Goal: Contribute content: Contribute content

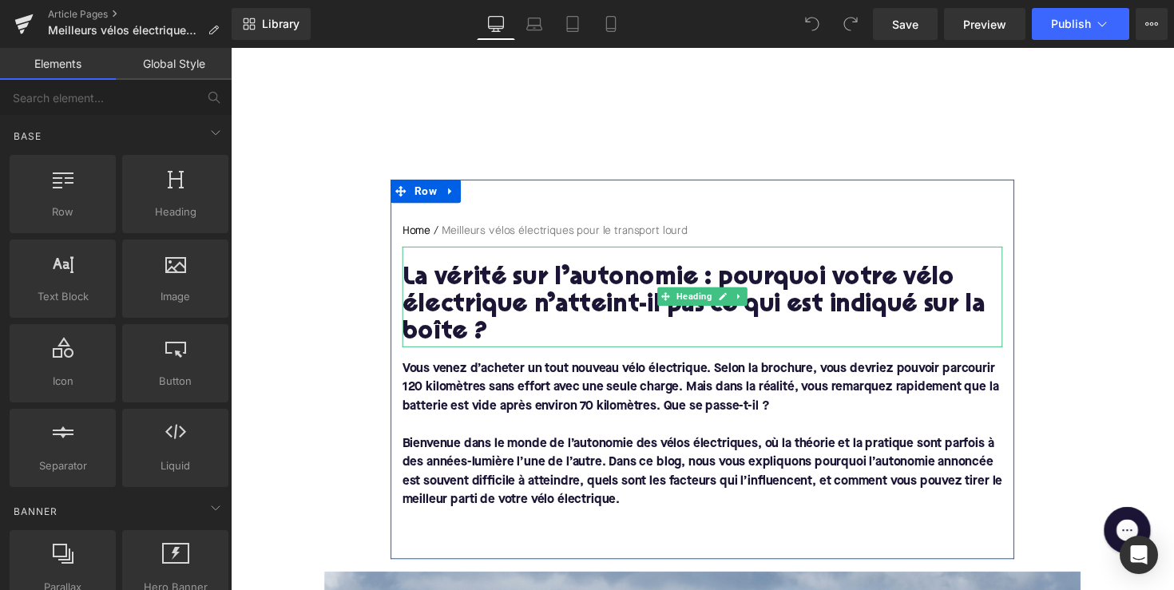
click at [602, 300] on h1 "La vérité sur l’autonomie : pourquoi votre vélo électrique n’atteint-il pas ce …" at bounding box center [713, 313] width 615 height 84
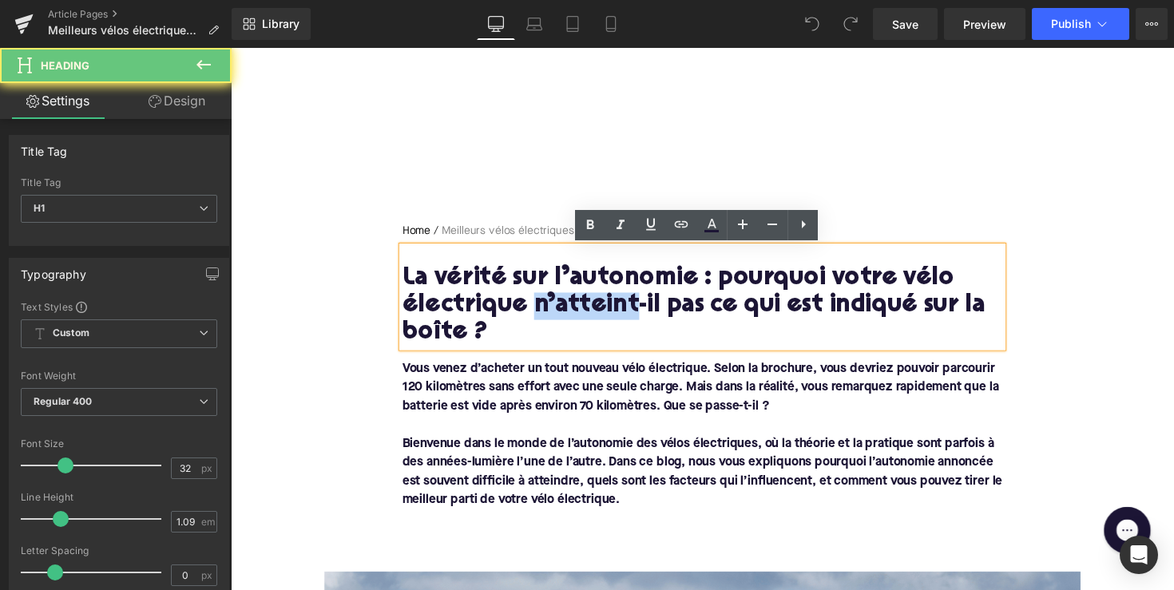
click at [602, 300] on h1 "La vérité sur l’autonomie : pourquoi votre vélo électrique n’atteint-il pas ce …" at bounding box center [713, 313] width 615 height 84
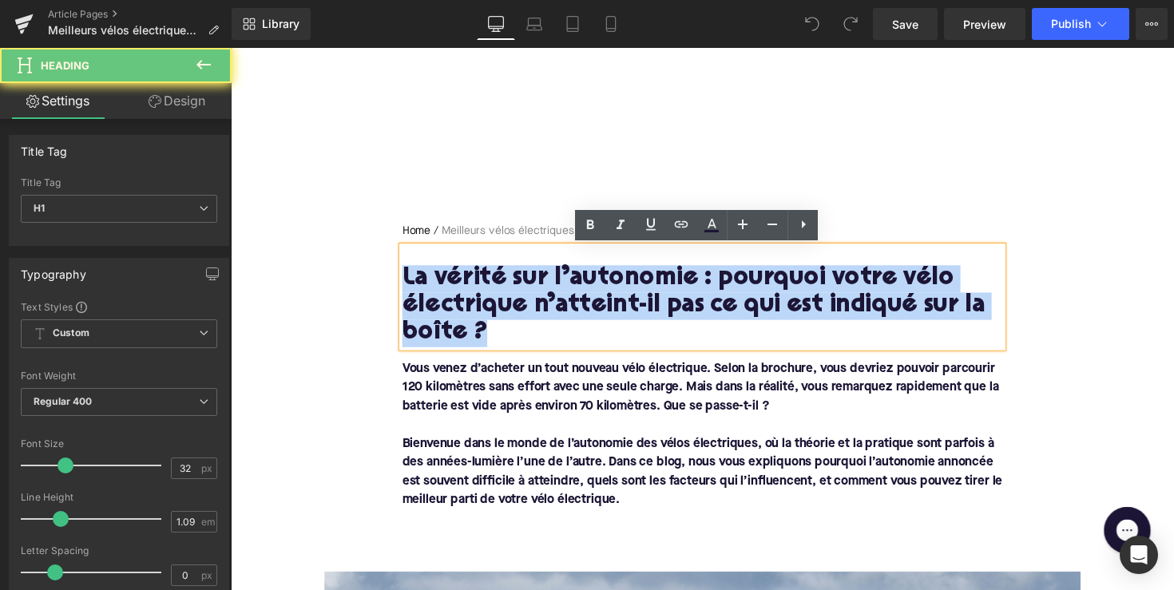
click at [602, 300] on h1 "La vérité sur l’autonomie : pourquoi votre vélo électrique n’atteint-il pas ce …" at bounding box center [713, 313] width 615 height 84
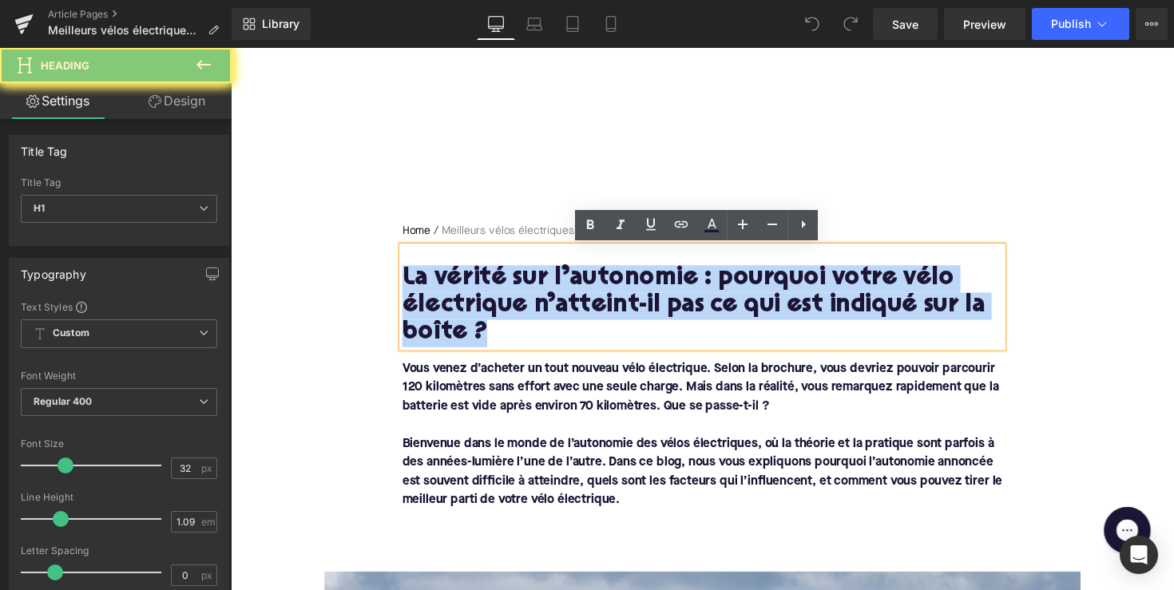
click at [602, 300] on h1 "La vérité sur l’autonomie : pourquoi votre vélo électrique n’atteint-il pas ce …" at bounding box center [713, 313] width 615 height 84
paste div
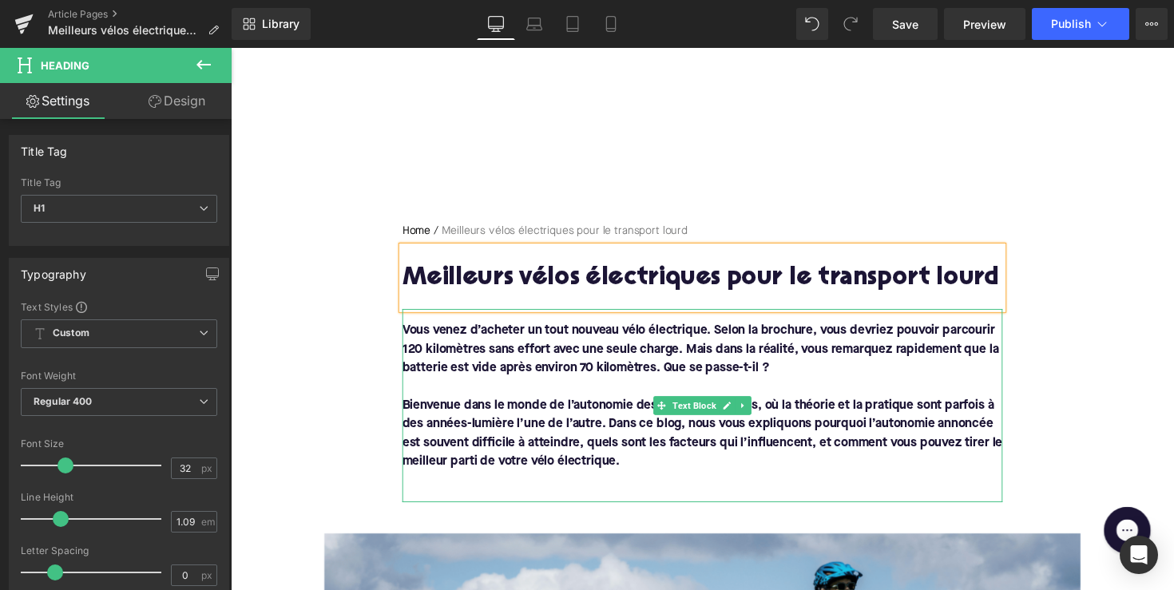
click at [521, 418] on font "Bienvenue dans le monde de l’autonomie des vélos électriques, où la théorie et …" at bounding box center [713, 443] width 615 height 70
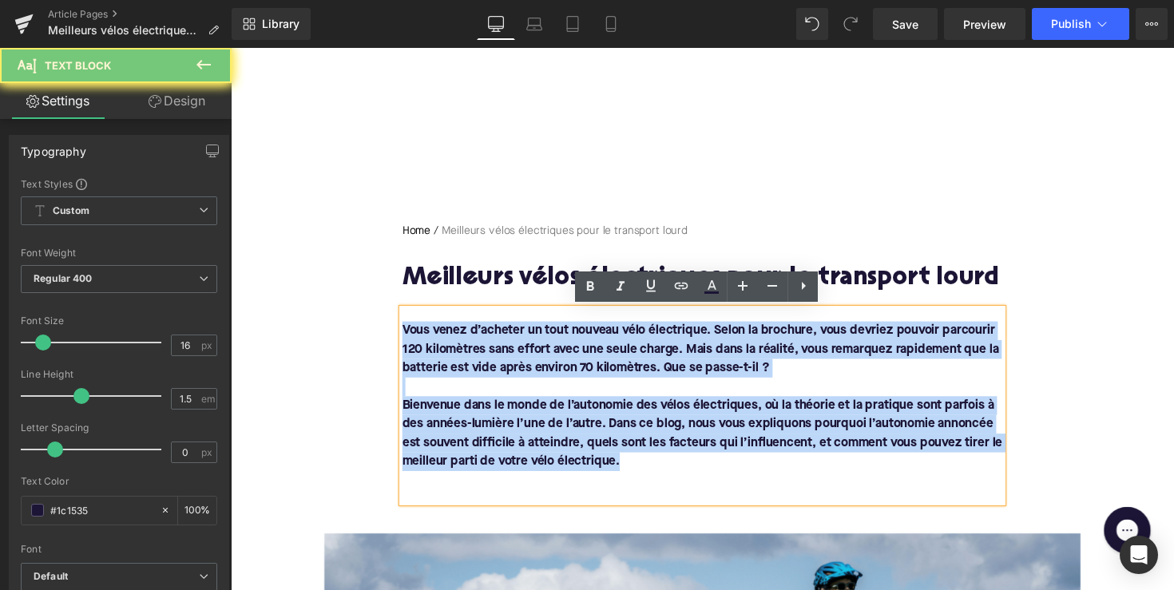
drag, startPoint x: 630, startPoint y: 467, endPoint x: 377, endPoint y: 319, distance: 293.5
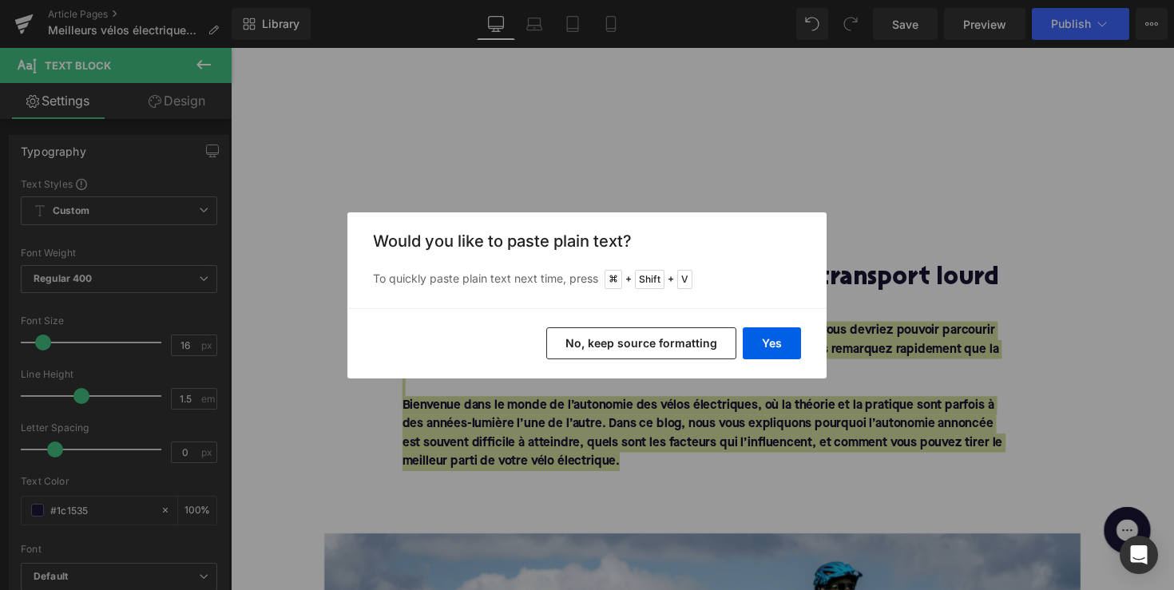
click at [739, 334] on div "Yes No, keep source formatting" at bounding box center [586, 343] width 479 height 70
click at [746, 335] on button "Yes" at bounding box center [772, 343] width 58 height 32
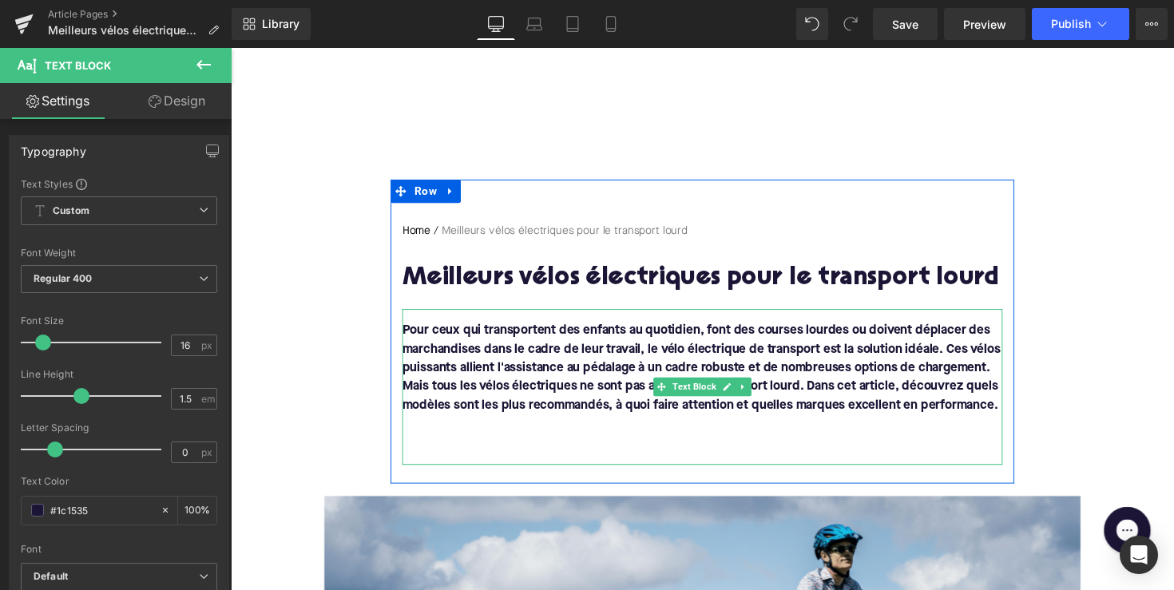
click at [412, 398] on font "Mais tous les vélos électriques ne sont pas adaptés au transport lourd. Dans ce…" at bounding box center [711, 405] width 610 height 32
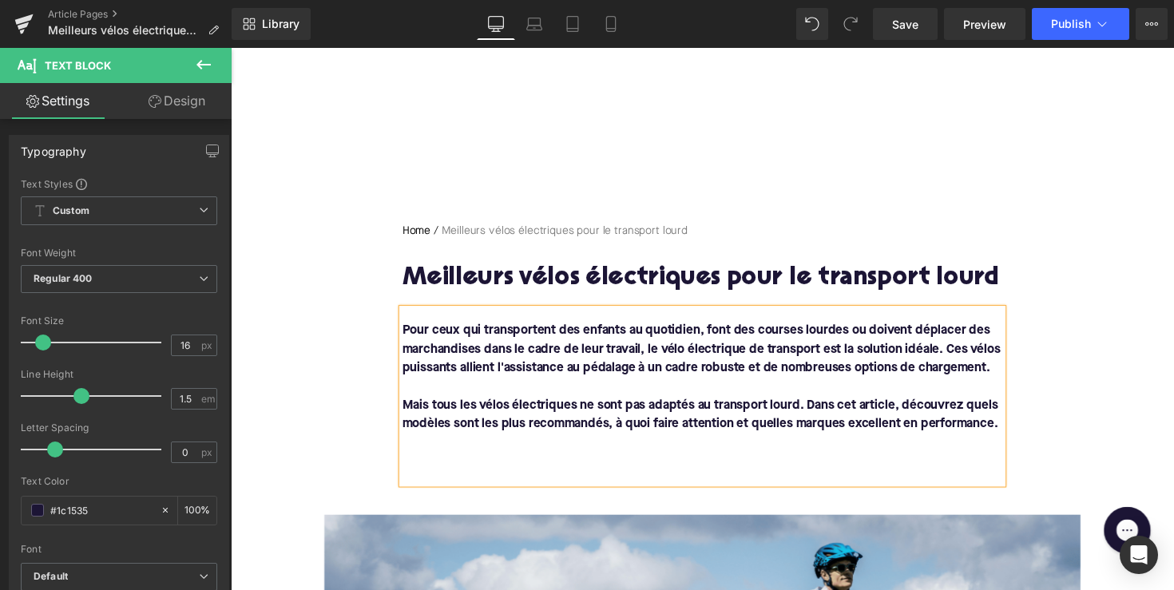
click at [446, 475] on p at bounding box center [713, 471] width 615 height 19
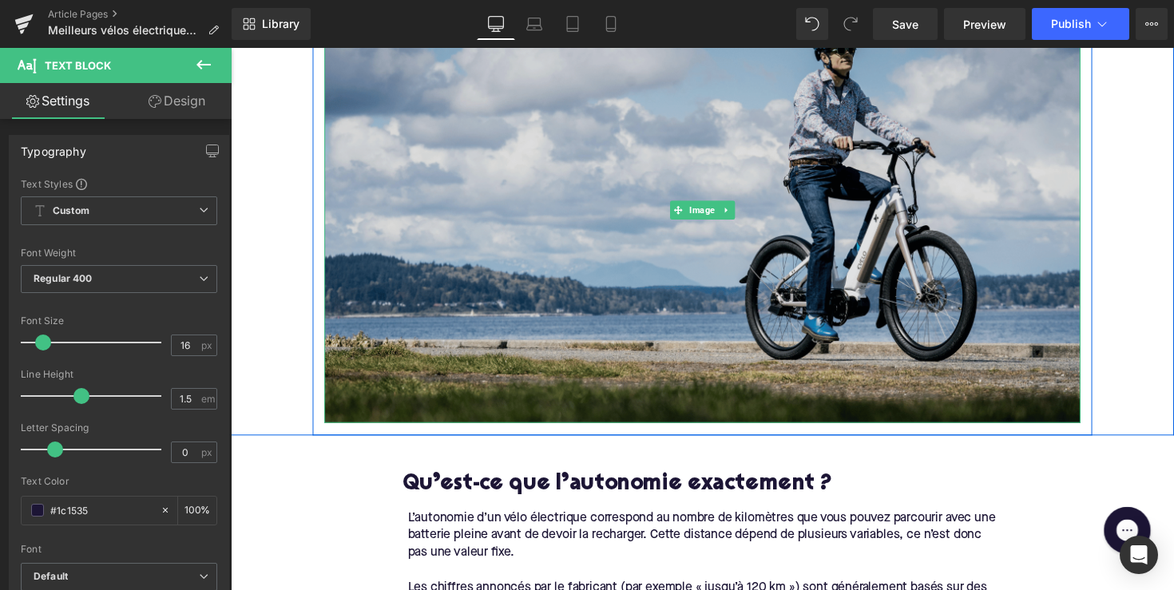
scroll to position [546, 0]
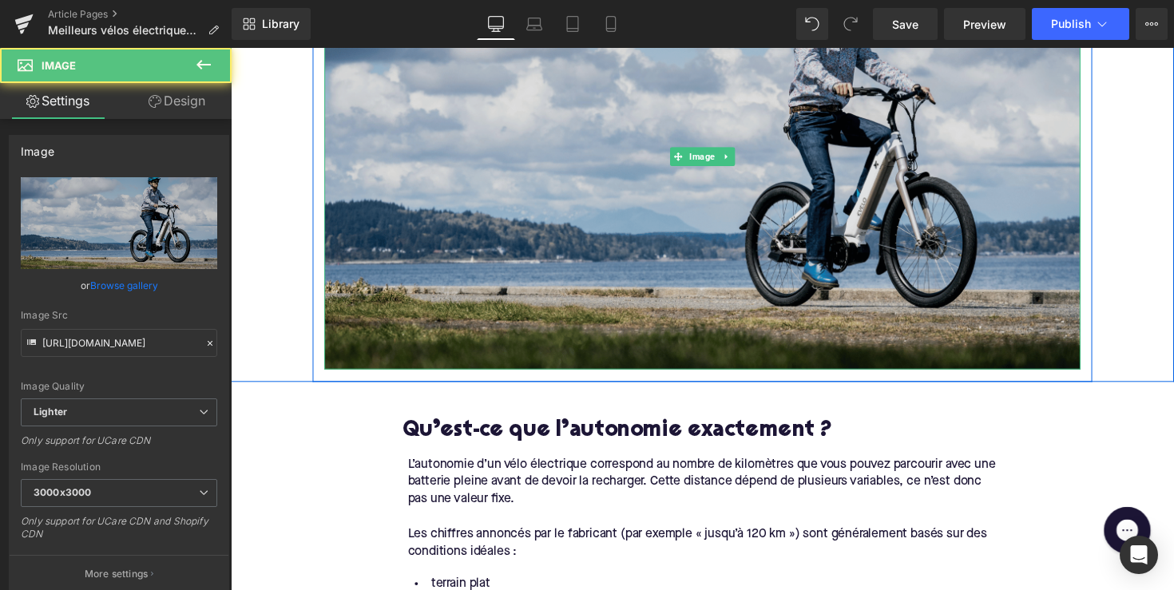
click at [578, 123] on img at bounding box center [714, 160] width 775 height 436
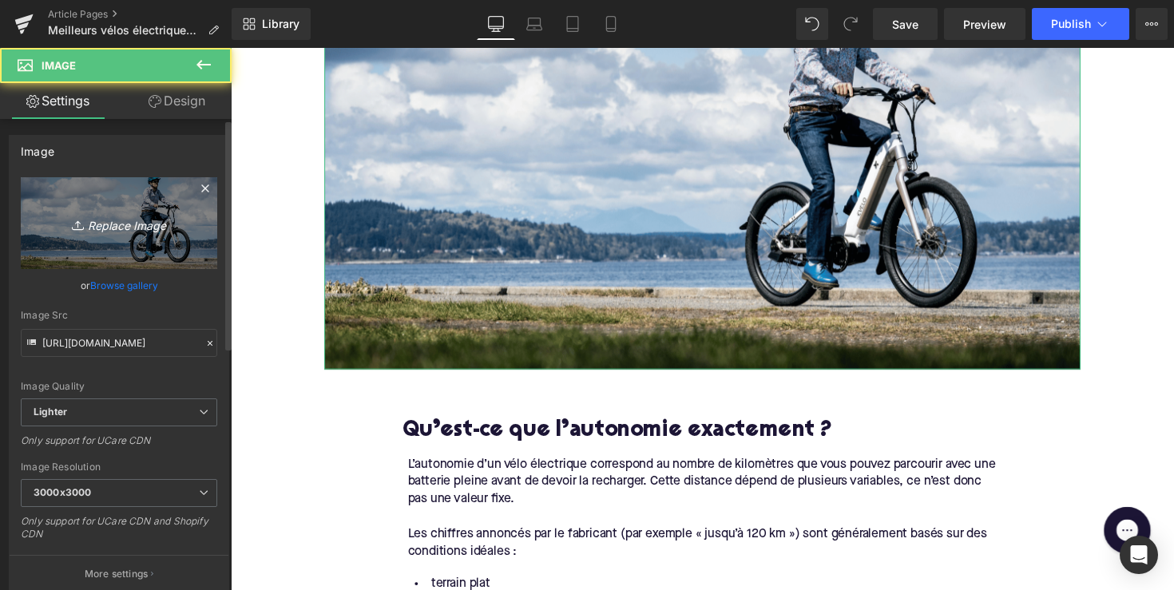
click at [160, 196] on link "Replace Image" at bounding box center [119, 223] width 196 height 92
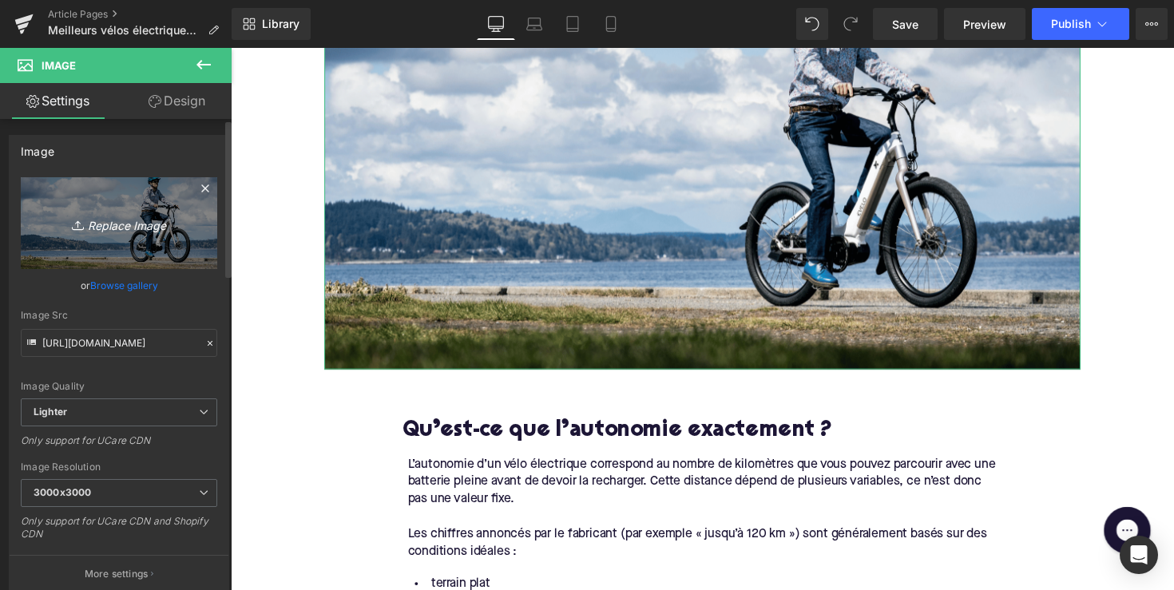
type input "C:\fakepath\csm_Bosch-eBike-Cargo-BCN-MY2022-JMV_7578_5832a9f0ed.jpg"
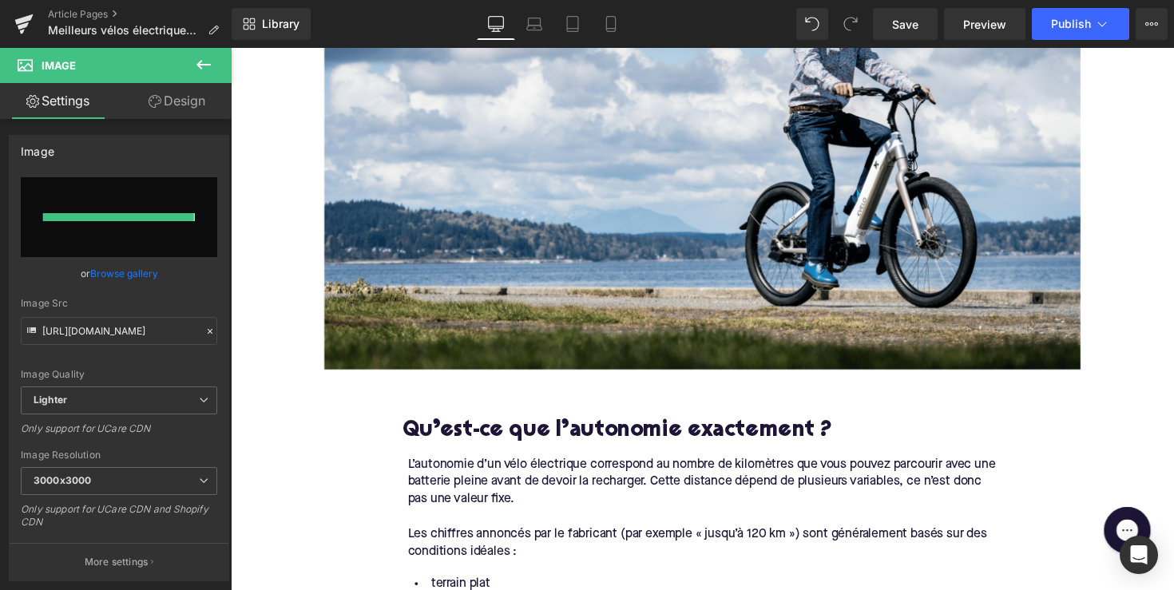
type input "[URL][DOMAIN_NAME]"
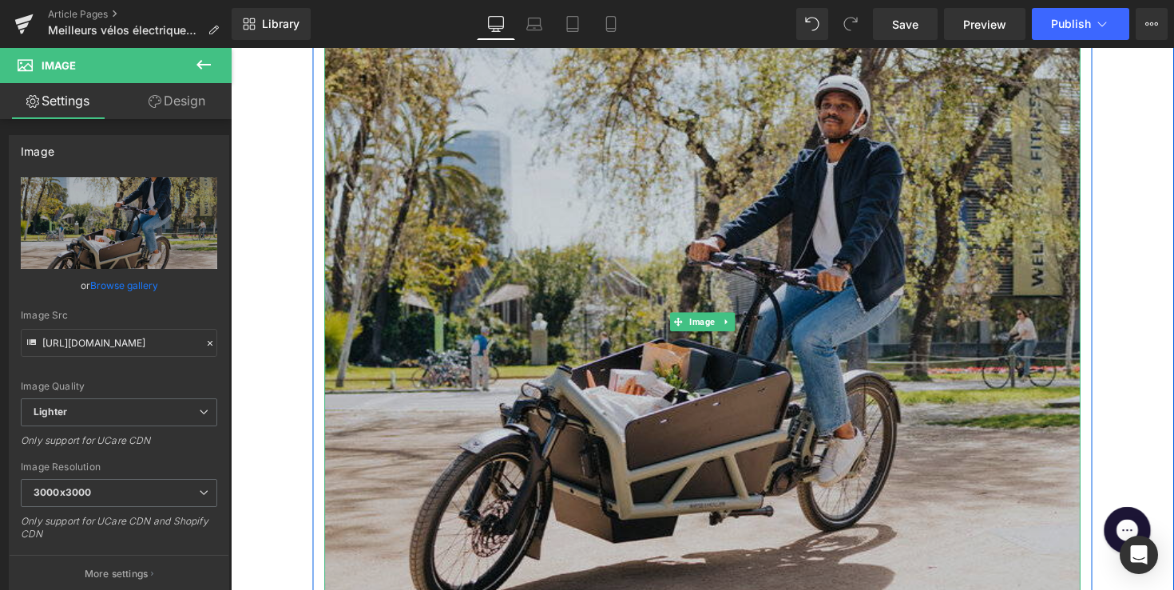
click at [552, 393] on img at bounding box center [714, 329] width 775 height 775
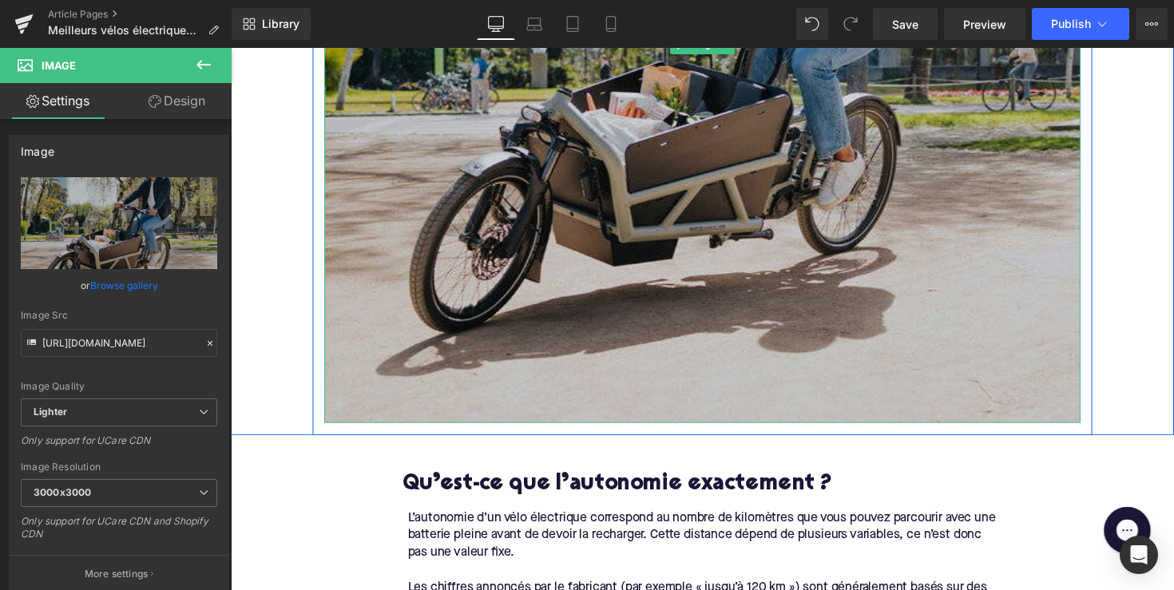
scroll to position [1052, 0]
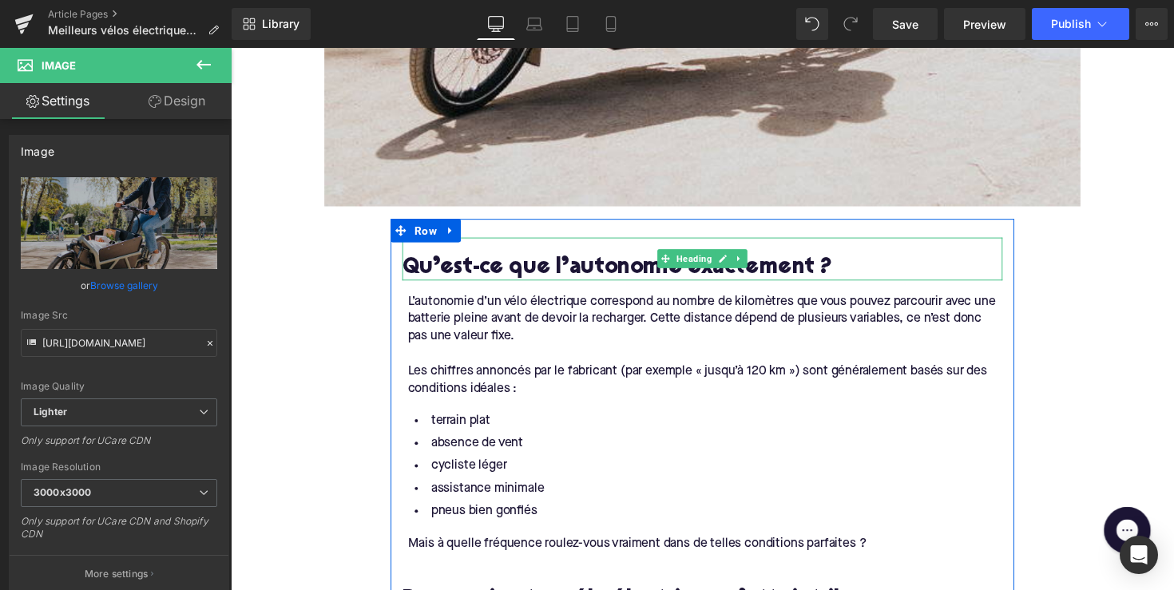
click at [569, 275] on h2 "Qu’est-ce que l’autonomie exactement ?" at bounding box center [713, 273] width 615 height 25
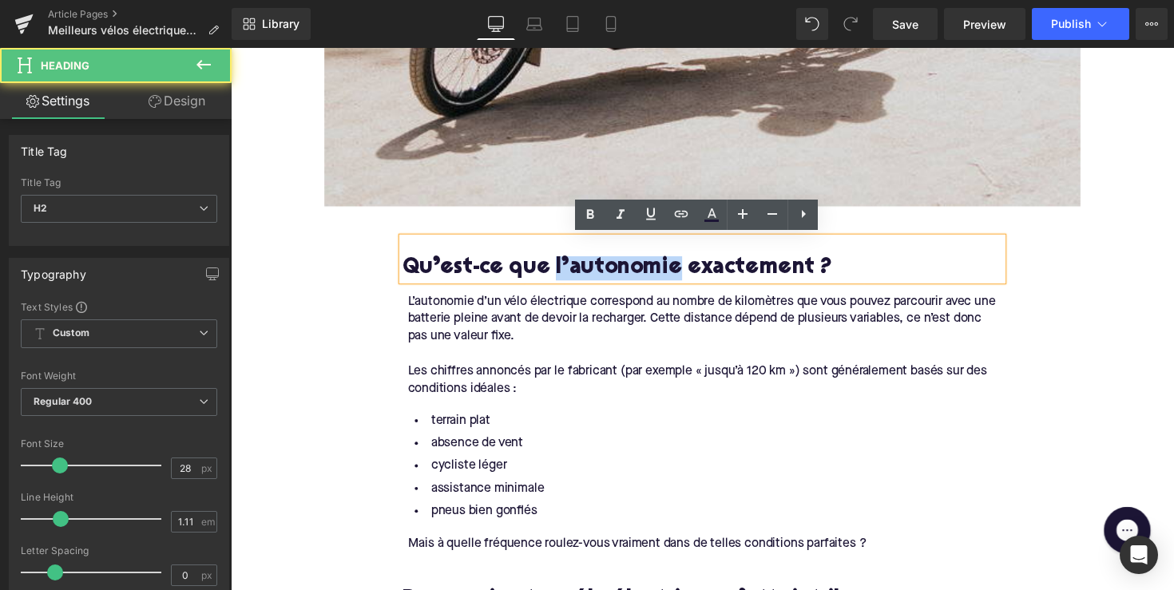
click at [569, 275] on h2 "Qu’est-ce que l’autonomie exactement ?" at bounding box center [713, 273] width 615 height 25
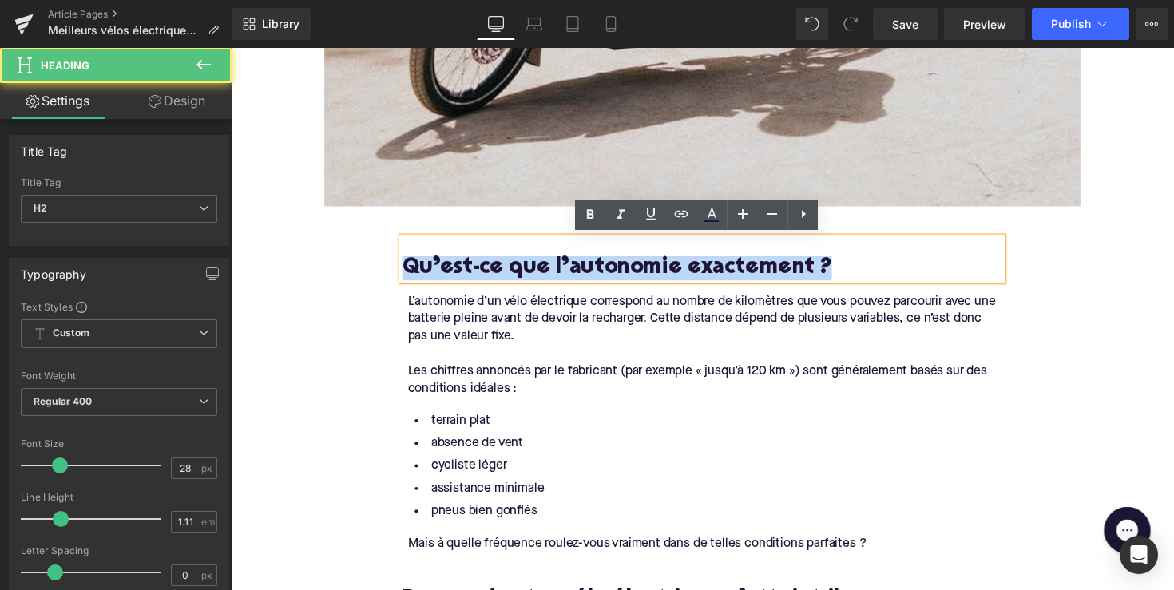
click at [569, 275] on h2 "Qu’est-ce que l’autonomie exactement ?" at bounding box center [713, 273] width 615 height 25
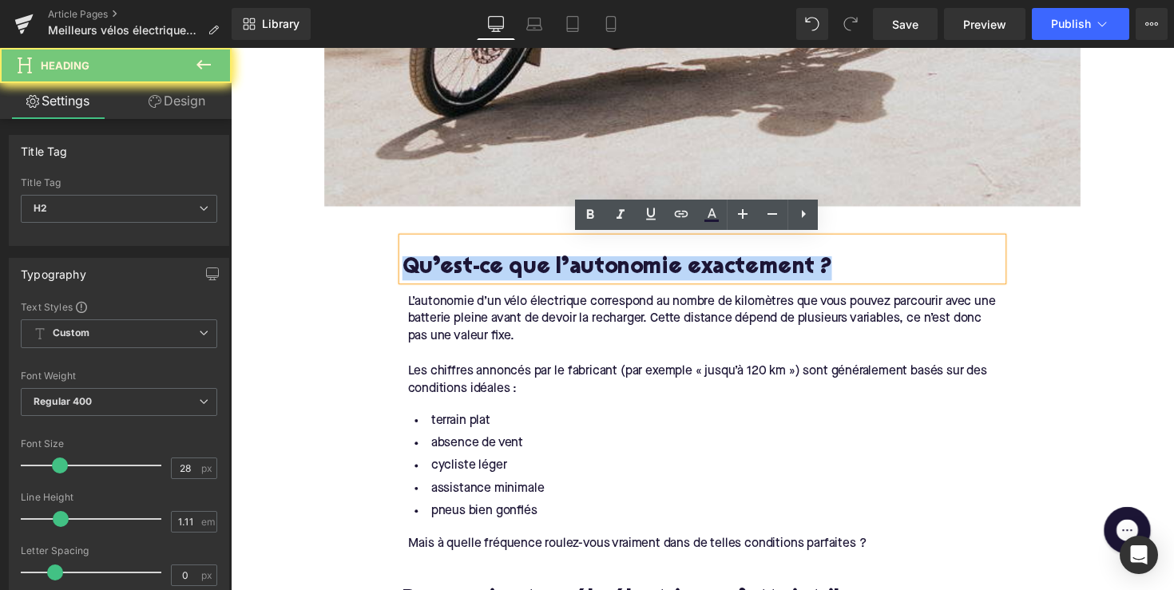
paste div
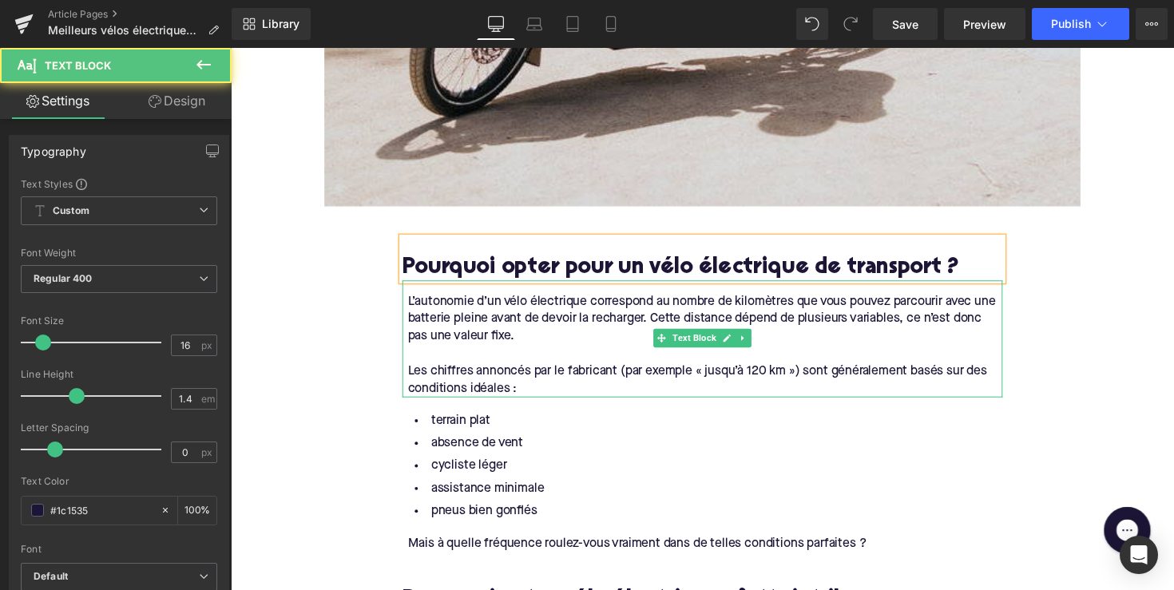
click at [529, 395] on div "Les chiffres annoncés par le fabricant (par exemple « jusqu’à 120 km ») sont gé…" at bounding box center [716, 388] width 609 height 36
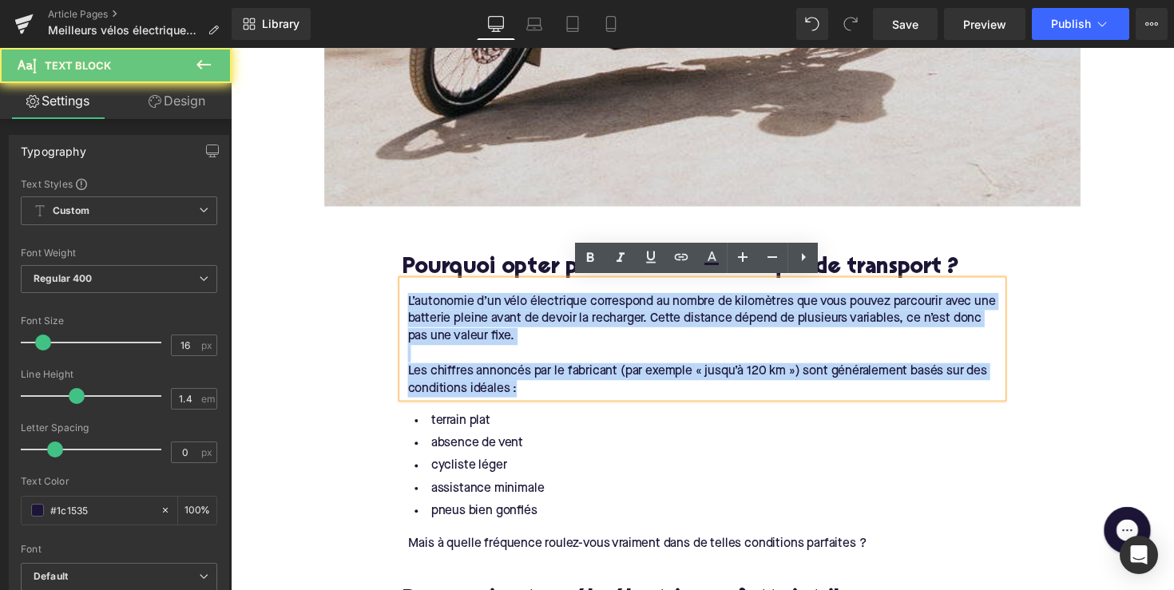
drag, startPoint x: 529, startPoint y: 394, endPoint x: 395, endPoint y: 295, distance: 166.7
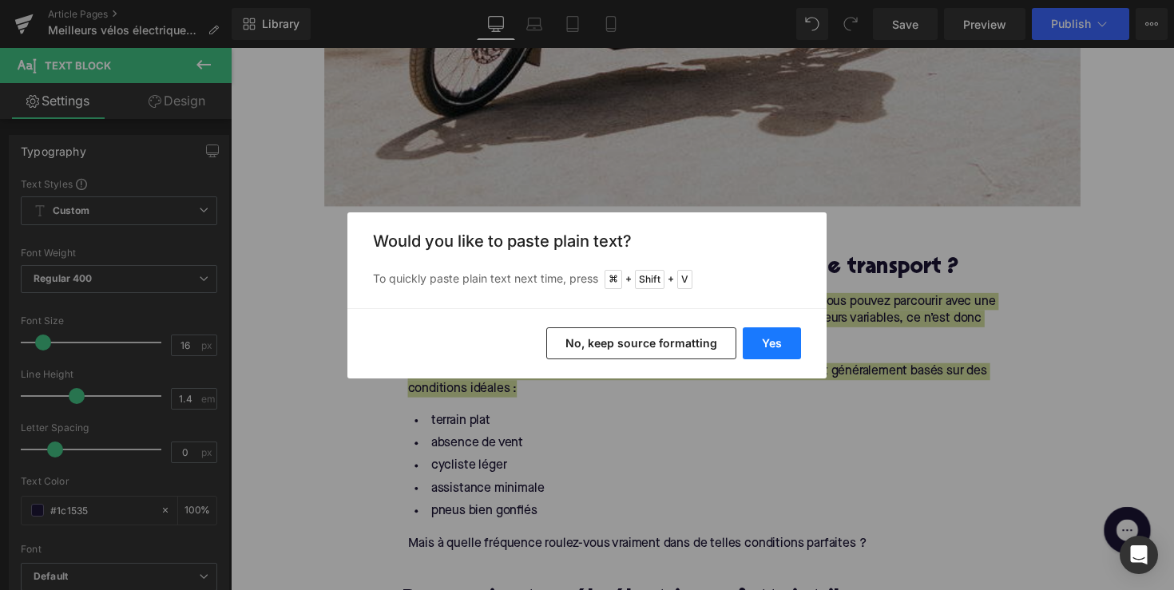
click at [758, 329] on button "Yes" at bounding box center [772, 343] width 58 height 32
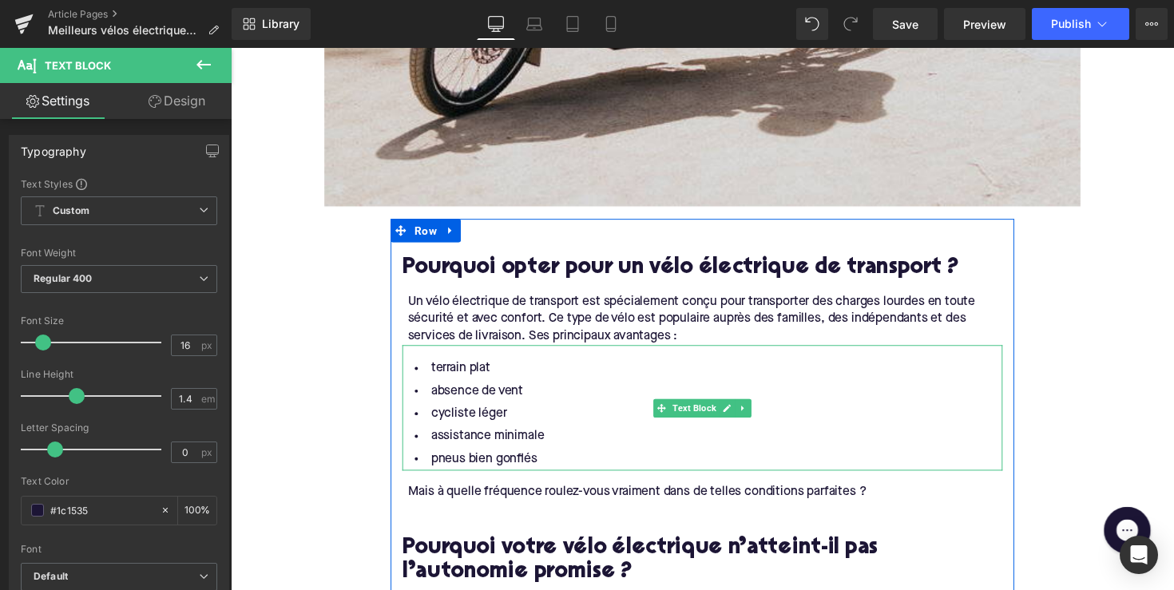
click at [544, 458] on li "pneus bien gonflés" at bounding box center [713, 469] width 615 height 23
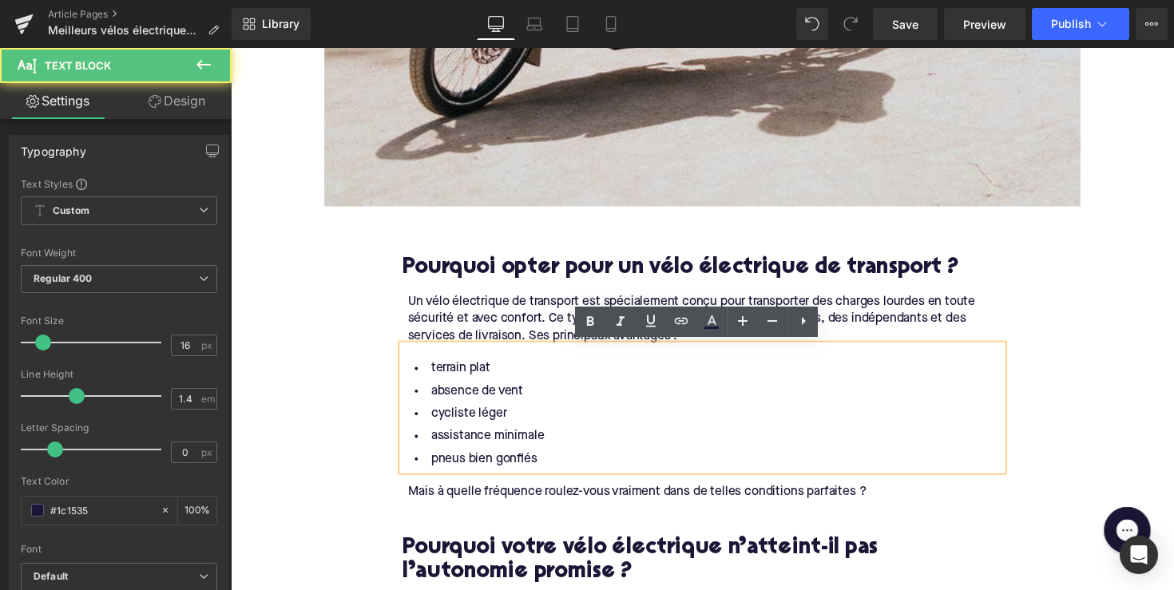
click at [544, 458] on li "pneus bien gonflés" at bounding box center [713, 469] width 615 height 23
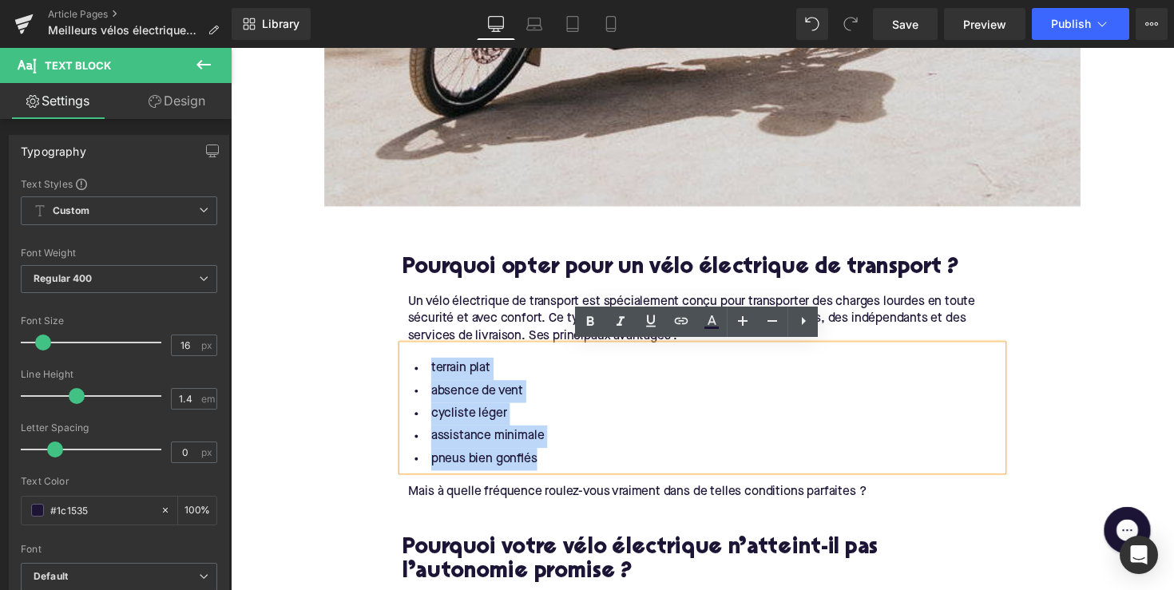
drag, startPoint x: 544, startPoint y: 470, endPoint x: 409, endPoint y: 380, distance: 161.9
click at [409, 380] on ul "terrain plat absence de vent cycliste léger assistance minimale pneus bien gonf…" at bounding box center [713, 423] width 615 height 116
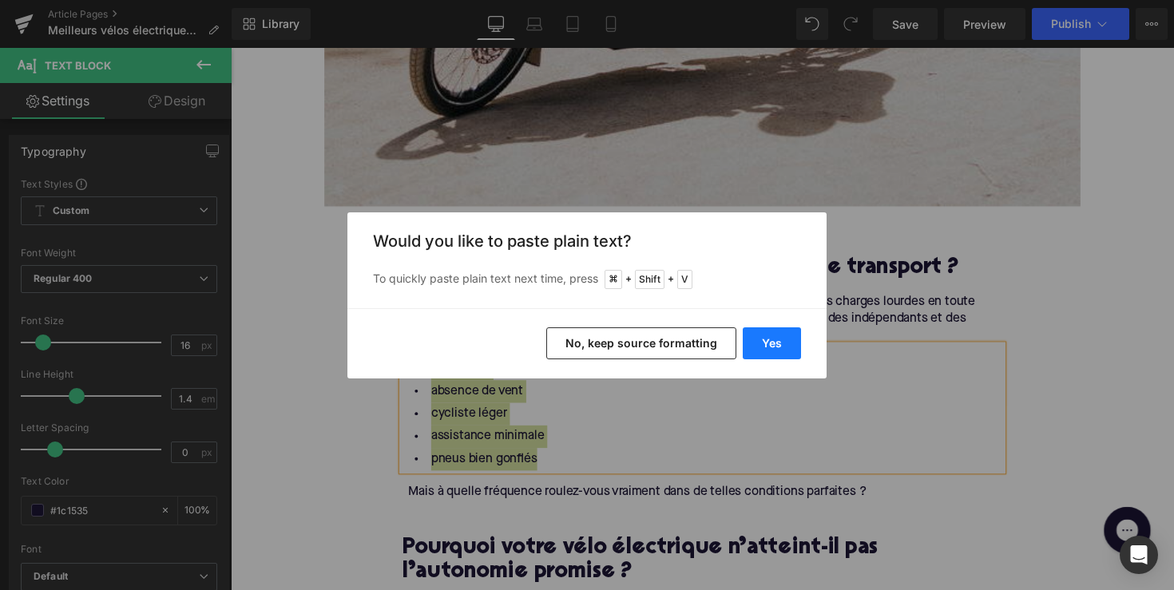
click at [774, 343] on button "Yes" at bounding box center [772, 343] width 58 height 32
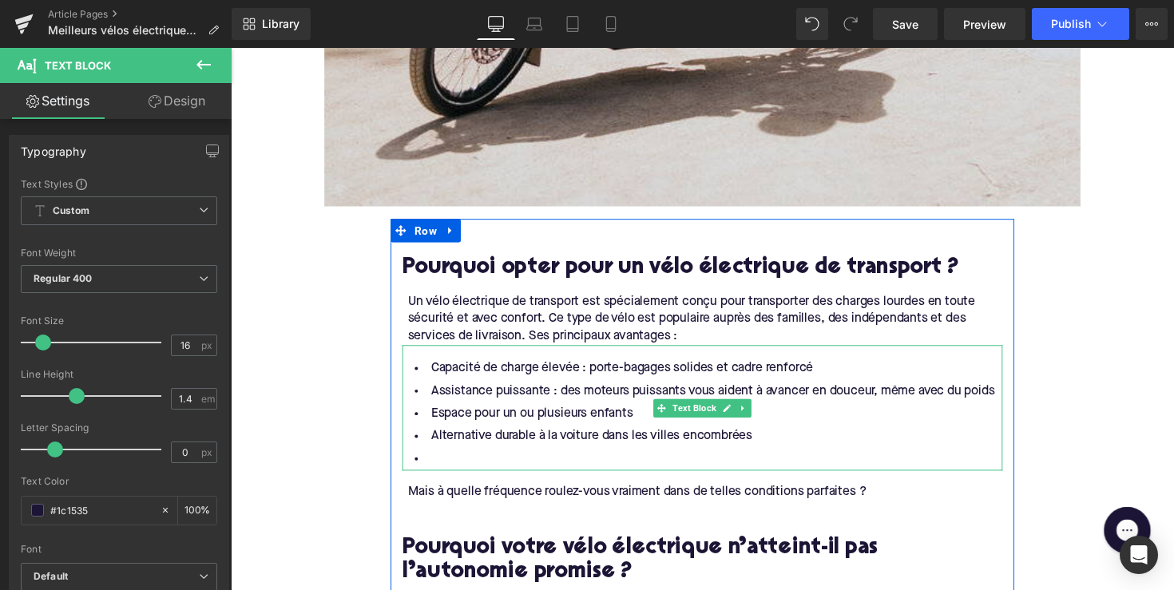
click at [531, 467] on li at bounding box center [713, 469] width 615 height 23
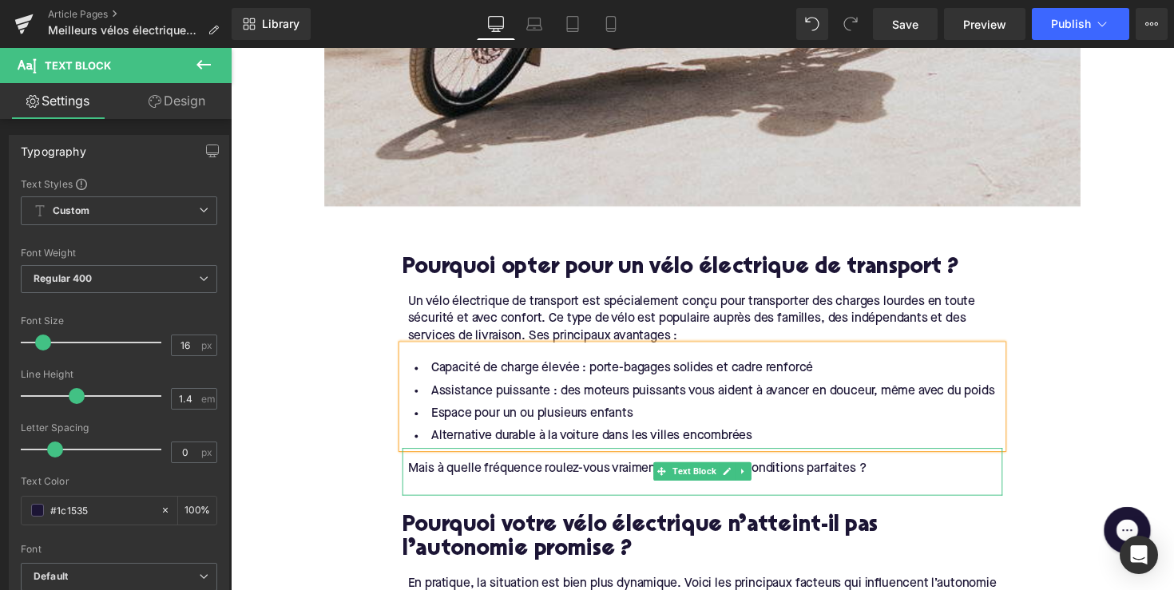
click at [505, 476] on div "Mais à quelle fréquence roulez-vous vraiment dans de telles conditions parfaite…" at bounding box center [716, 479] width 609 height 18
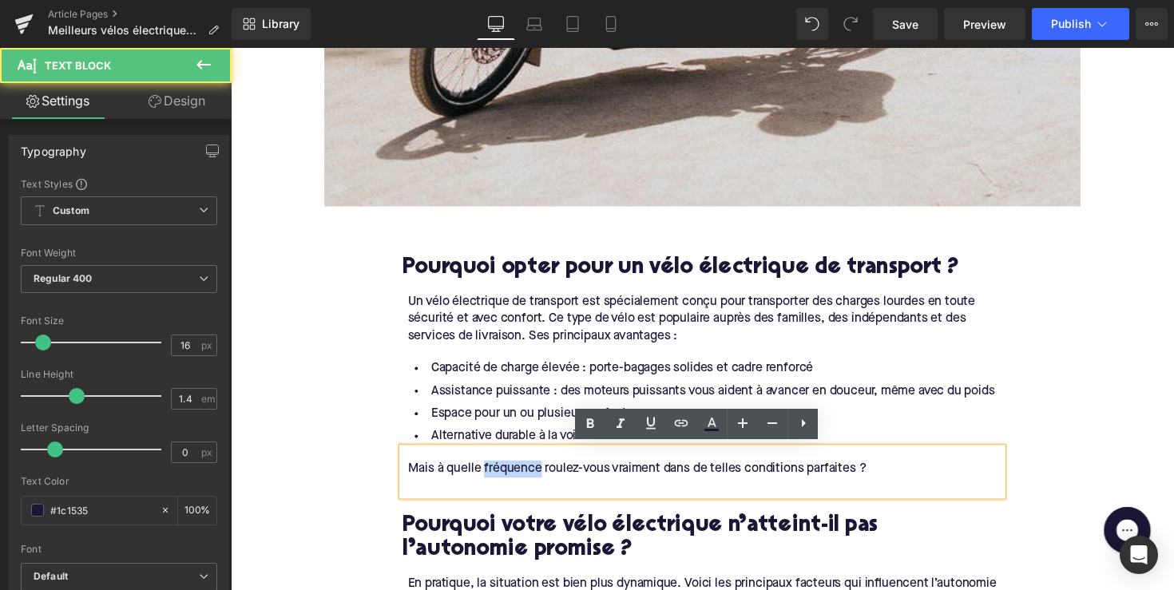
click at [505, 476] on div "Mais à quelle fréquence roulez-vous vraiment dans de telles conditions parfaite…" at bounding box center [716, 479] width 609 height 18
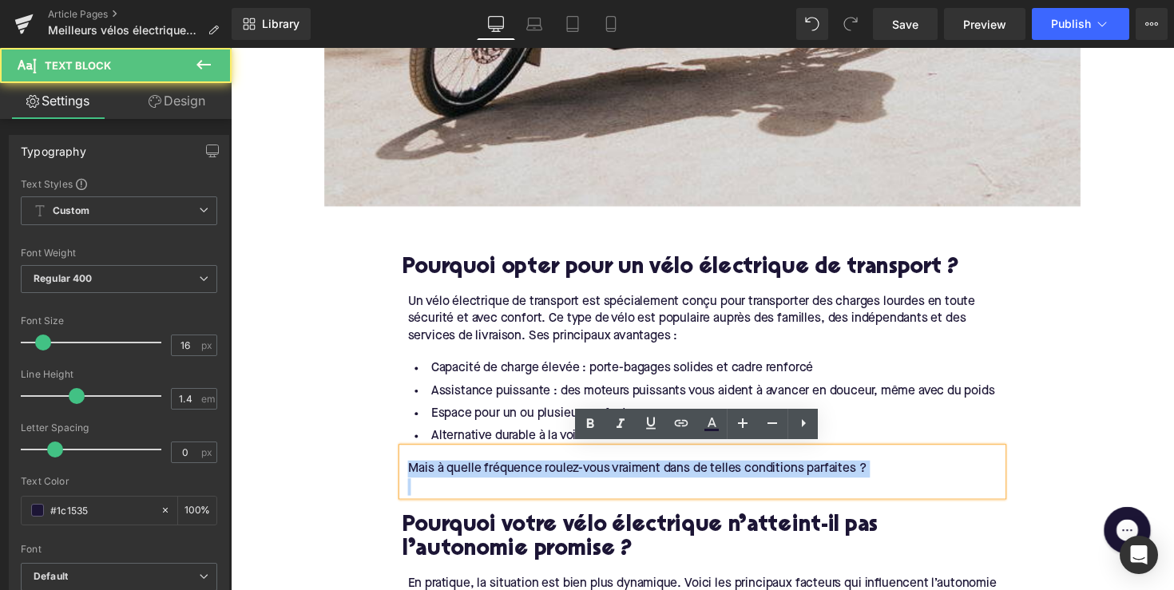
click at [505, 476] on div "Mais à quelle fréquence roulez-vous vraiment dans de telles conditions parfaite…" at bounding box center [716, 479] width 609 height 18
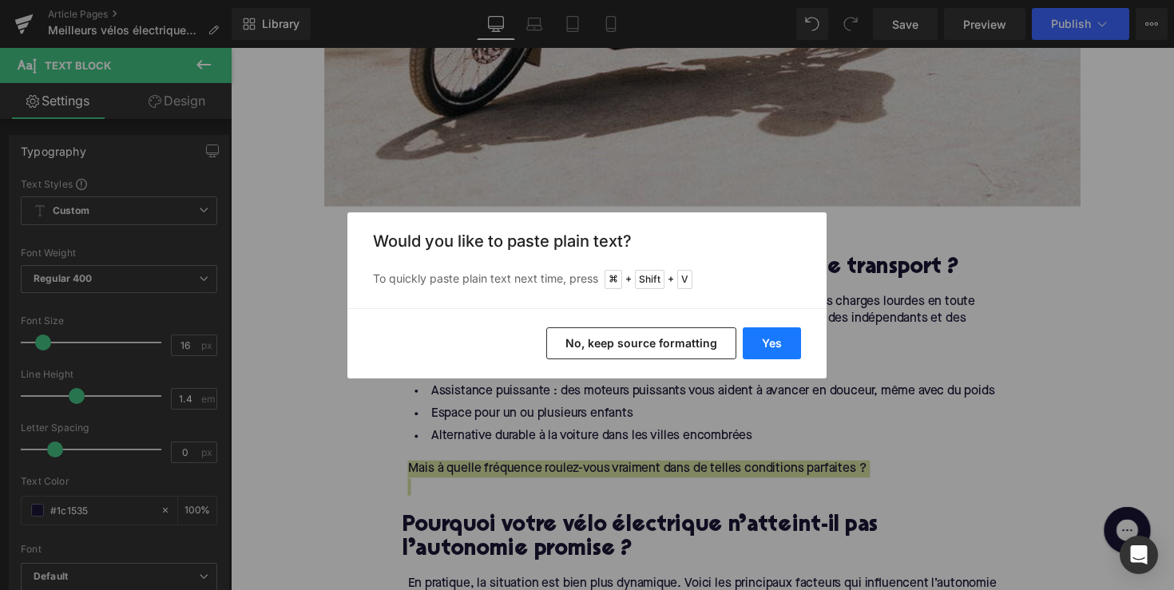
drag, startPoint x: 775, startPoint y: 335, endPoint x: 552, endPoint y: 300, distance: 225.5
click at [775, 335] on button "Yes" at bounding box center [772, 343] width 58 height 32
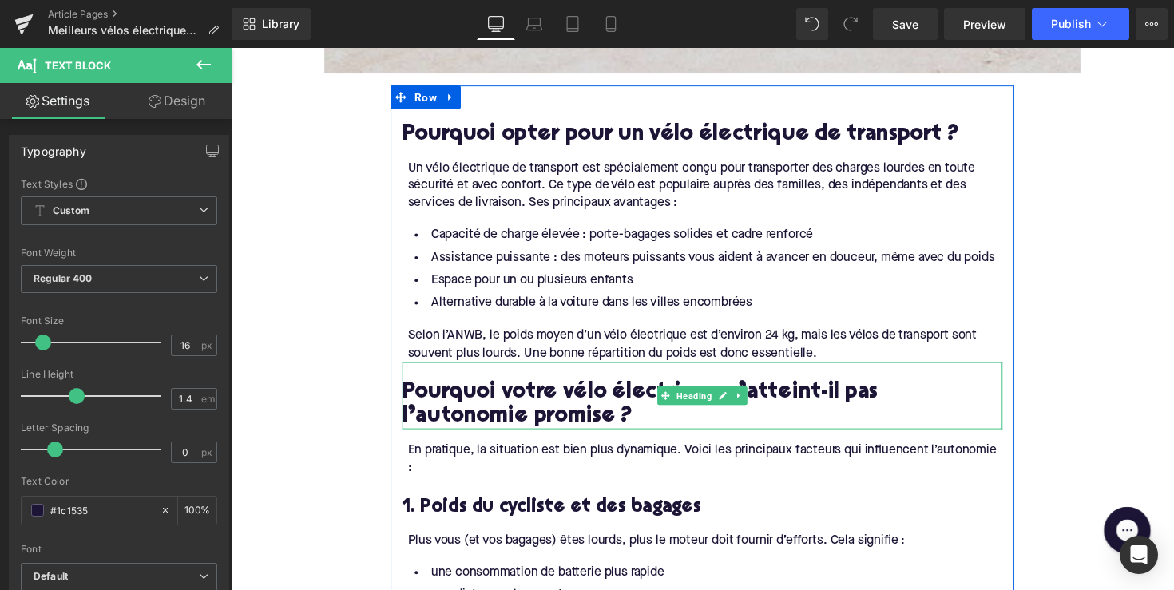
scroll to position [1345, 0]
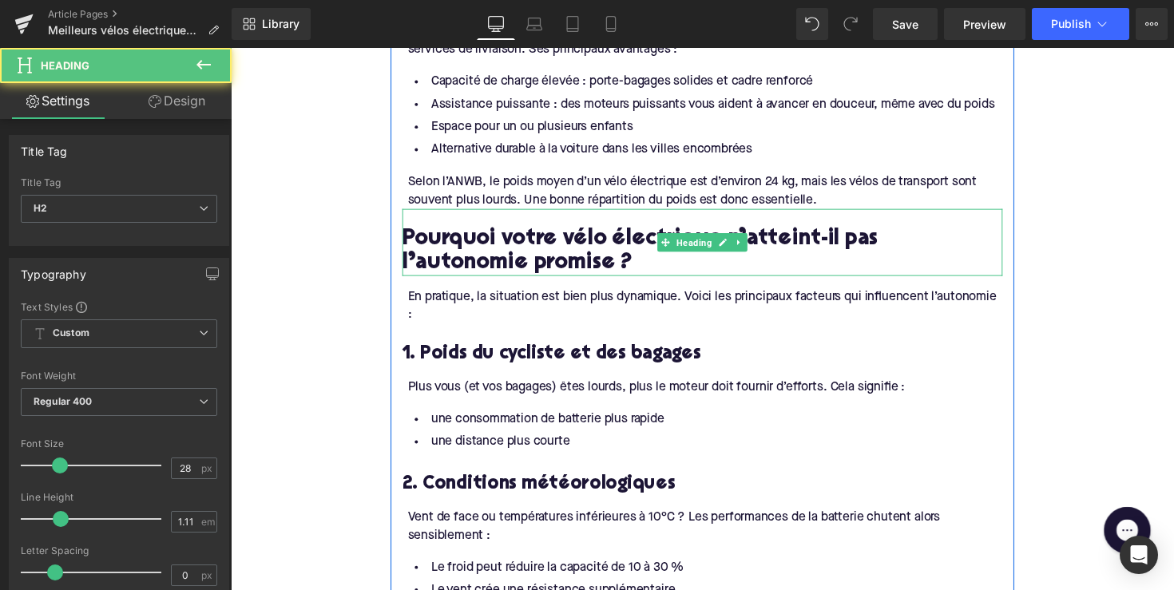
click at [587, 240] on h2 "Pourquoi votre vélo électrique n’atteint-il pas l’autonomie promise ?" at bounding box center [713, 257] width 615 height 50
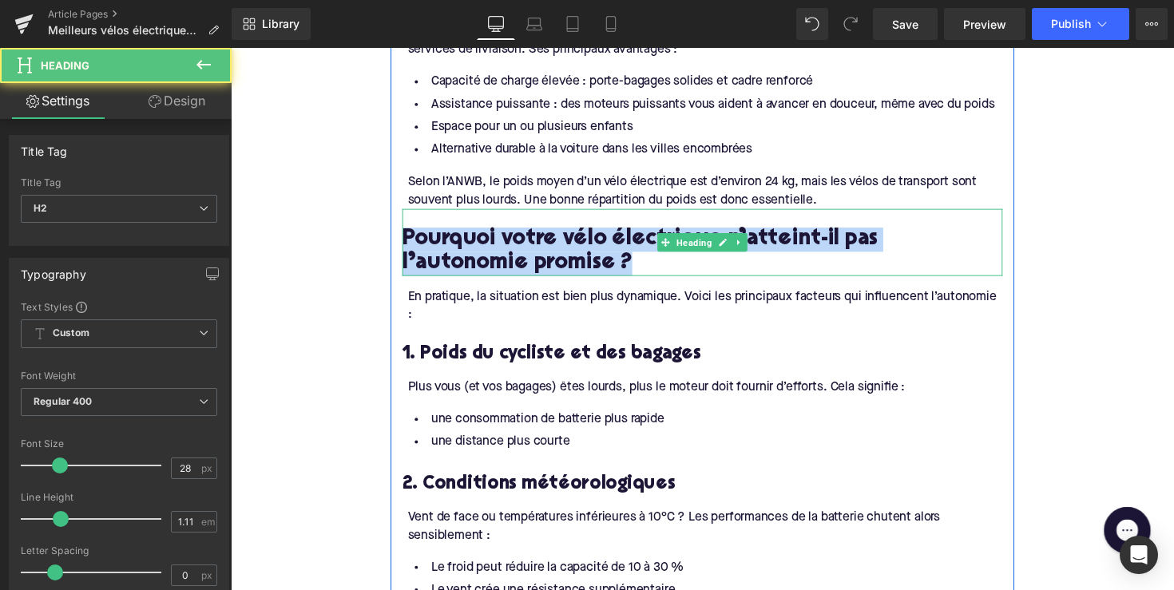
click at [587, 240] on h2 "Pourquoi votre vélo électrique n’atteint-il pas l’autonomie promise ?" at bounding box center [713, 257] width 615 height 50
paste div
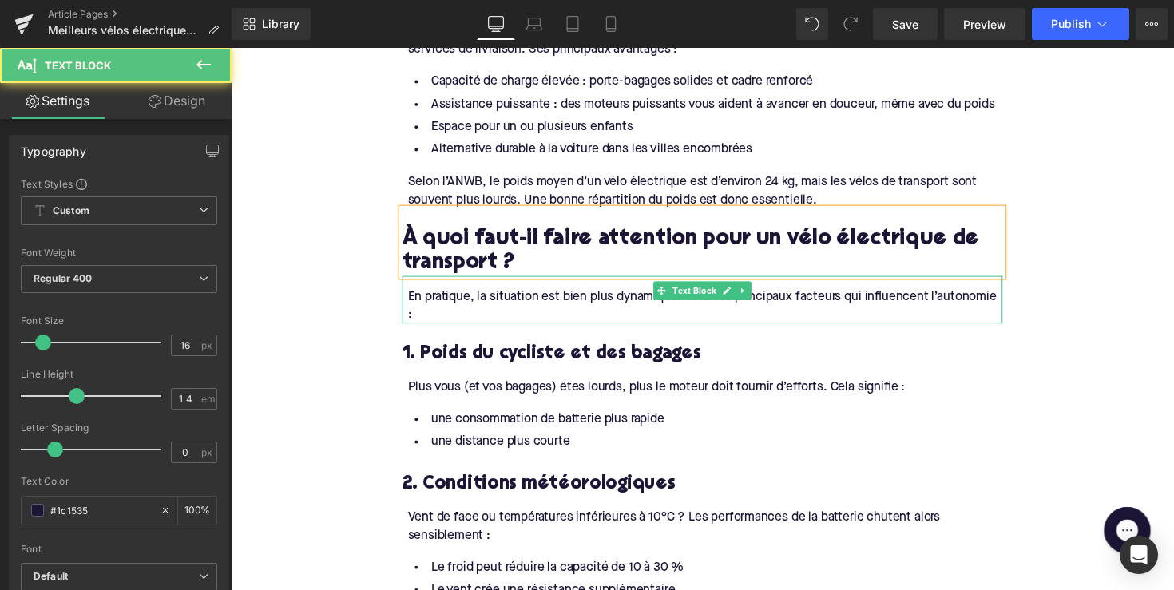
click at [469, 301] on div "En pratique, la situation est bien plus dynamique. Voici les principaux facteur…" at bounding box center [716, 313] width 609 height 36
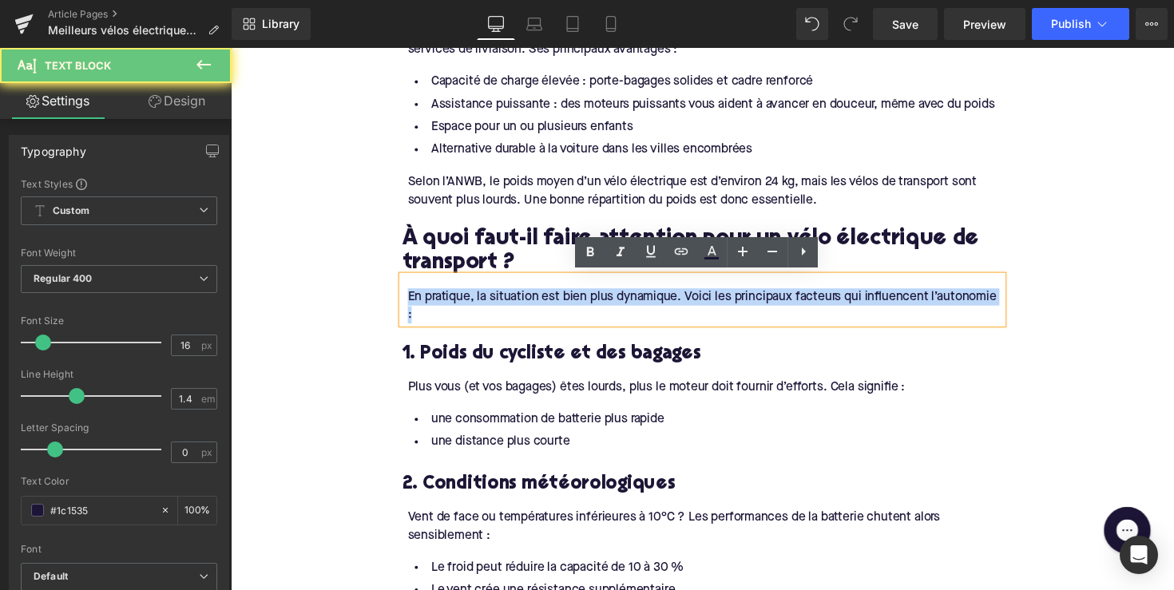
click at [469, 301] on div "En pratique, la situation est bien plus dynamique. Voici les principaux facteur…" at bounding box center [716, 313] width 609 height 36
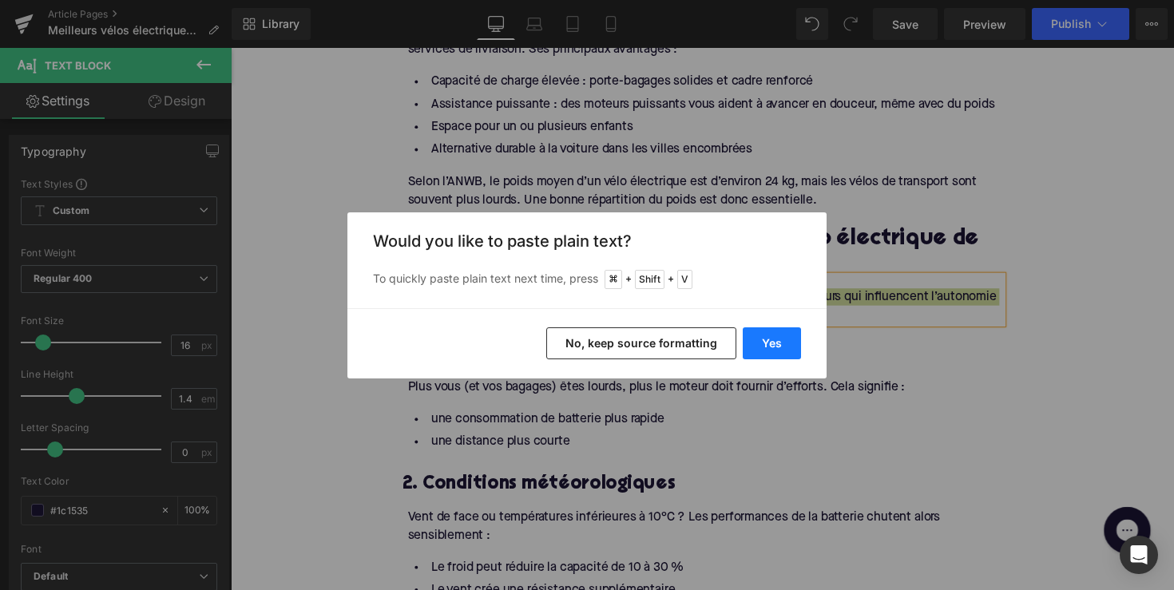
click at [762, 350] on button "Yes" at bounding box center [772, 343] width 58 height 32
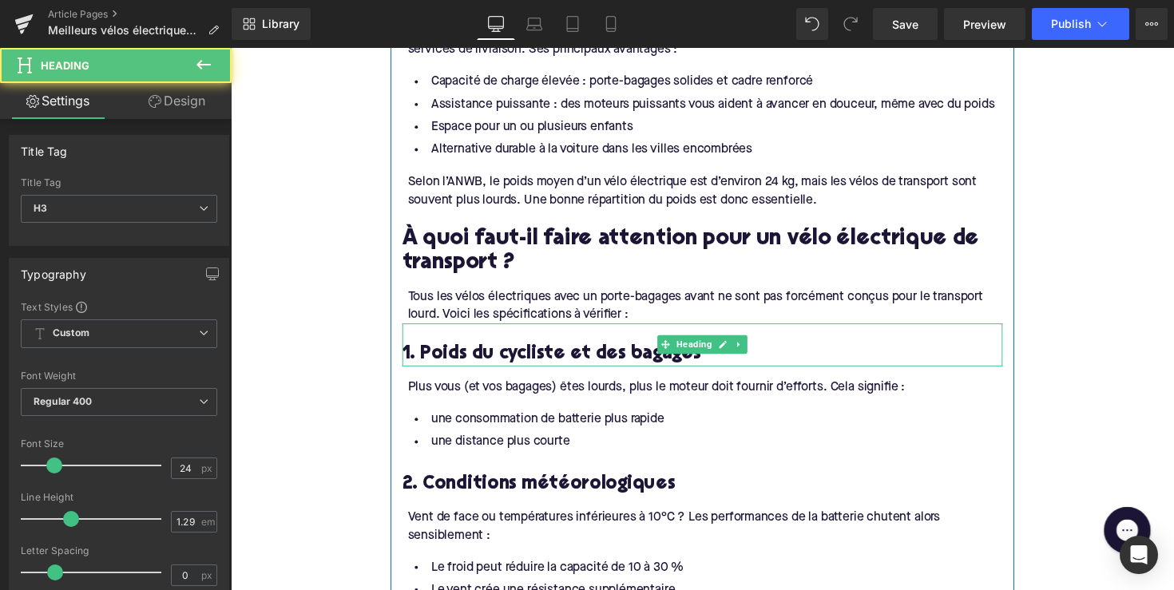
click at [537, 363] on h3 "1. Poids du cycliste et des bagages" at bounding box center [713, 362] width 615 height 25
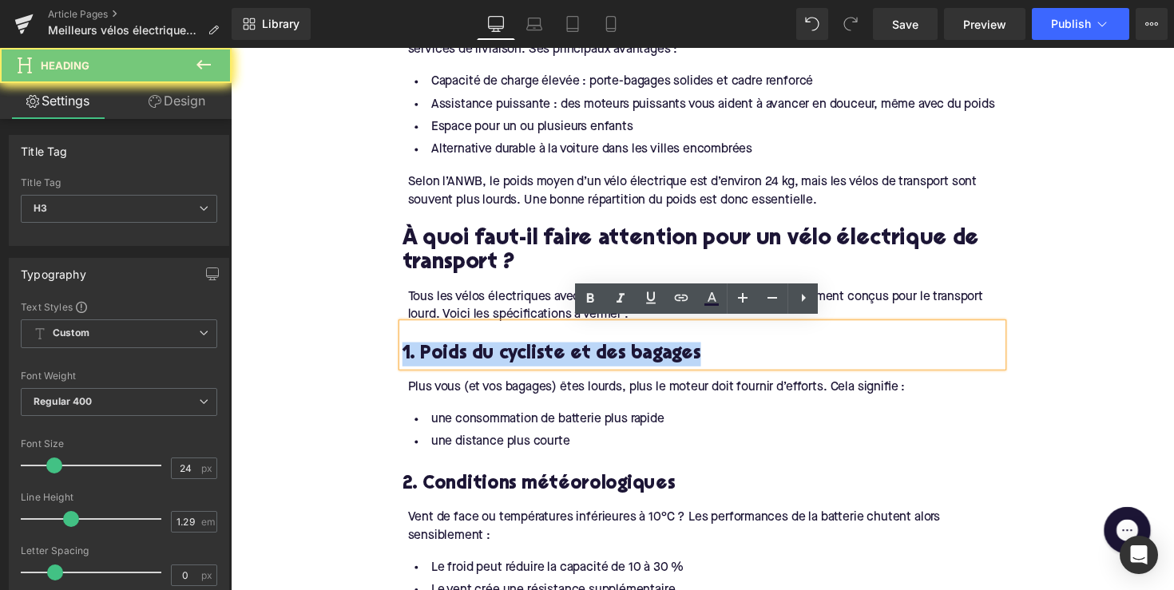
paste div
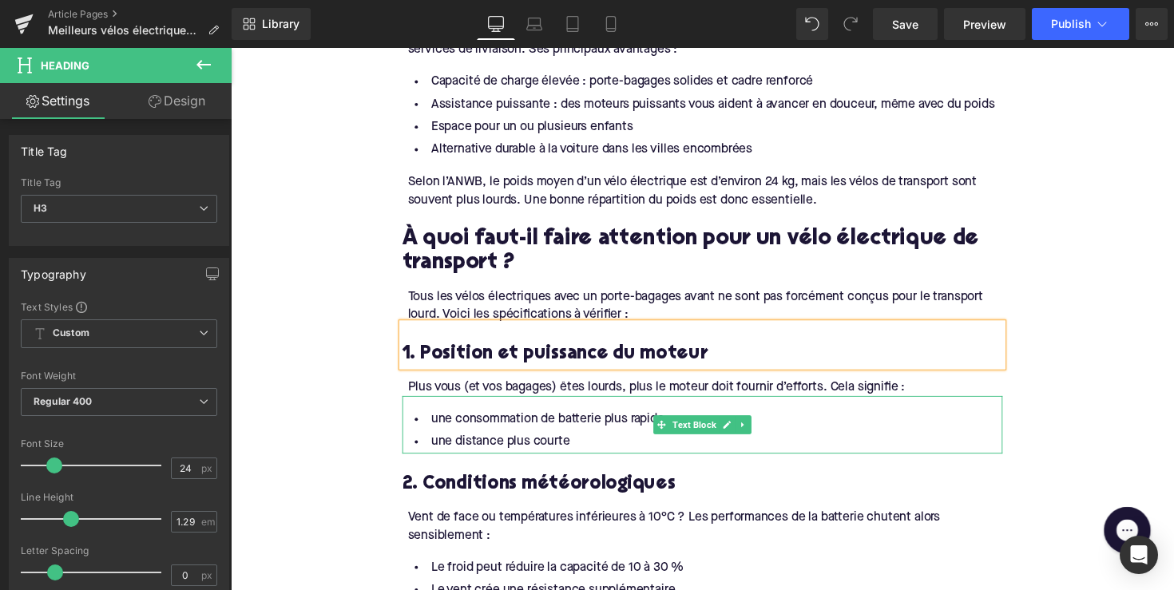
click at [564, 448] on li "une distance plus courte" at bounding box center [713, 452] width 615 height 23
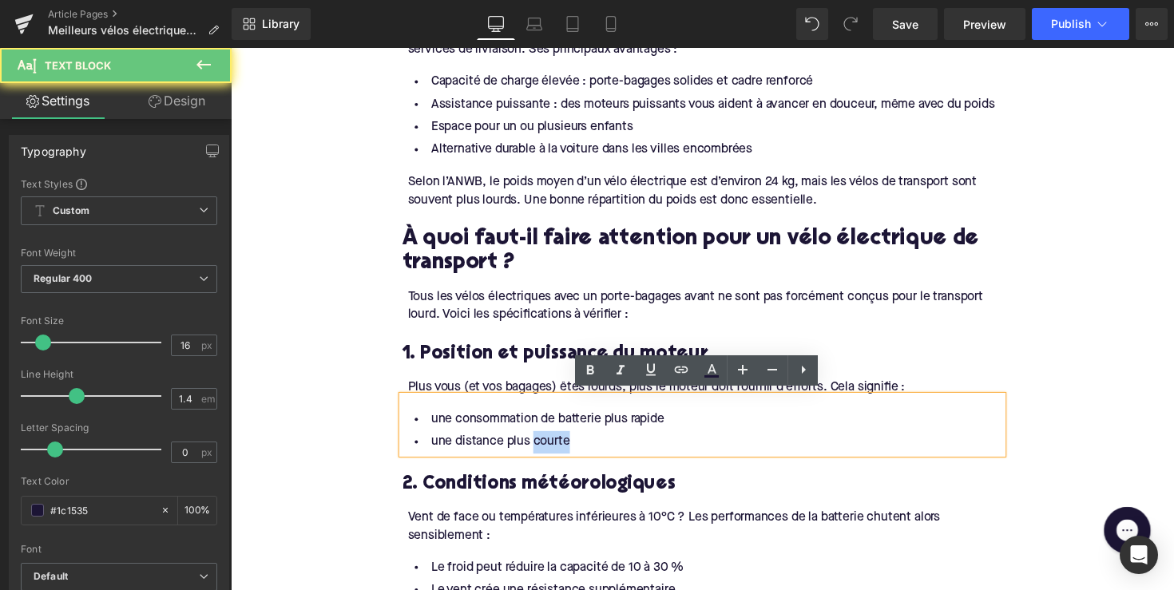
drag, startPoint x: 565, startPoint y: 448, endPoint x: 541, endPoint y: 448, distance: 24.8
click at [541, 448] on li "une distance plus courte" at bounding box center [713, 452] width 615 height 23
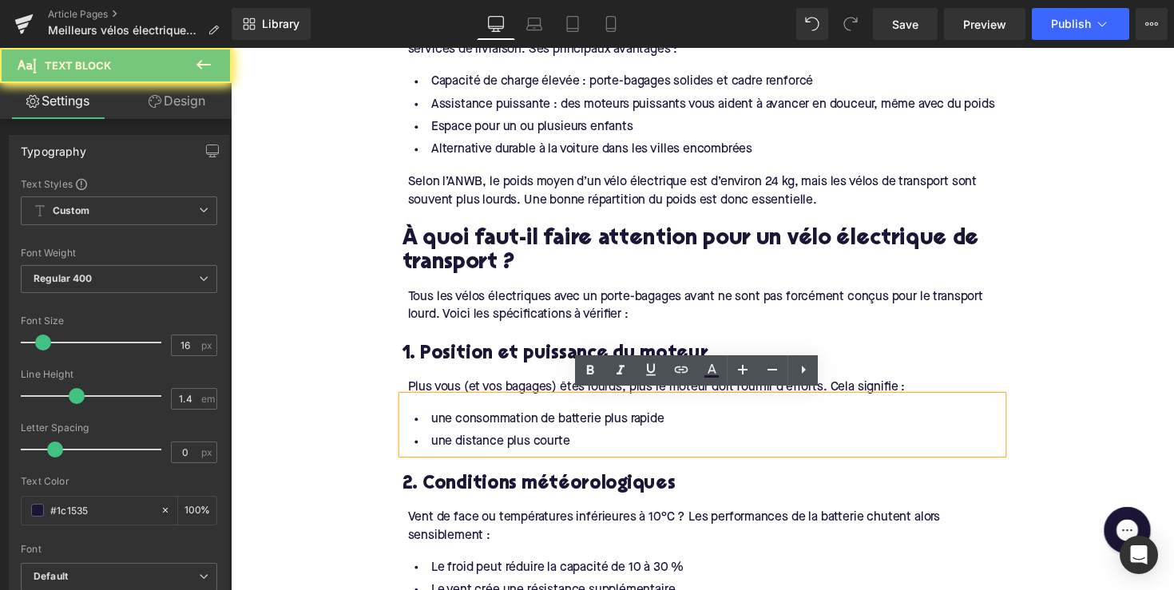
click at [571, 448] on li "une distance plus courte" at bounding box center [713, 452] width 615 height 23
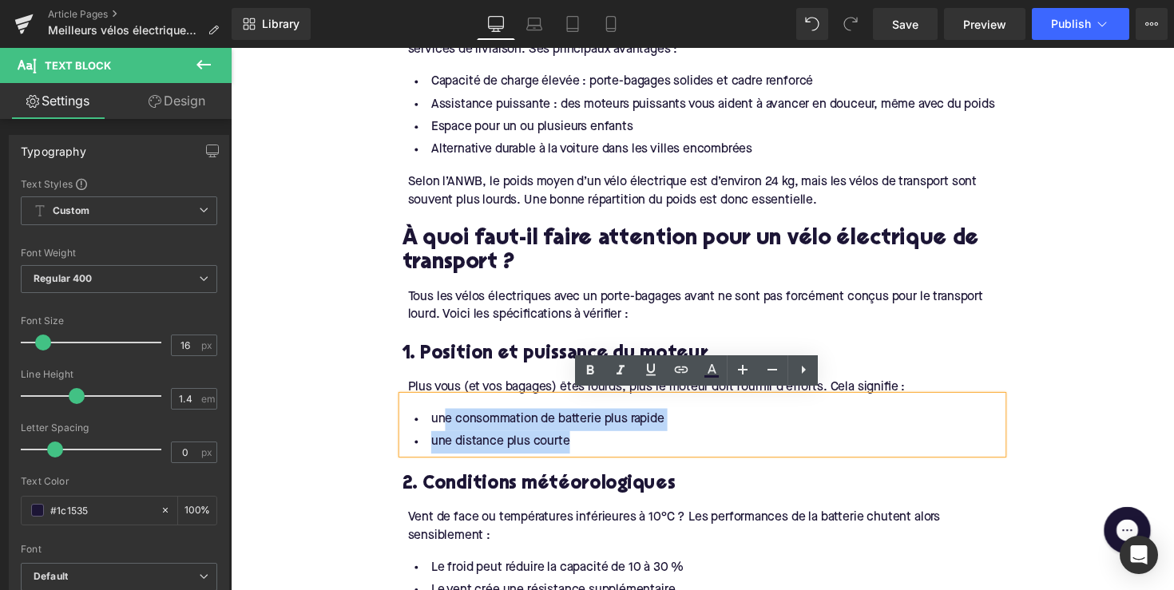
drag, startPoint x: 582, startPoint y: 448, endPoint x: 410, endPoint y: 427, distance: 172.9
click at [410, 427] on ul "une consommation de batterie plus rapide une distance plus courte" at bounding box center [713, 441] width 615 height 46
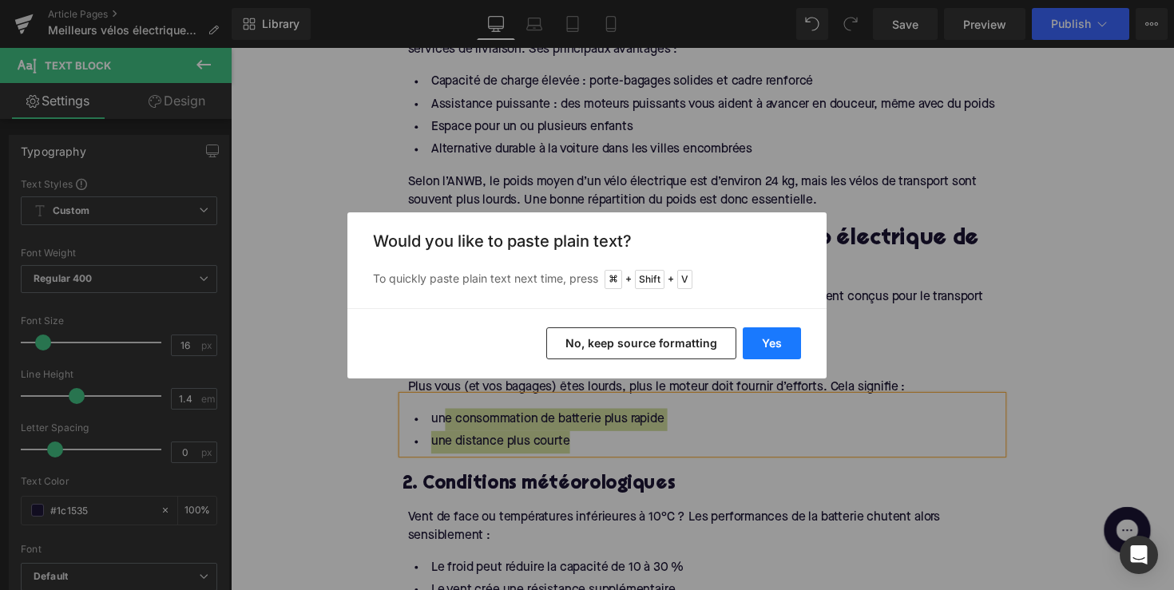
drag, startPoint x: 779, startPoint y: 351, endPoint x: 561, endPoint y: 311, distance: 221.8
click at [779, 351] on button "Yes" at bounding box center [772, 343] width 58 height 32
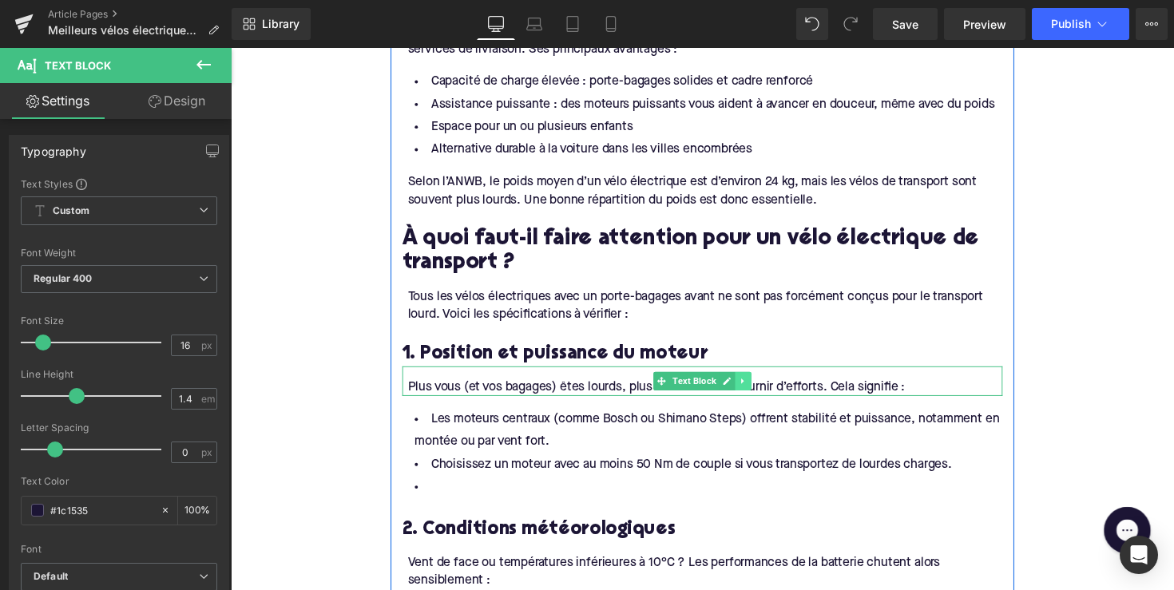
click at [759, 380] on link at bounding box center [755, 389] width 17 height 19
click at [762, 386] on icon at bounding box center [763, 389] width 9 height 9
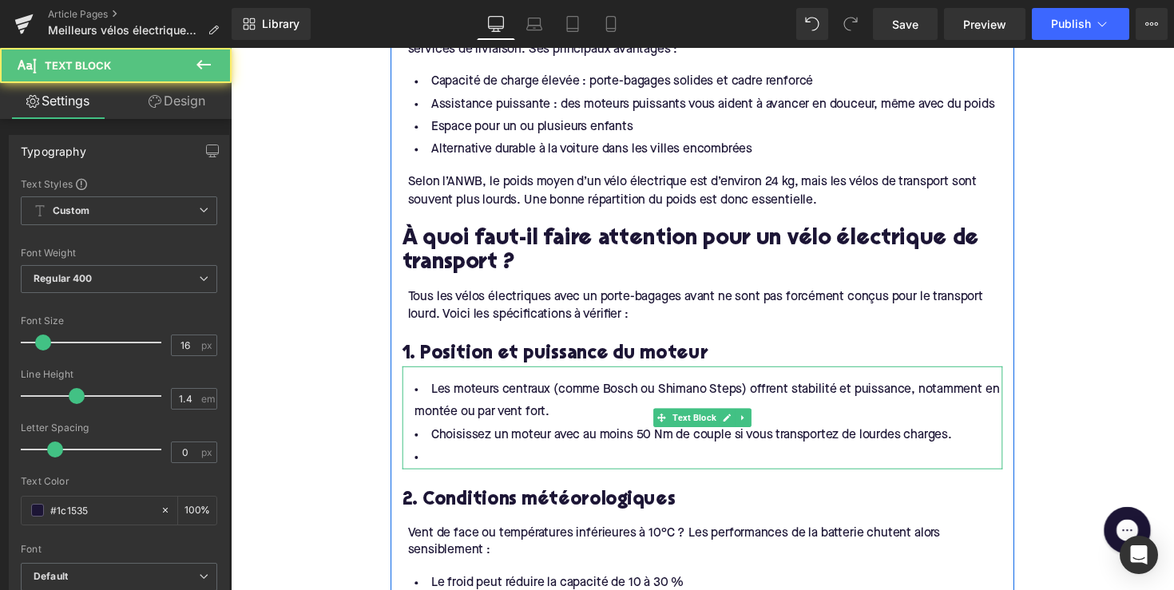
click at [470, 461] on li at bounding box center [713, 468] width 615 height 23
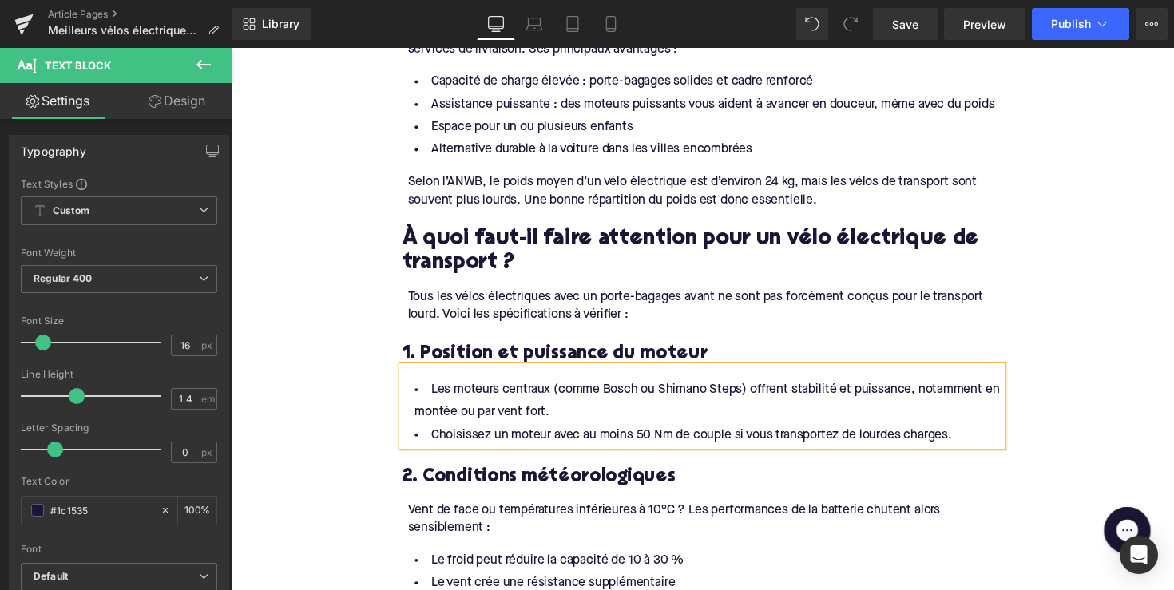
click at [517, 481] on h3 "2. Conditions météorologiques" at bounding box center [713, 488] width 615 height 25
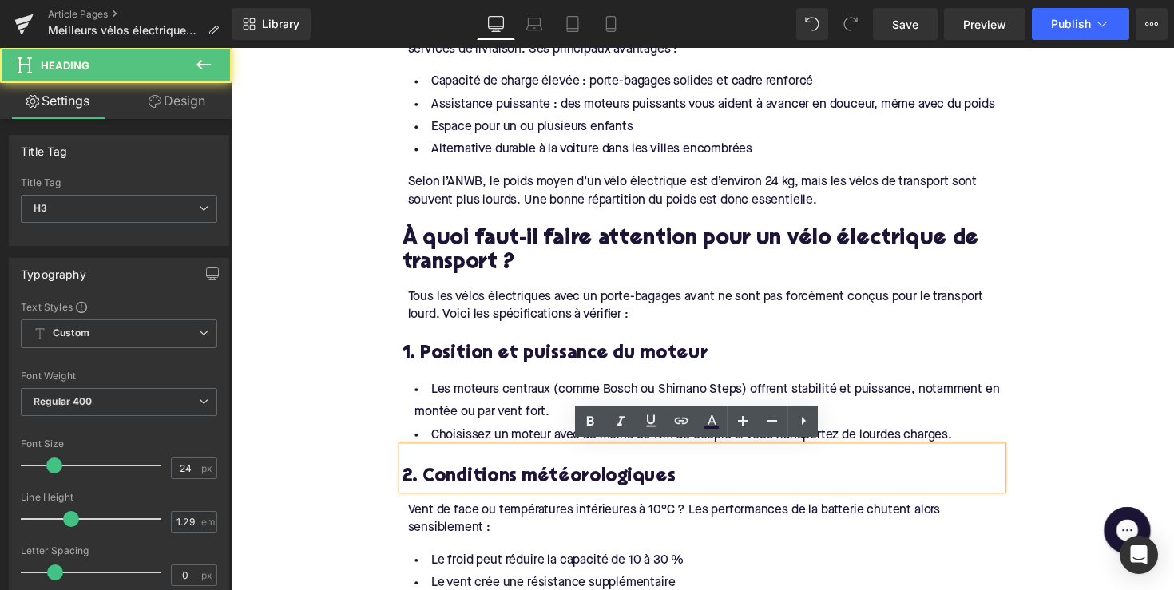
click at [517, 481] on h3 "2. Conditions météorologiques" at bounding box center [713, 488] width 615 height 25
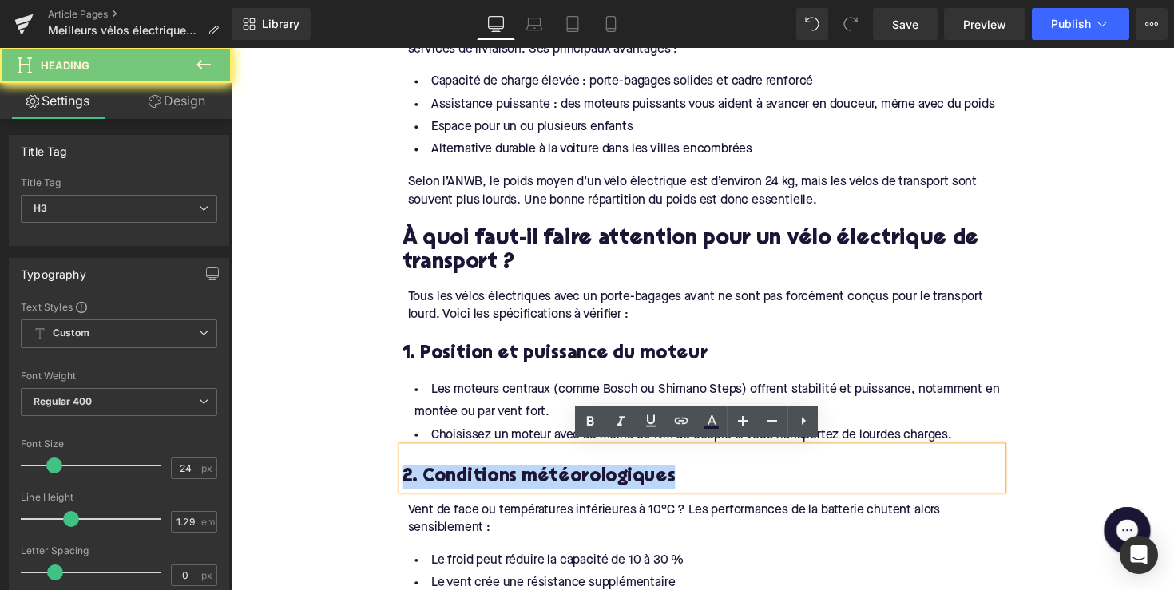
paste div
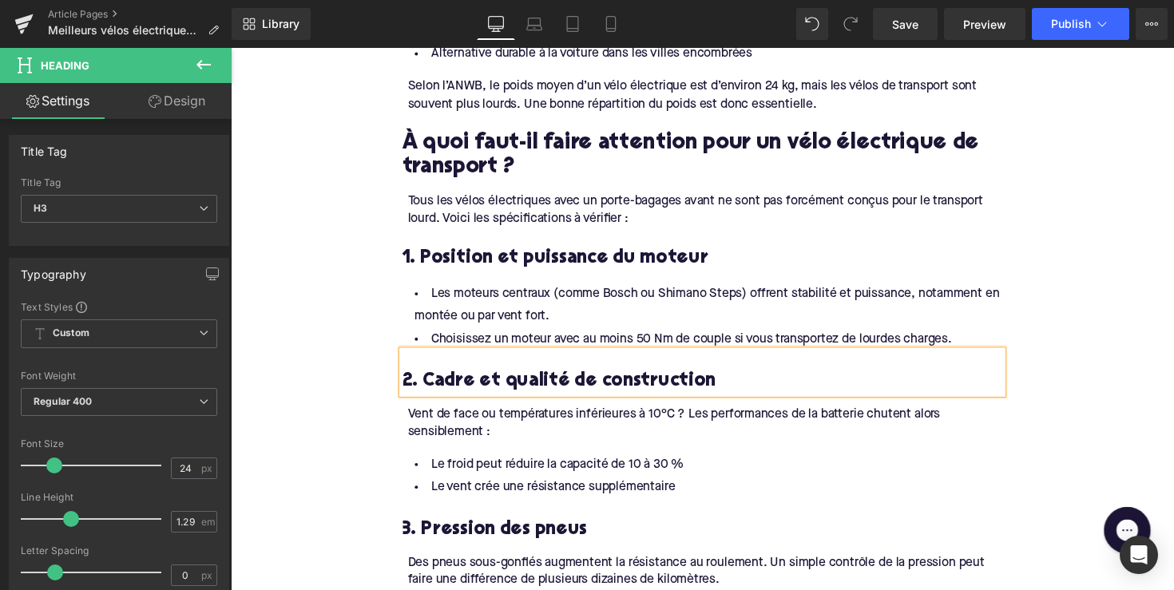
scroll to position [1444, 0]
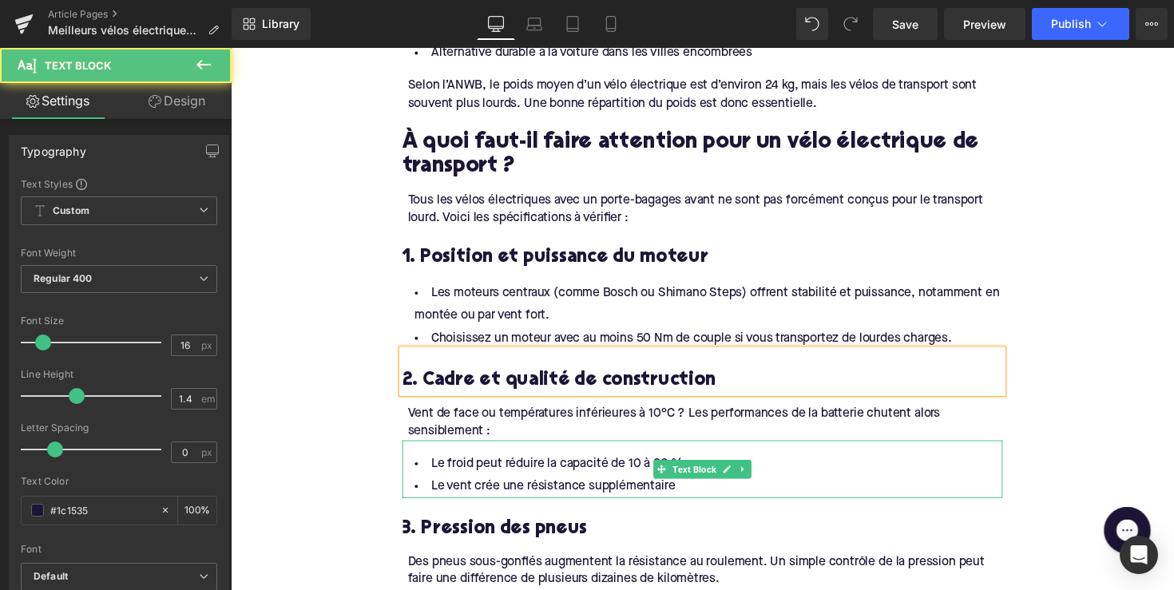
click at [679, 495] on li "Le vent crée une résistance supplémentaire" at bounding box center [713, 497] width 615 height 23
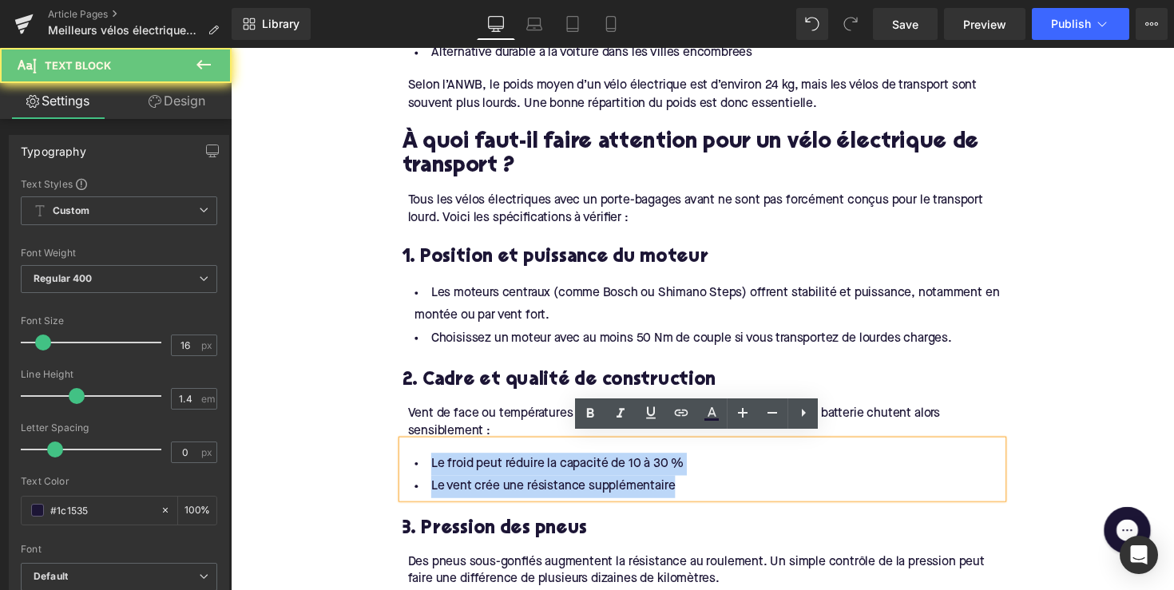
drag, startPoint x: 632, startPoint y: 488, endPoint x: 370, endPoint y: 467, distance: 262.7
click at [370, 467] on div "Home / Meilleurs vélos électriques pour le transport lourd Breadcrumbs Meilleur…" at bounding box center [714, 530] width 966 height 3584
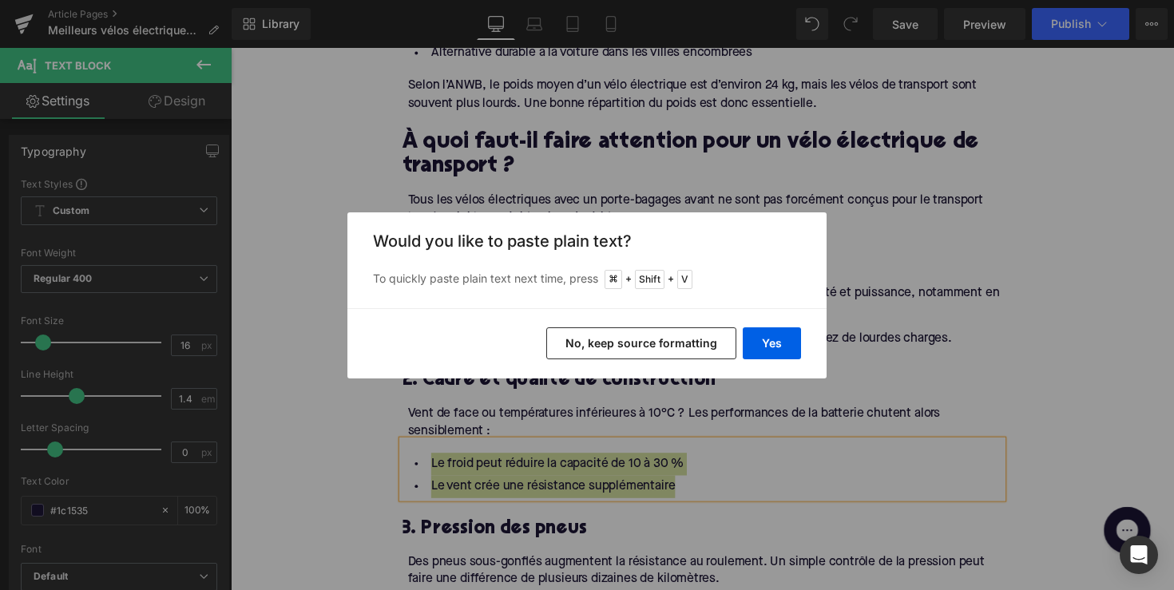
click at [771, 360] on div "Yes No, keep source formatting" at bounding box center [586, 343] width 479 height 70
click at [759, 353] on button "Yes" at bounding box center [772, 343] width 58 height 32
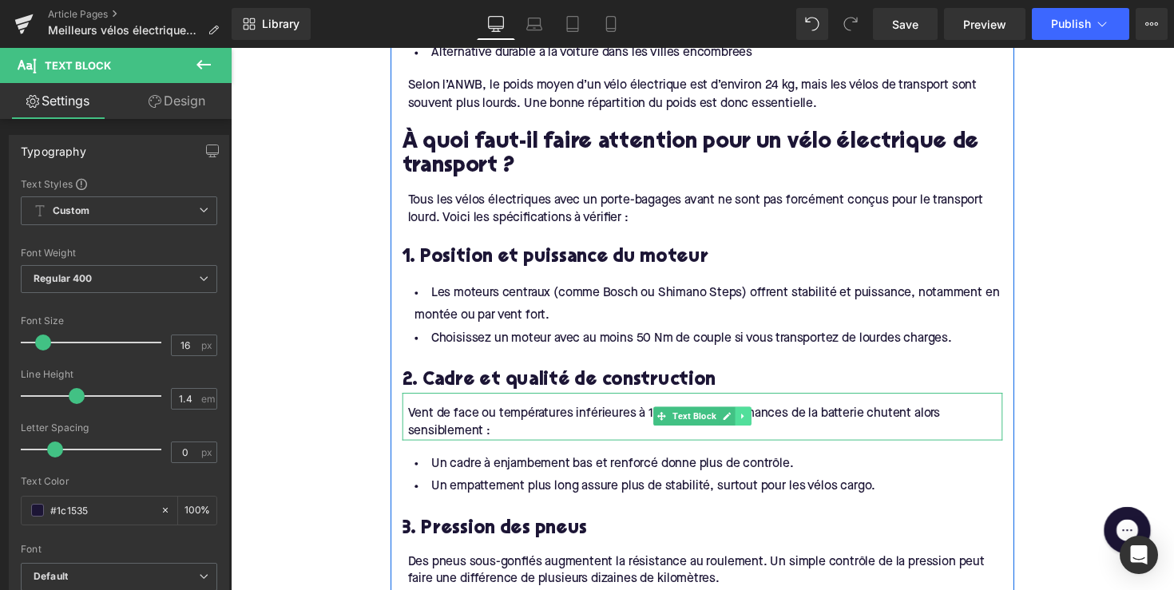
click at [747, 416] on link at bounding box center [755, 425] width 17 height 19
click at [761, 422] on icon at bounding box center [763, 425] width 9 height 9
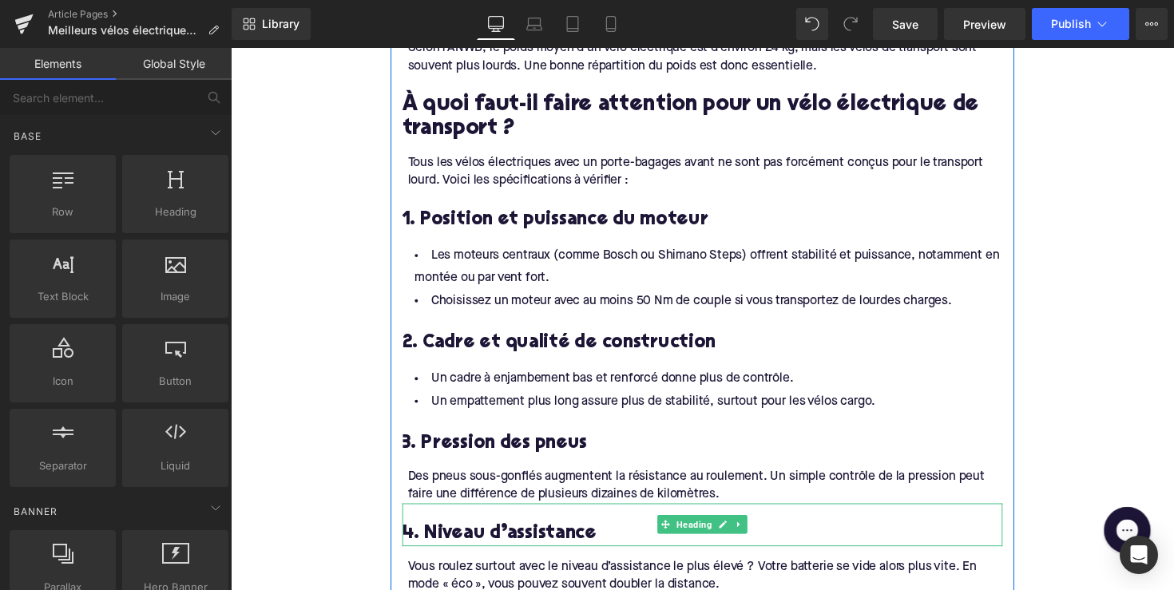
scroll to position [1510, 0]
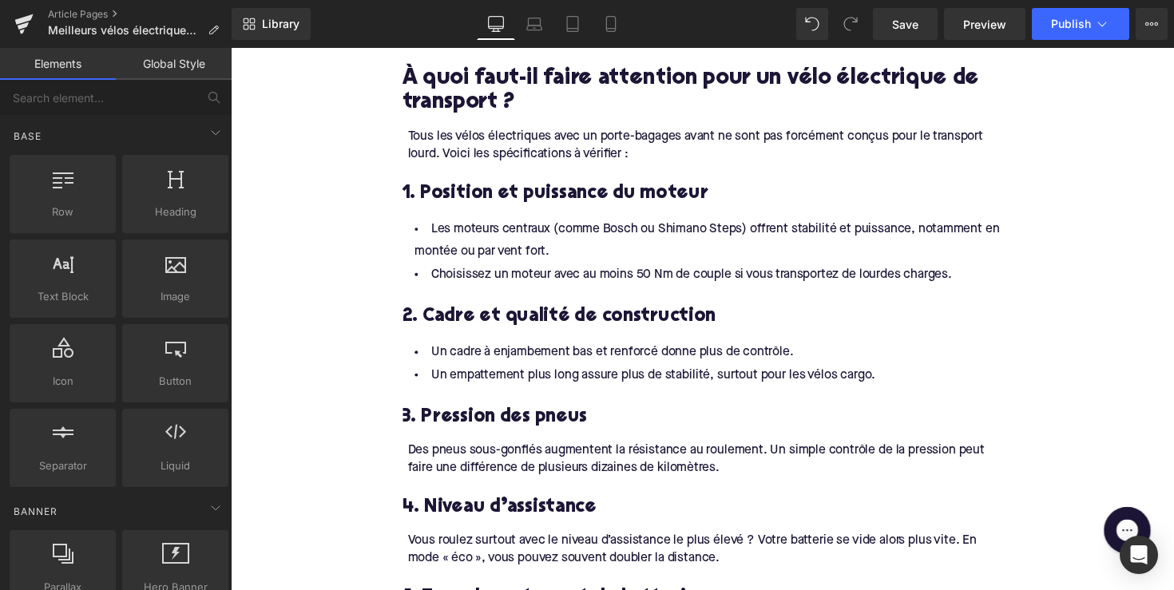
click at [457, 419] on h3 "3. Pression des pneus" at bounding box center [713, 426] width 615 height 25
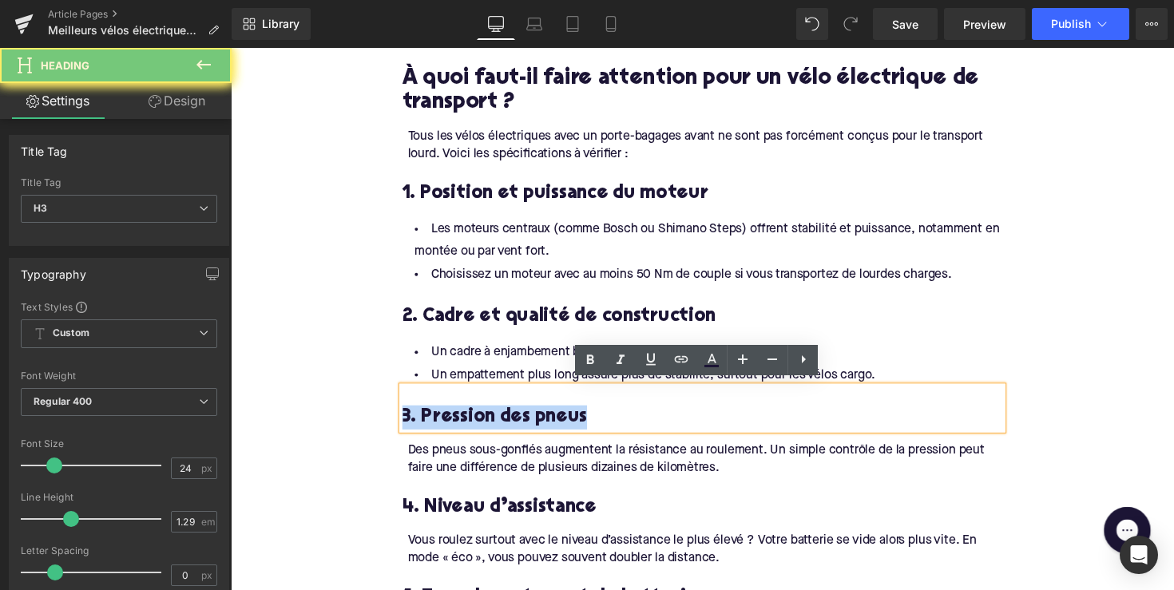
paste div
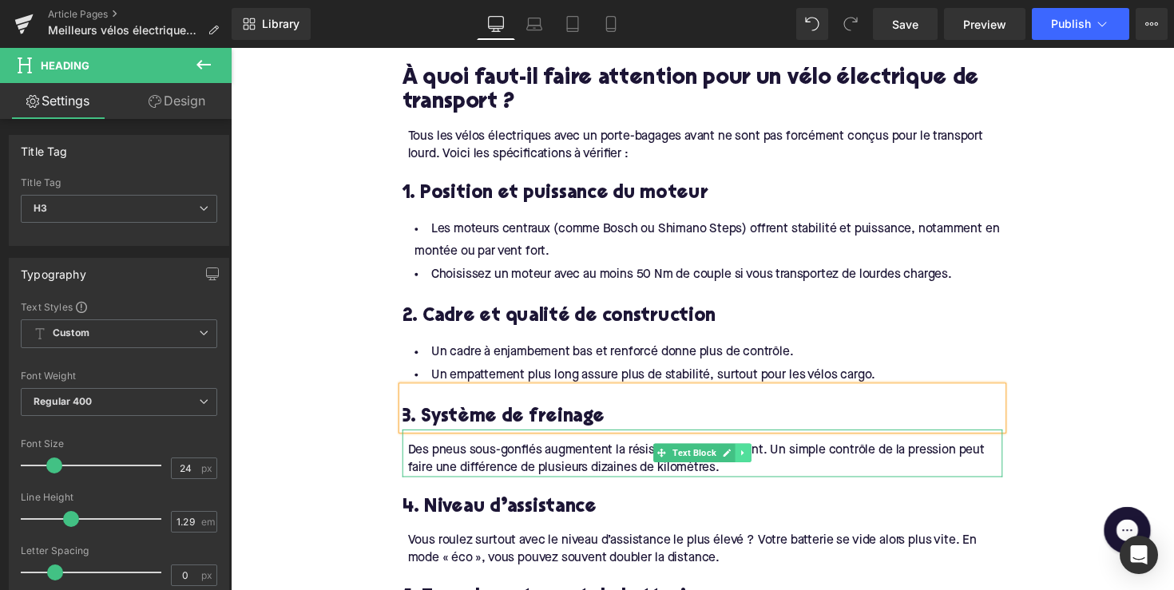
click at [751, 458] on icon at bounding box center [755, 463] width 9 height 10
click at [759, 458] on icon at bounding box center [763, 462] width 9 height 9
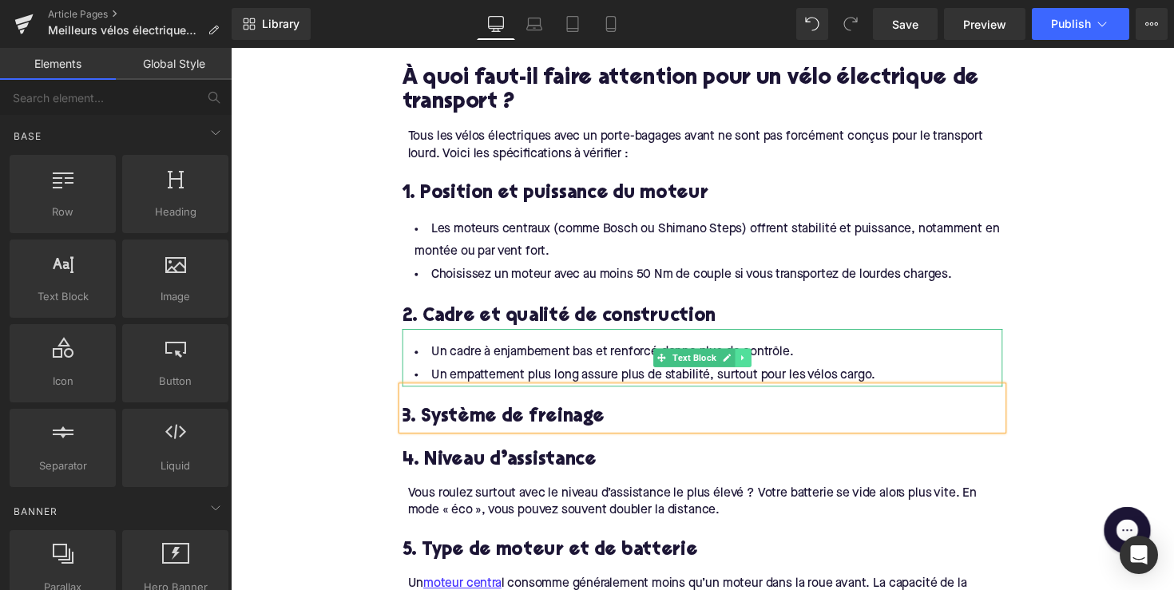
click at [755, 361] on icon at bounding box center [755, 366] width 9 height 10
click at [743, 361] on icon at bounding box center [747, 365] width 9 height 9
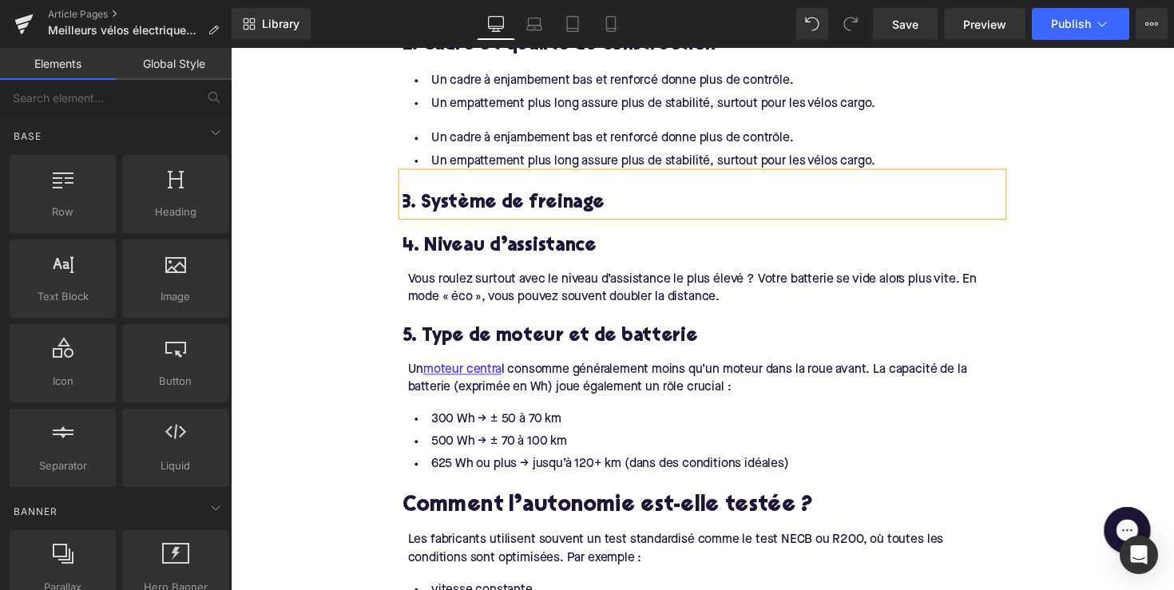
scroll to position [1714, 0]
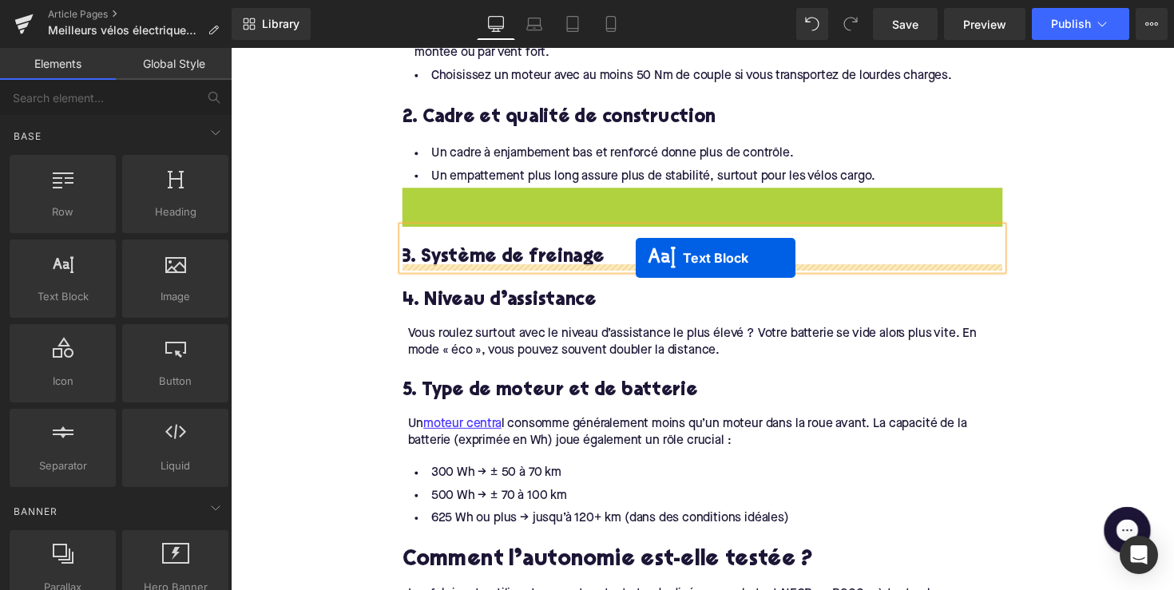
drag, startPoint x: 669, startPoint y: 218, endPoint x: 645, endPoint y: 263, distance: 50.7
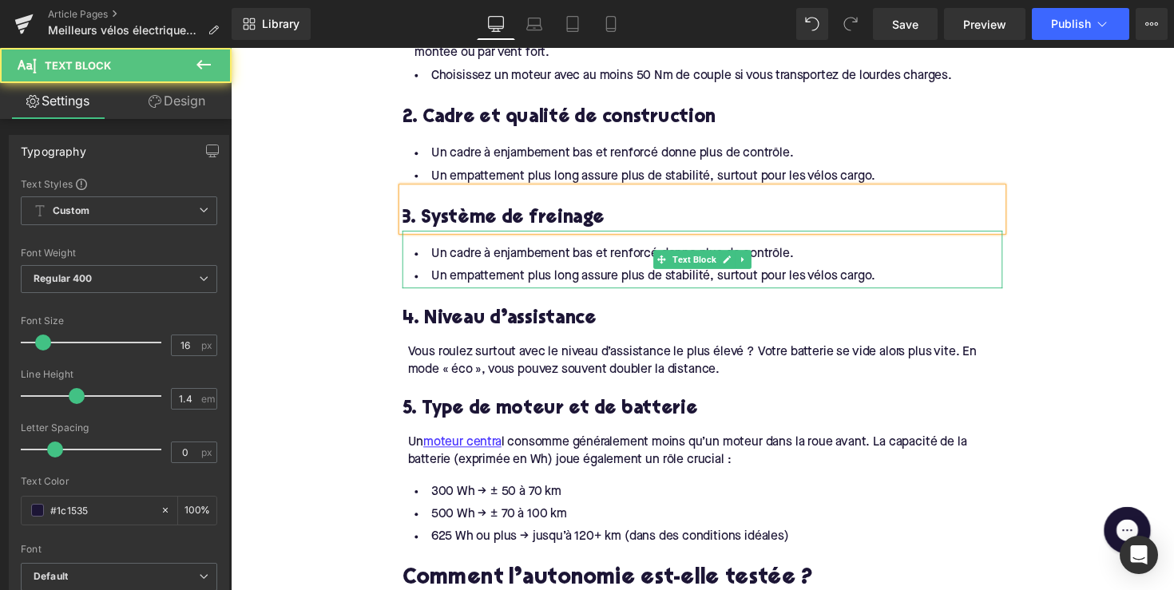
click at [538, 271] on li "Un empattement plus long assure plus de stabilité, surtout pour les vélos cargo." at bounding box center [713, 282] width 615 height 23
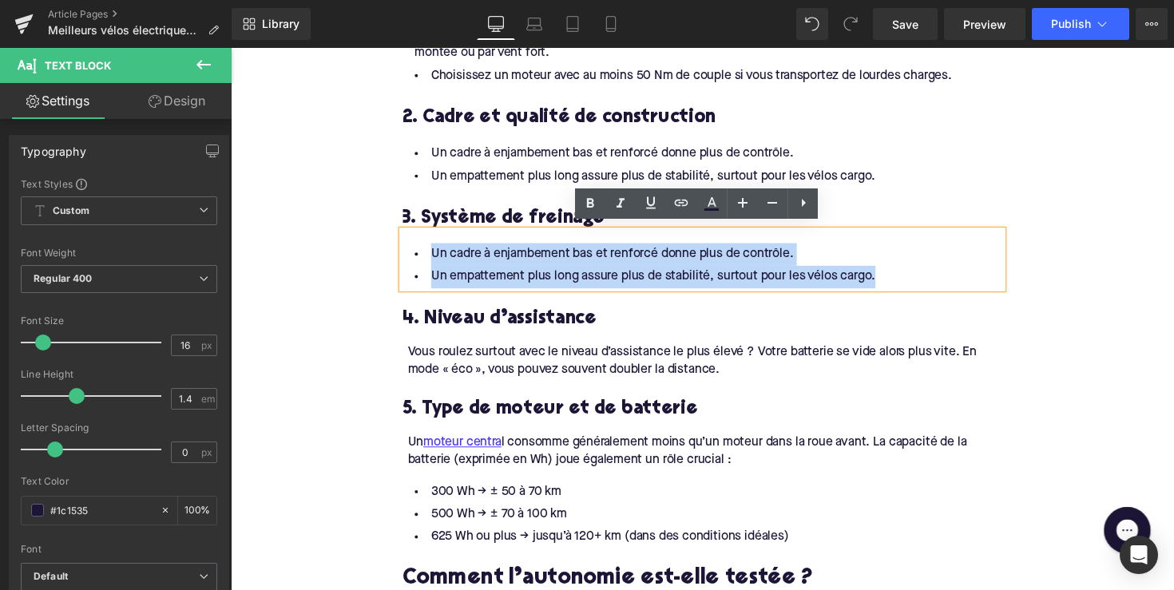
drag, startPoint x: 887, startPoint y: 281, endPoint x: 417, endPoint y: 247, distance: 471.6
click at [417, 248] on ul "Un cadre à enjambement bas et renforcé donne plus de contrôle. Un empattement p…" at bounding box center [713, 271] width 615 height 46
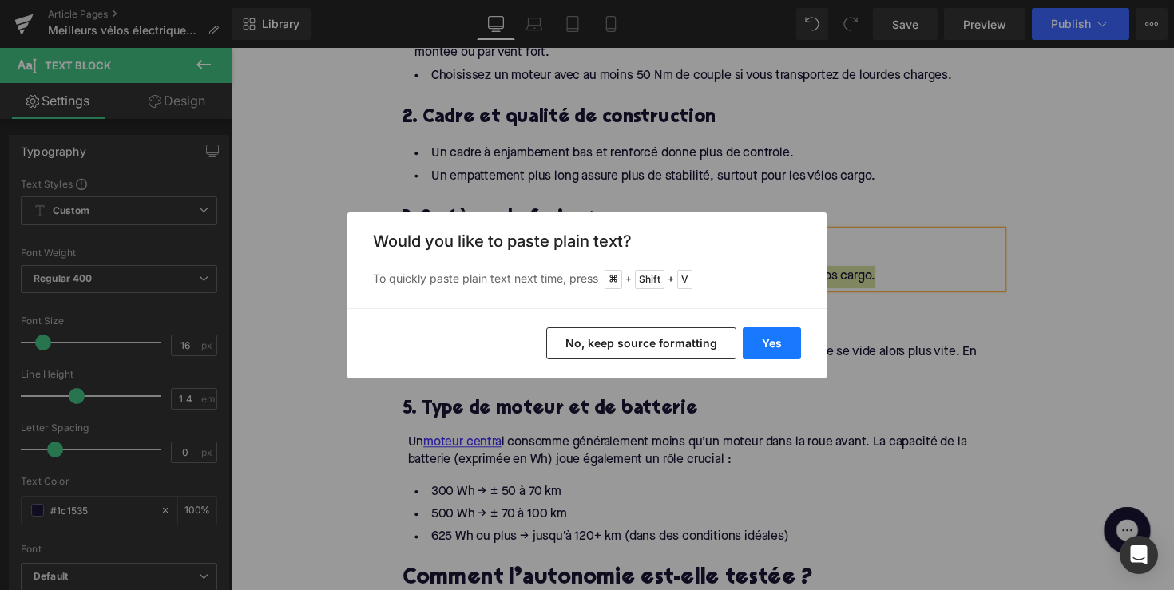
click at [760, 330] on button "Yes" at bounding box center [772, 343] width 58 height 32
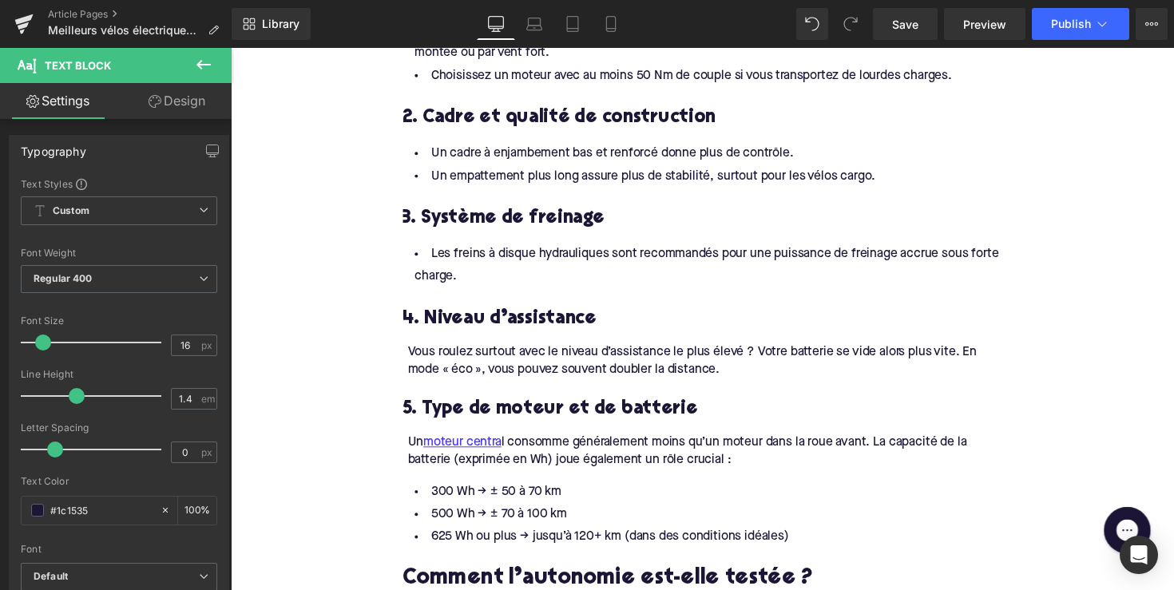
click at [517, 321] on h3 "4. Niveau d’assistance" at bounding box center [713, 326] width 615 height 25
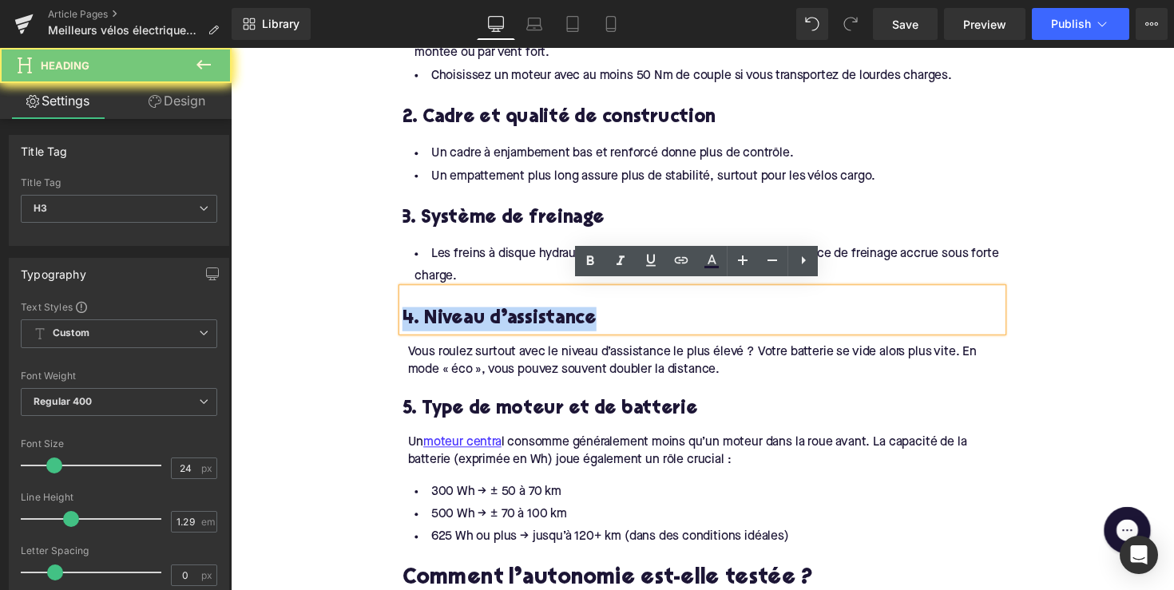
paste div
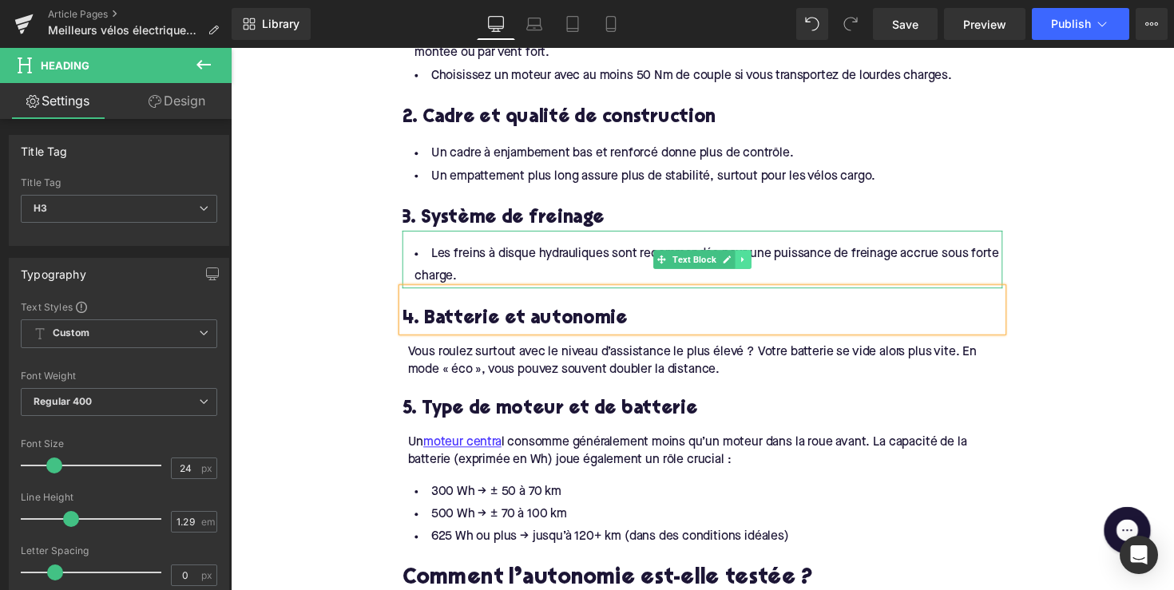
click at [755, 262] on icon at bounding box center [755, 265] width 9 height 10
click at [743, 261] on icon at bounding box center [747, 264] width 9 height 9
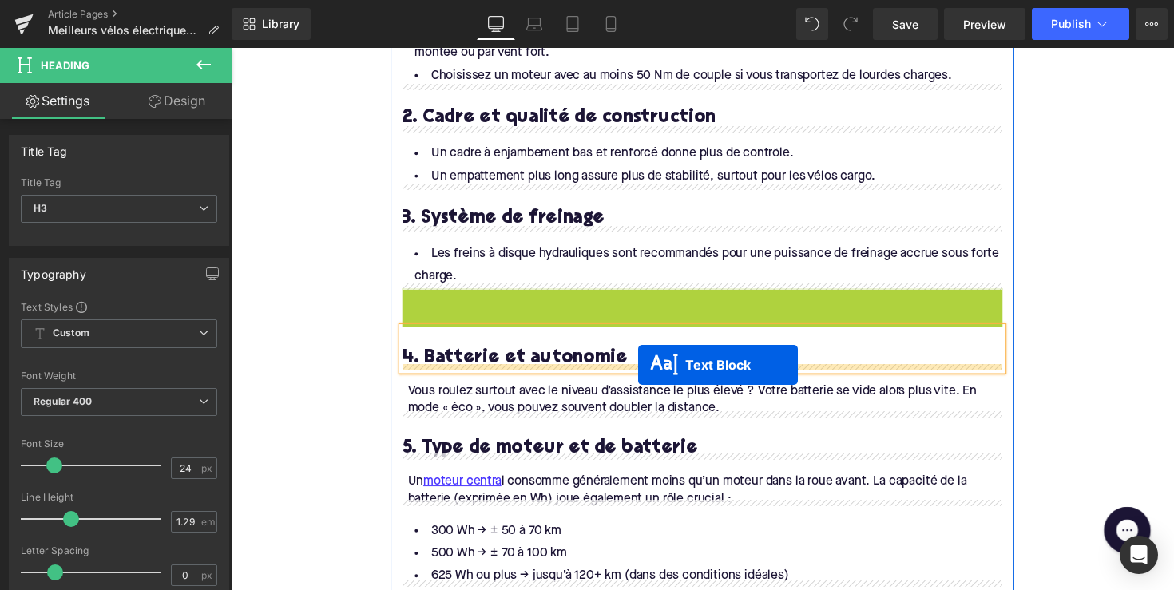
drag, startPoint x: 675, startPoint y: 317, endPoint x: 648, endPoint y: 373, distance: 61.8
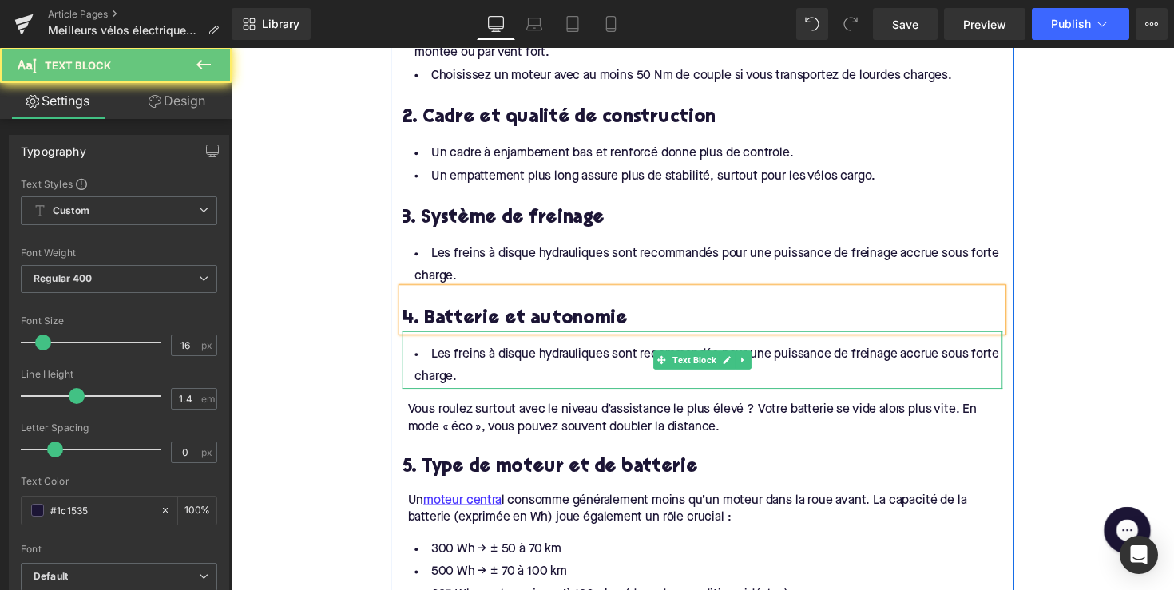
click at [541, 377] on li "Les freins à disque hydrauliques sont recommandés pour une puissance de freinag…" at bounding box center [713, 374] width 615 height 46
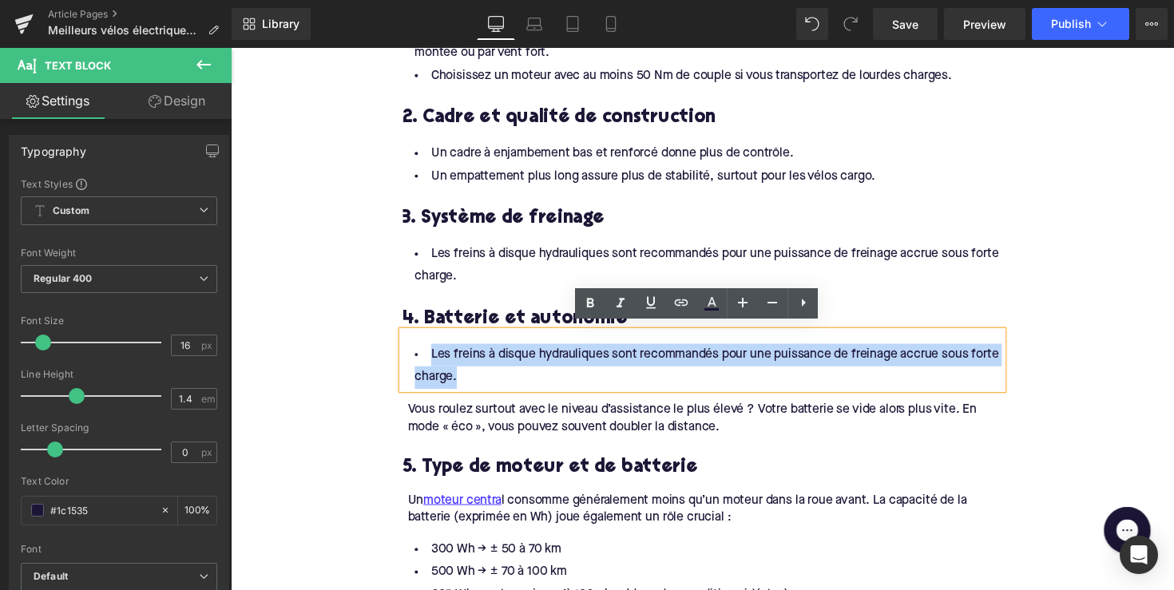
drag, startPoint x: 517, startPoint y: 383, endPoint x: 370, endPoint y: 346, distance: 152.4
click at [370, 346] on div "Home / Meilleurs vélos électriques pour le transport lourd Breadcrumbs Meilleur…" at bounding box center [714, 271] width 966 height 3604
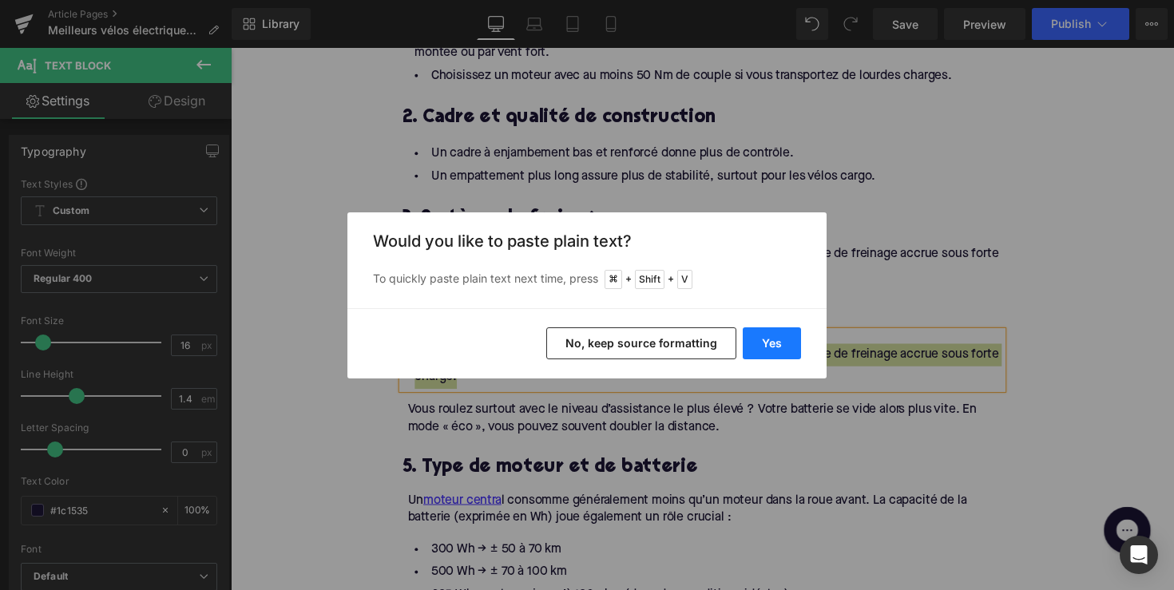
click at [779, 358] on button "Yes" at bounding box center [772, 343] width 58 height 32
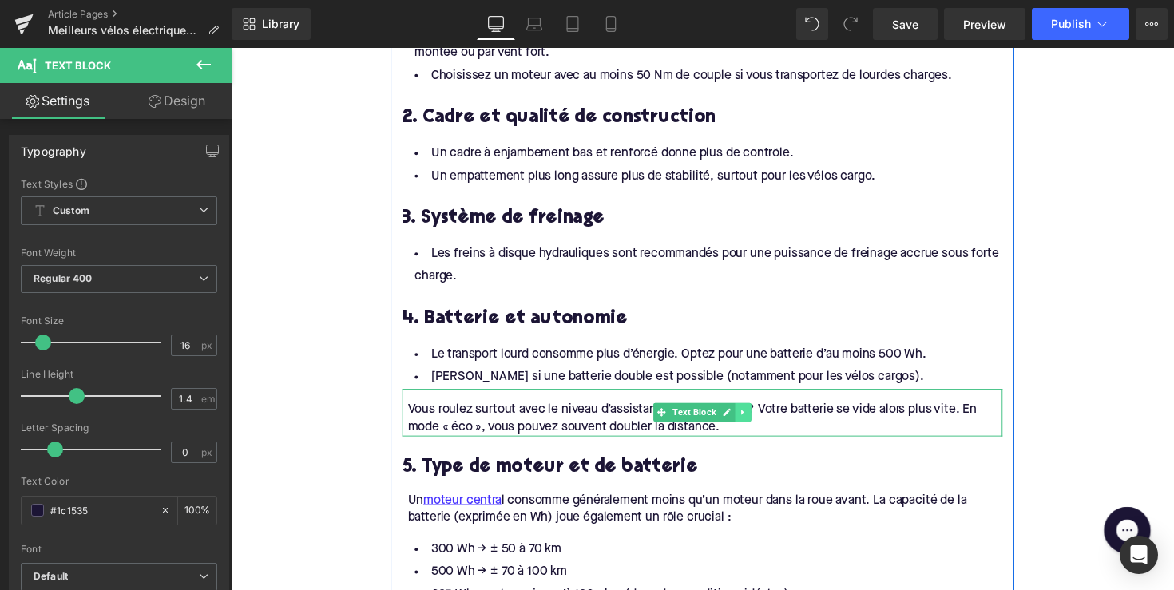
click at [761, 418] on link at bounding box center [755, 421] width 17 height 19
click at [759, 417] on icon at bounding box center [763, 421] width 9 height 9
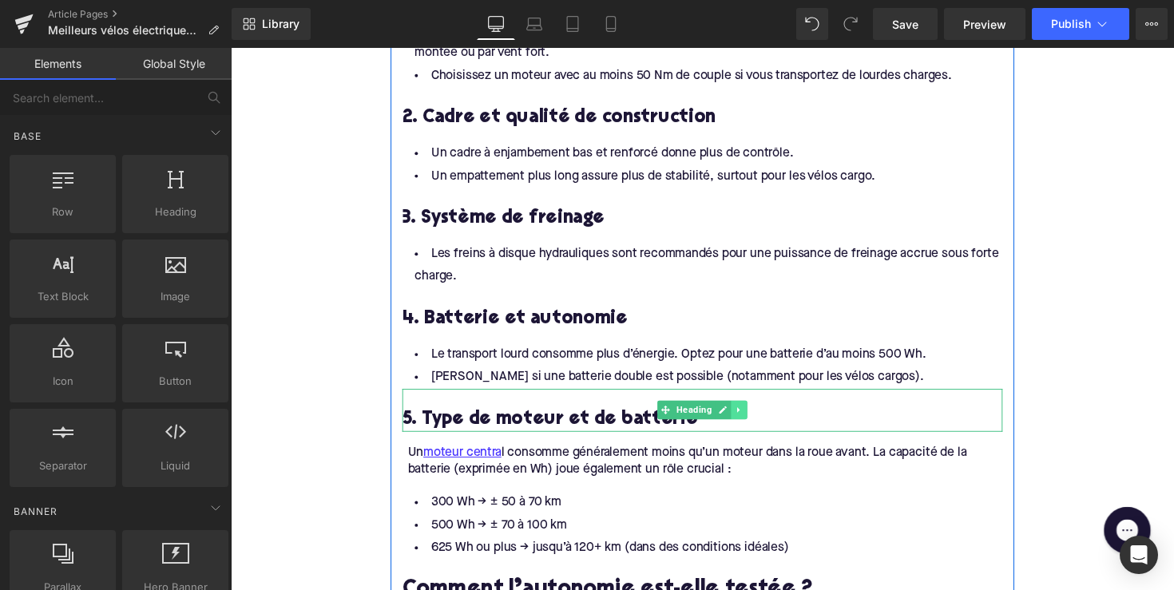
click at [750, 417] on icon at bounding box center [751, 420] width 2 height 6
click at [756, 416] on icon at bounding box center [759, 419] width 9 height 9
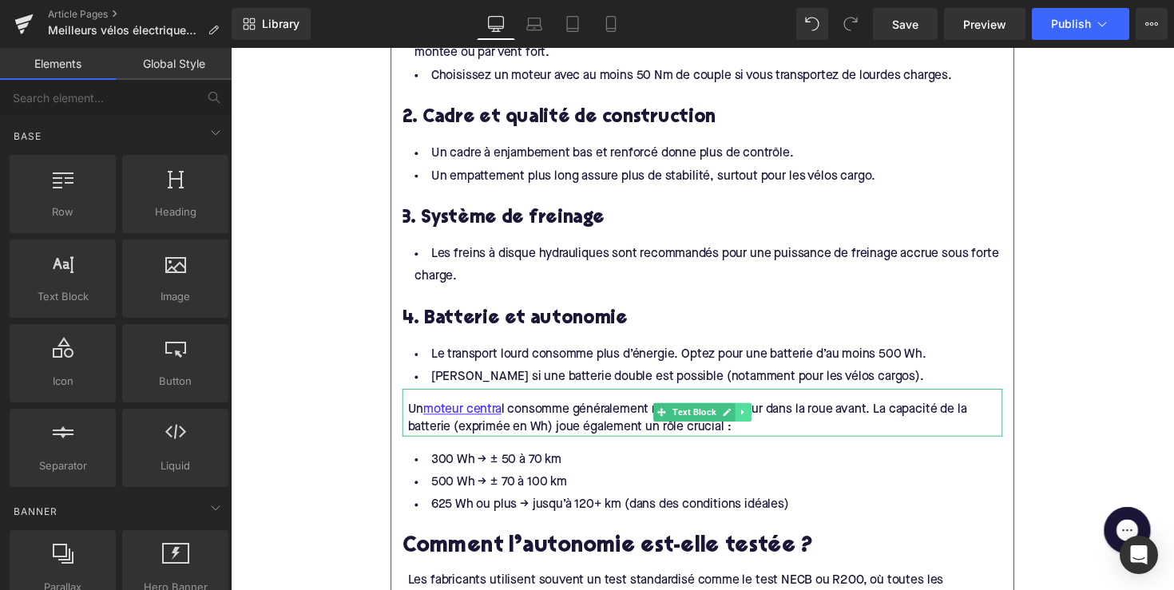
click at [754, 417] on icon at bounding box center [755, 422] width 9 height 10
click at [752, 416] on link at bounding box center [747, 421] width 17 height 19
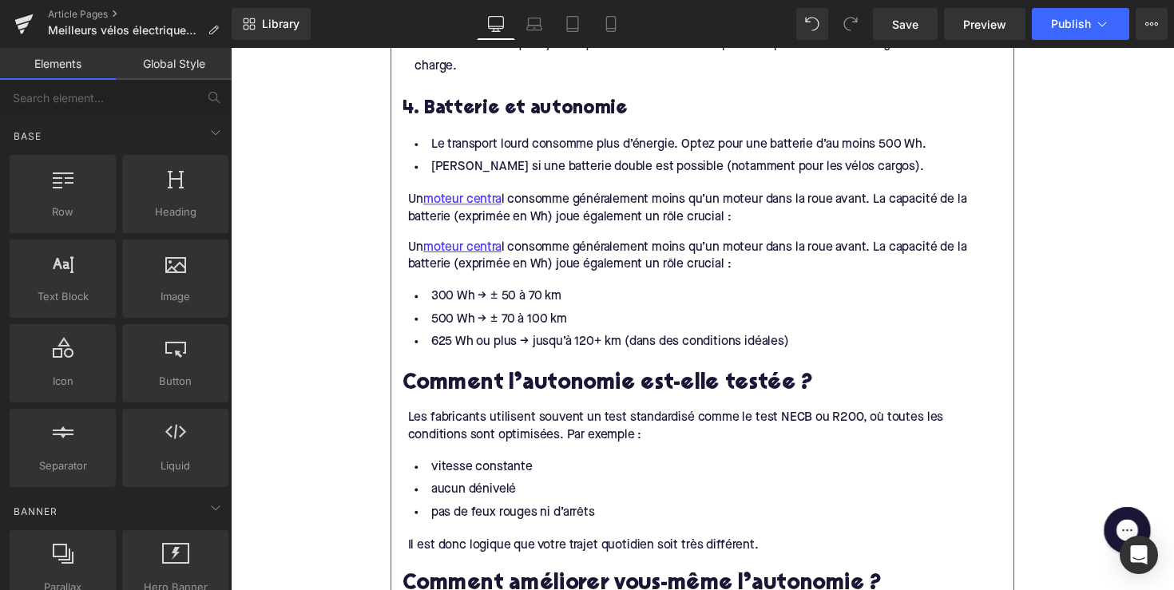
scroll to position [1783, 0]
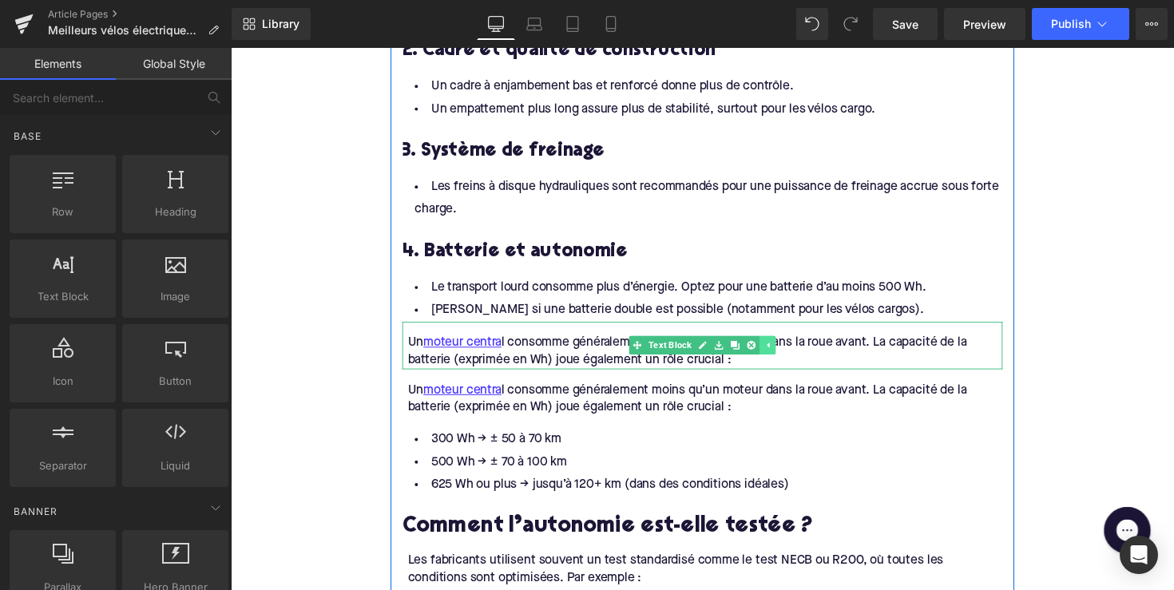
click at [776, 349] on icon at bounding box center [780, 352] width 9 height 10
click at [759, 344] on link at bounding box center [755, 352] width 17 height 19
click at [764, 347] on icon at bounding box center [763, 351] width 9 height 9
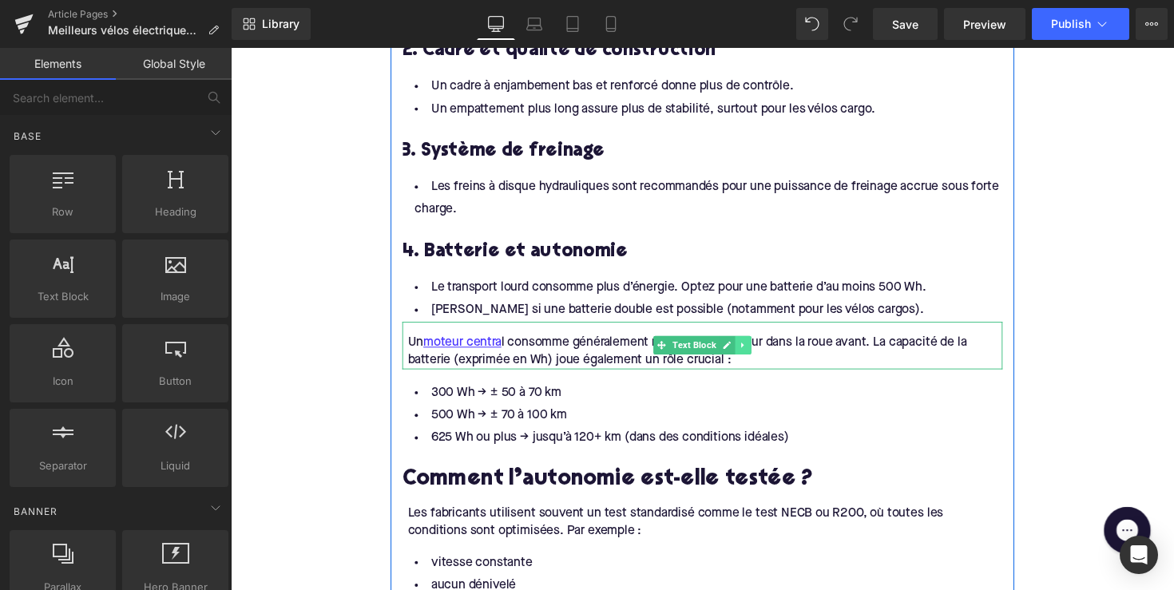
click at [759, 345] on link at bounding box center [755, 352] width 17 height 19
click at [755, 347] on link at bounding box center [763, 352] width 17 height 19
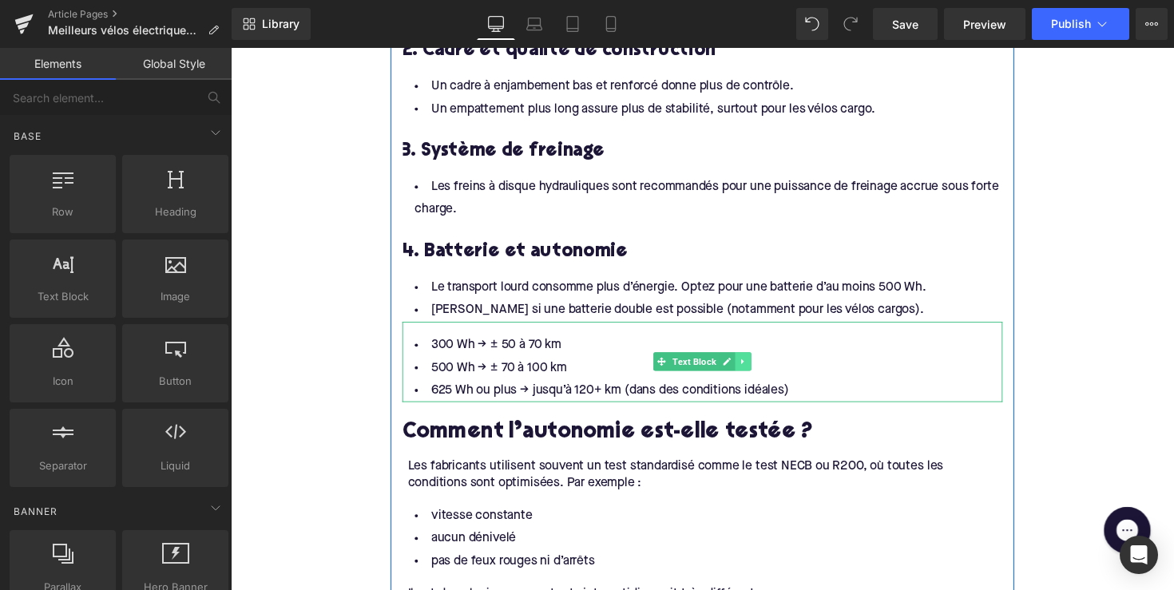
click at [756, 359] on link at bounding box center [755, 368] width 17 height 19
click at [755, 363] on link at bounding box center [763, 368] width 17 height 19
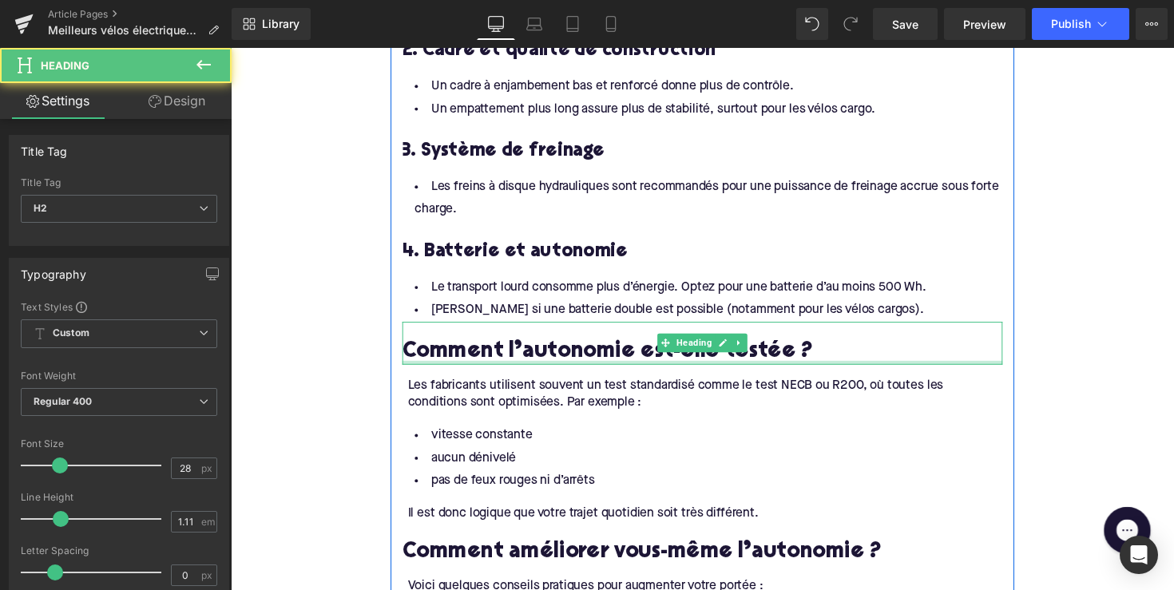
click at [589, 368] on div at bounding box center [713, 370] width 615 height 4
click at [589, 363] on h2 "Comment l’autonomie est-elle testée ?" at bounding box center [713, 359] width 615 height 25
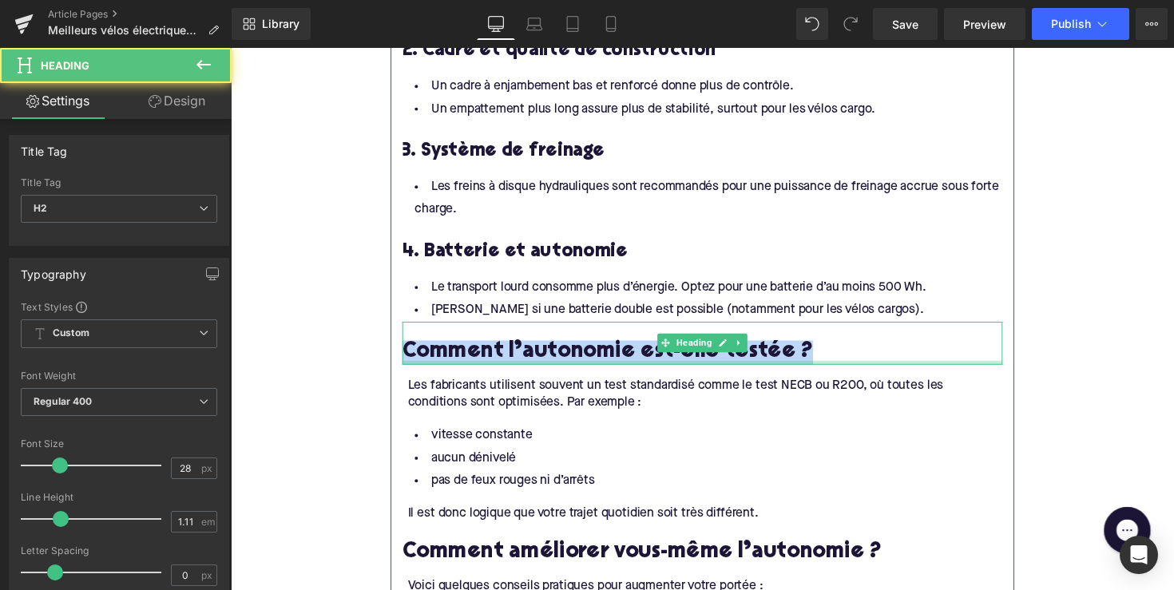
click at [589, 363] on h2 "Comment l’autonomie est-elle testée ?" at bounding box center [713, 359] width 615 height 25
paste div
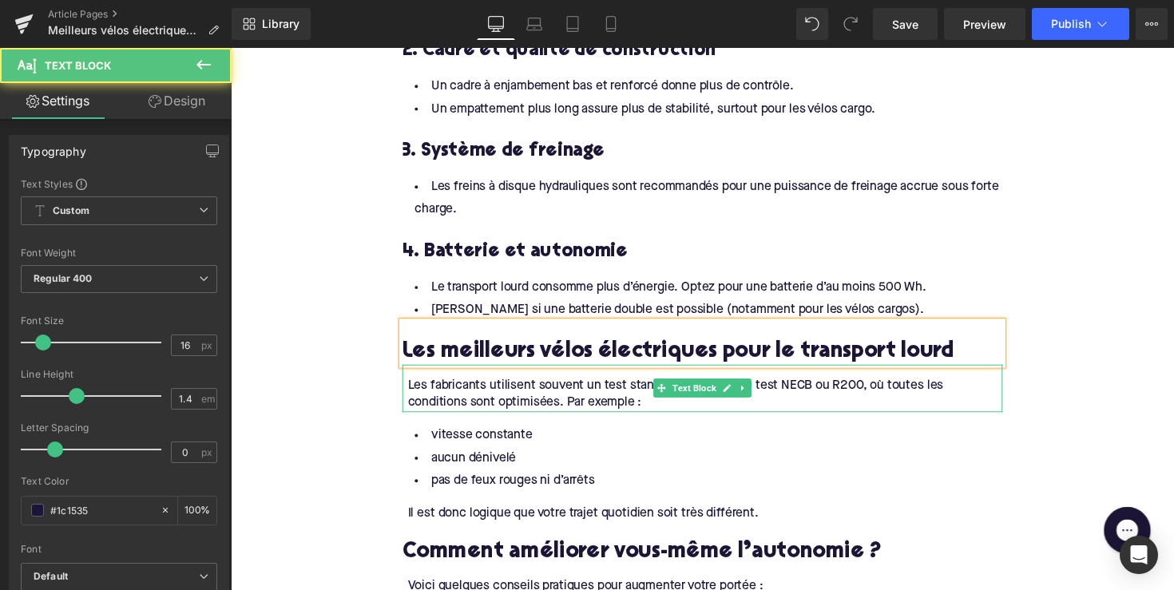
click at [518, 398] on div "Les fabricants utilisent souvent un test standardisé comme le test NECB ou R200…" at bounding box center [716, 403] width 609 height 36
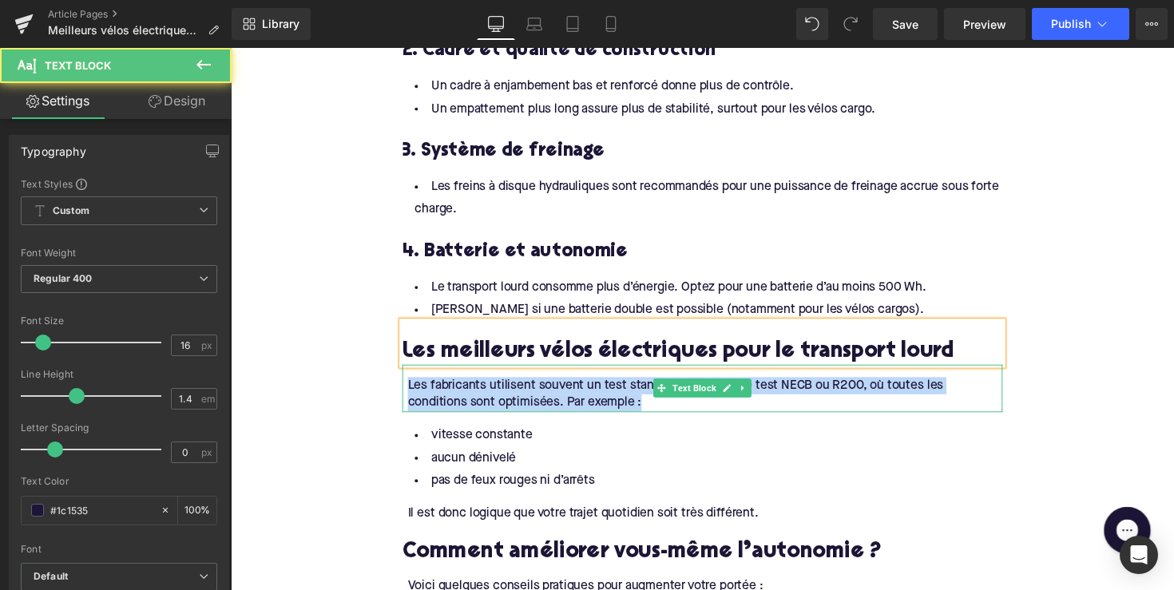
click at [518, 398] on div "Les fabricants utilisent souvent un test standardisé comme le test NECB ou R200…" at bounding box center [716, 403] width 609 height 36
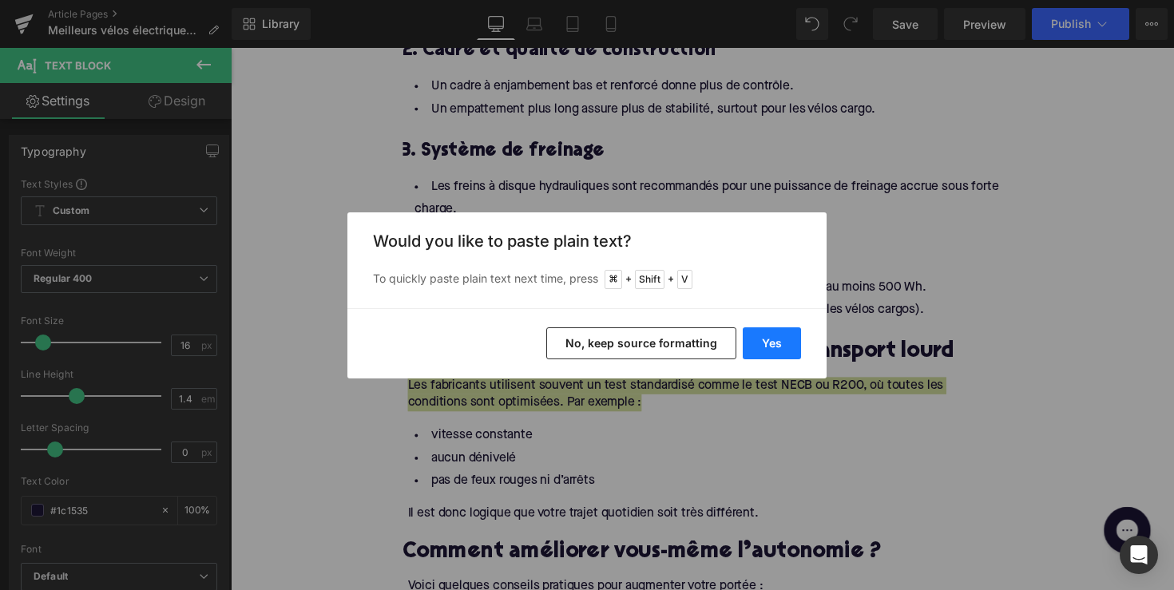
drag, startPoint x: 763, startPoint y: 349, endPoint x: 534, endPoint y: 318, distance: 230.5
click at [763, 349] on button "Yes" at bounding box center [772, 343] width 58 height 32
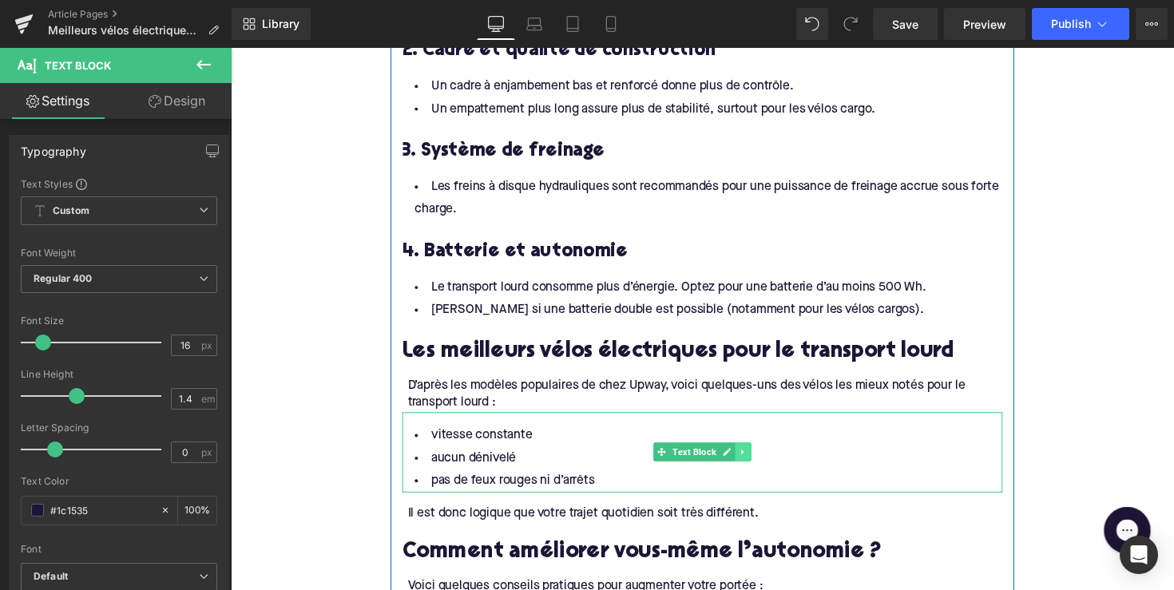
click at [757, 457] on icon at bounding box center [755, 462] width 9 height 10
click at [756, 459] on link at bounding box center [763, 461] width 17 height 19
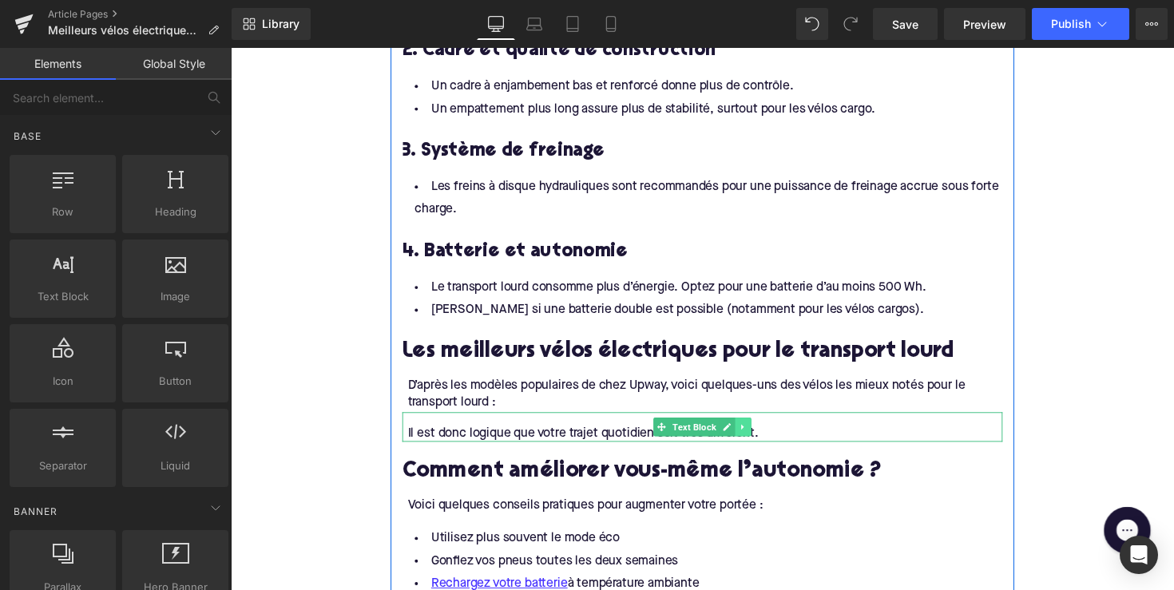
click at [758, 429] on link at bounding box center [755, 435] width 17 height 19
click at [761, 431] on icon at bounding box center [763, 435] width 9 height 9
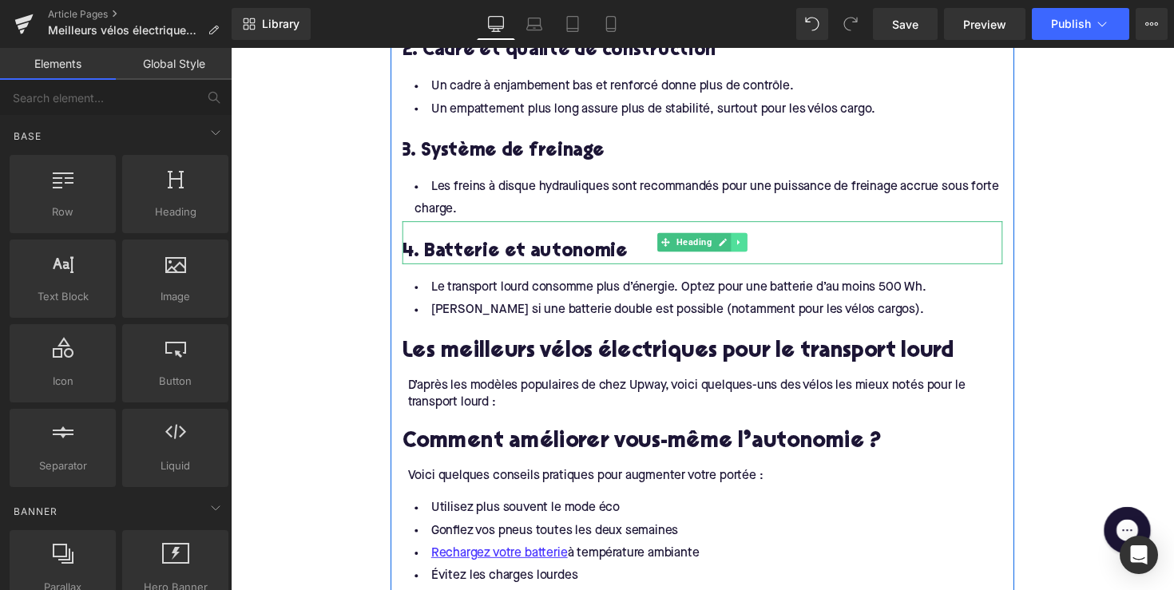
click at [746, 249] on link at bounding box center [751, 246] width 17 height 19
click at [743, 244] on icon at bounding box center [743, 247] width 9 height 9
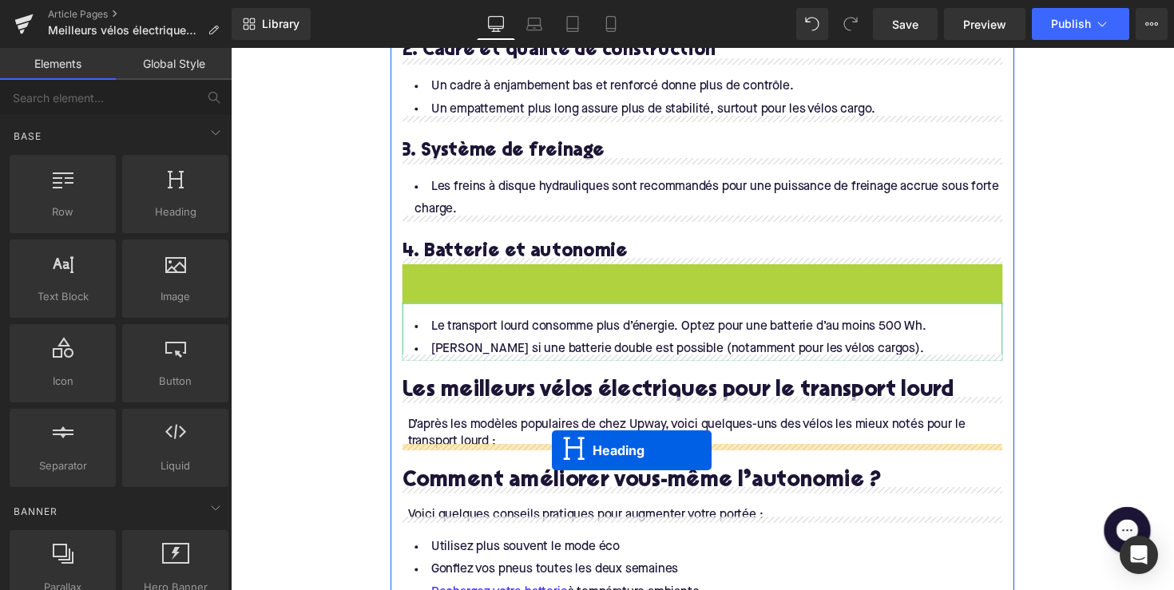
drag, startPoint x: 672, startPoint y: 282, endPoint x: 560, endPoint y: 460, distance: 210.7
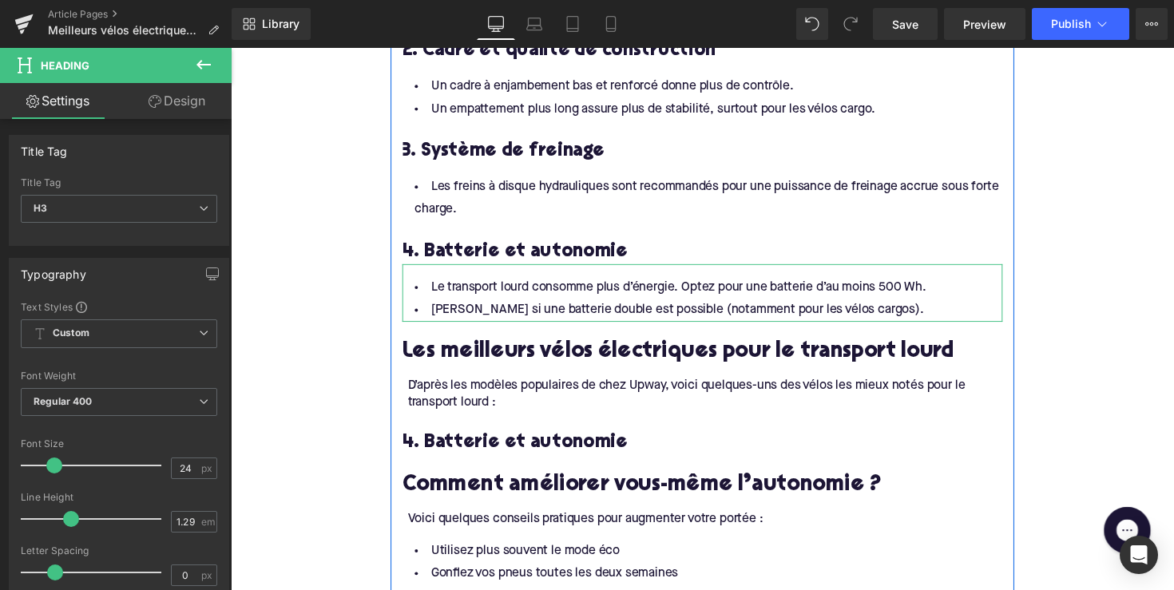
click at [231, 48] on div at bounding box center [231, 48] width 0 height 0
click at [488, 455] on h3 "4. Batterie et autonomie" at bounding box center [713, 452] width 615 height 25
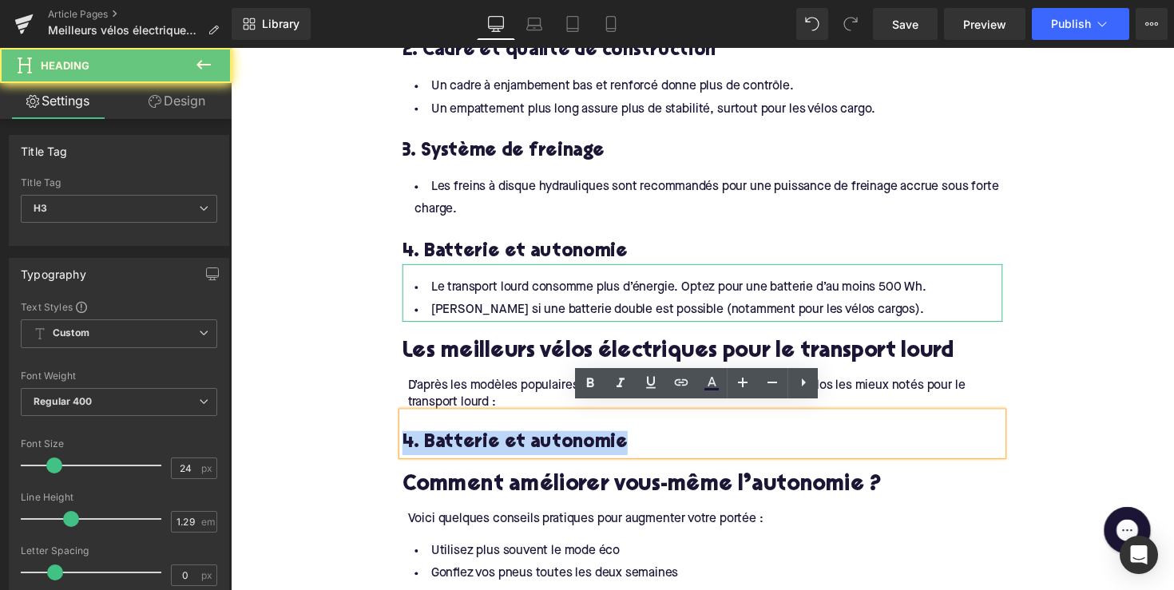
click at [488, 455] on h3 "4. Batterie et autonomie" at bounding box center [713, 452] width 615 height 25
paste div
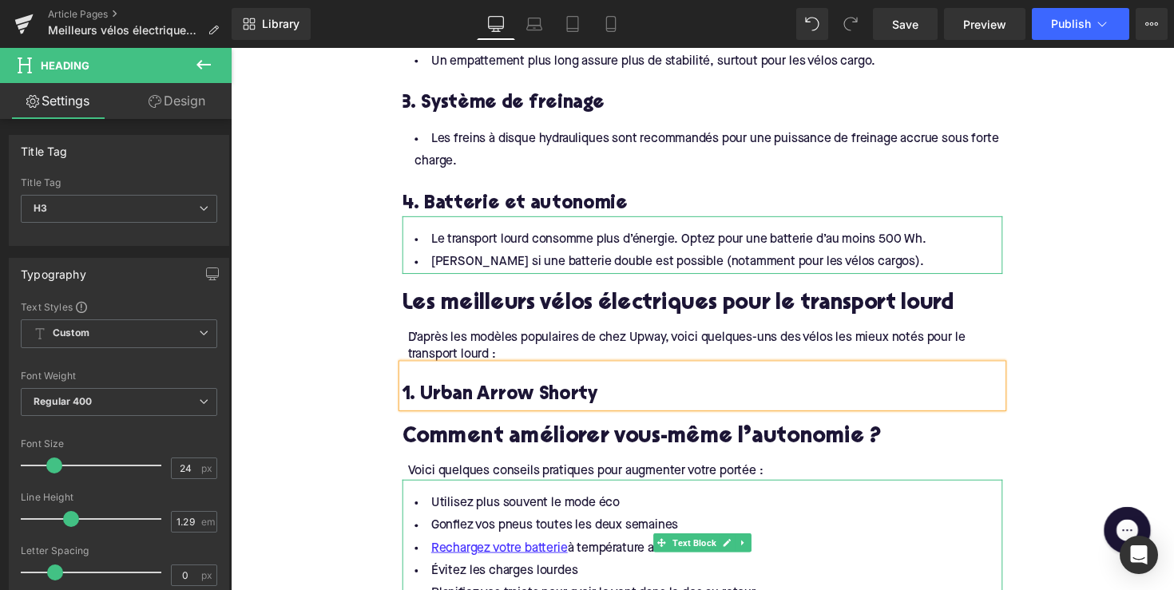
scroll to position [1848, 0]
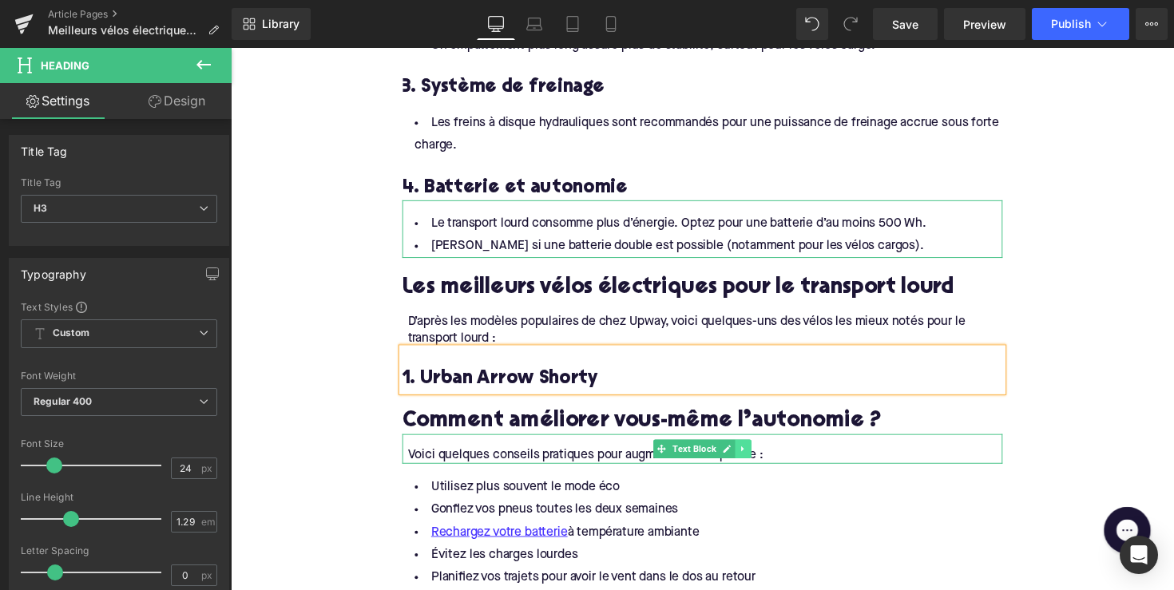
click at [754, 456] on icon at bounding box center [755, 459] width 2 height 6
click at [759, 454] on icon at bounding box center [763, 458] width 9 height 9
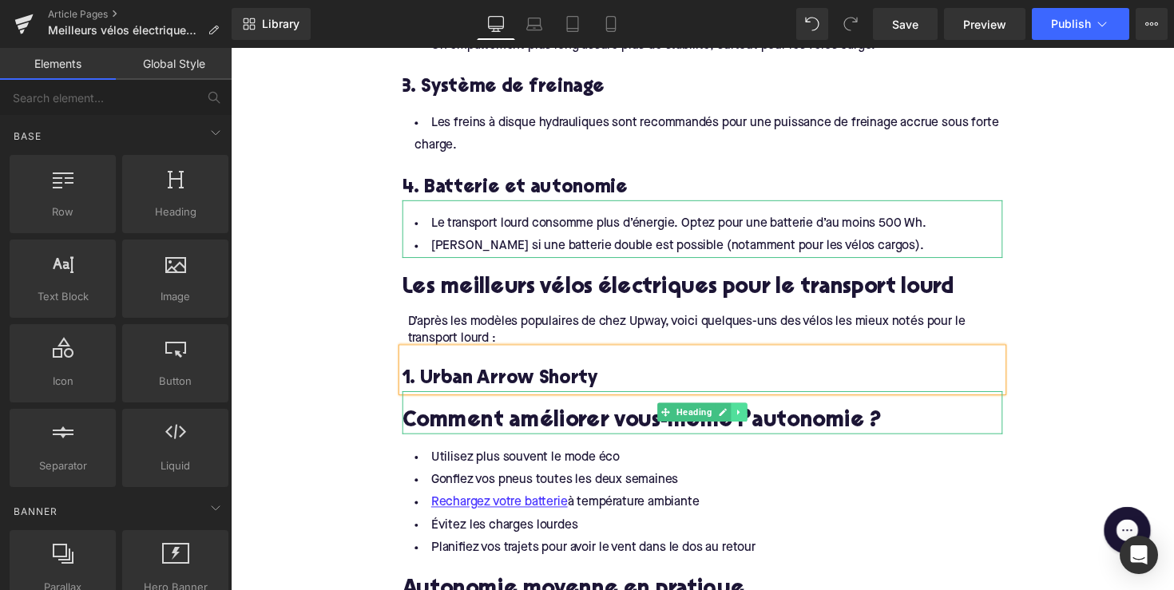
click at [751, 418] on icon at bounding box center [751, 422] width 9 height 10
click at [759, 418] on icon at bounding box center [759, 422] width 9 height 9
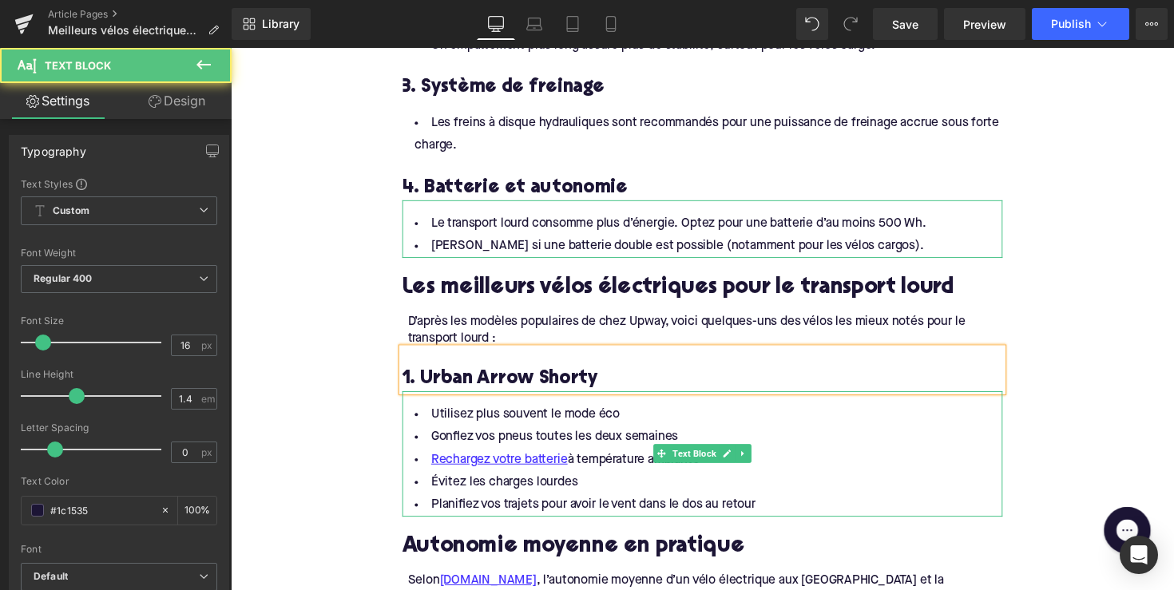
click at [558, 507] on li "Planifiez vos trajets pour avoir le vent dans le dos au retour" at bounding box center [713, 516] width 615 height 23
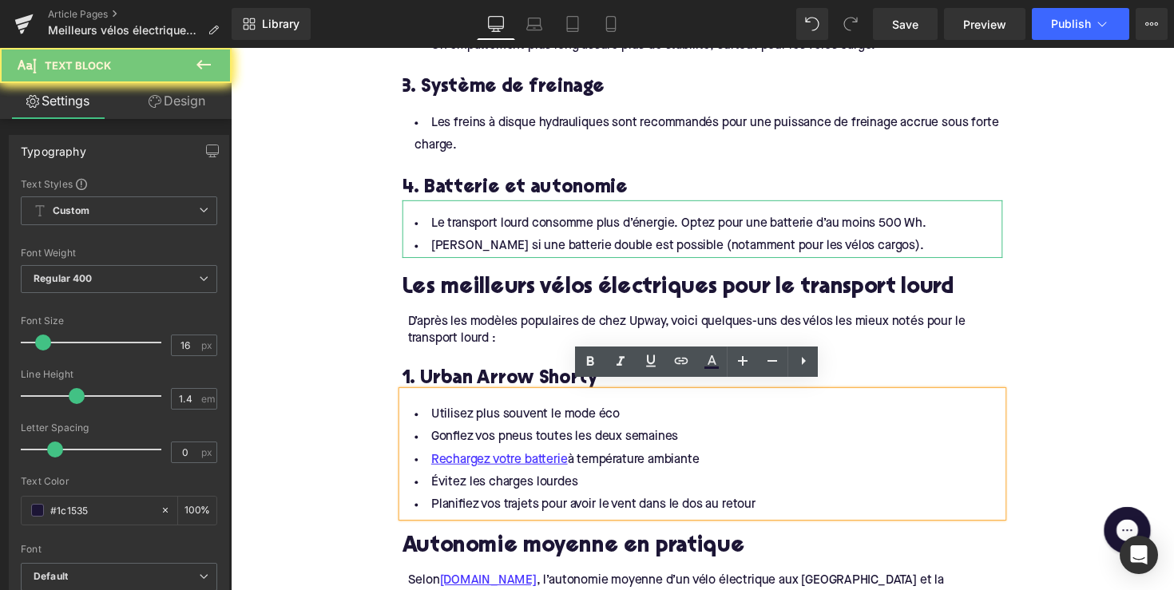
click at [781, 509] on li "Planifiez vos trajets pour avoir le vent dans le dos au retour" at bounding box center [713, 516] width 615 height 23
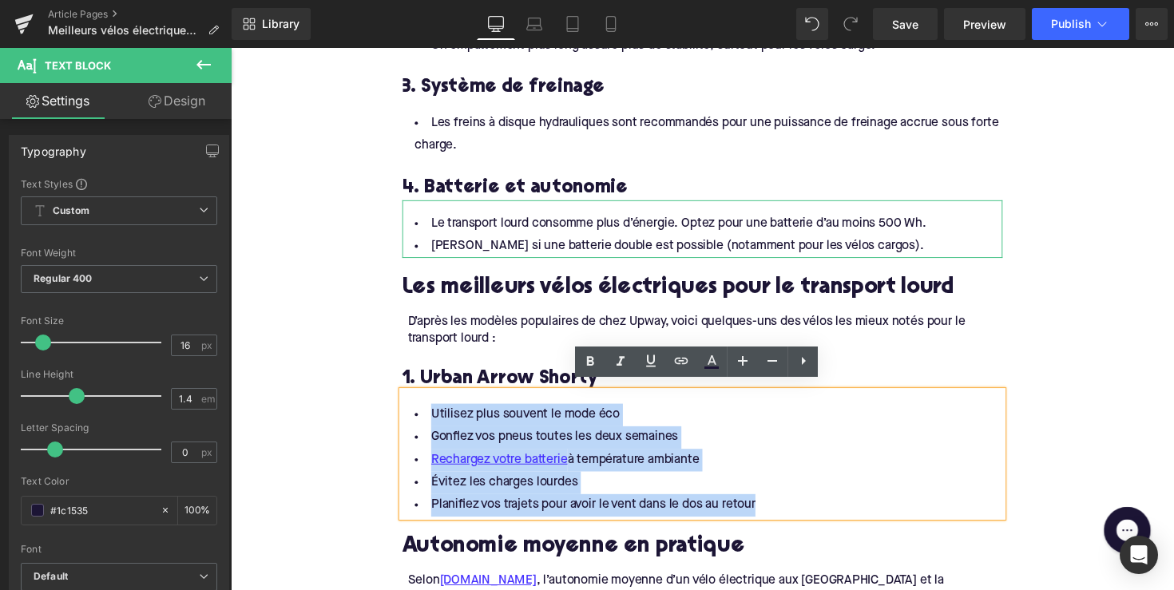
drag, startPoint x: 794, startPoint y: 509, endPoint x: 398, endPoint y: 413, distance: 406.9
click at [398, 413] on div "Pourquoi opter pour un vélo électrique de transport ? Heading Un vélo électriqu…" at bounding box center [713, 116] width 639 height 1338
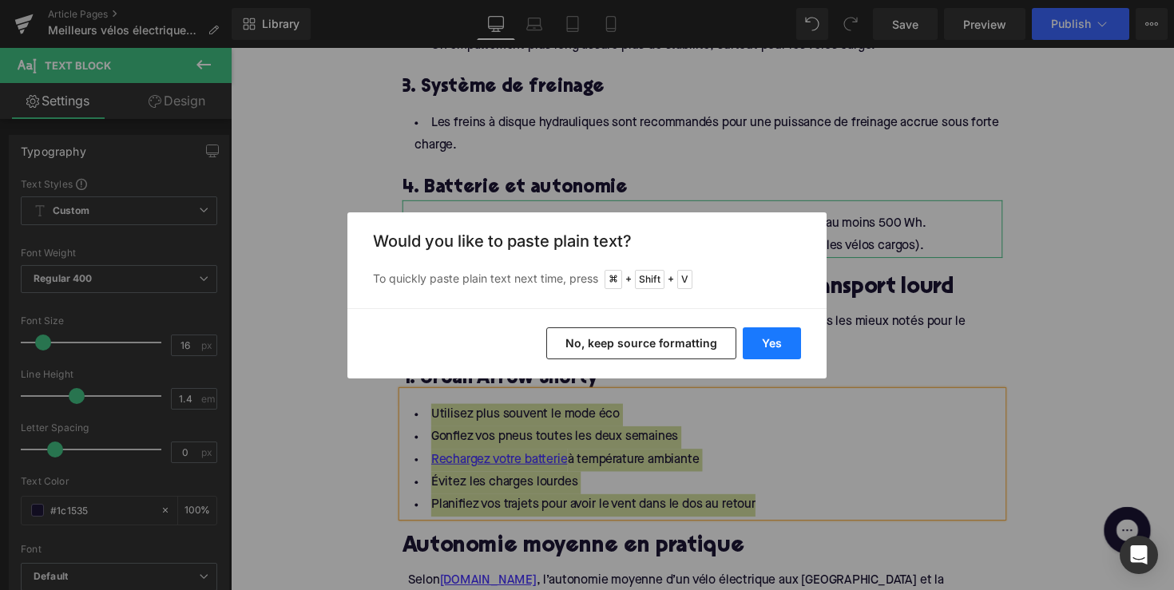
click at [776, 347] on button "Yes" at bounding box center [772, 343] width 58 height 32
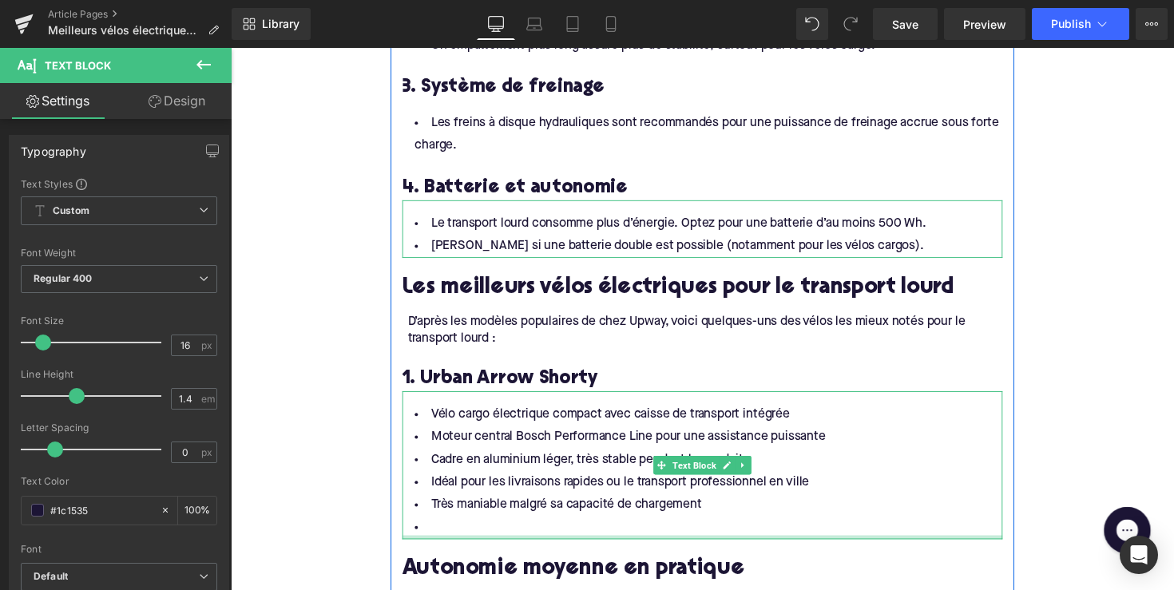
click at [519, 534] on li at bounding box center [713, 540] width 615 height 23
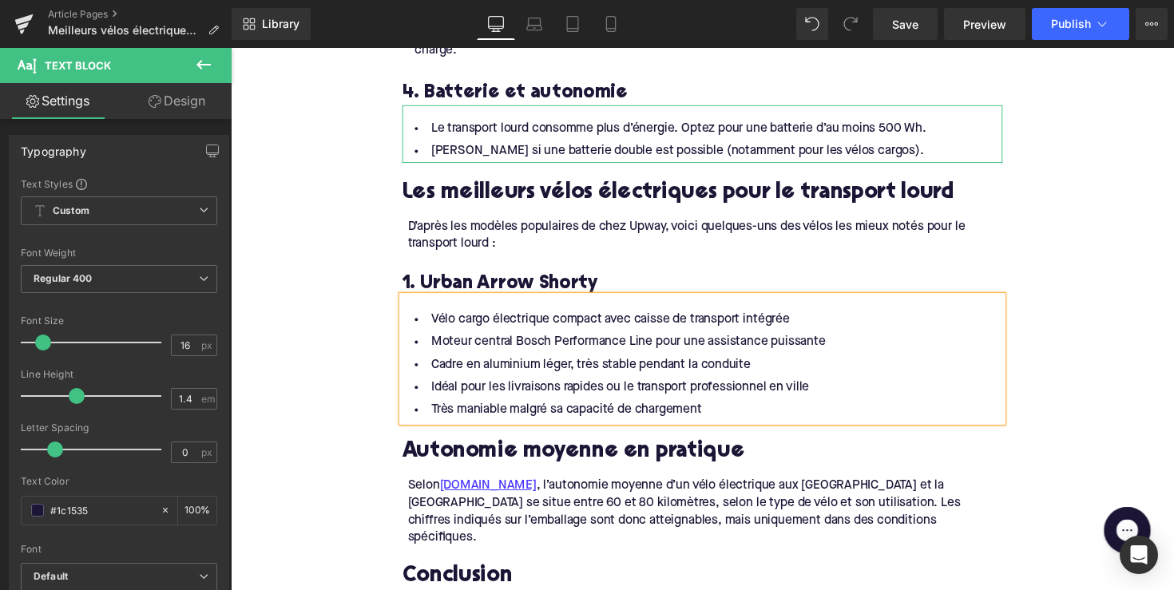
scroll to position [2001, 0]
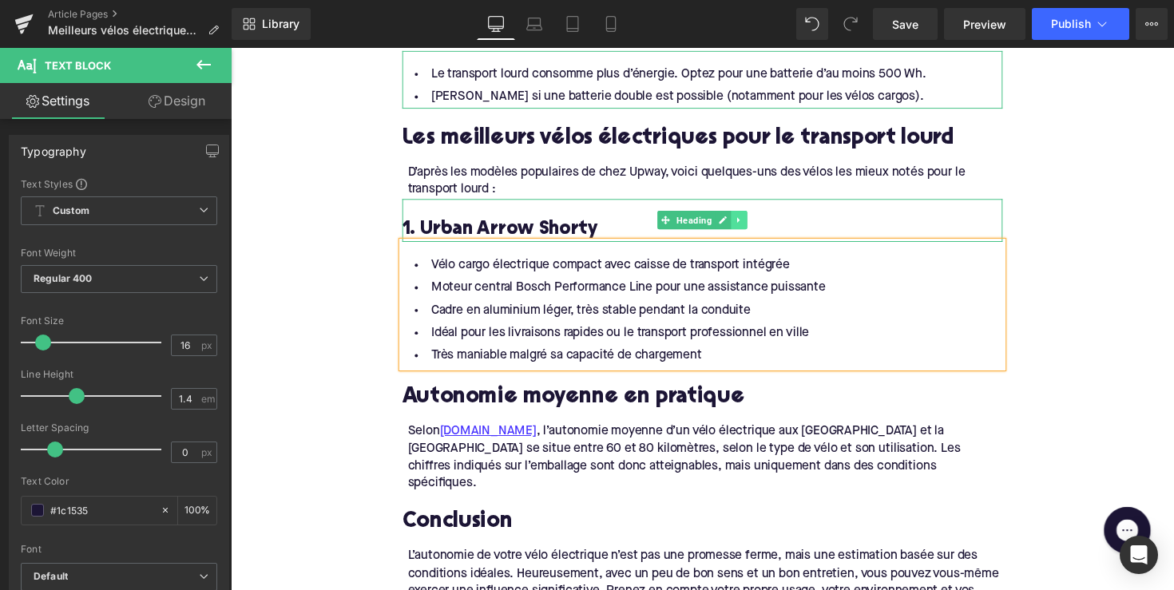
click at [748, 220] on icon at bounding box center [751, 225] width 9 height 10
click at [739, 220] on icon at bounding box center [743, 224] width 9 height 9
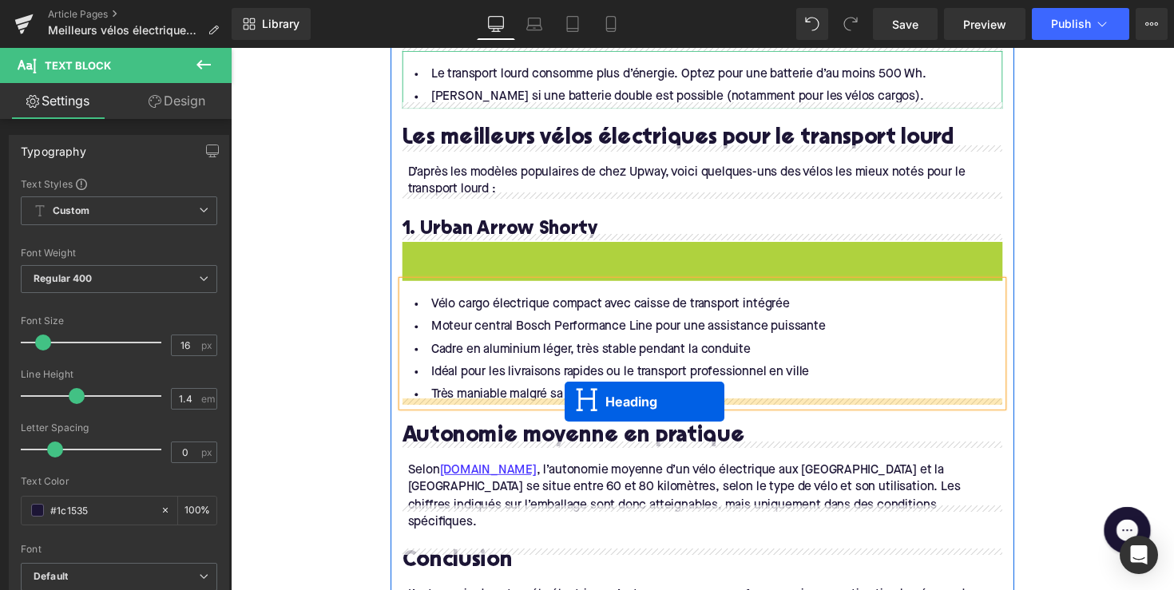
drag, startPoint x: 678, startPoint y: 263, endPoint x: 573, endPoint y: 410, distance: 180.8
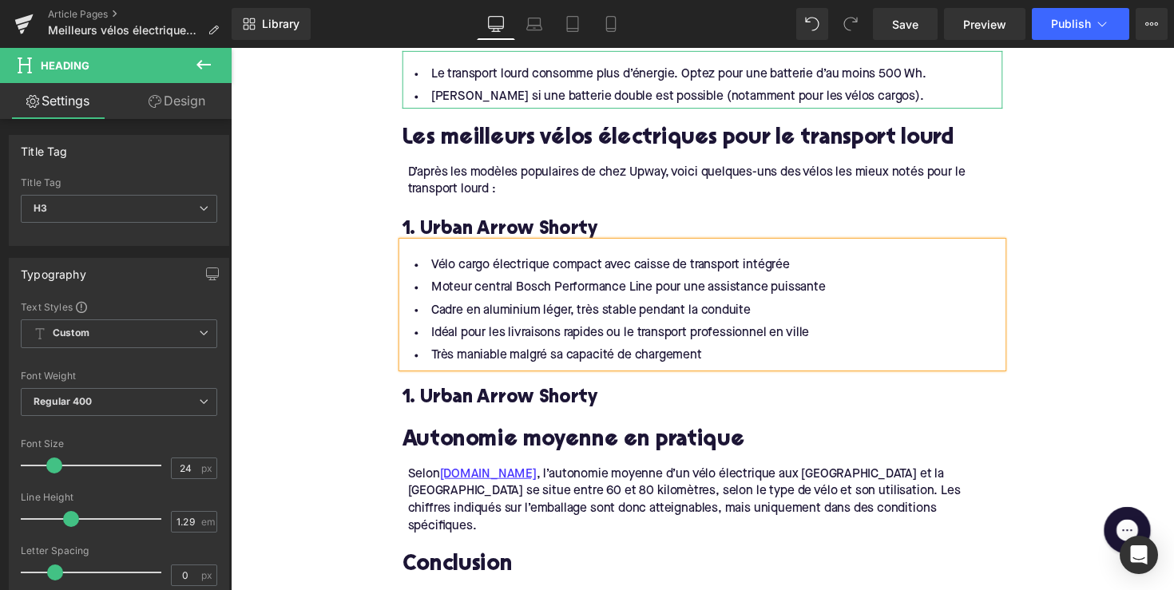
click at [483, 405] on h3 "1. Urban Arrow Shorty" at bounding box center [713, 406] width 615 height 25
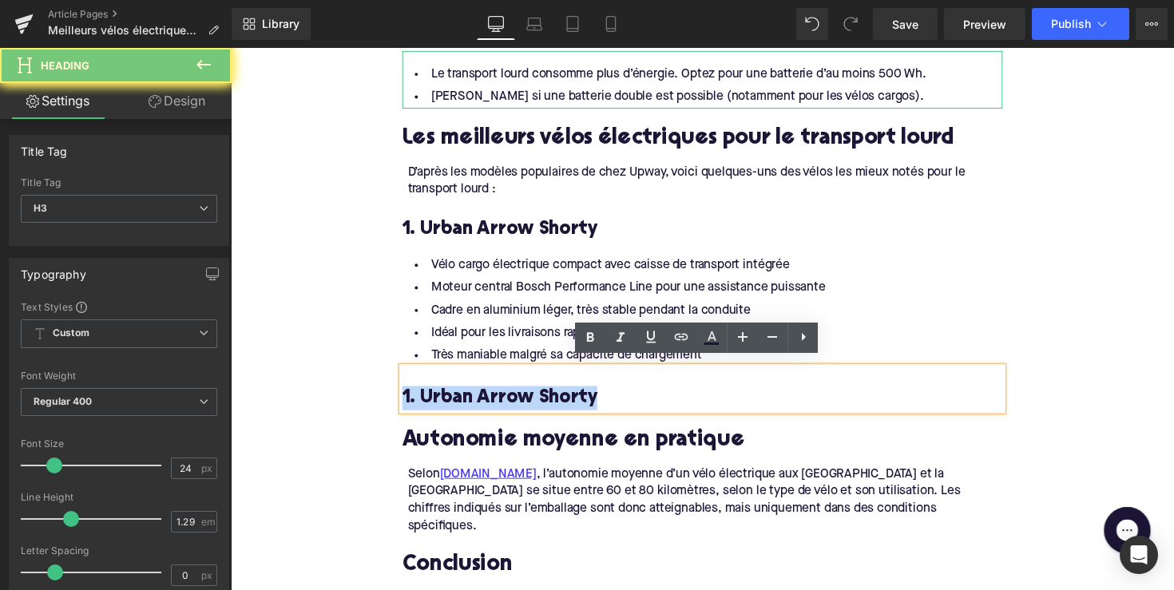
click at [483, 405] on h3 "1. Urban Arrow Shorty" at bounding box center [713, 406] width 615 height 25
paste div
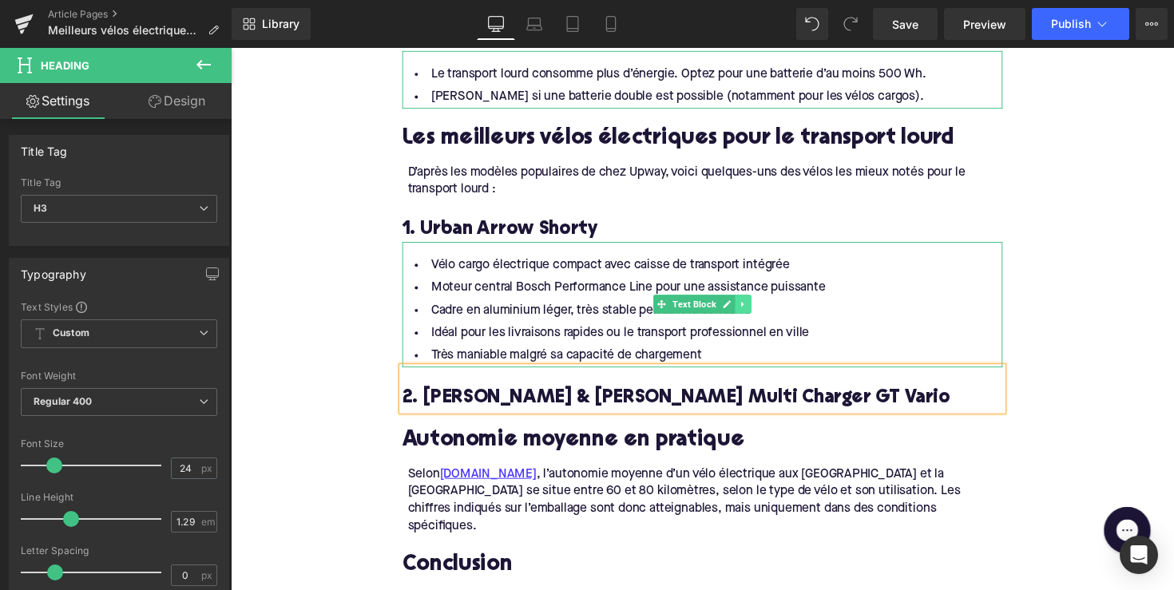
click at [761, 307] on link at bounding box center [755, 310] width 17 height 19
click at [746, 308] on link at bounding box center [747, 310] width 17 height 19
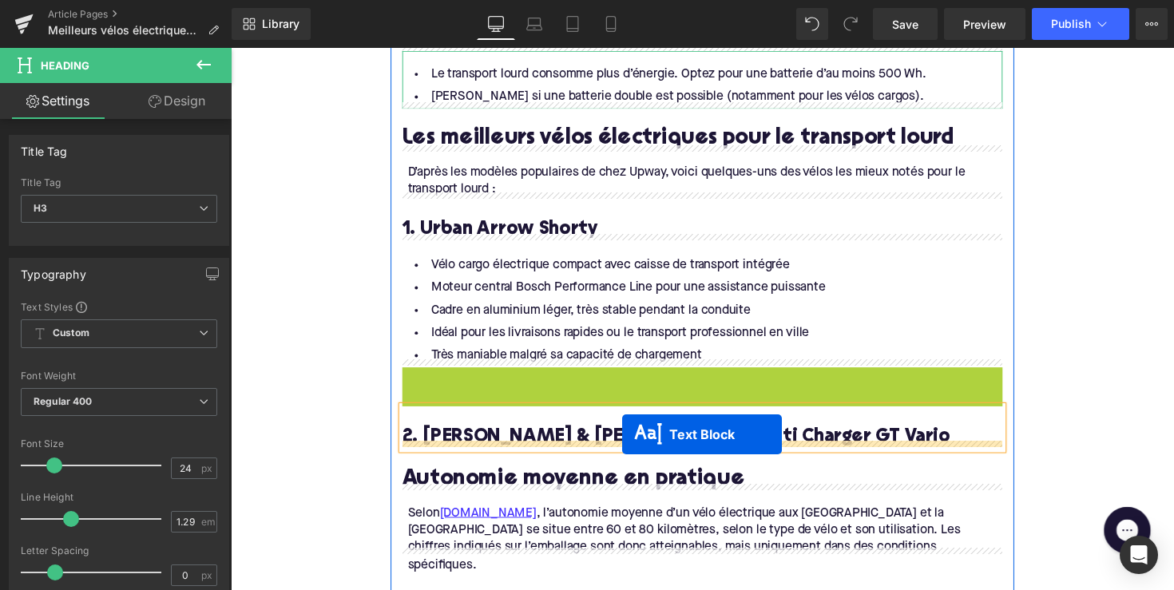
drag, startPoint x: 670, startPoint y: 434, endPoint x: 632, endPoint y: 444, distance: 39.5
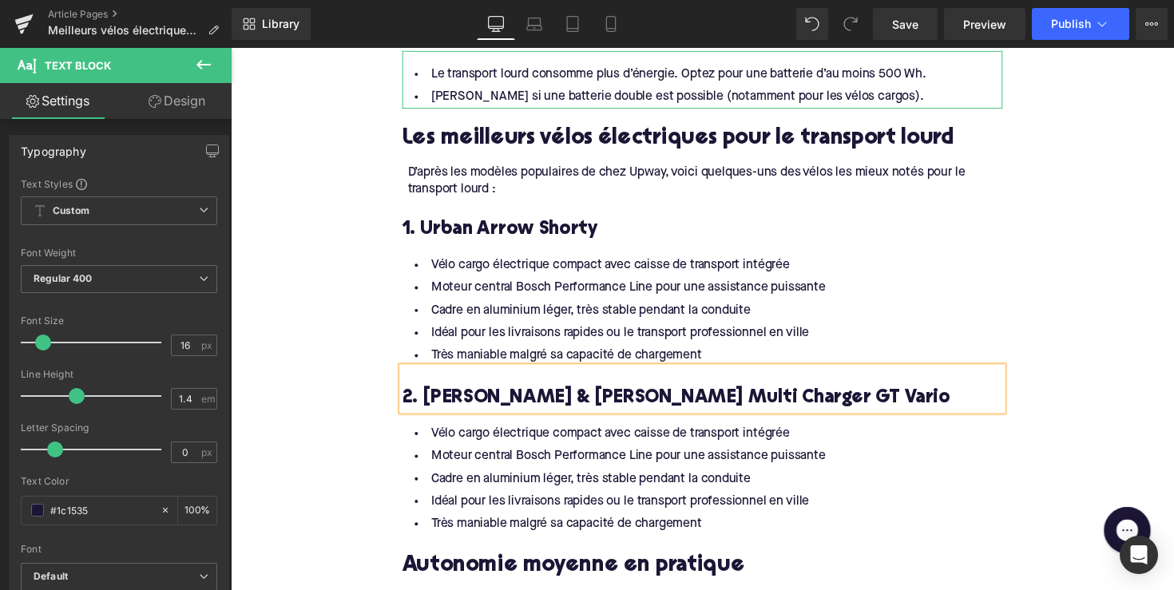
click at [609, 467] on li "Moteur central Bosch Performance Line pour une assistance puissante" at bounding box center [713, 466] width 615 height 23
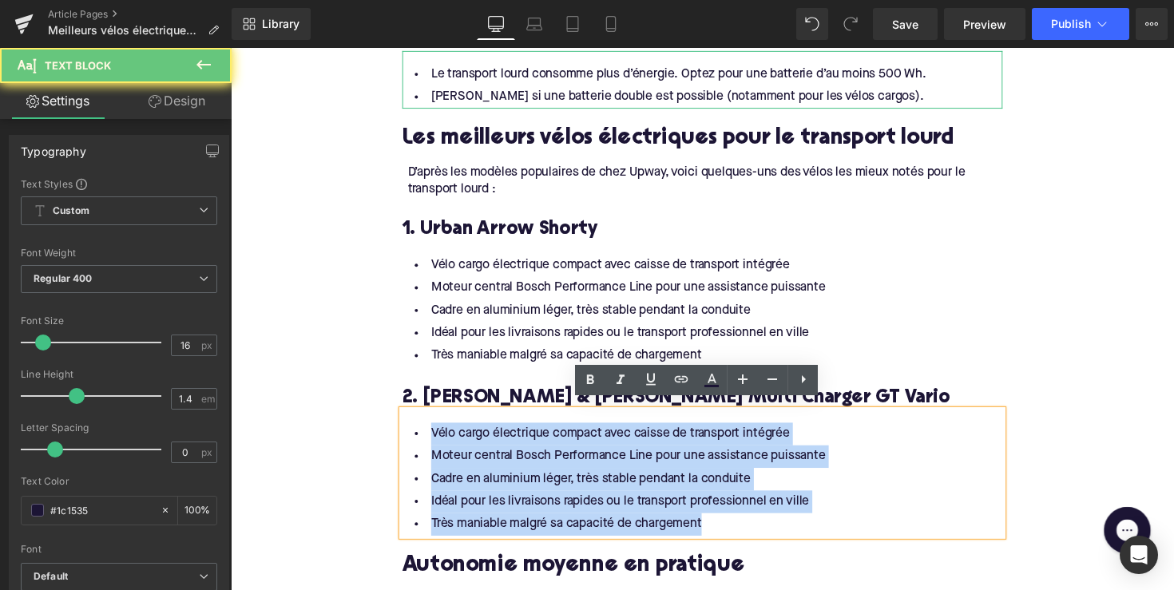
drag, startPoint x: 733, startPoint y: 533, endPoint x: 355, endPoint y: 410, distance: 397.2
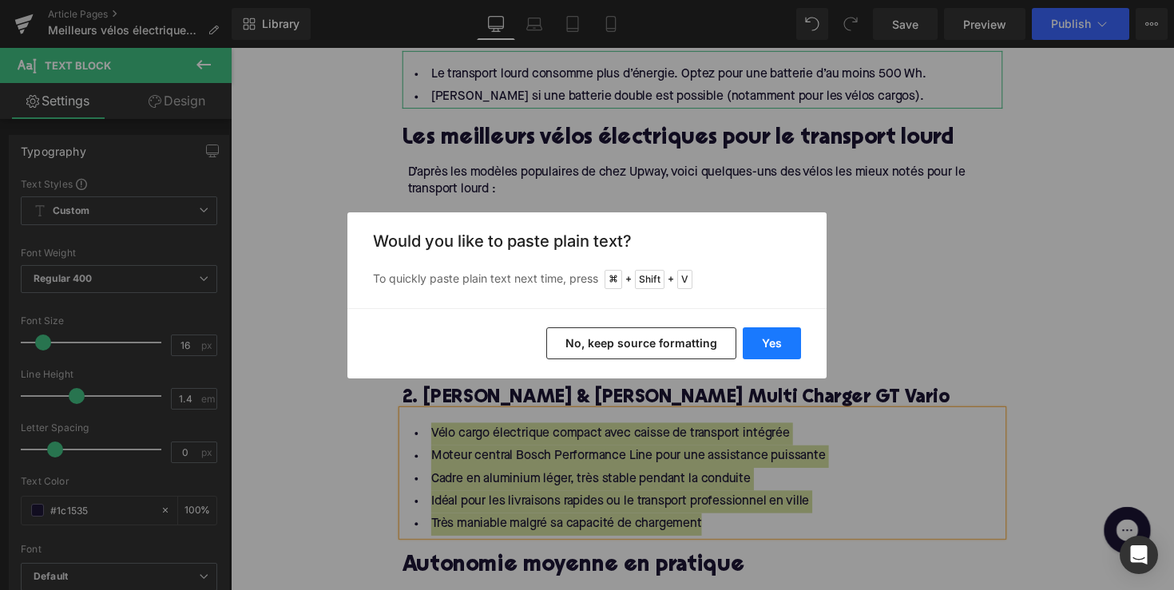
click at [757, 352] on button "Yes" at bounding box center [772, 343] width 58 height 32
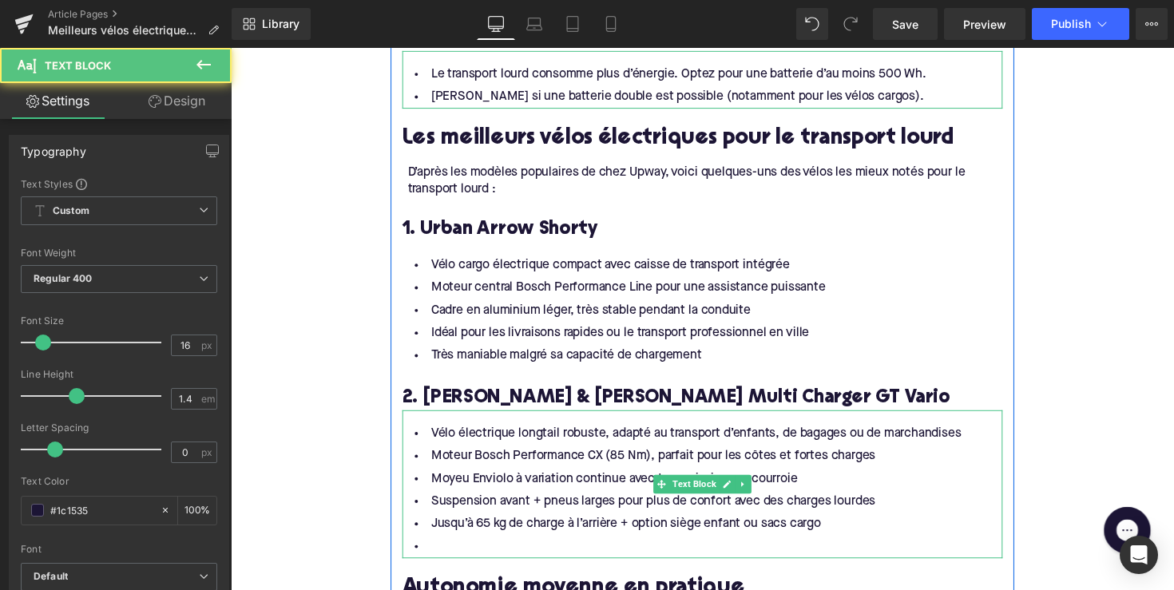
click at [522, 548] on li at bounding box center [713, 559] width 615 height 23
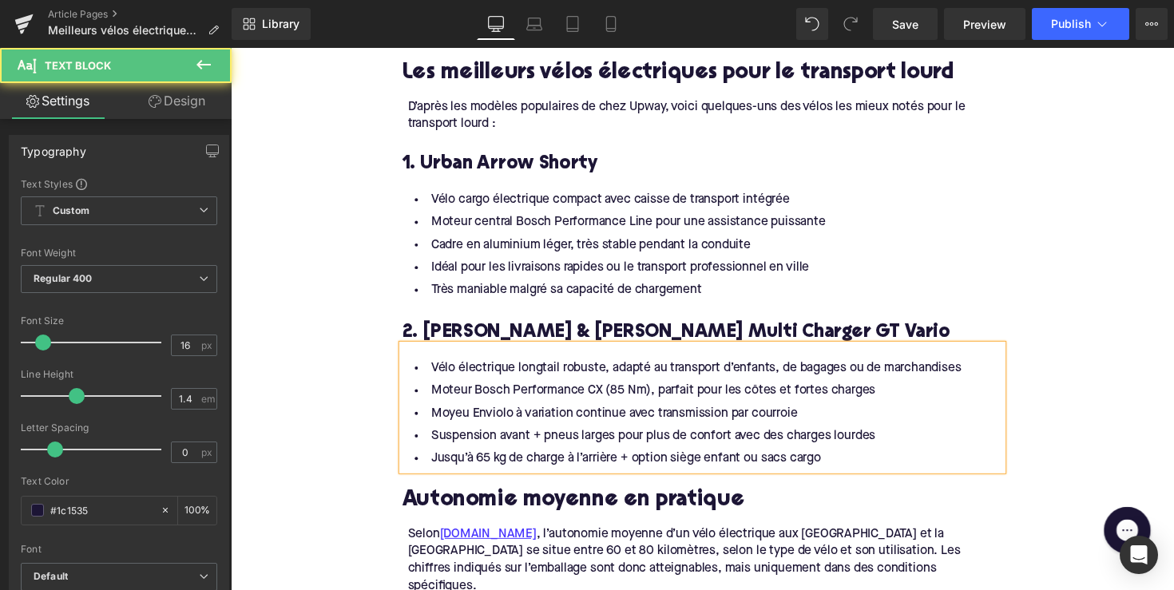
scroll to position [2131, 0]
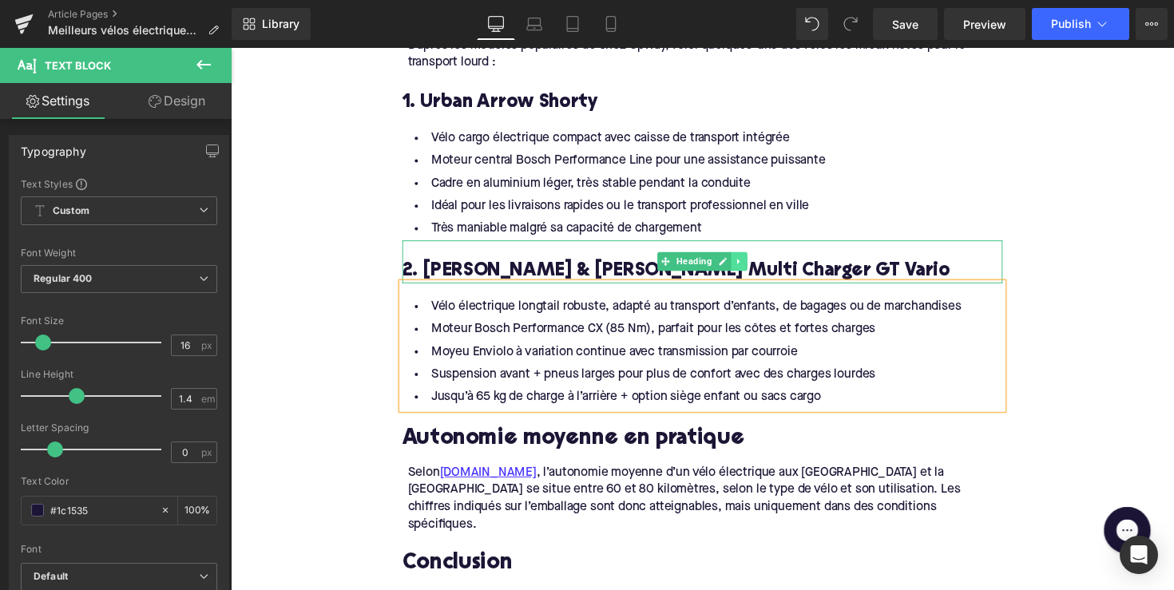
click at [747, 262] on icon at bounding box center [751, 267] width 9 height 10
click at [739, 262] on icon at bounding box center [743, 266] width 9 height 9
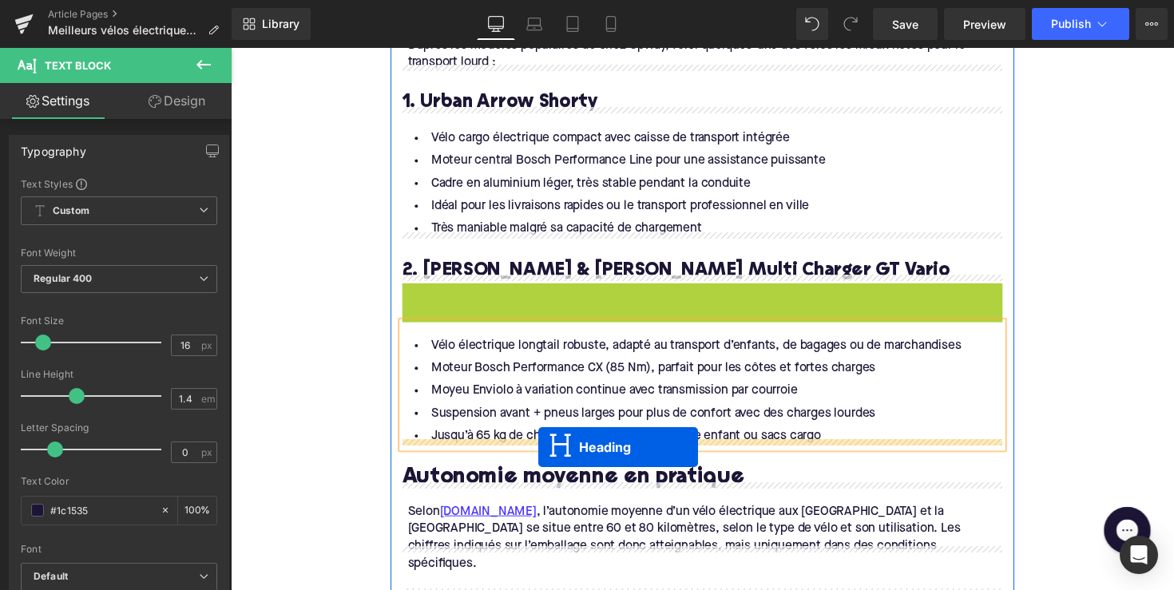
drag, startPoint x: 669, startPoint y: 302, endPoint x: 545, endPoint y: 457, distance: 198.3
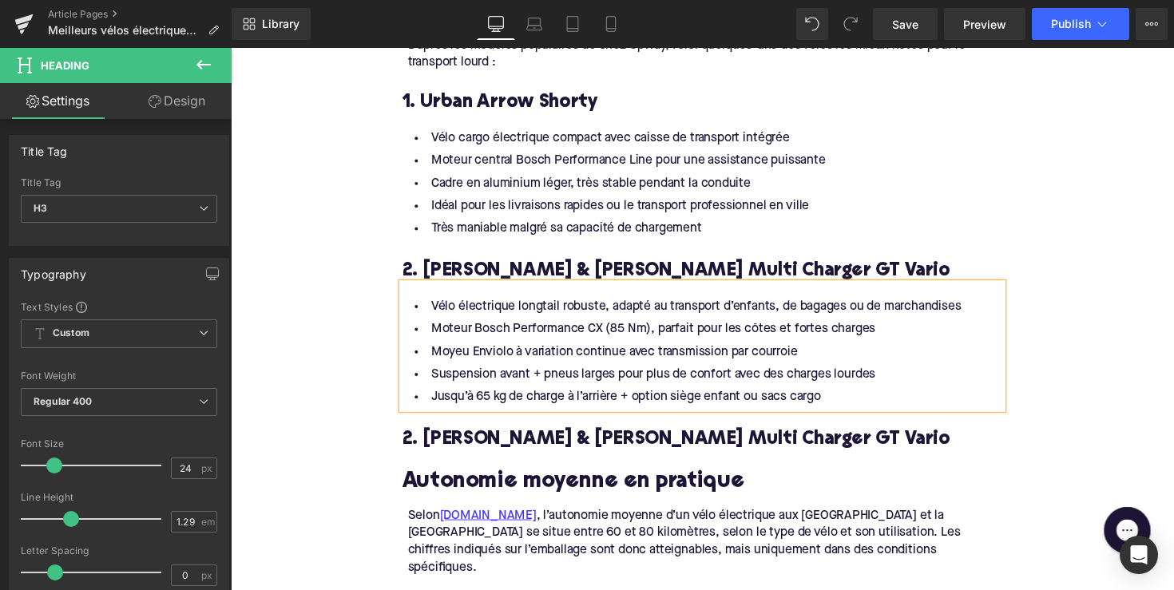
click at [481, 447] on h3 "2. [PERSON_NAME] & [PERSON_NAME] Multi Charger GT Vario" at bounding box center [713, 449] width 615 height 25
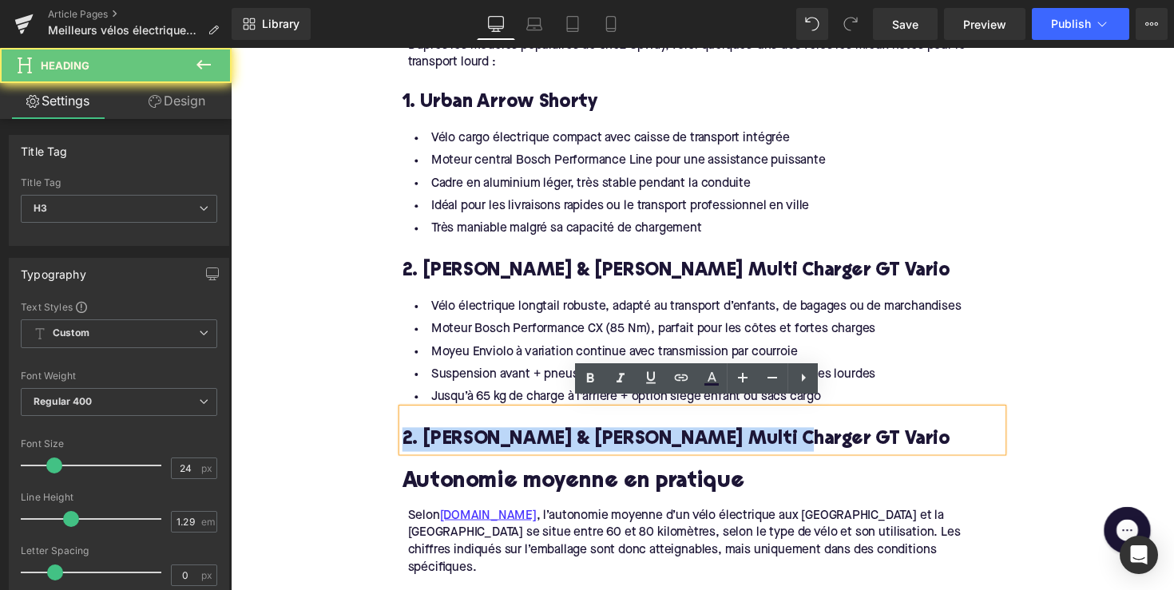
click at [481, 447] on h3 "2. [PERSON_NAME] & [PERSON_NAME] Multi Charger GT Vario" at bounding box center [713, 449] width 615 height 25
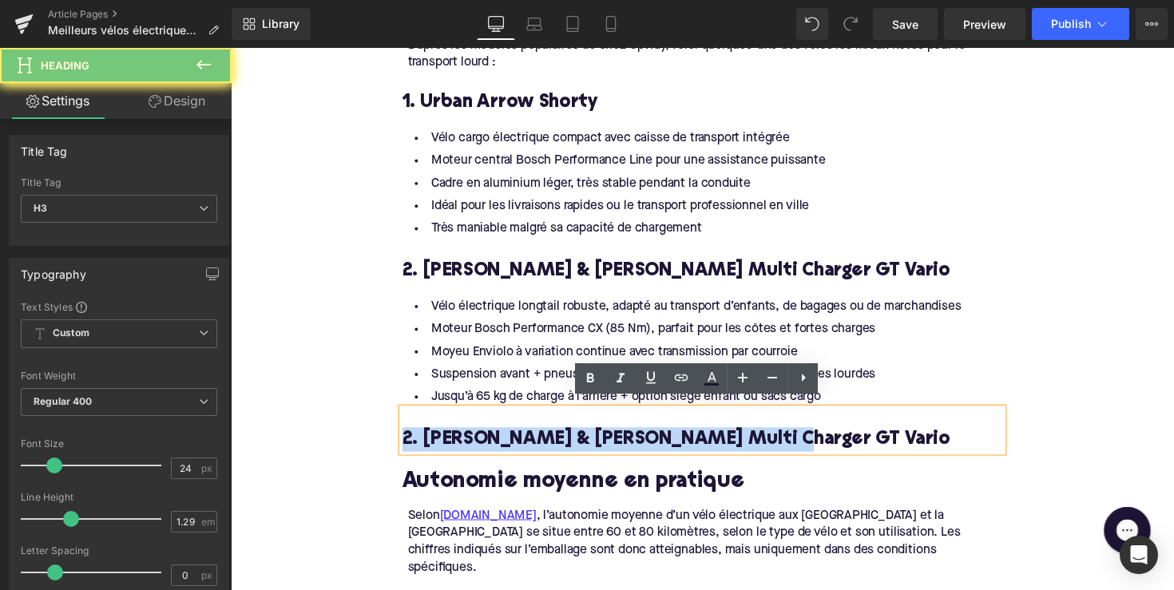
paste div
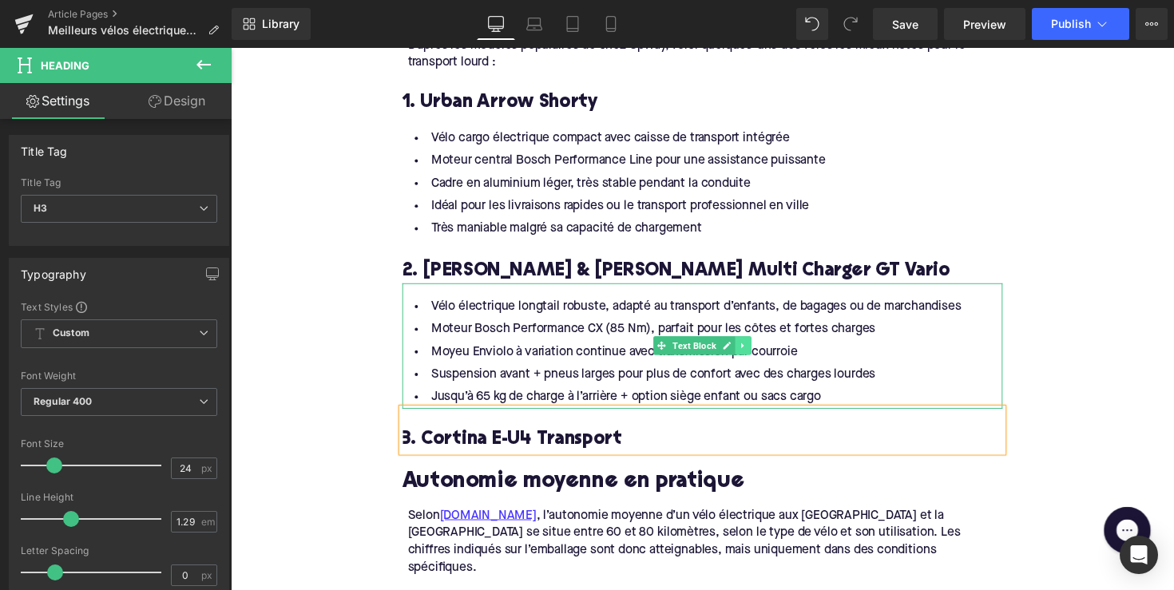
click at [755, 348] on icon at bounding box center [755, 353] width 9 height 10
click at [743, 348] on icon at bounding box center [747, 352] width 9 height 9
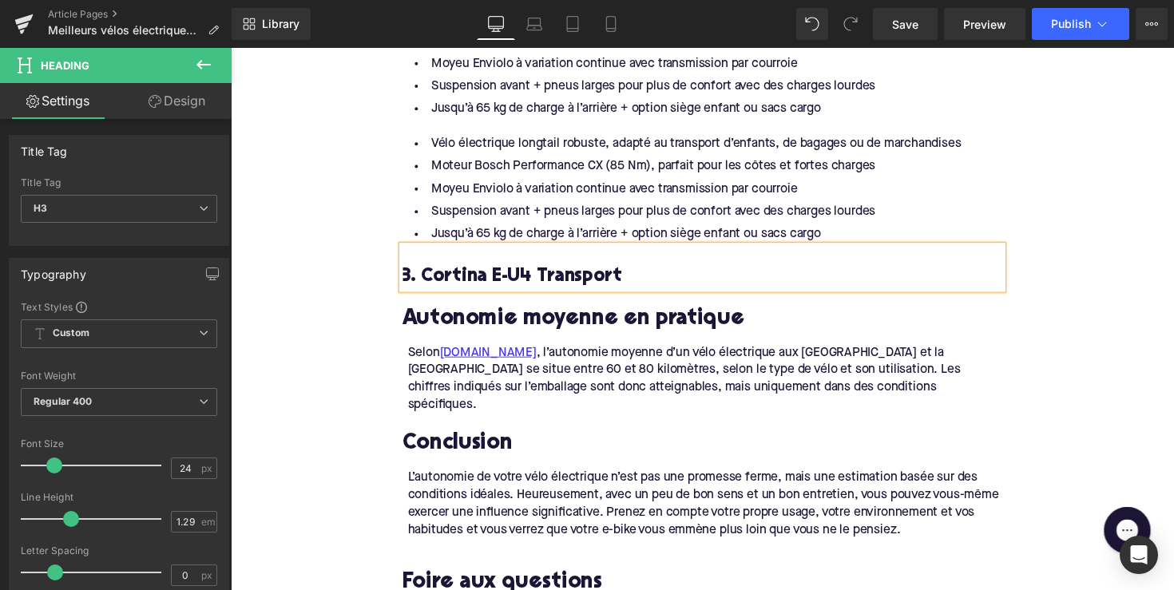
scroll to position [2341, 0]
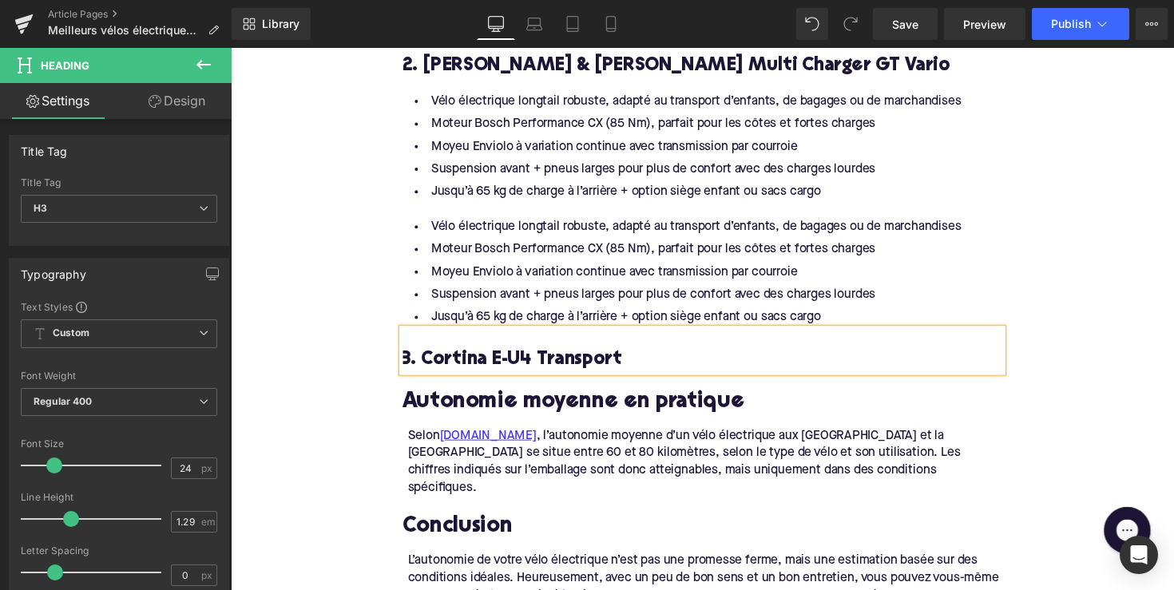
click at [705, 269] on div "Vélo électrique longtail robuste, adapté au transport d’enfants, de bagages ou …" at bounding box center [713, 272] width 615 height 129
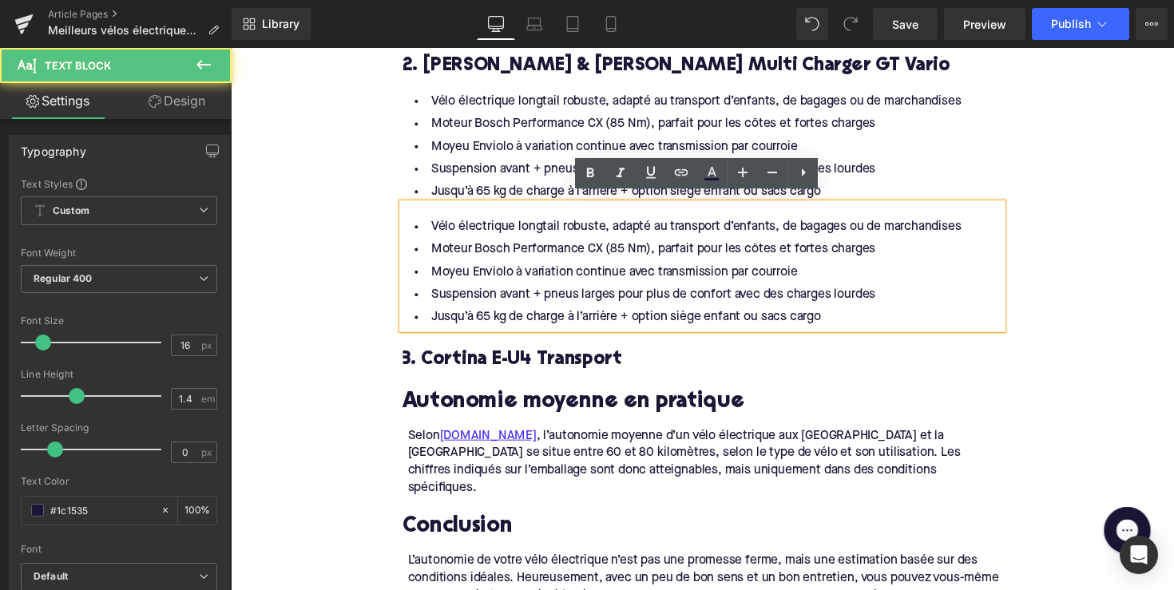
click at [691, 115] on li "Moteur Bosch Performance CX (85 Nm), parfait pour les côtes et fortes charges" at bounding box center [713, 126] width 615 height 23
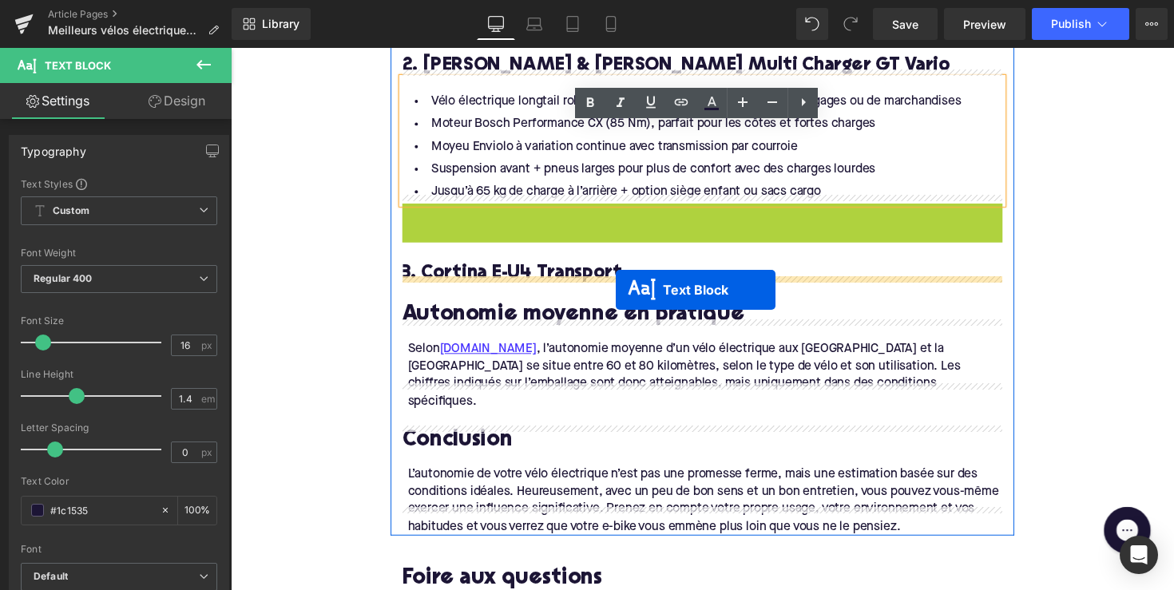
drag, startPoint x: 671, startPoint y: 265, endPoint x: 625, endPoint y: 295, distance: 54.7
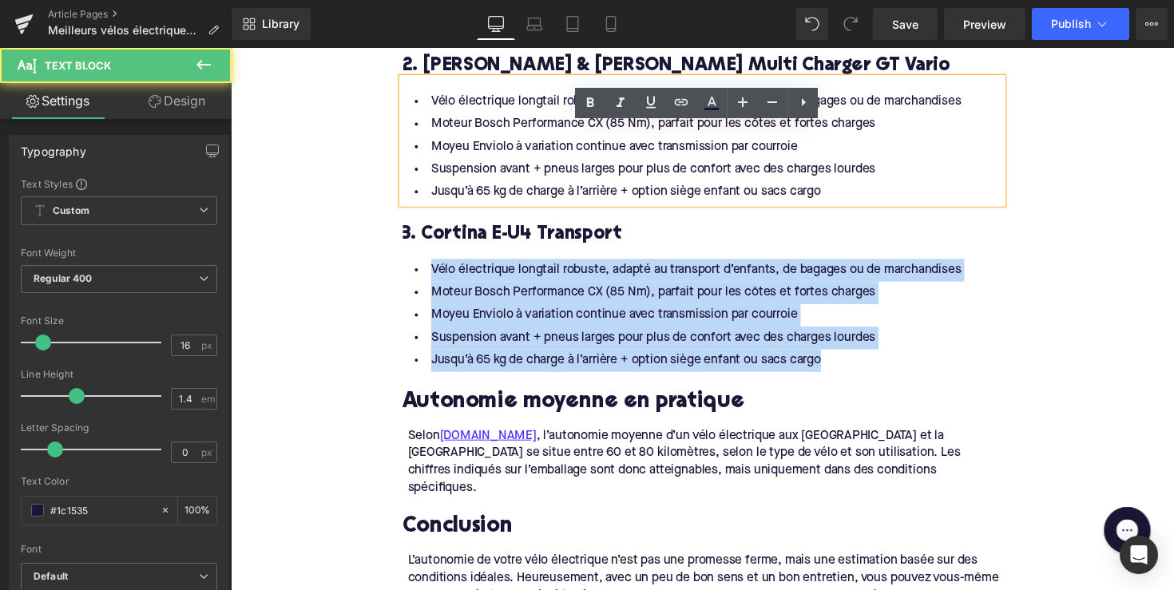
drag, startPoint x: 843, startPoint y: 359, endPoint x: 402, endPoint y: 238, distance: 457.2
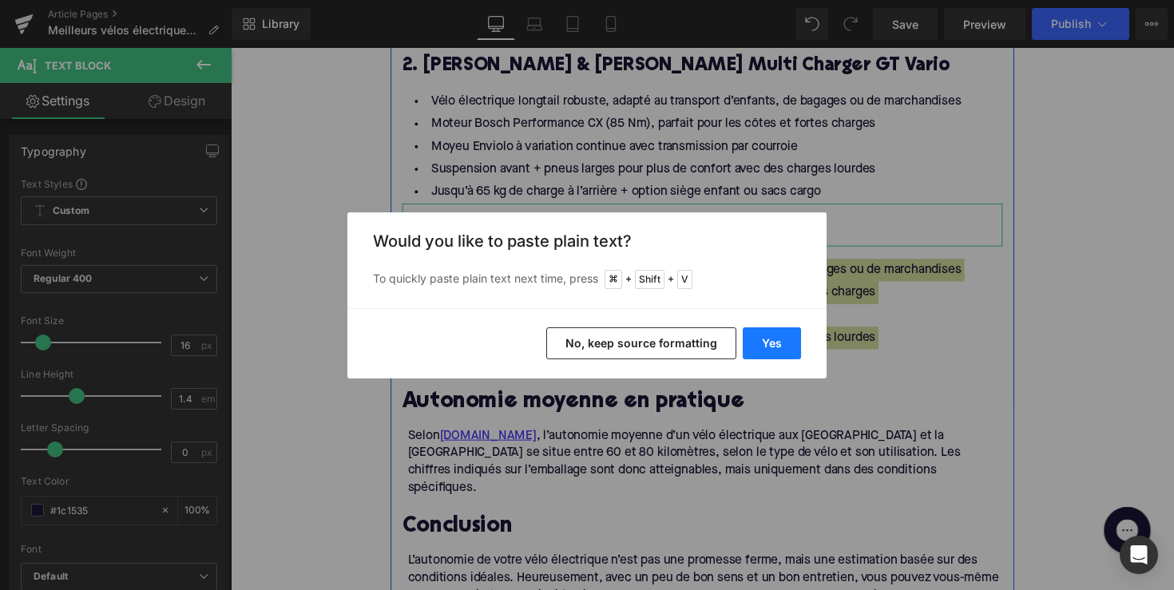
click at [768, 343] on button "Yes" at bounding box center [772, 343] width 58 height 32
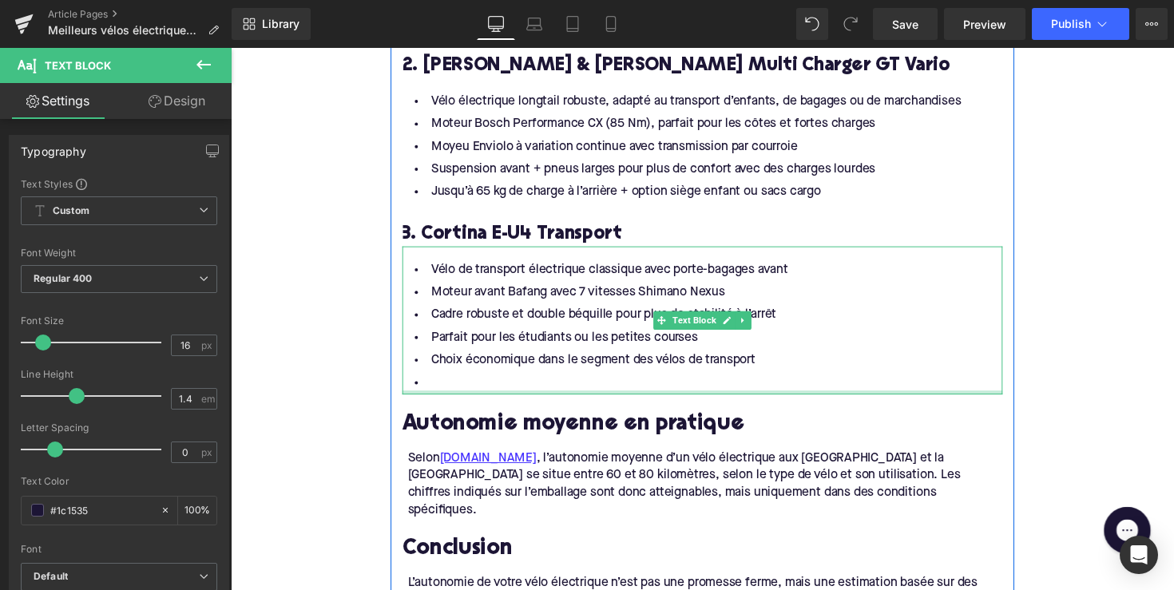
click at [589, 399] on div at bounding box center [713, 401] width 615 height 4
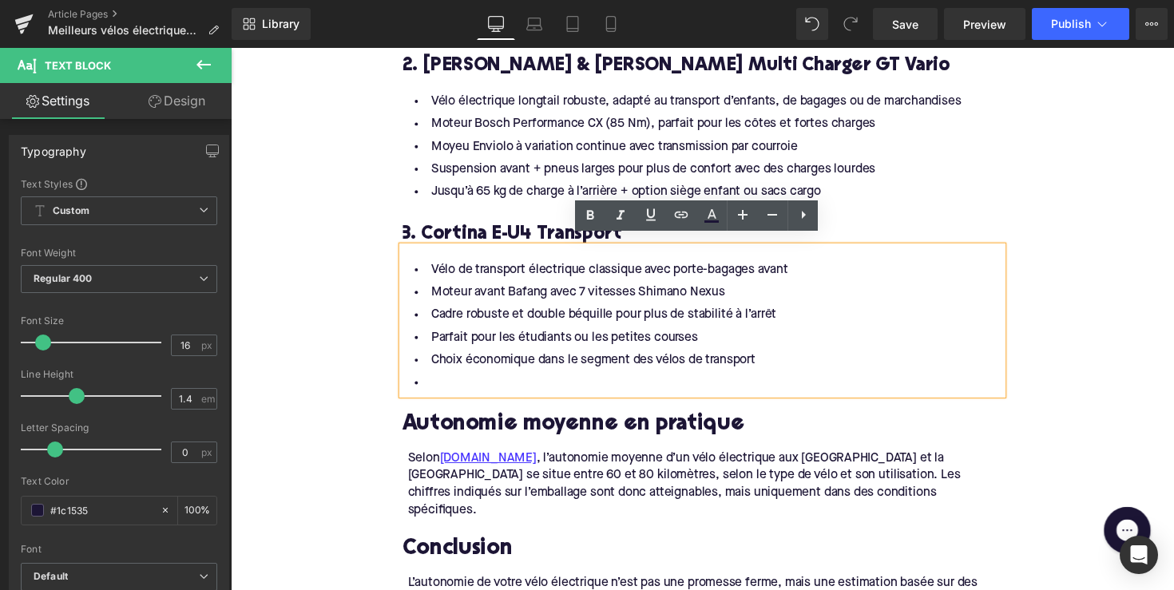
click at [562, 381] on li at bounding box center [713, 391] width 615 height 23
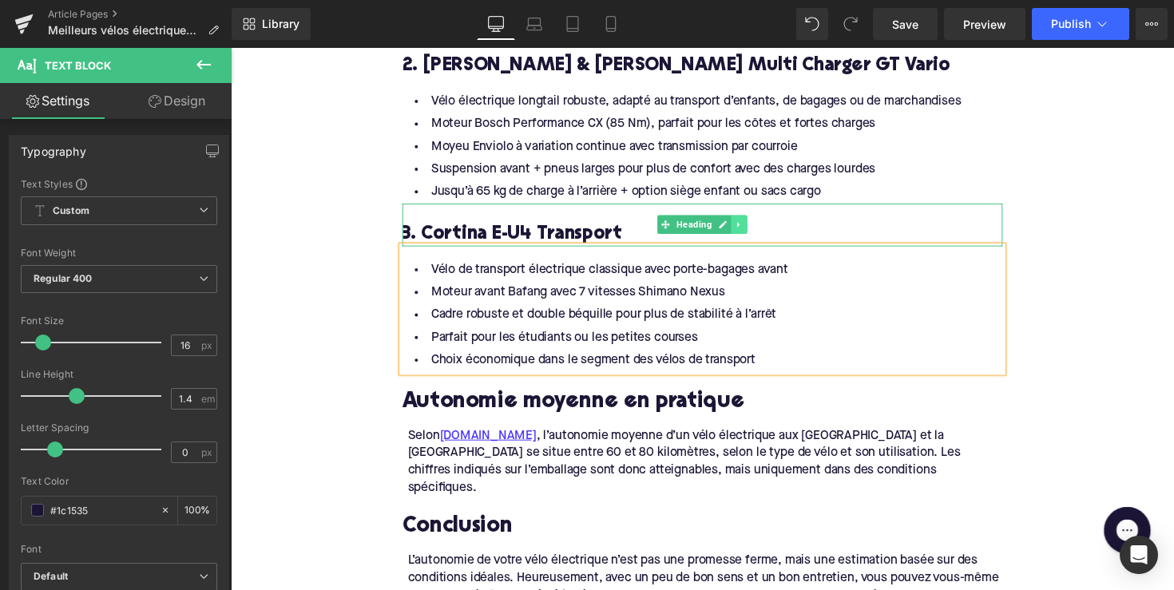
click at [748, 220] on link at bounding box center [751, 229] width 17 height 19
click at [741, 224] on icon at bounding box center [743, 228] width 9 height 9
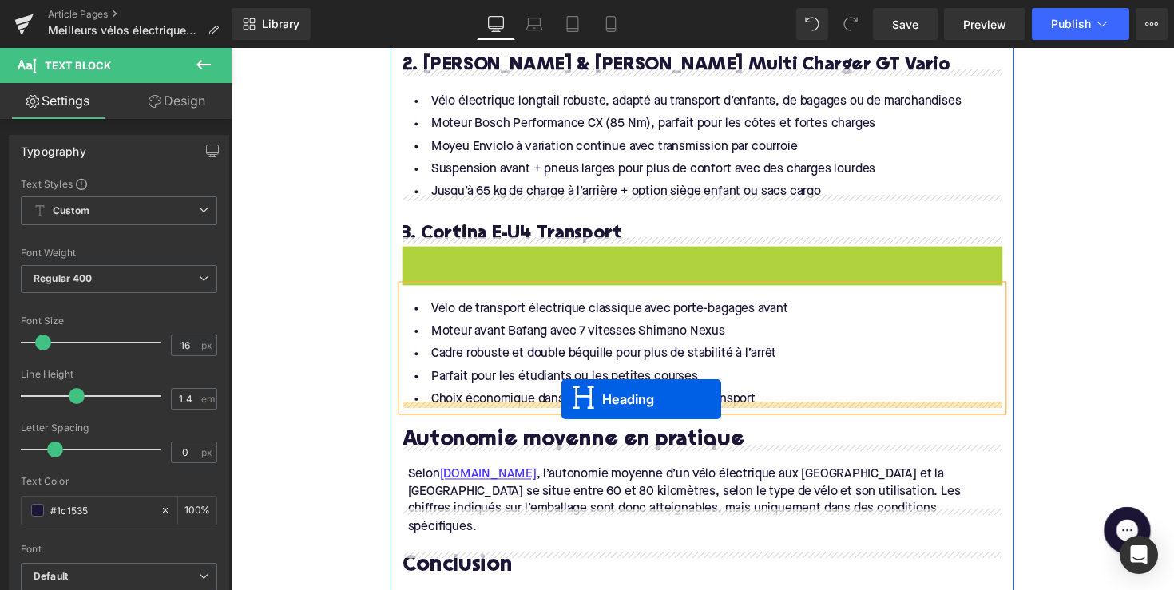
drag, startPoint x: 669, startPoint y: 260, endPoint x: 569, endPoint y: 412, distance: 182.7
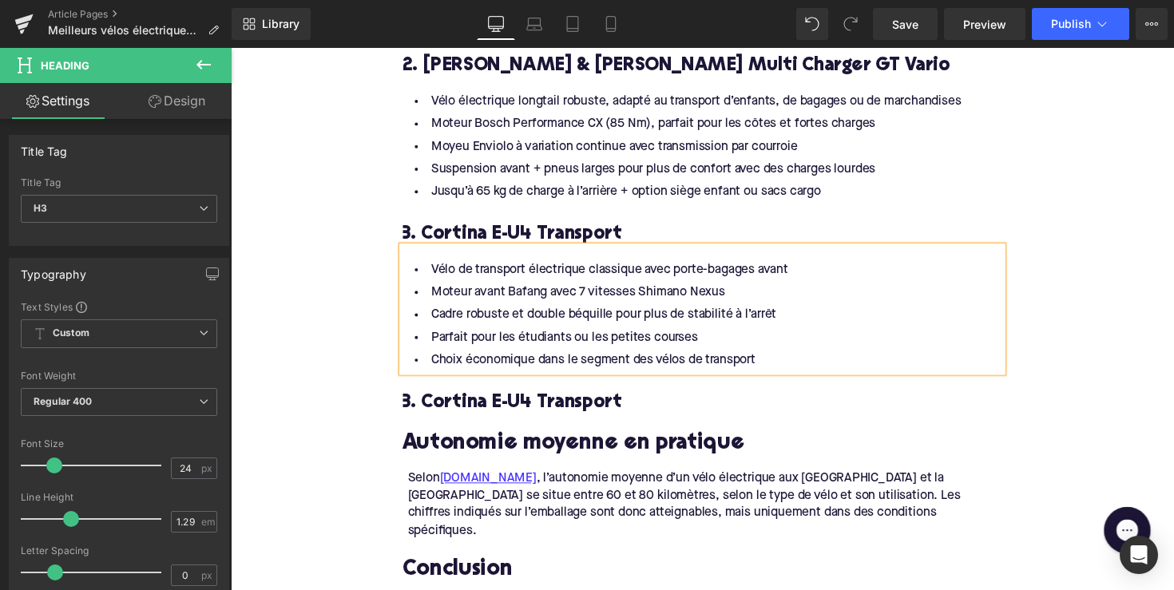
click at [541, 401] on h3 "3. Cortina E-U4 Transport" at bounding box center [713, 411] width 615 height 25
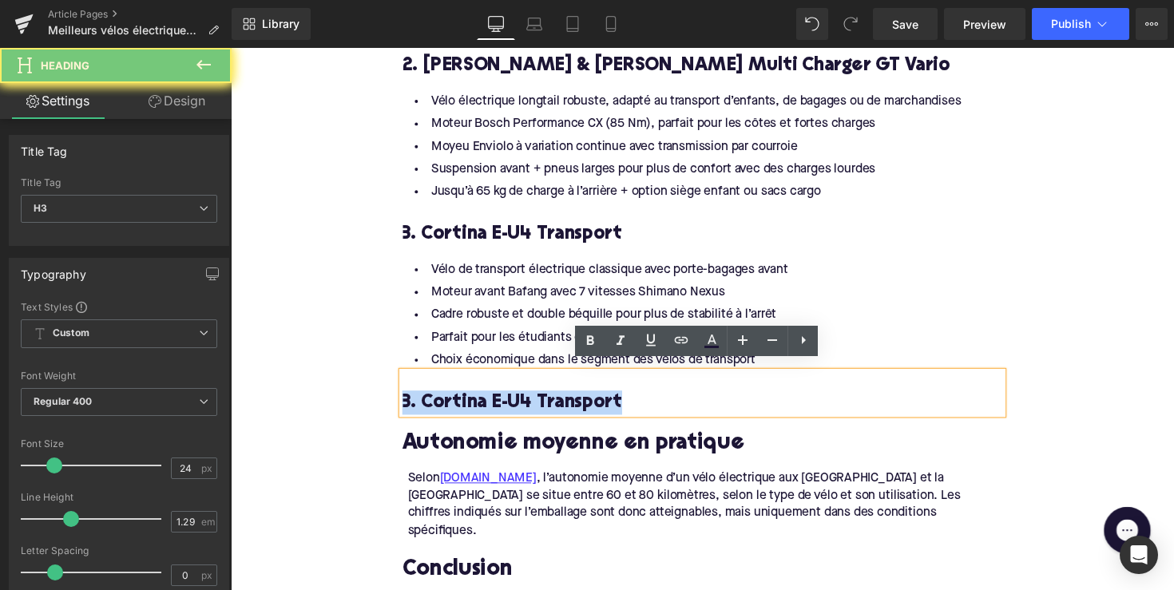
click at [541, 401] on h3 "3. Cortina E-U4 Transport" at bounding box center [713, 411] width 615 height 25
paste div
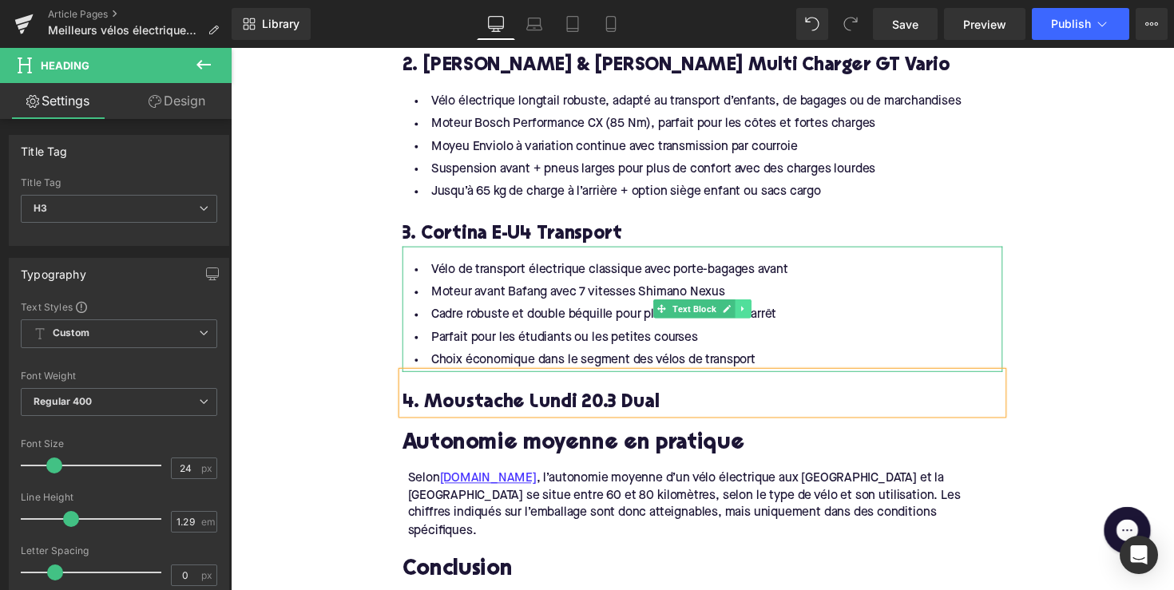
click at [755, 311] on icon at bounding box center [755, 316] width 9 height 10
click at [748, 311] on icon at bounding box center [747, 315] width 9 height 9
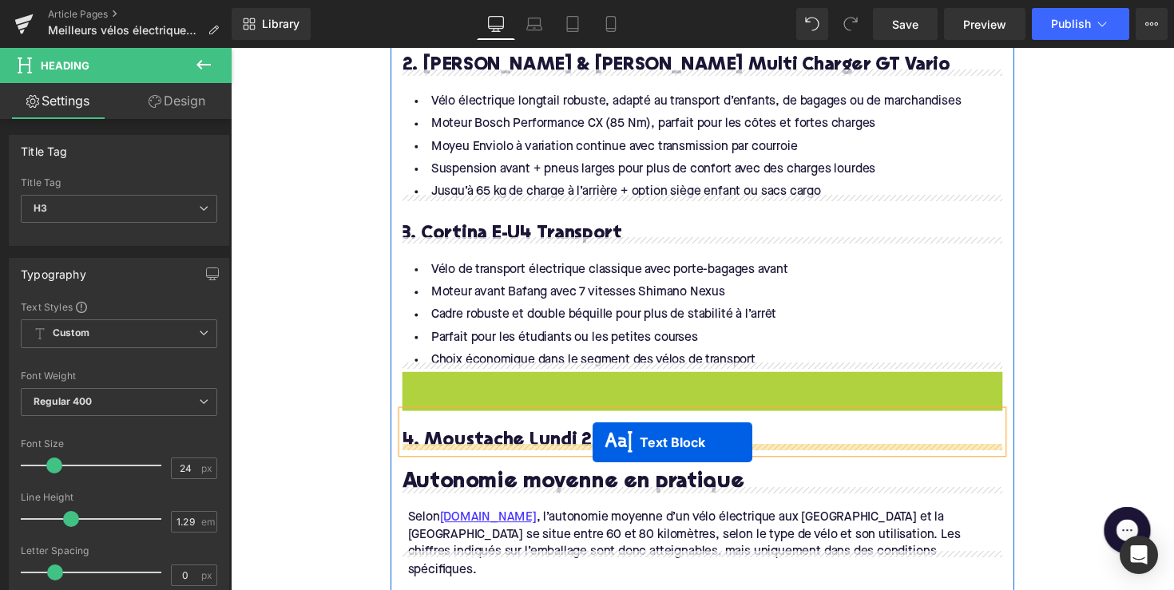
drag, startPoint x: 667, startPoint y: 436, endPoint x: 601, endPoint y: 452, distance: 67.4
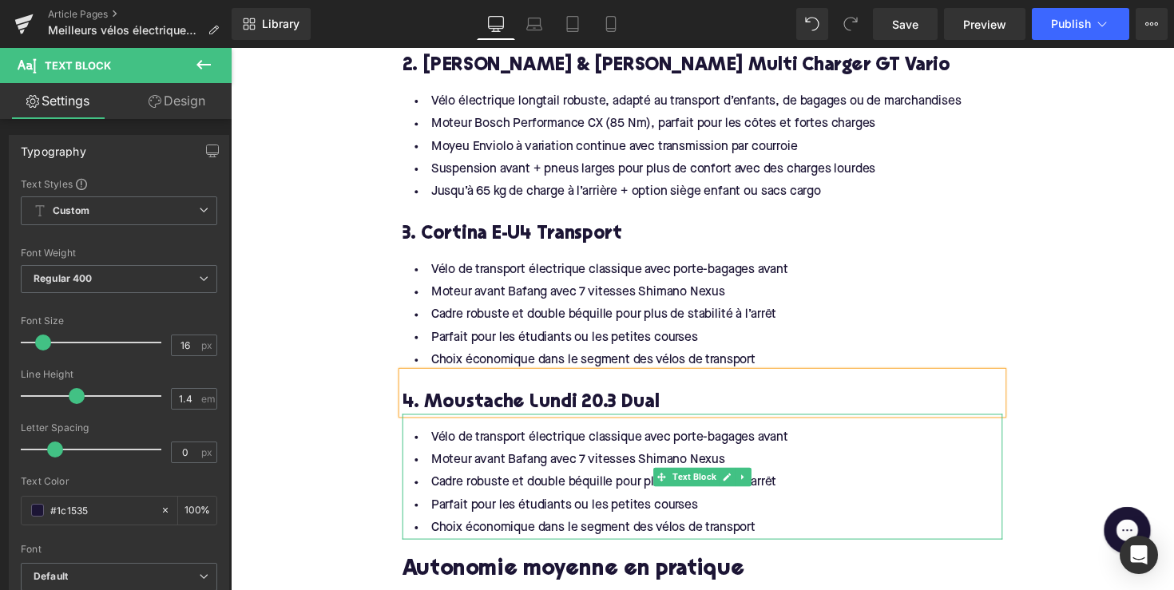
click at [762, 530] on li "Choix économique dans le segment des vélos de transport" at bounding box center [713, 540] width 615 height 23
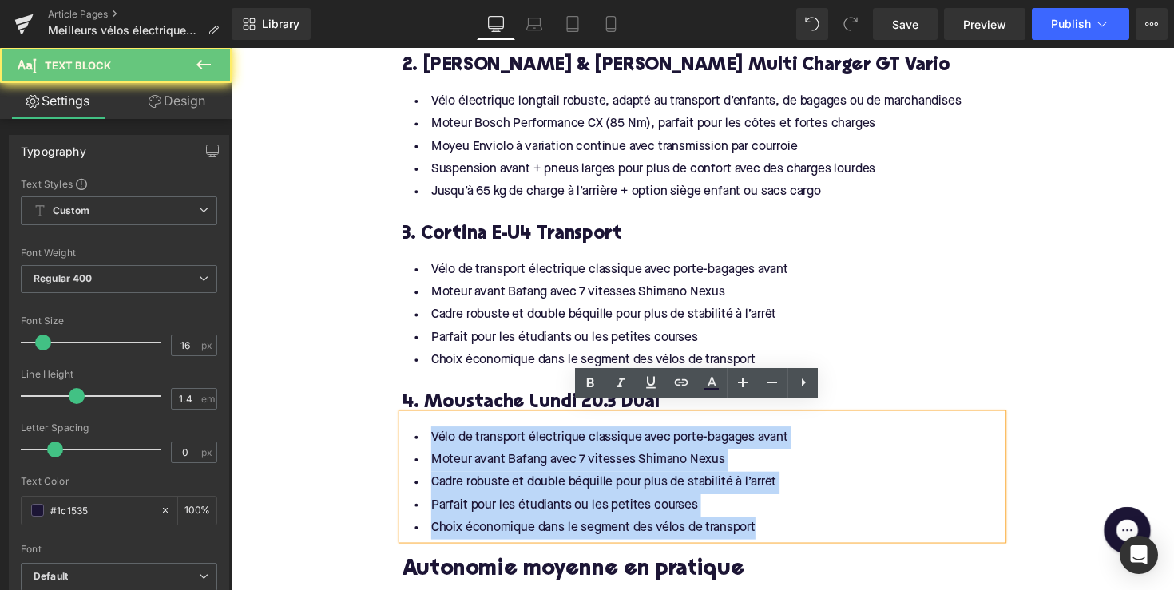
drag, startPoint x: 775, startPoint y: 529, endPoint x: 402, endPoint y: 434, distance: 384.8
click at [406, 434] on div "Vélo de transport électrique classique avec porte-bagages avant Moteur avant Ba…" at bounding box center [713, 487] width 615 height 129
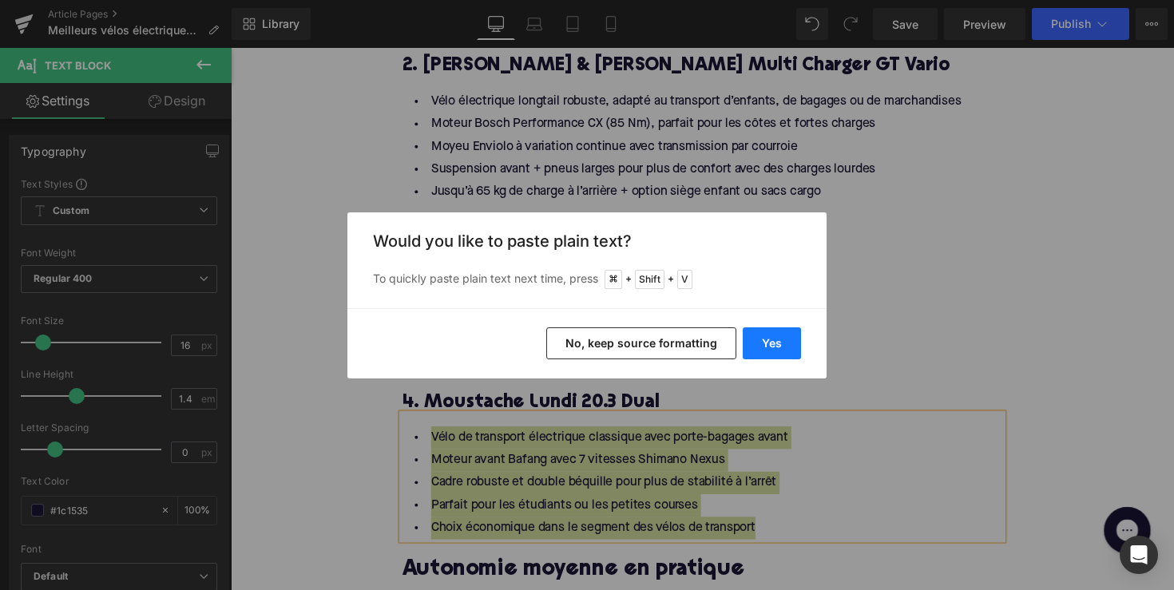
click at [774, 335] on button "Yes" at bounding box center [772, 343] width 58 height 32
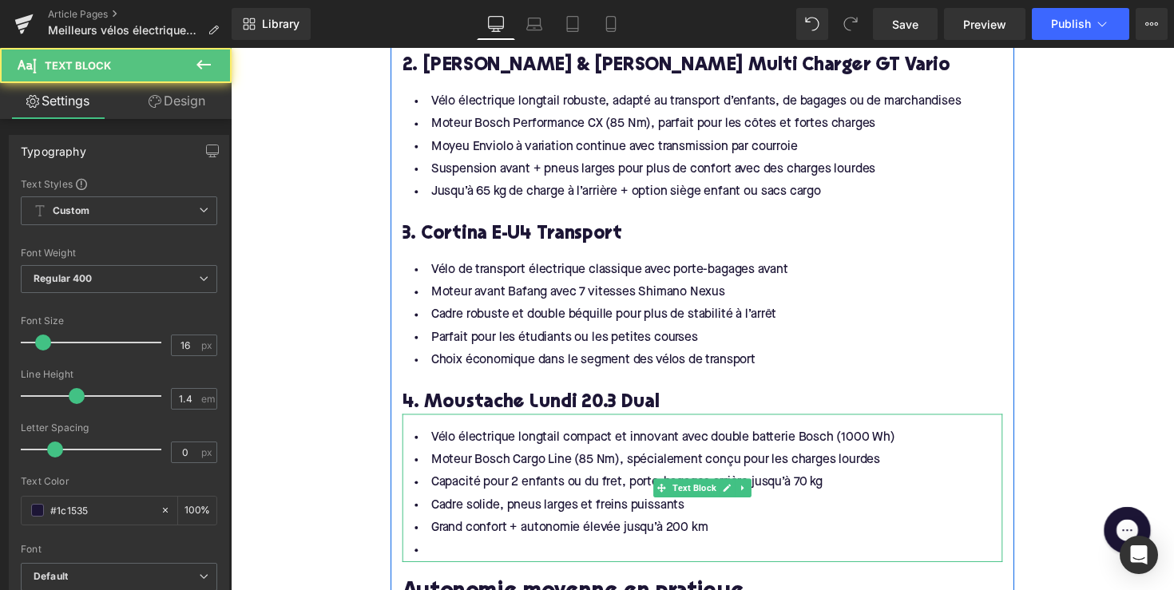
click at [502, 552] on li at bounding box center [713, 563] width 615 height 23
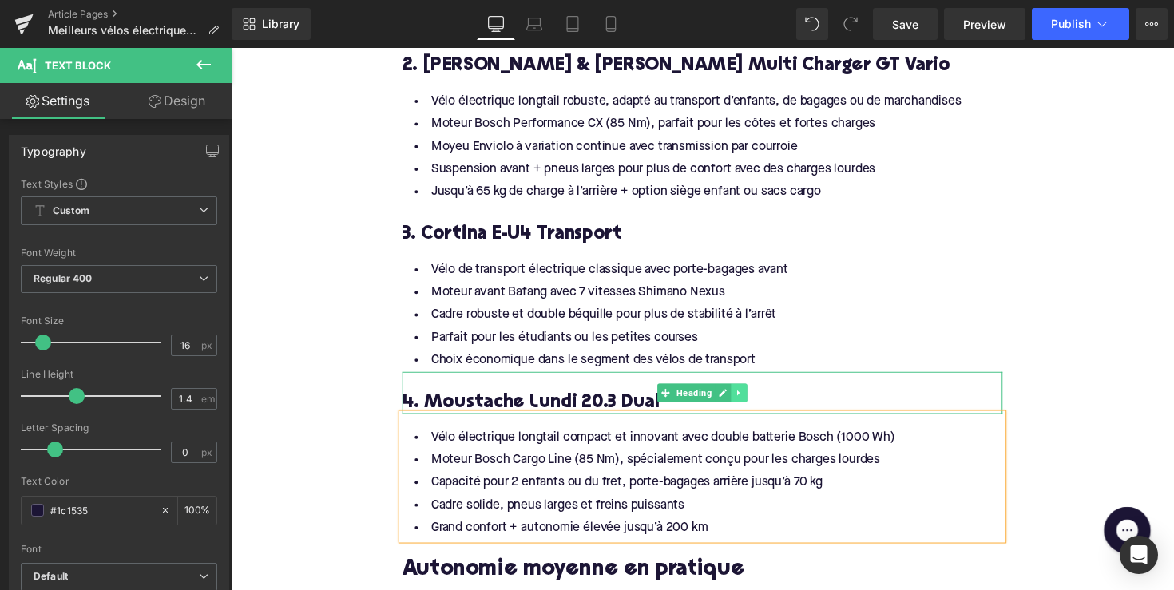
click at [743, 393] on link at bounding box center [751, 401] width 17 height 19
click at [735, 393] on link at bounding box center [743, 401] width 17 height 19
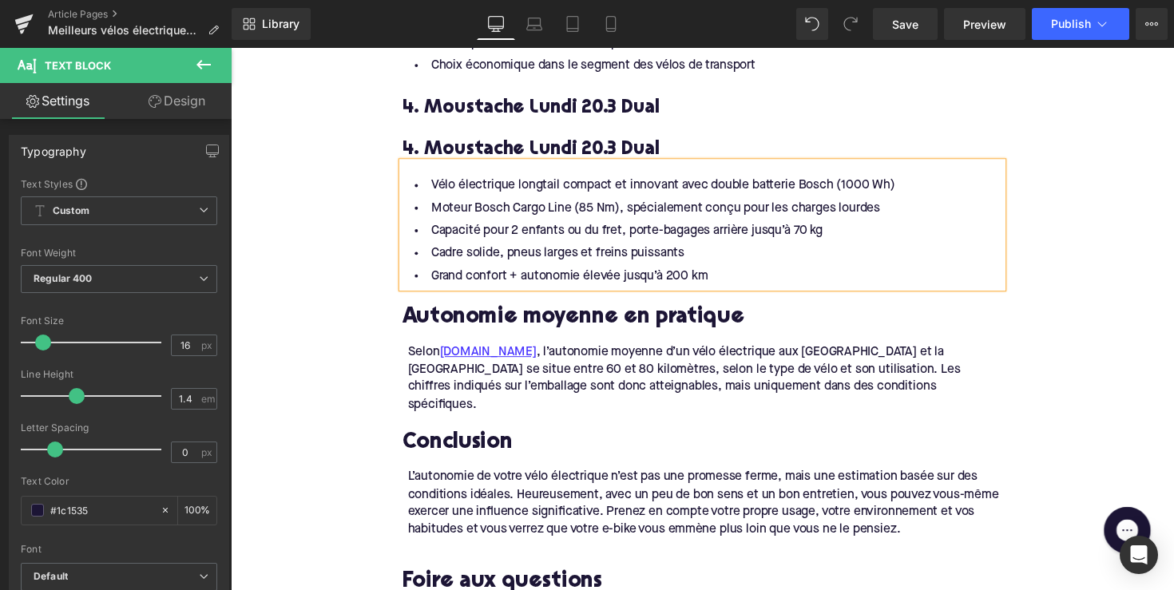
scroll to position [2634, 0]
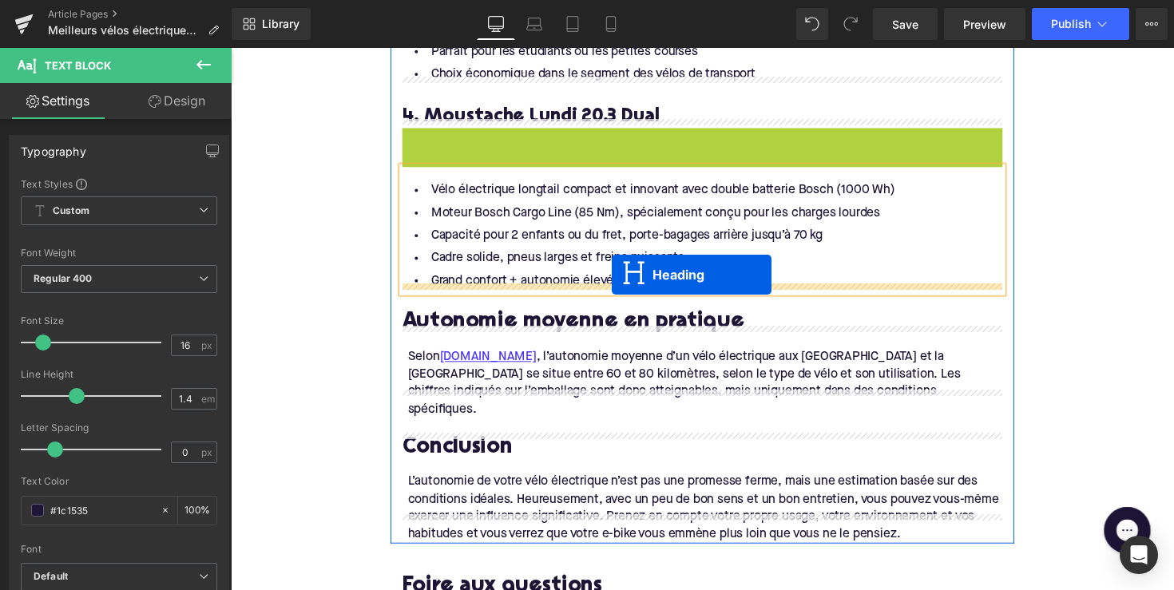
drag, startPoint x: 674, startPoint y: 143, endPoint x: 619, endPoint y: 283, distance: 150.9
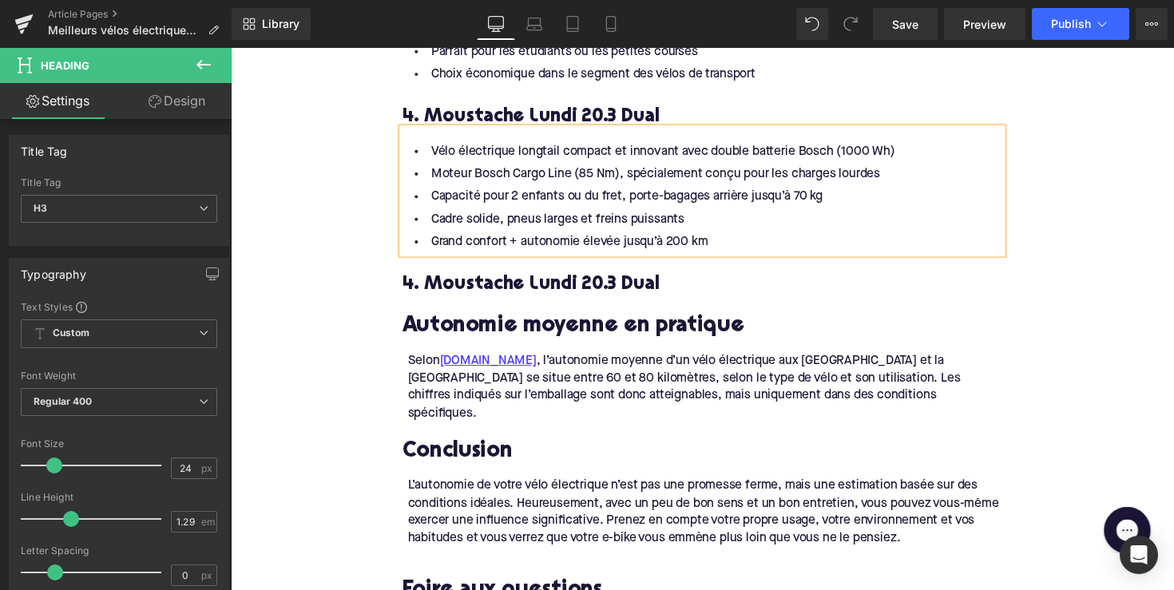
click at [464, 285] on h3 "4. Moustache Lundi 20.3 Dual" at bounding box center [713, 290] width 615 height 25
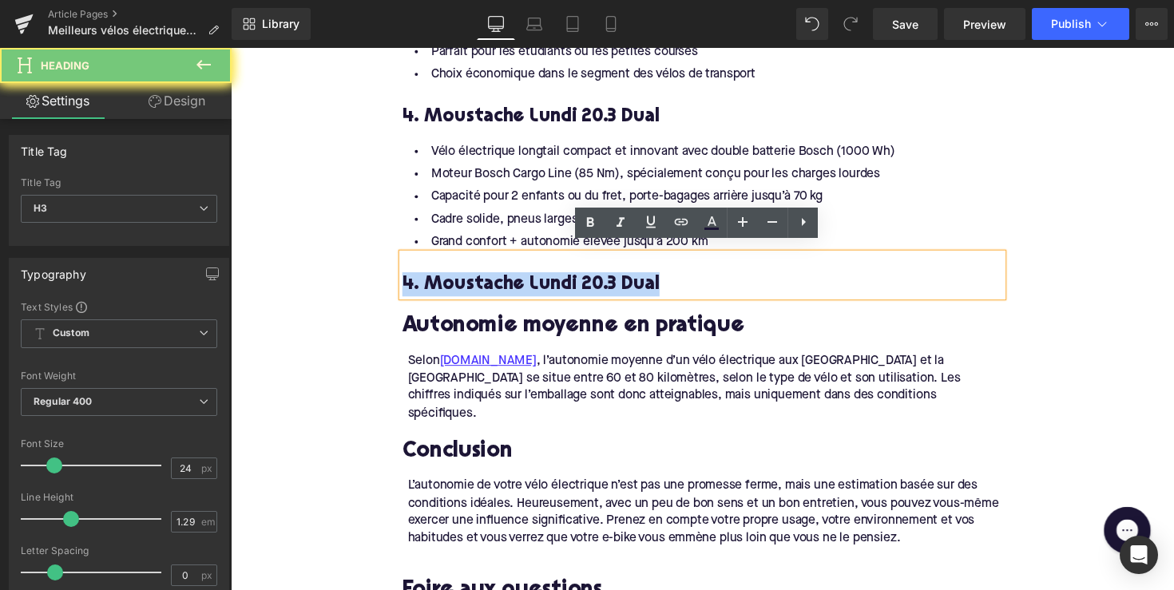
click at [464, 285] on h3 "4. Moustache Lundi 20.3 Dual" at bounding box center [713, 290] width 615 height 25
paste div
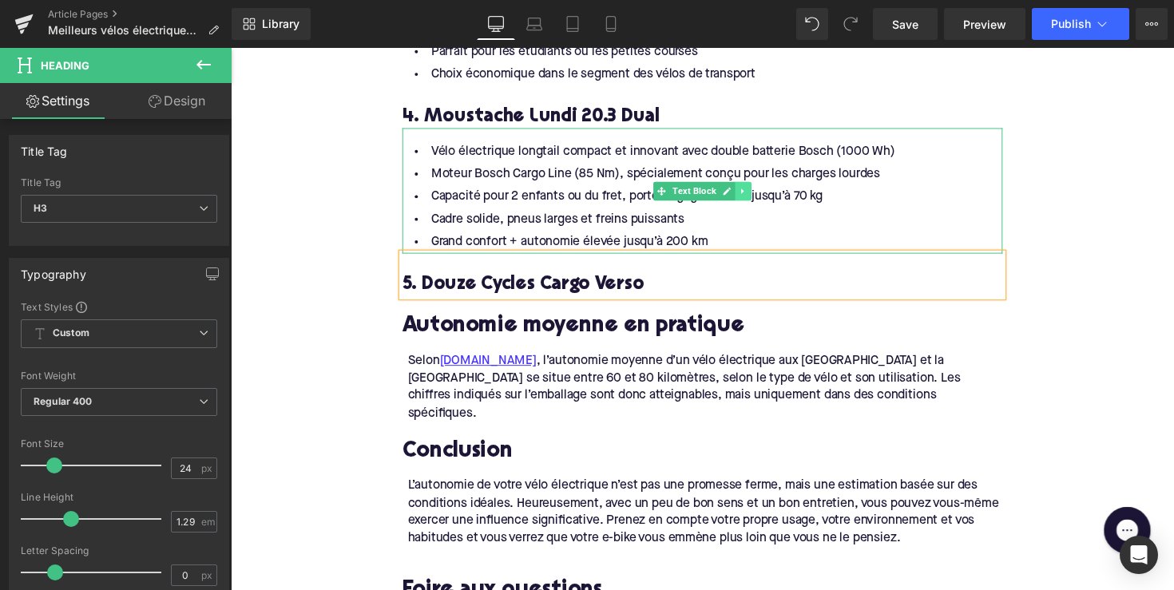
click at [757, 190] on icon at bounding box center [755, 195] width 9 height 10
click at [739, 185] on link at bounding box center [747, 194] width 17 height 19
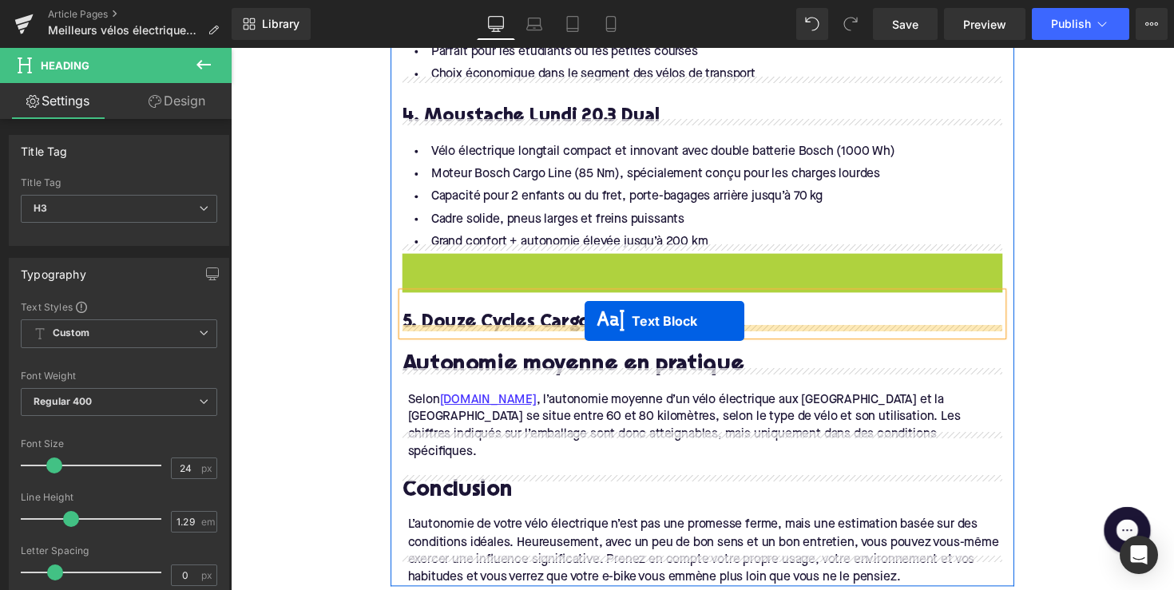
drag, startPoint x: 670, startPoint y: 317, endPoint x: 593, endPoint y: 330, distance: 77.7
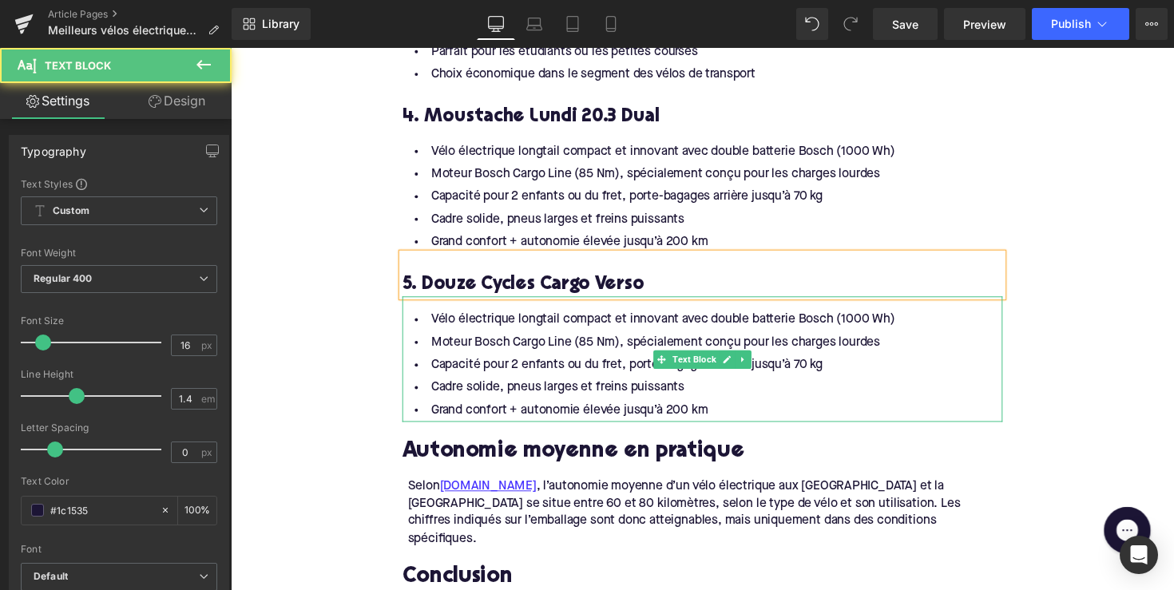
click at [592, 364] on li "Capacité pour 2 enfants ou du fret, porte-bagages arrière jusqu’à 70 kg" at bounding box center [713, 373] width 615 height 23
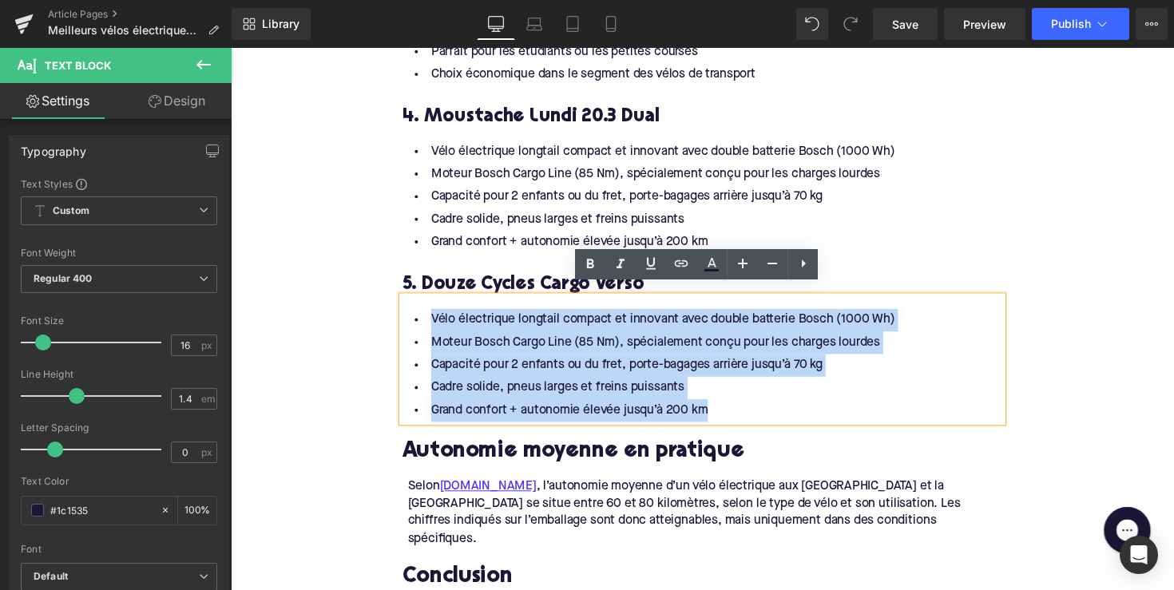
drag, startPoint x: 734, startPoint y: 412, endPoint x: 442, endPoint y: 302, distance: 311.6
click at [442, 303] on div "Vélo électrique longtail compact et innovant avec double batterie Bosch (1000 W…" at bounding box center [713, 367] width 615 height 129
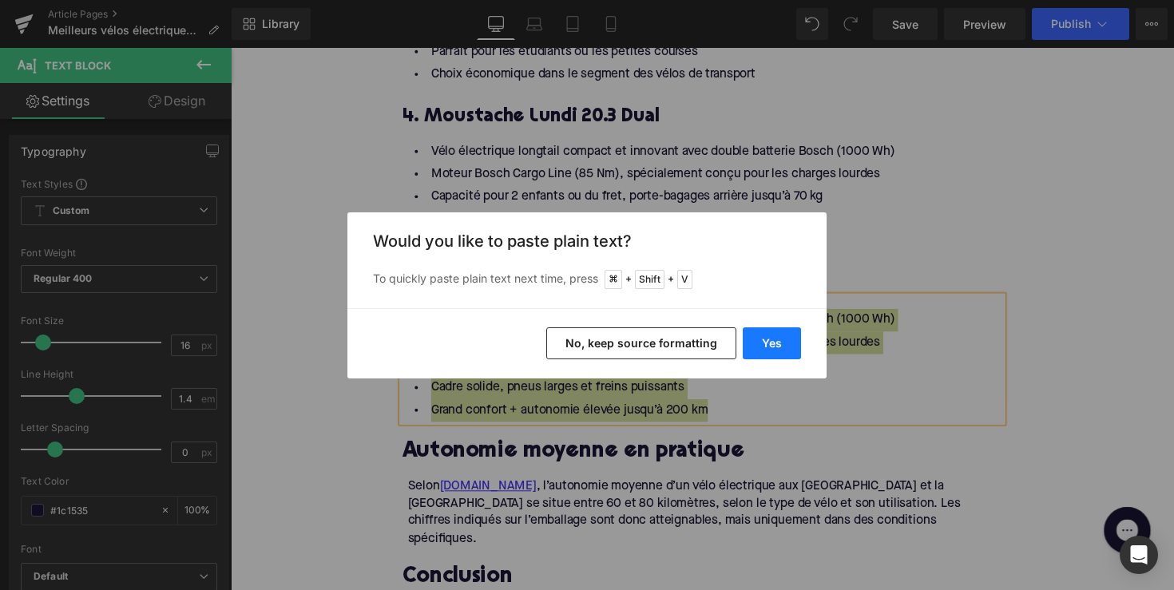
click at [751, 334] on button "Yes" at bounding box center [772, 343] width 58 height 32
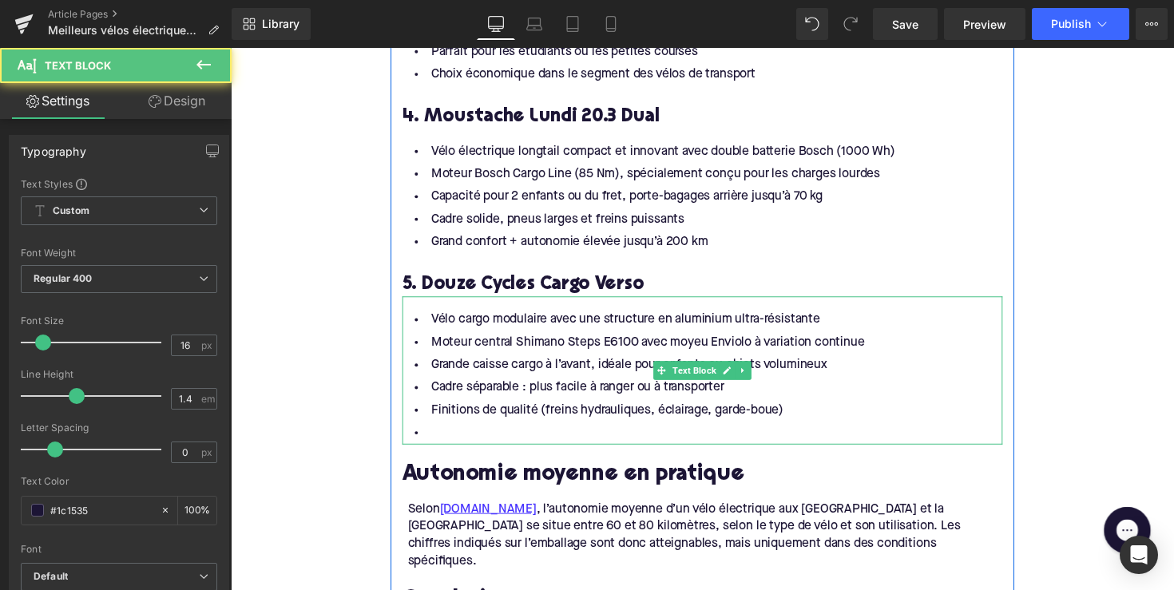
click at [509, 434] on li at bounding box center [713, 442] width 615 height 23
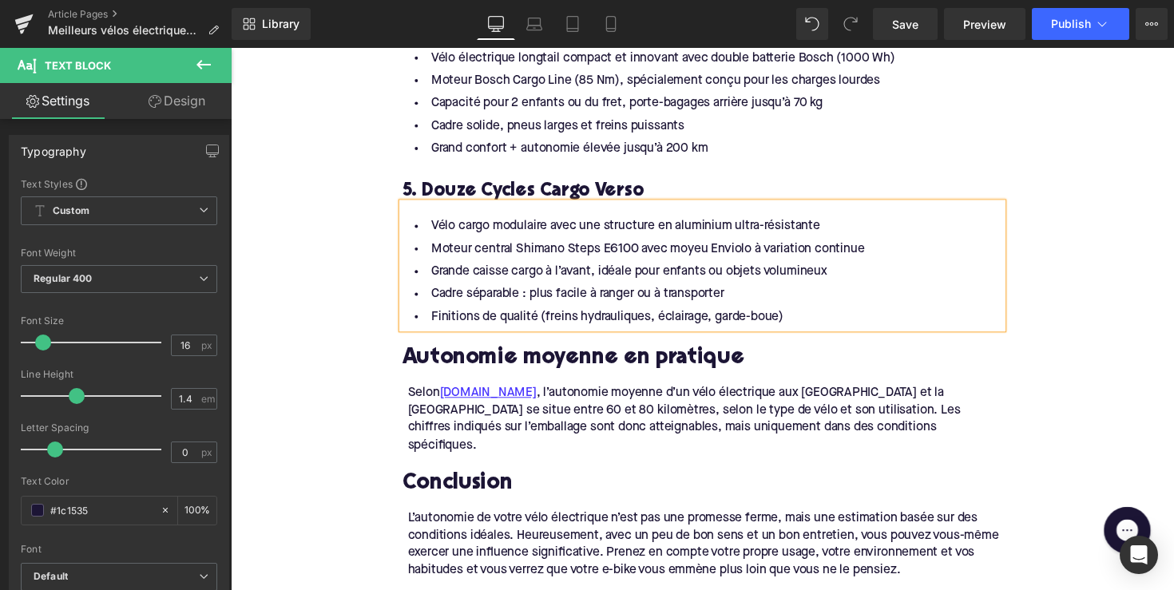
scroll to position [2729, 0]
click at [537, 363] on h2 "Autonomie moyenne en pratique" at bounding box center [713, 367] width 615 height 25
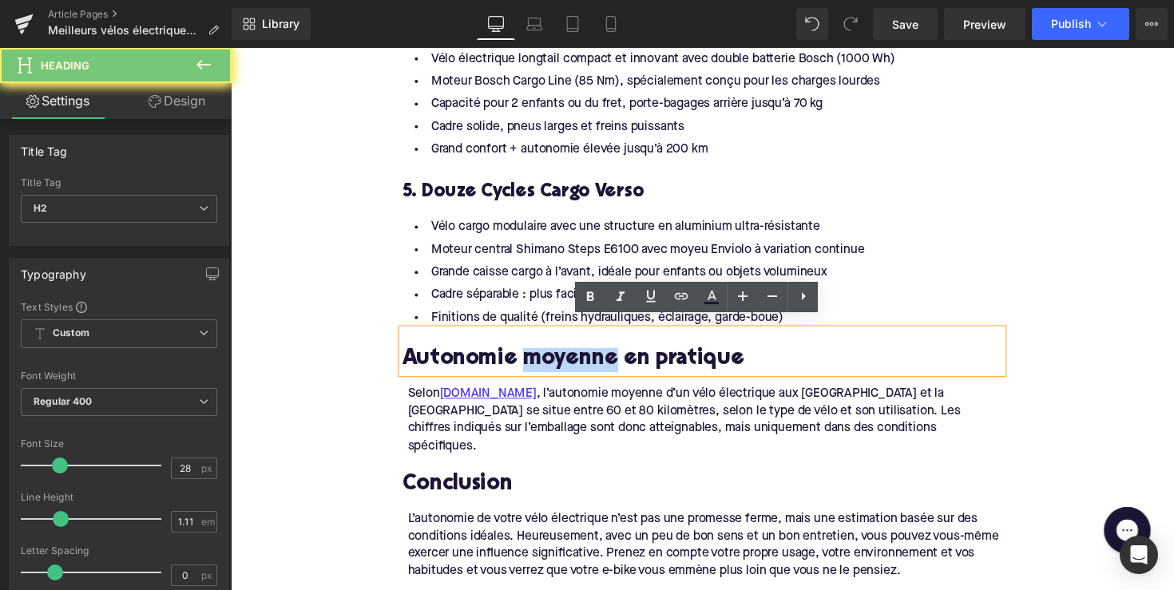
click at [537, 363] on h2 "Autonomie moyenne en pratique" at bounding box center [713, 367] width 615 height 25
paste div
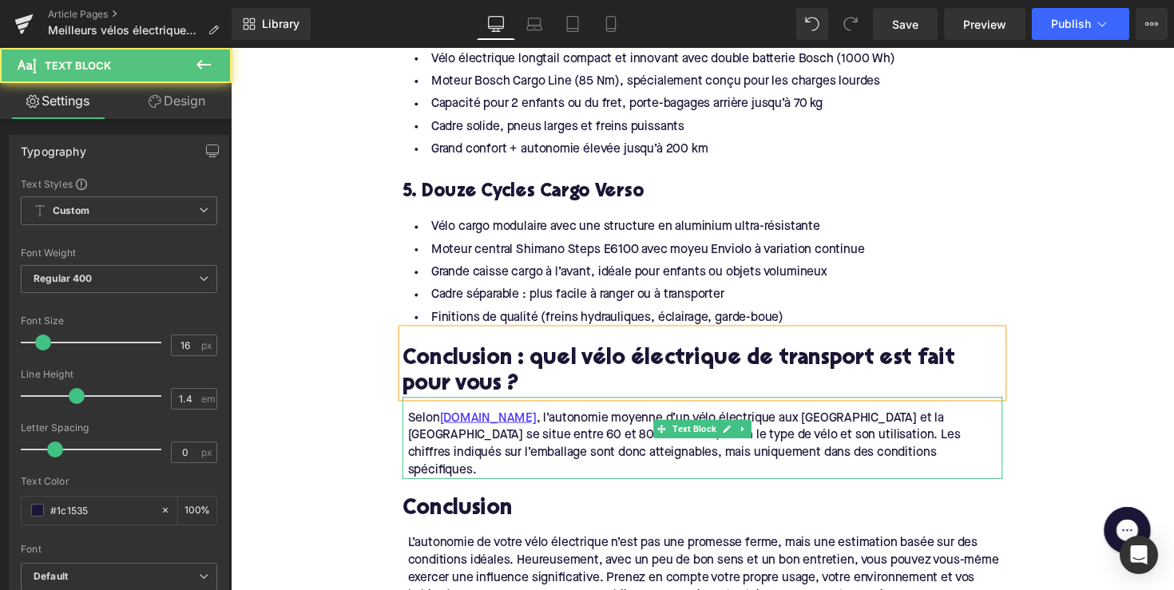
click at [816, 448] on div "Selon [DOMAIN_NAME] , l’autonomie moyenne d’un vélo électrique aux [GEOGRAPHIC_…" at bounding box center [716, 454] width 609 height 72
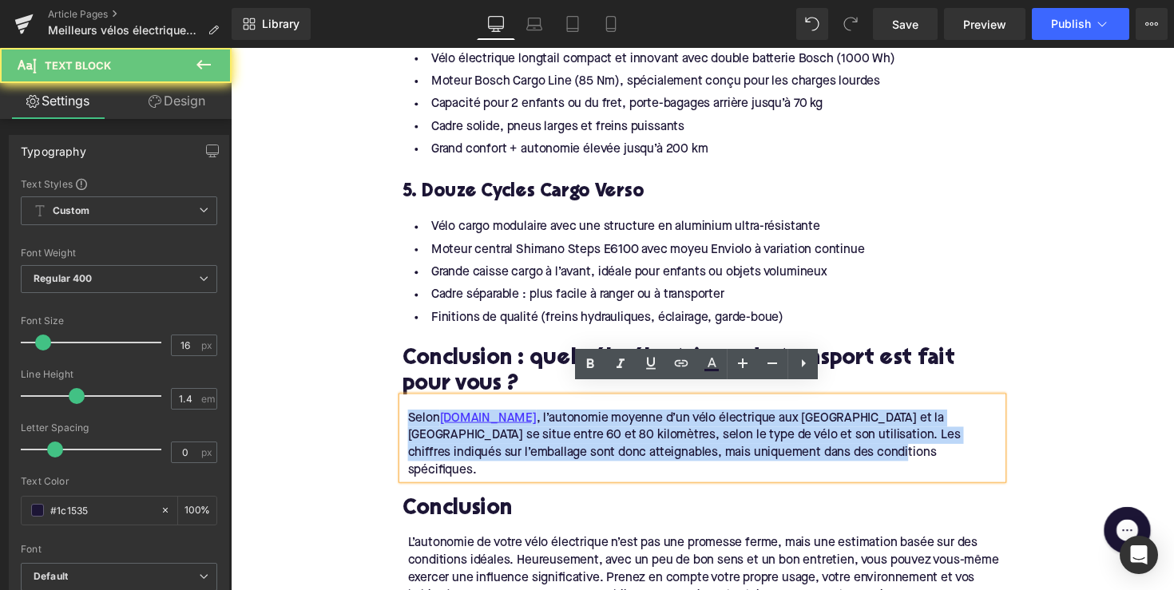
drag, startPoint x: 814, startPoint y: 450, endPoint x: 344, endPoint y: 395, distance: 473.5
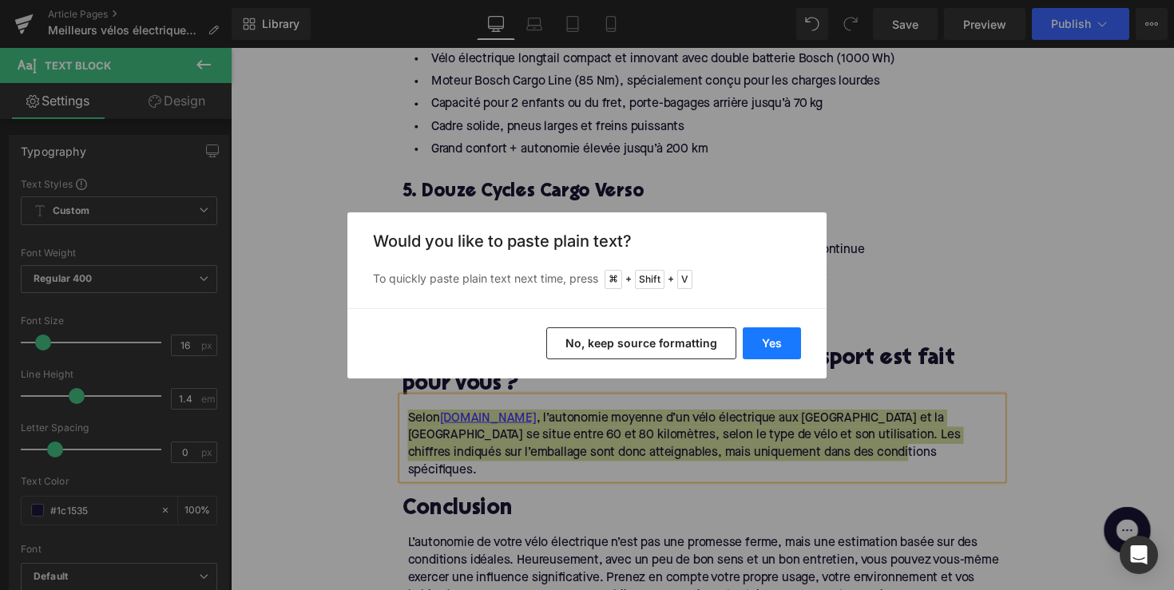
click at [751, 344] on button "Yes" at bounding box center [772, 343] width 58 height 32
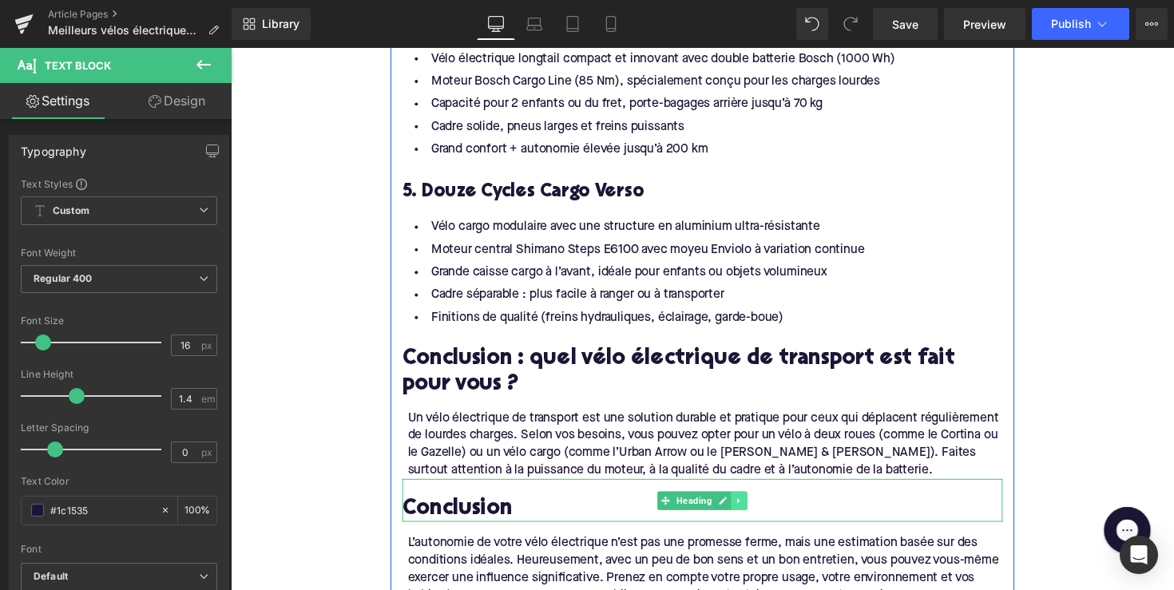
click at [747, 502] on link at bounding box center [751, 511] width 17 height 19
click at [755, 507] on icon at bounding box center [759, 512] width 9 height 10
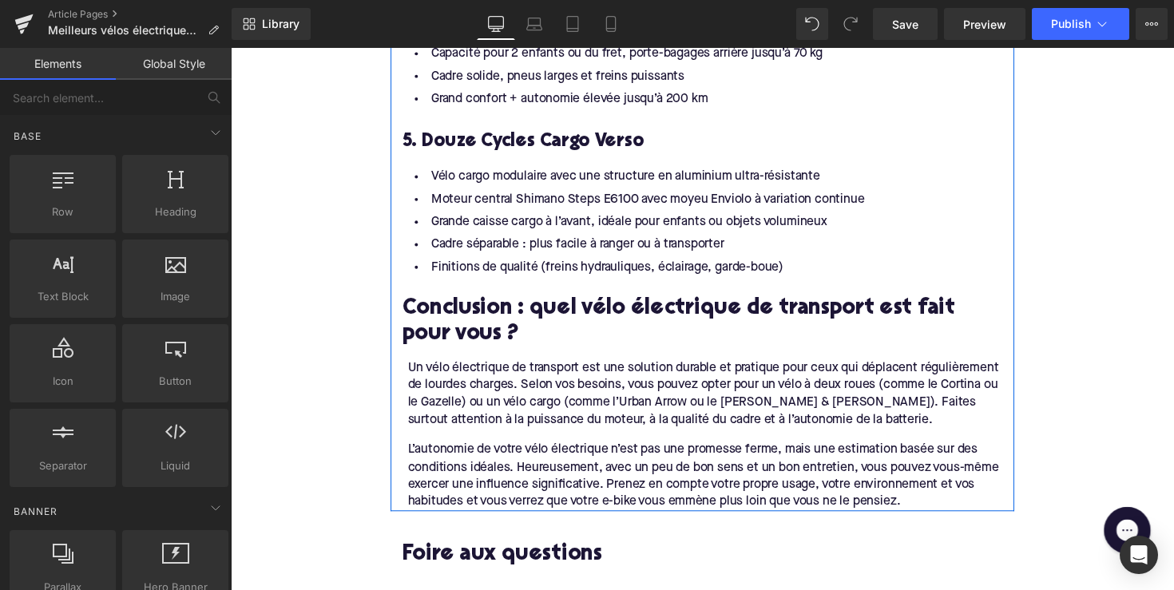
scroll to position [2795, 0]
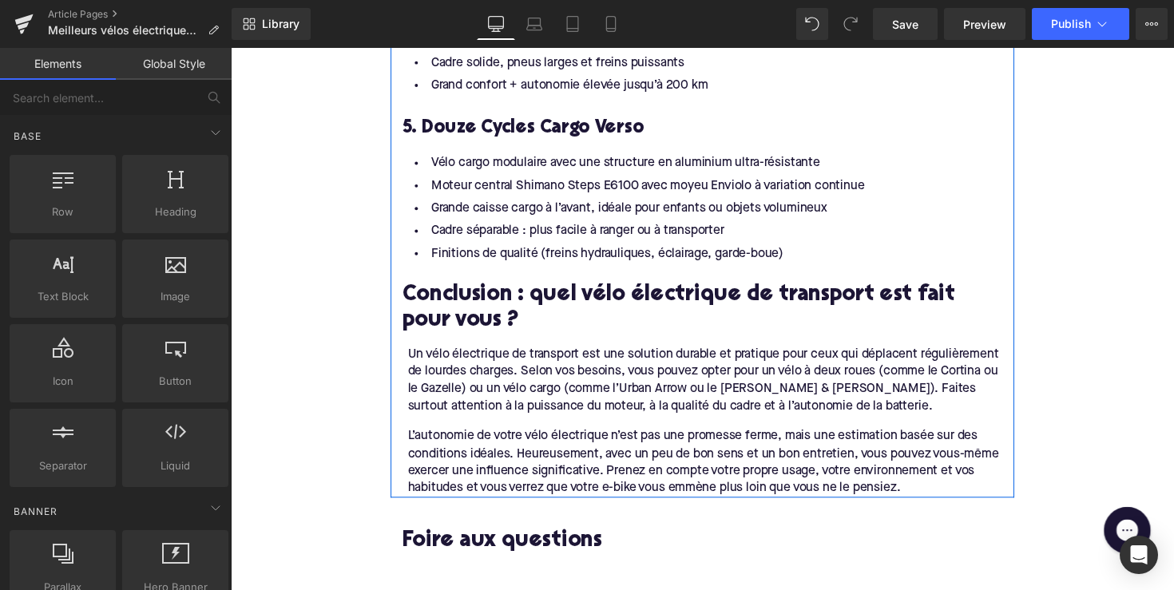
click at [738, 446] on div "L’autonomie de votre vélo électrique n’est pas une promesse ferme, mais une est…" at bounding box center [713, 466] width 615 height 85
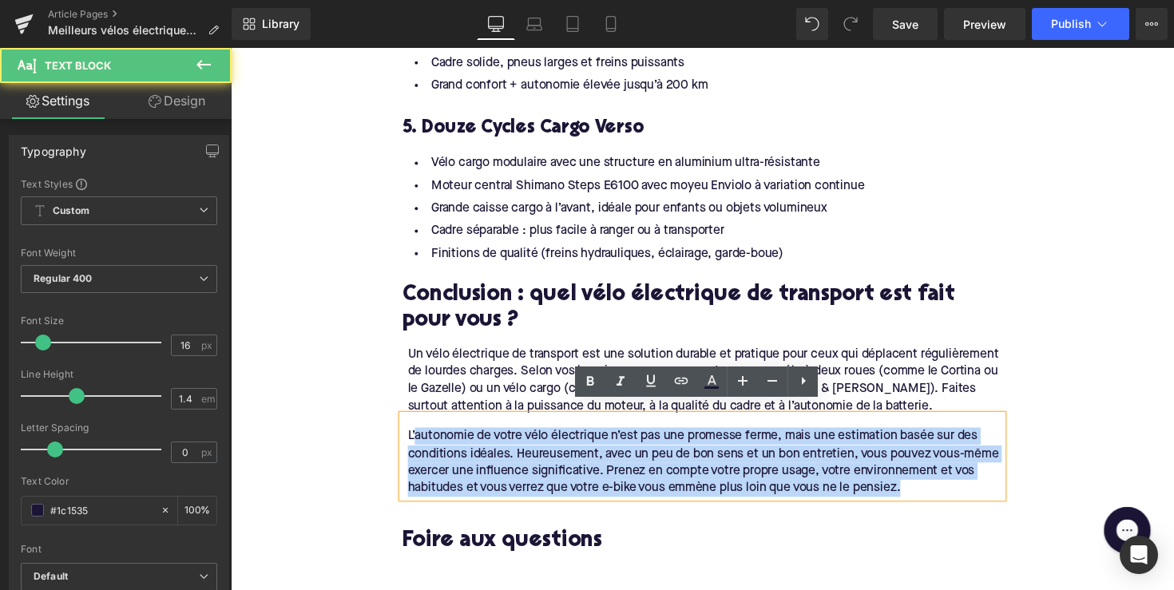
drag, startPoint x: 963, startPoint y: 486, endPoint x: 418, endPoint y: 438, distance: 547.5
click at [418, 438] on div "L’autonomie de votre vélo électrique n’est pas une promesse ferme, mais une est…" at bounding box center [716, 473] width 609 height 72
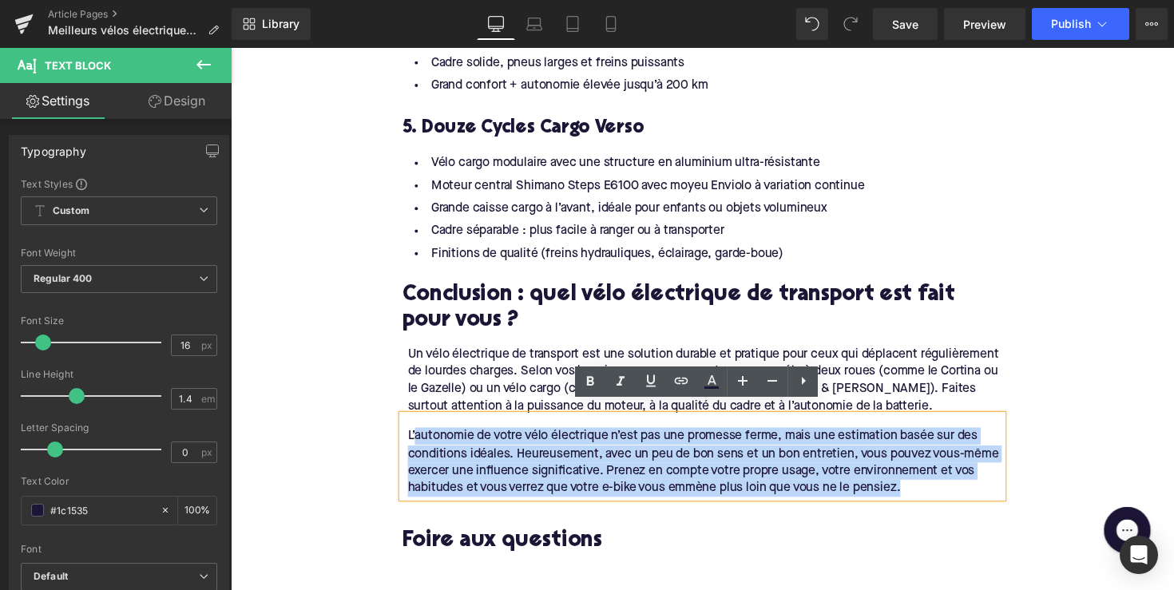
click at [531, 328] on div "Conclusion : quel vélo électrique de transport est fait pour vous ? Heading" at bounding box center [713, 305] width 615 height 69
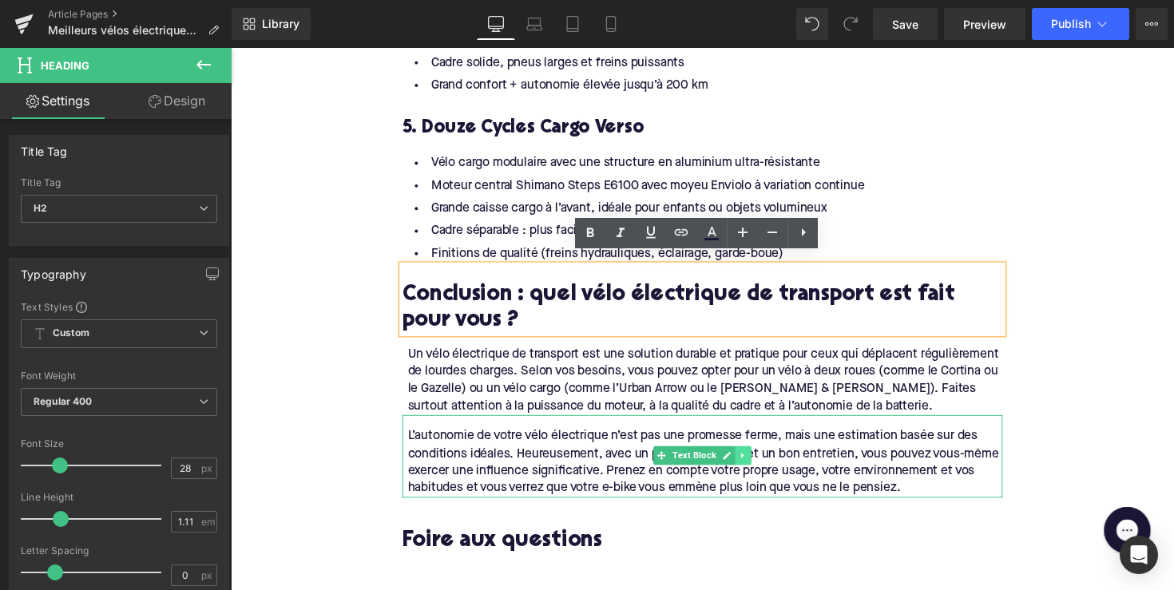
click at [756, 458] on link at bounding box center [755, 465] width 17 height 19
click at [755, 458] on link at bounding box center [763, 465] width 17 height 19
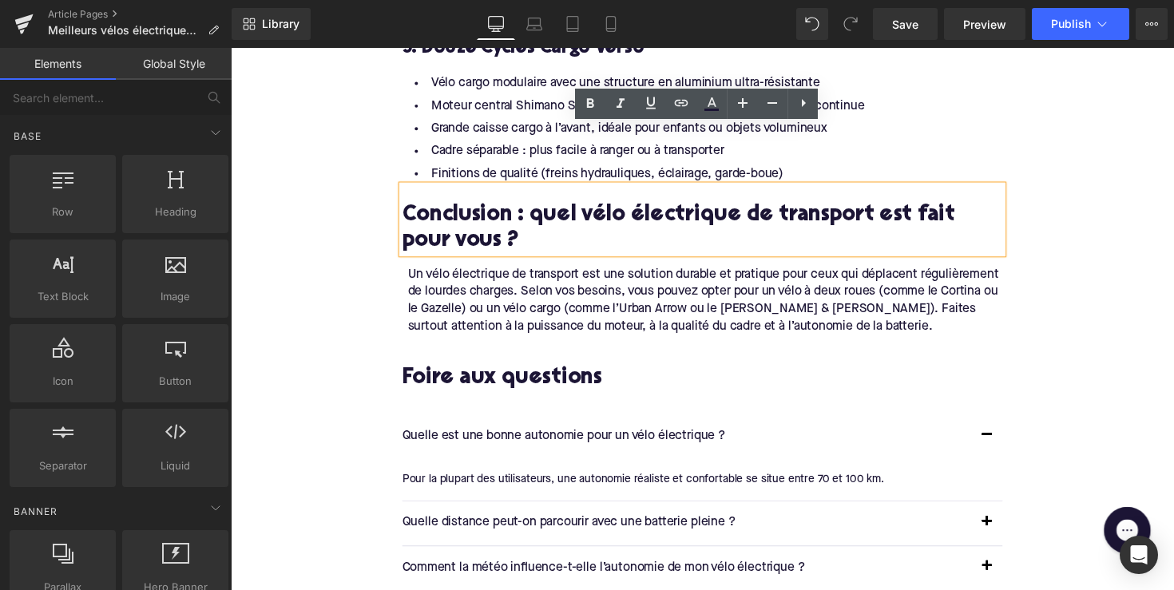
scroll to position [3011, 0]
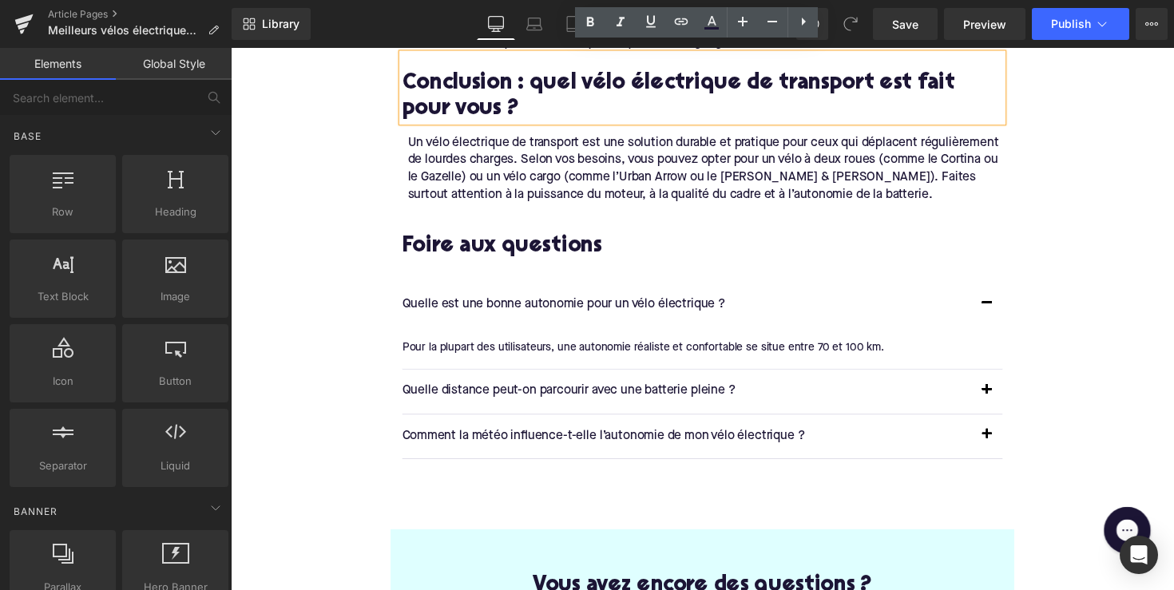
click at [557, 303] on p "Quelle est une bonne autonomie pour un vélo électrique ?" at bounding box center [697, 311] width 583 height 21
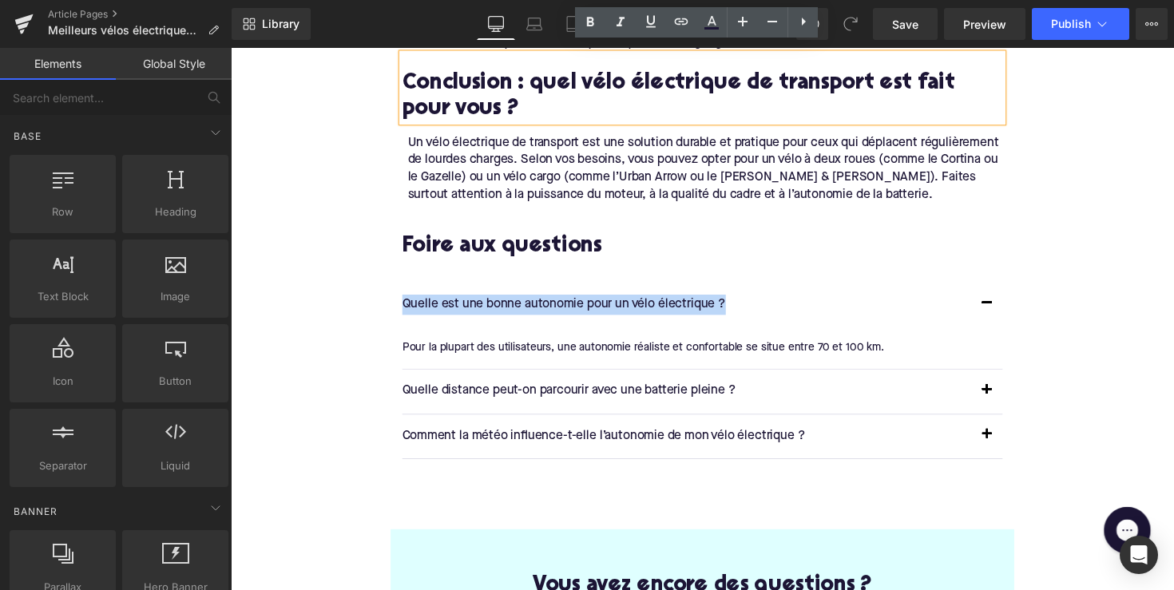
click at [557, 303] on p "Quelle est une bonne autonomie pour un vélo électrique ?" at bounding box center [697, 311] width 583 height 21
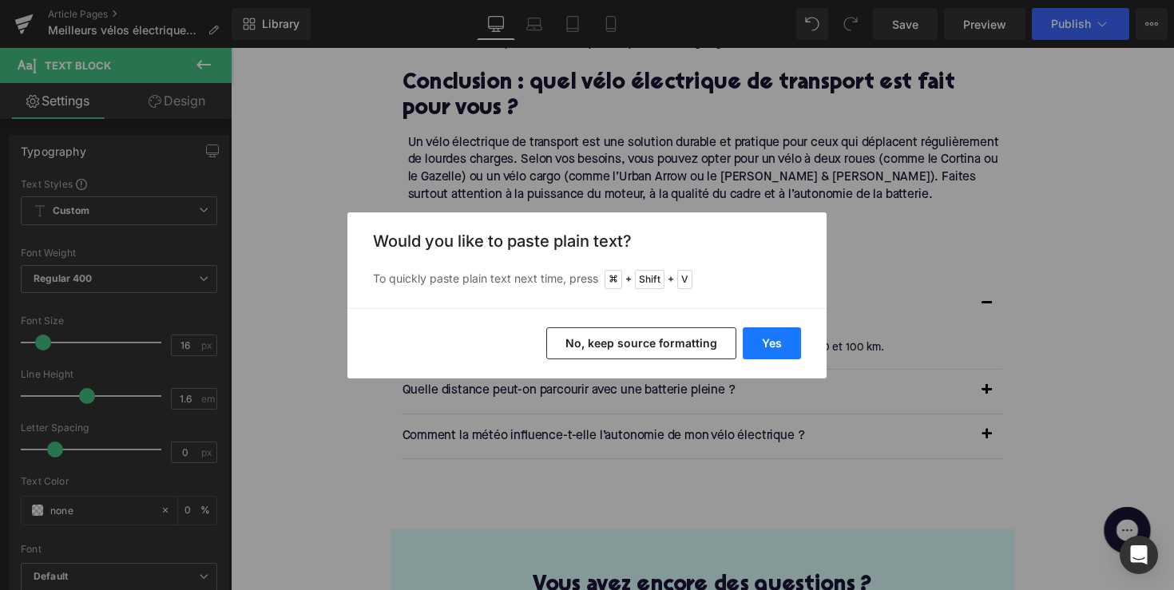
click at [766, 350] on button "Yes" at bounding box center [772, 343] width 58 height 32
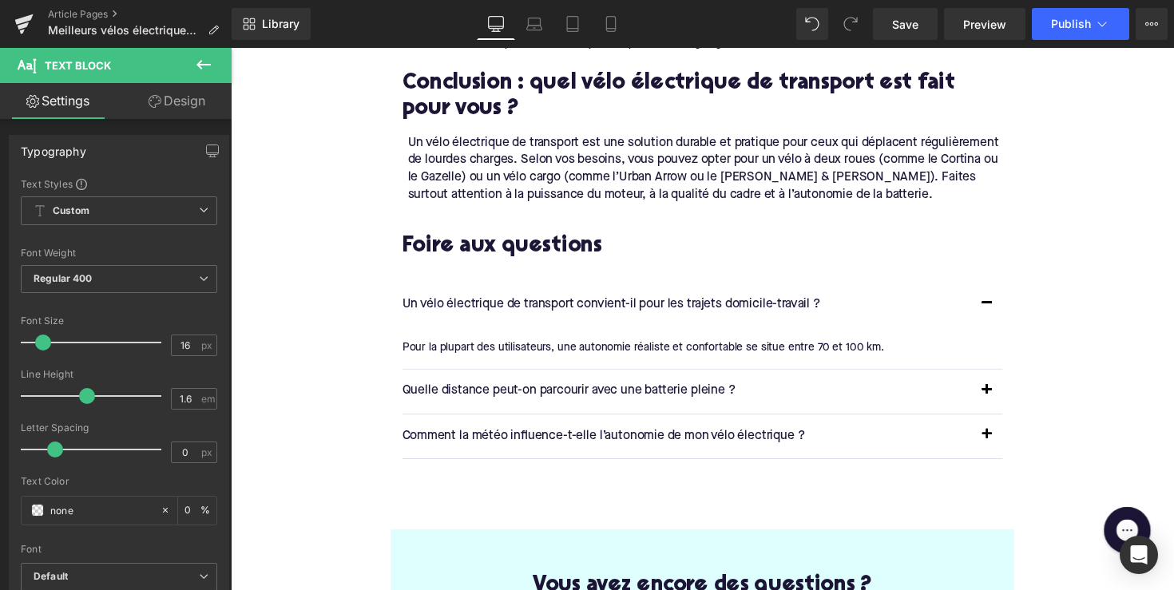
click at [525, 347] on div "Pour la plupart des utilisateurs, une autonomie réaliste et confortable se situ…" at bounding box center [707, 356] width 603 height 18
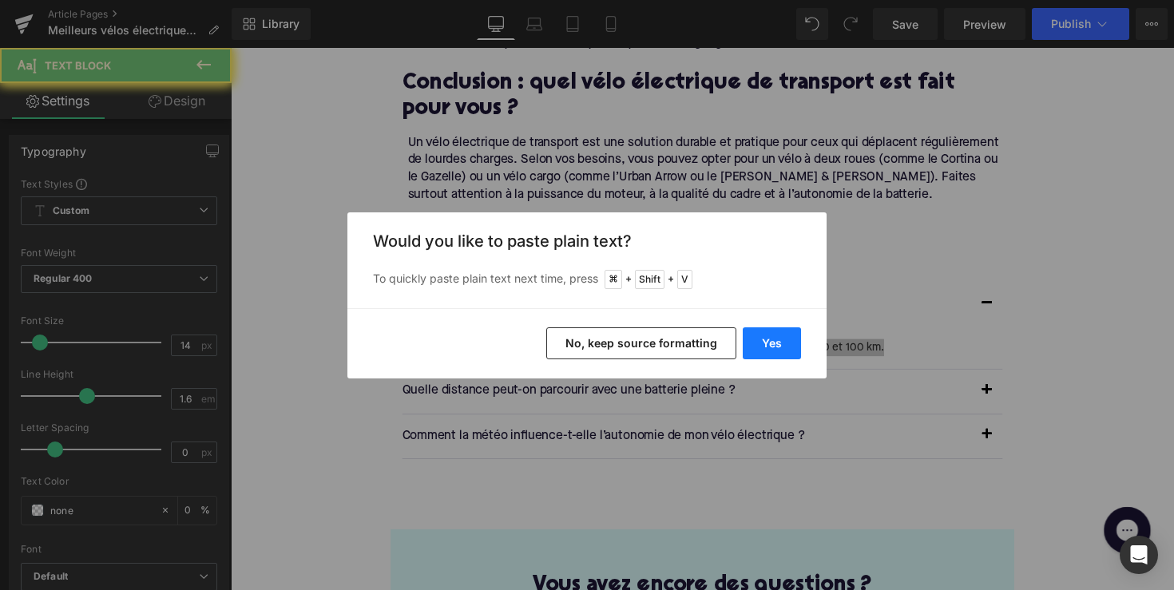
click at [753, 344] on button "Yes" at bounding box center [772, 343] width 58 height 32
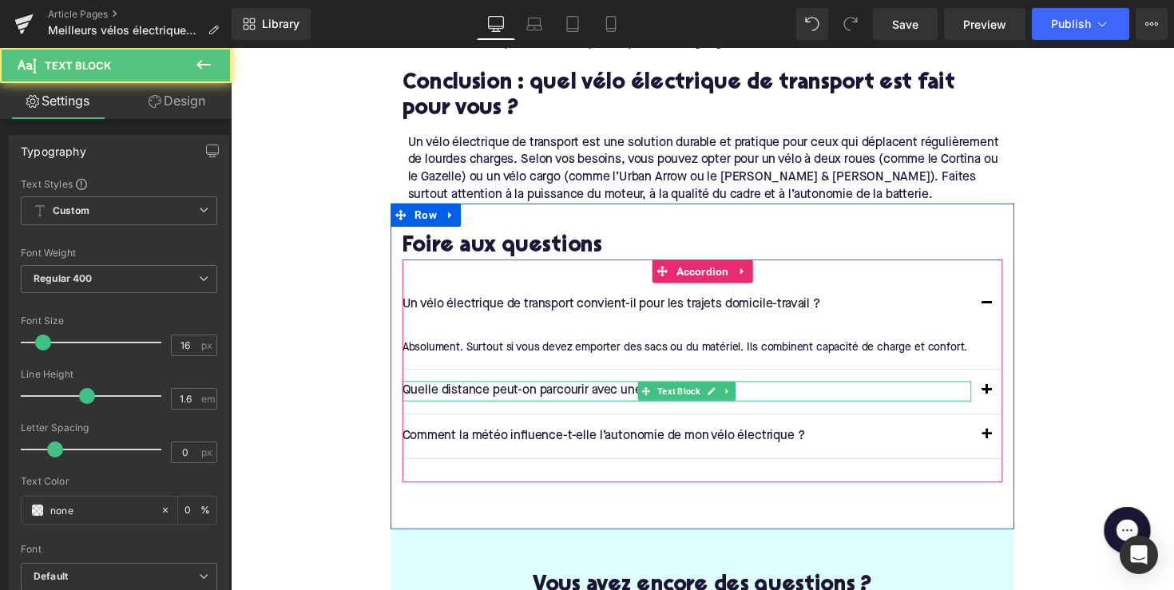
click at [558, 391] on p "Quelle distance peut-on parcourir avec une batterie pleine ?" at bounding box center [697, 400] width 583 height 21
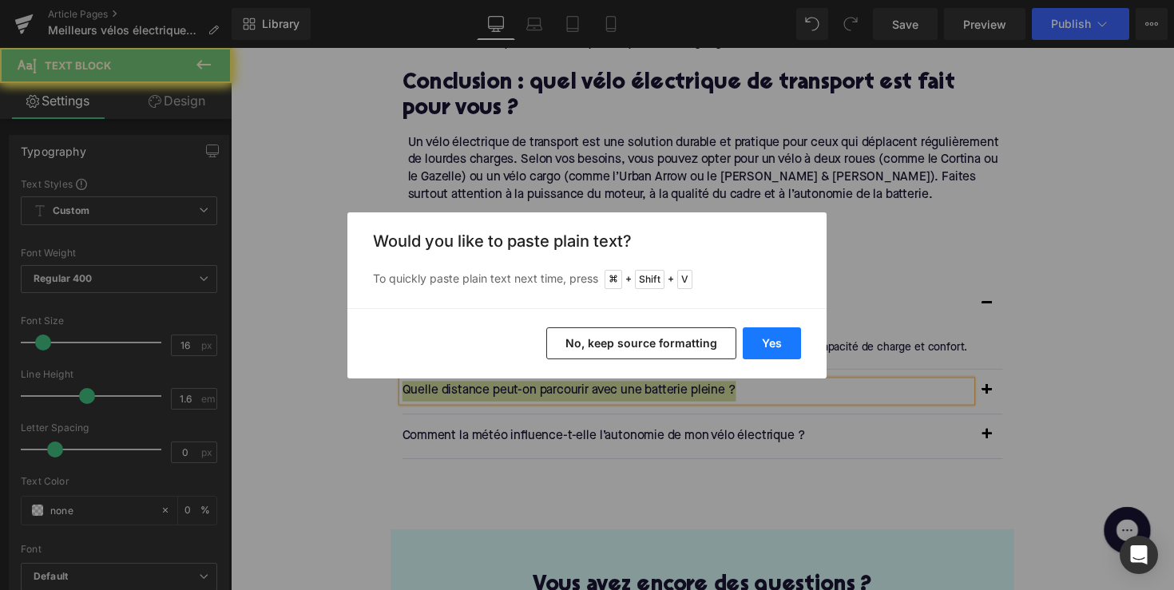
click at [767, 349] on button "Yes" at bounding box center [772, 343] width 58 height 32
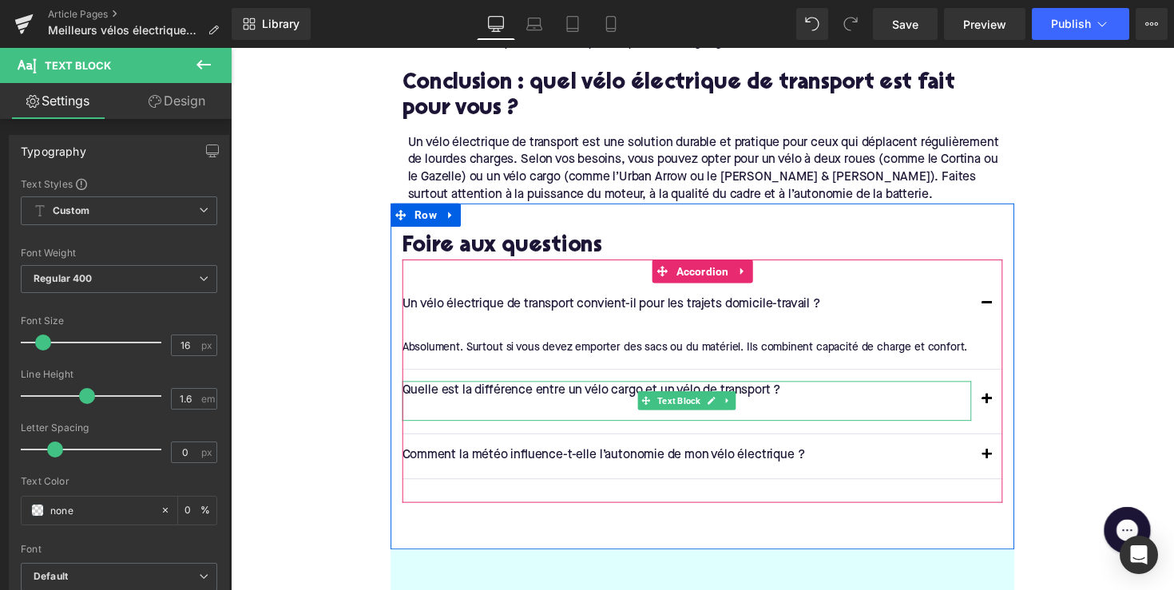
click at [787, 410] on p at bounding box center [697, 420] width 583 height 21
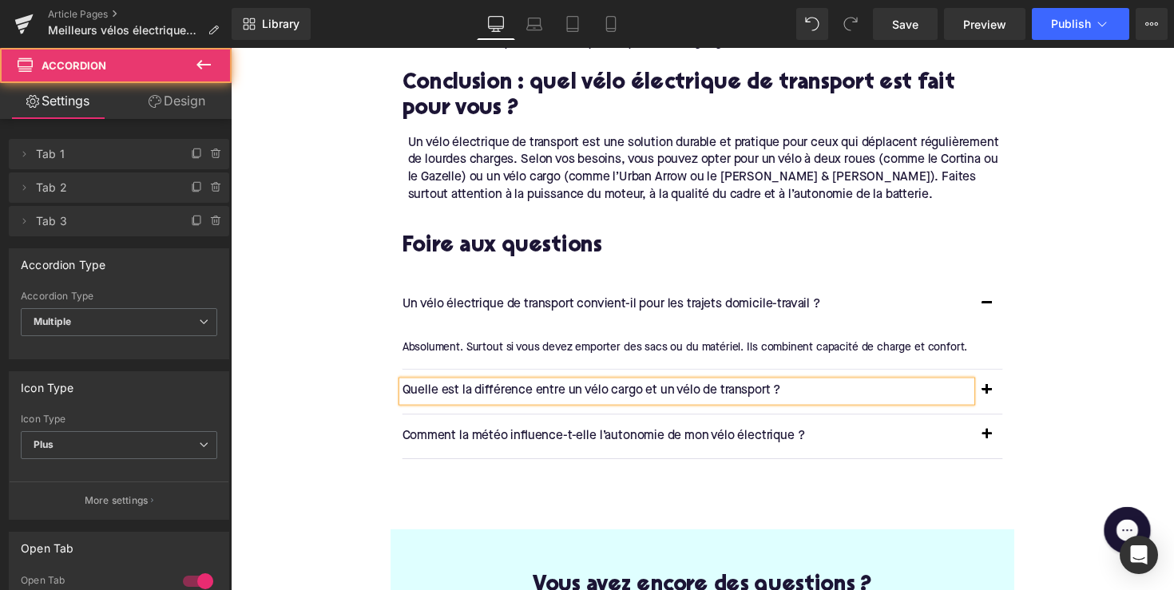
click at [1007, 384] on button "button" at bounding box center [1005, 400] width 32 height 45
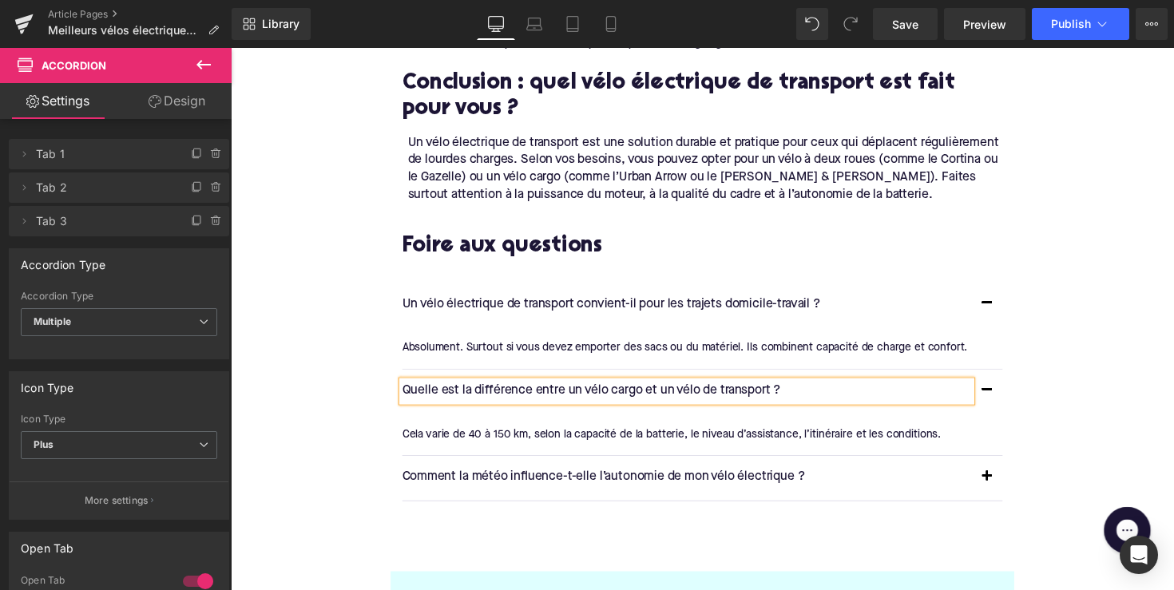
click at [530, 435] on div "Cela varie de 40 à 150 km, selon la capacité de la batterie, le niveau d’assist…" at bounding box center [707, 444] width 603 height 18
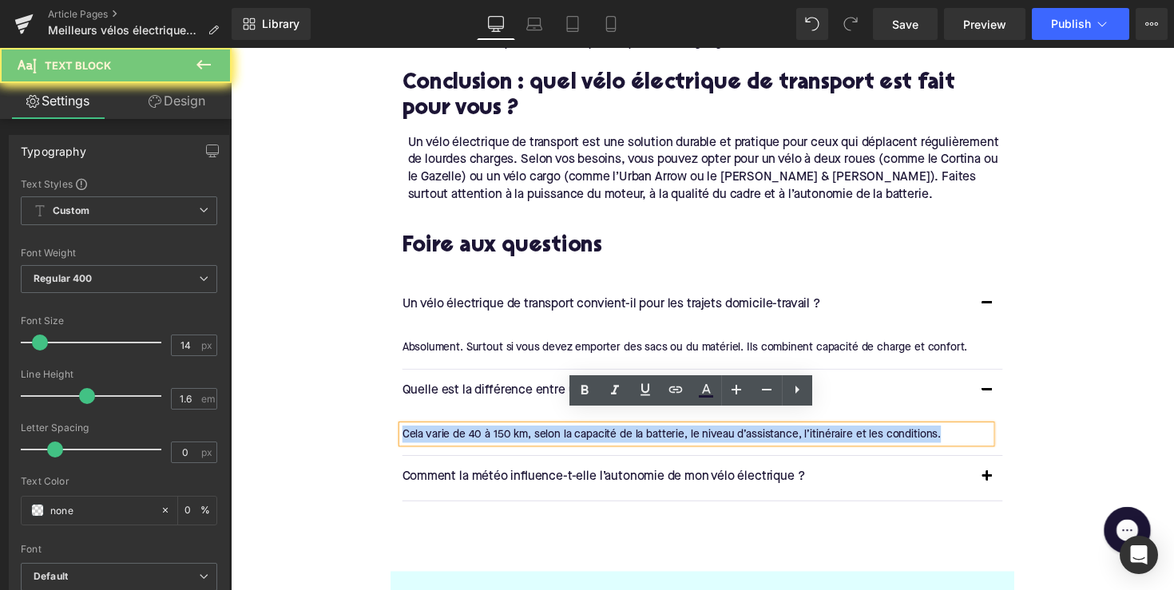
click at [530, 435] on div "Cela varie de 40 à 150 km, selon la capacité de la batterie, le niveau d’assist…" at bounding box center [707, 444] width 603 height 18
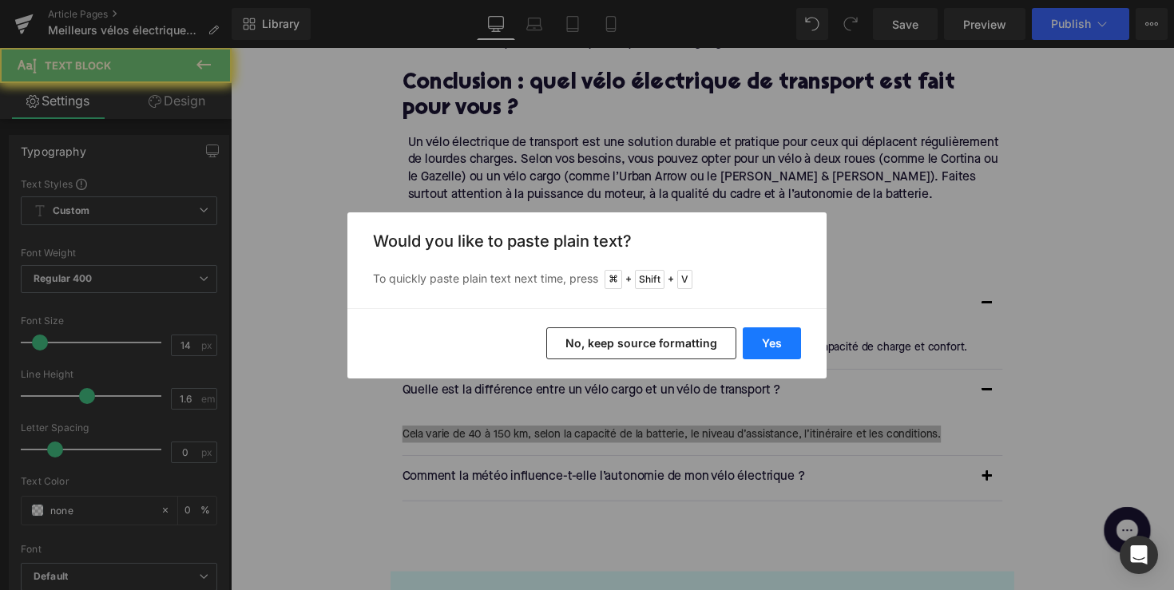
click at [779, 349] on button "Yes" at bounding box center [772, 343] width 58 height 32
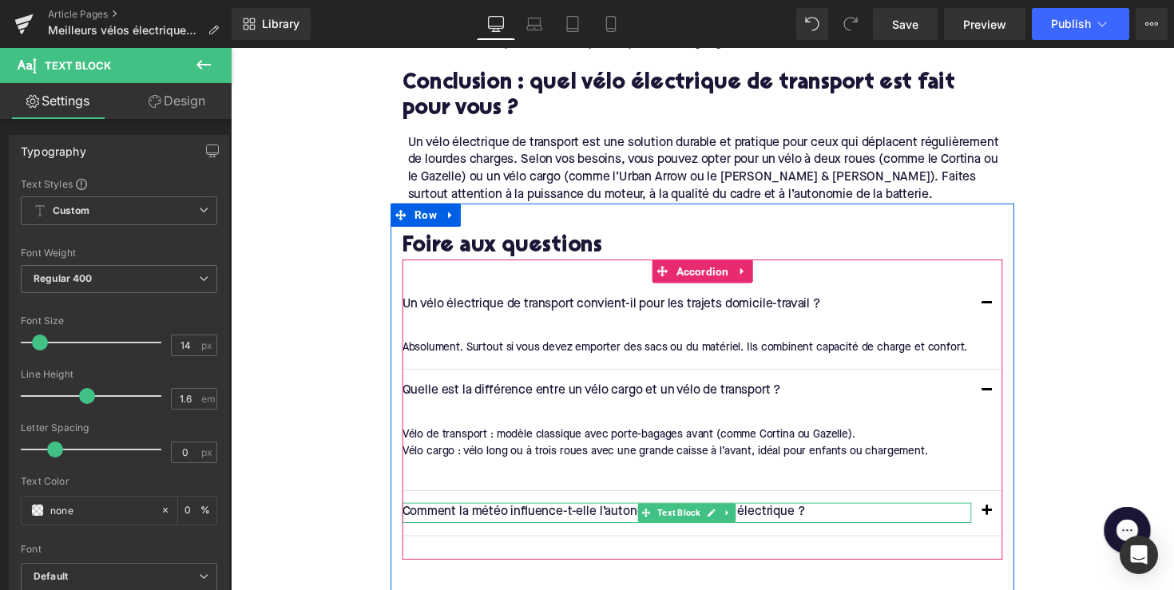
click at [480, 514] on p "Comment la météo influence-t-elle l’autonomie de mon vélo électrique ?" at bounding box center [697, 524] width 583 height 21
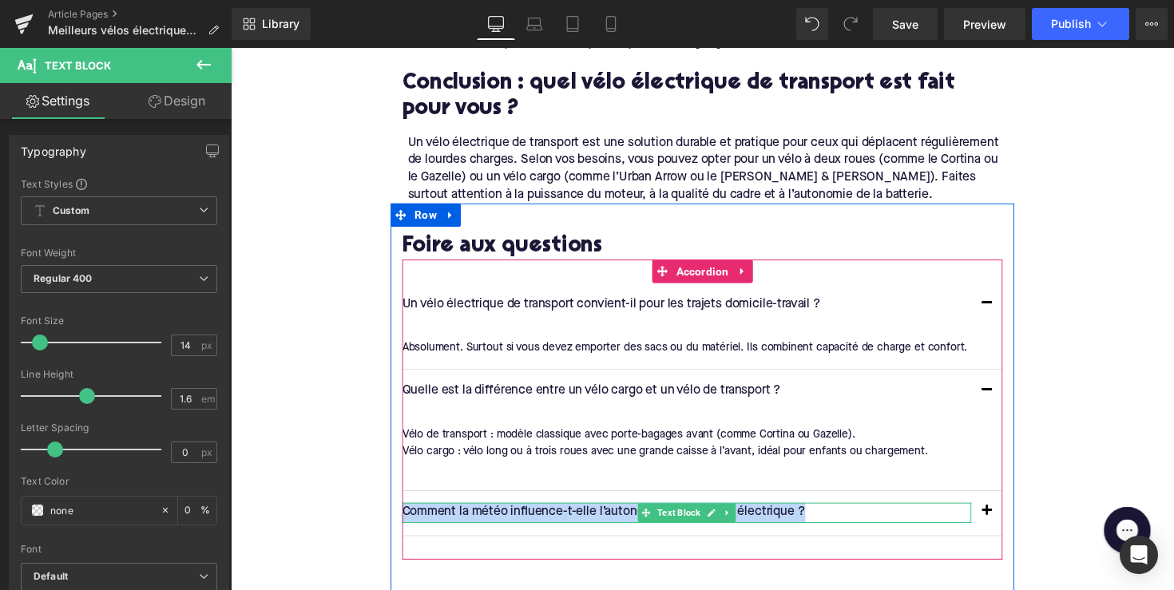
click at [480, 514] on p "Comment la météo influence-t-elle l’autonomie de mon vélo électrique ?" at bounding box center [697, 524] width 583 height 21
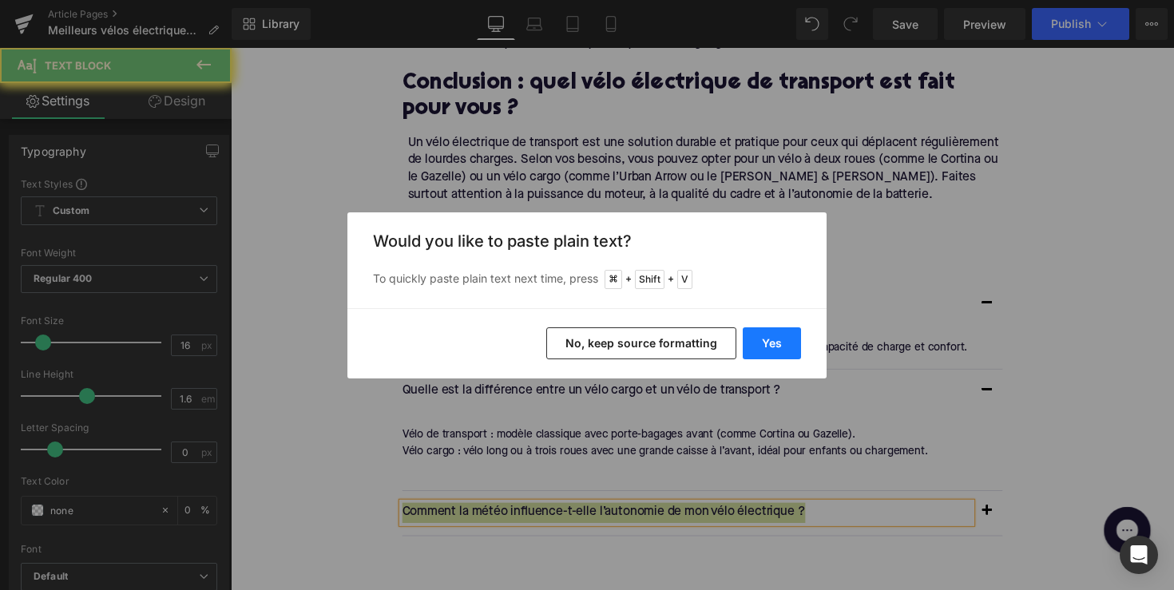
click at [759, 353] on button "Yes" at bounding box center [772, 343] width 58 height 32
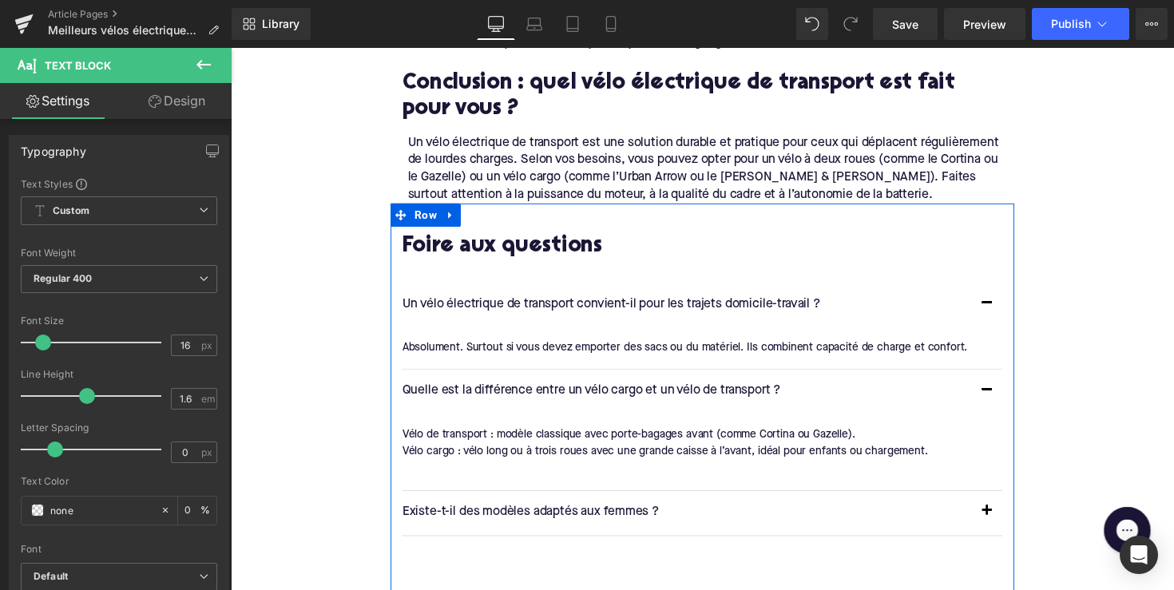
click at [993, 508] on button "button" at bounding box center [1005, 524] width 32 height 45
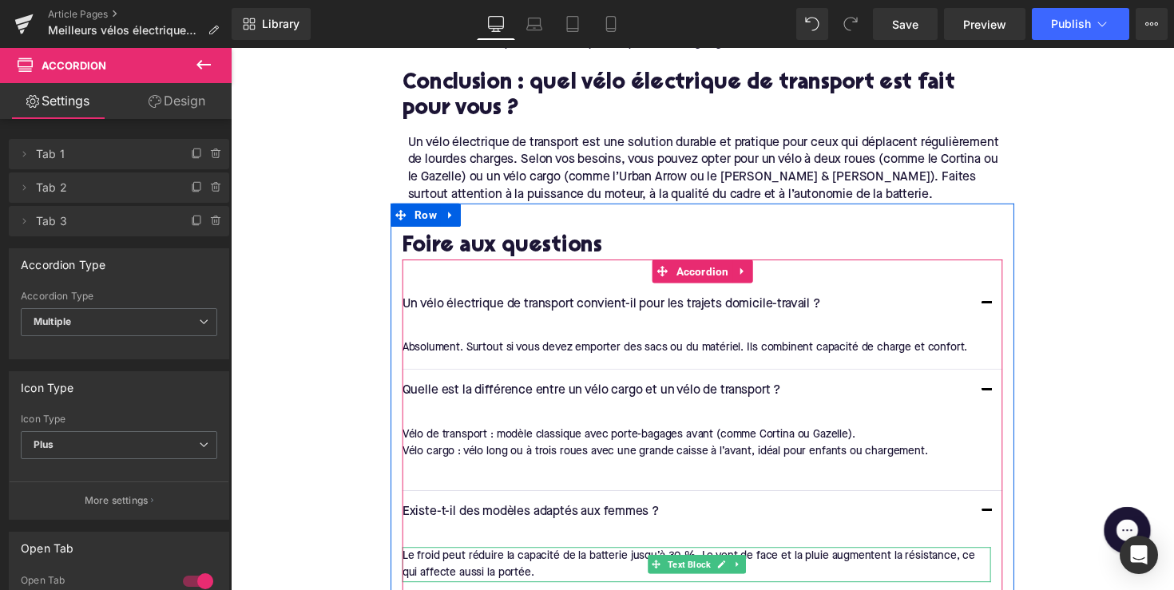
click at [470, 560] on div "Le froid peut réduire la capacité de la batterie jusqu’à 30 %. Le vent de face …" at bounding box center [707, 578] width 603 height 36
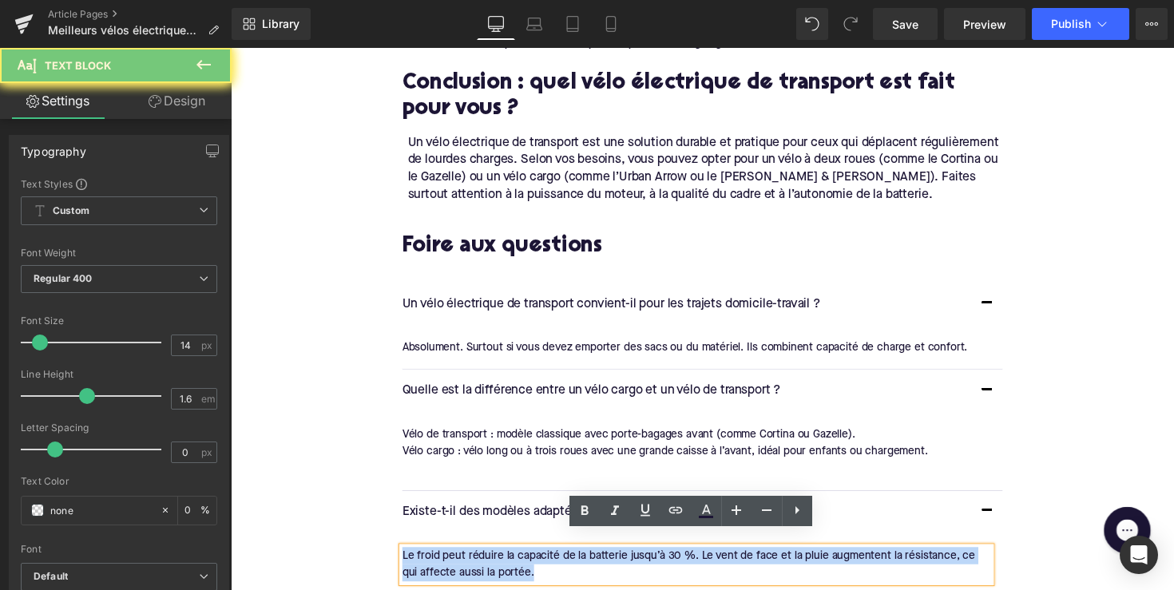
click at [470, 560] on div "Le froid peut réduire la capacité de la batterie jusqu’à 30 %. Le vent de face …" at bounding box center [707, 578] width 603 height 36
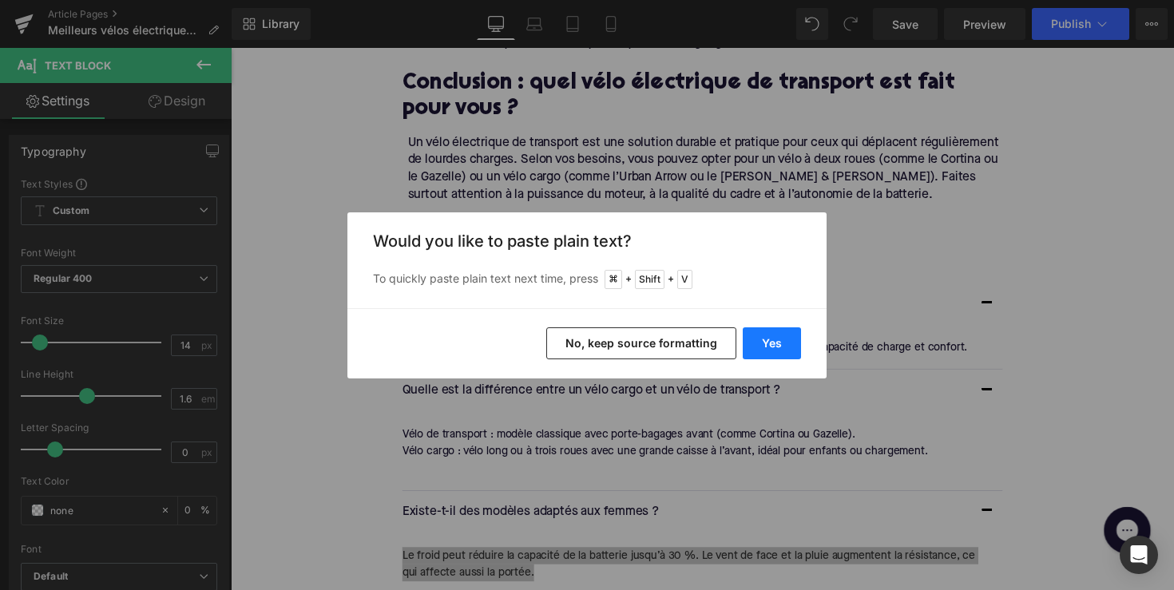
click at [759, 339] on button "Yes" at bounding box center [772, 343] width 58 height 32
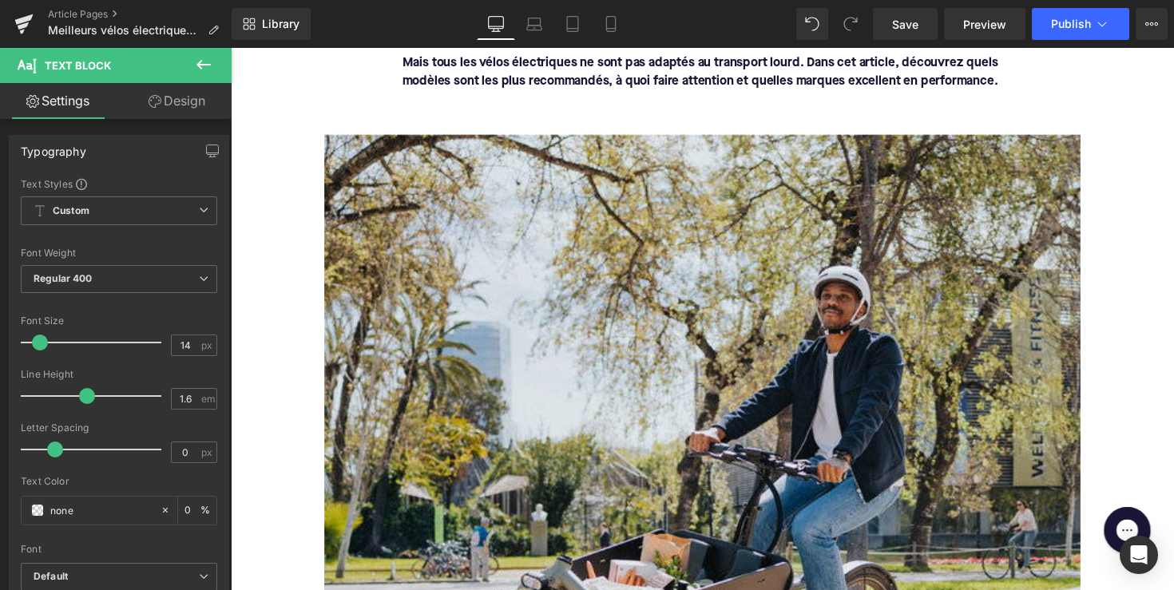
scroll to position [410, 0]
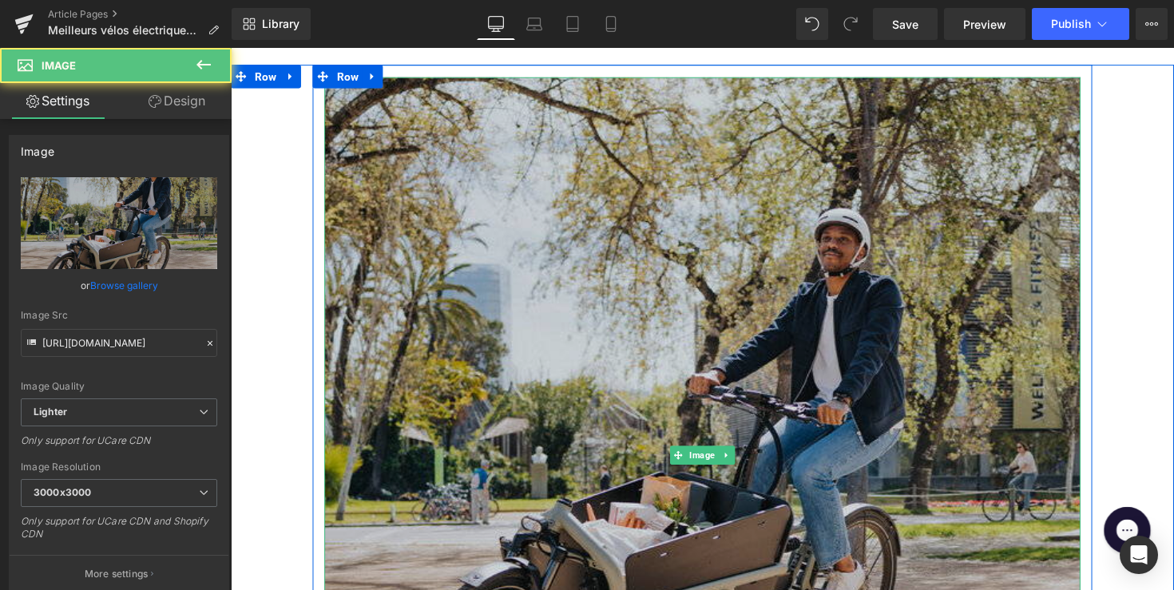
click at [693, 343] on img at bounding box center [714, 465] width 775 height 775
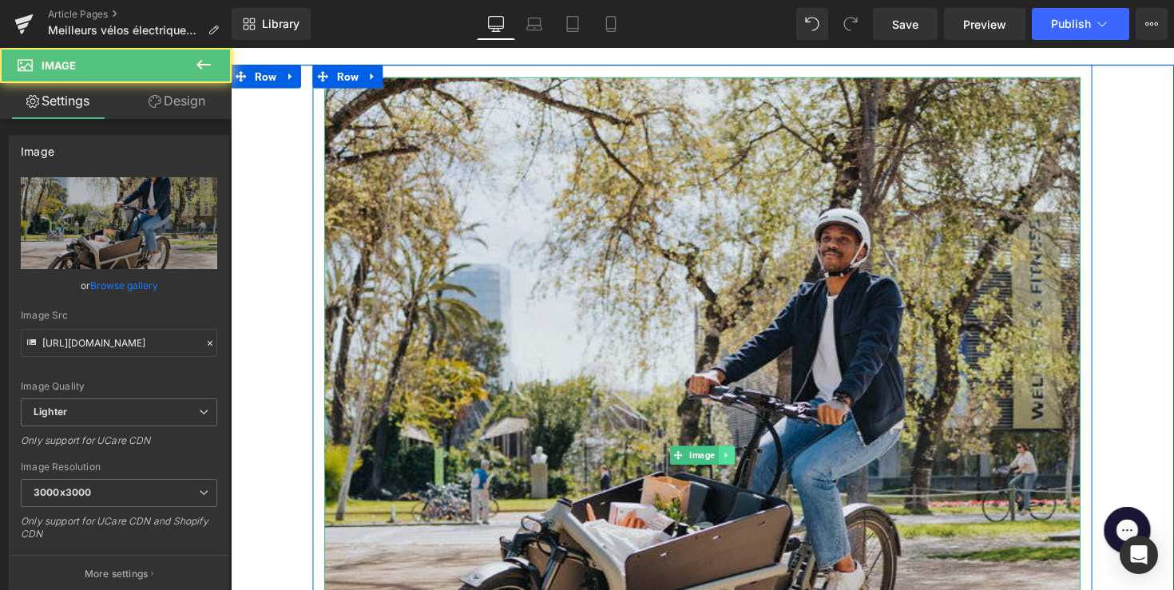
click at [735, 461] on icon at bounding box center [738, 466] width 9 height 10
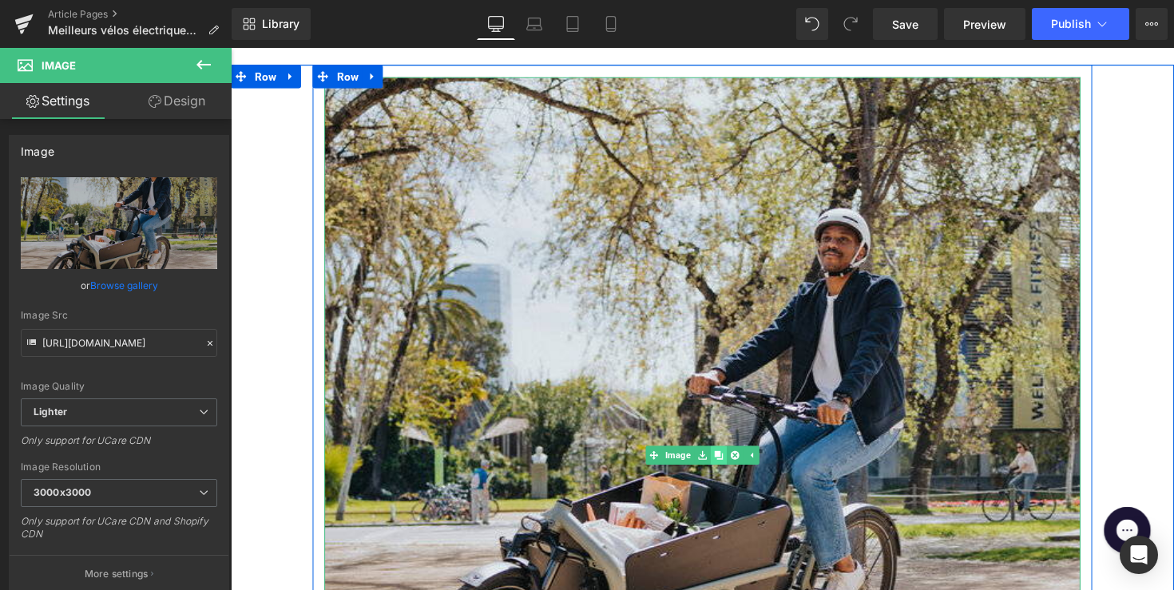
click at [730, 464] on icon at bounding box center [730, 465] width 9 height 9
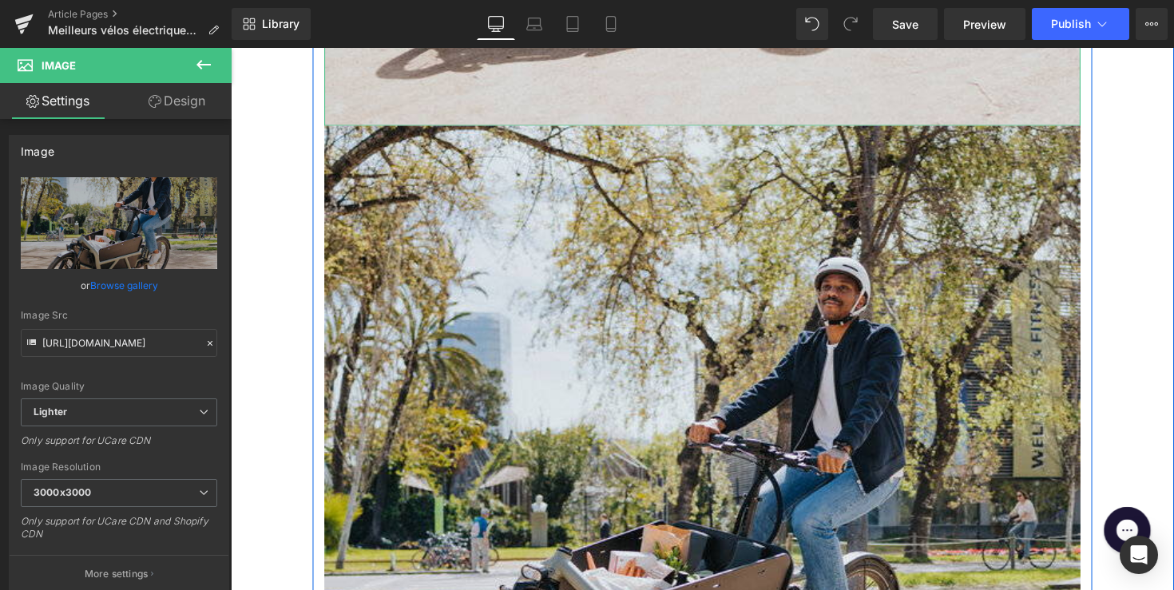
scroll to position [1127, 0]
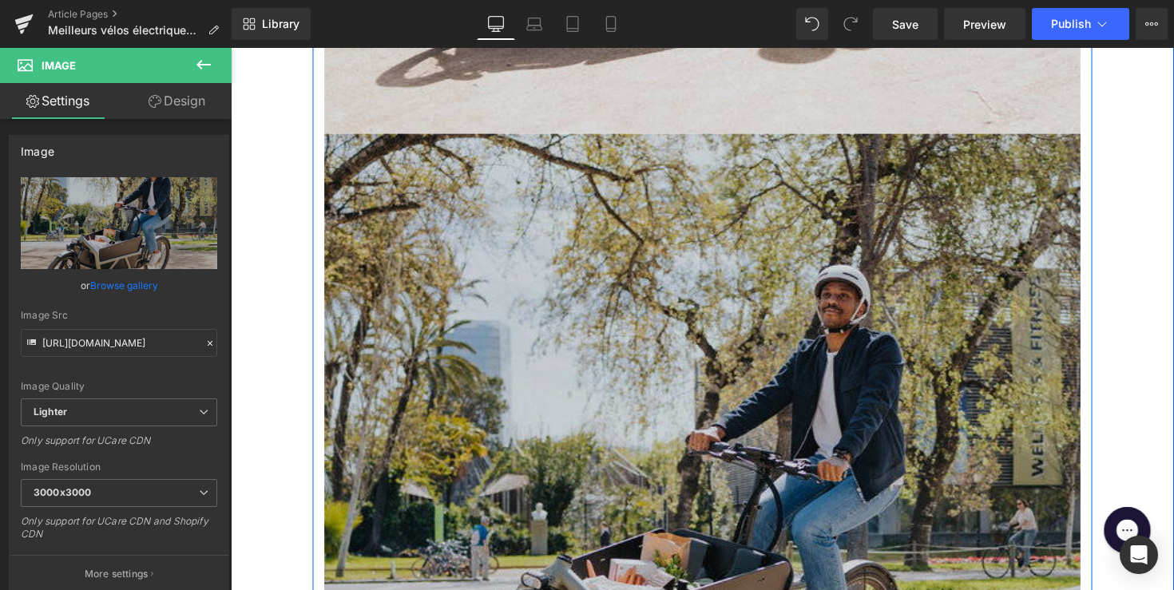
click at [730, 383] on img at bounding box center [714, 523] width 775 height 775
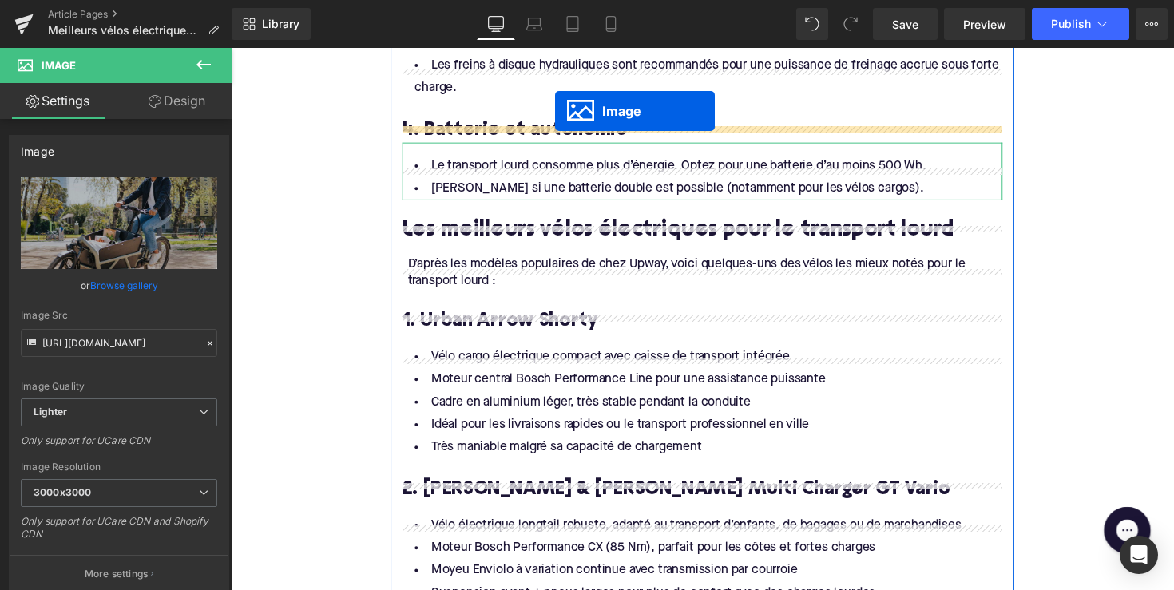
scroll to position [1883, 0]
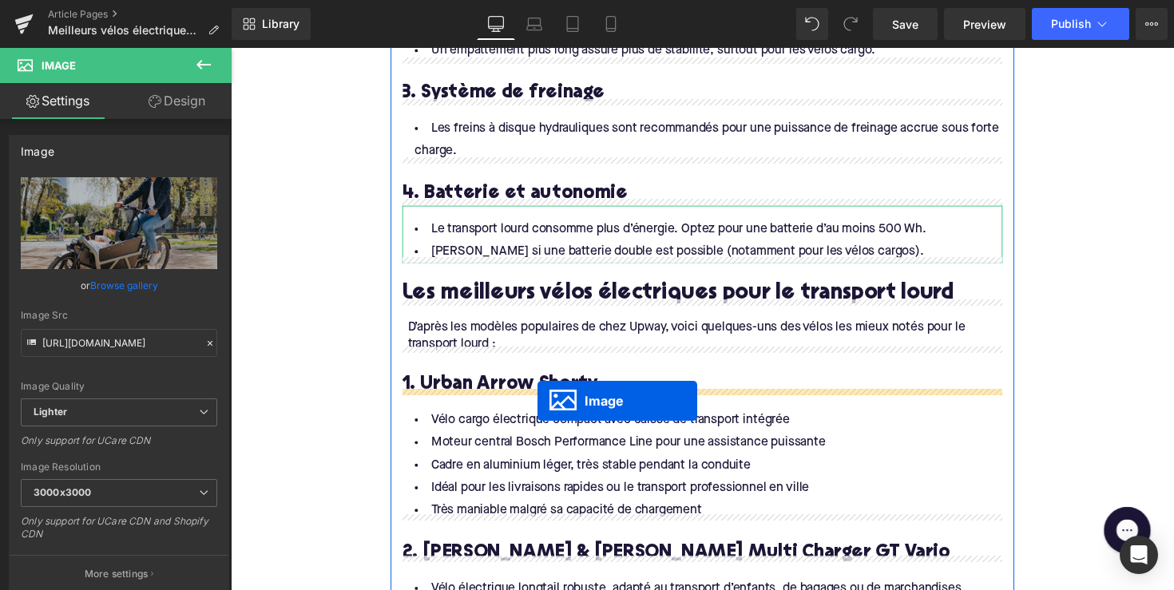
drag, startPoint x: 686, startPoint y: 525, endPoint x: 545, endPoint y: 410, distance: 182.7
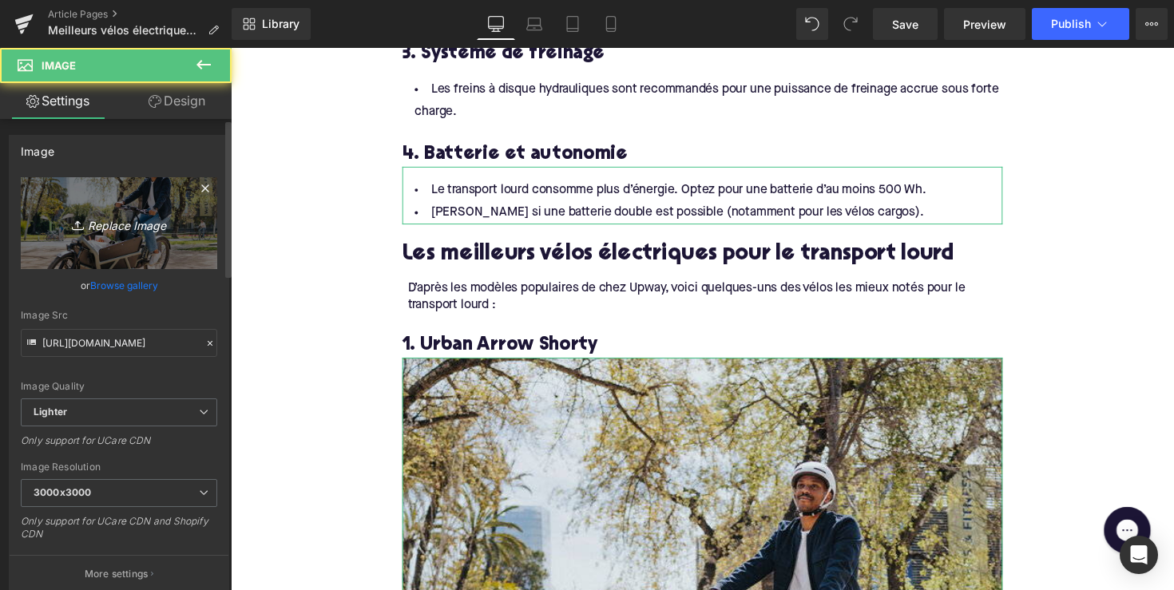
click at [186, 248] on link "Replace Image" at bounding box center [119, 223] width 196 height 92
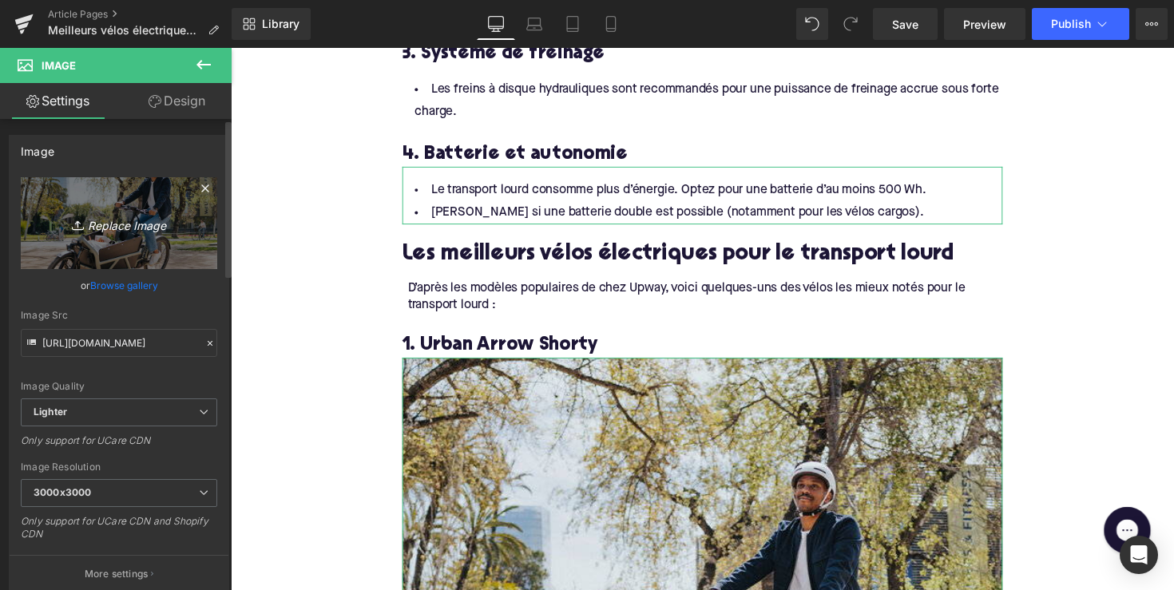
type input "C:\fakepath\BDX86-1.jpg"
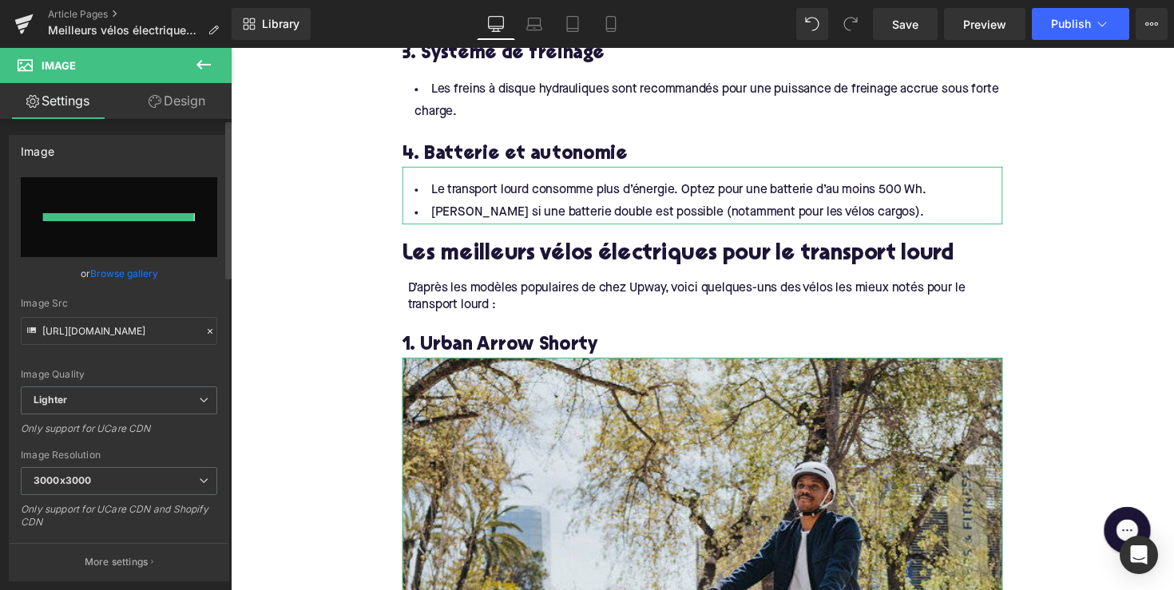
type input "[URL][DOMAIN_NAME]"
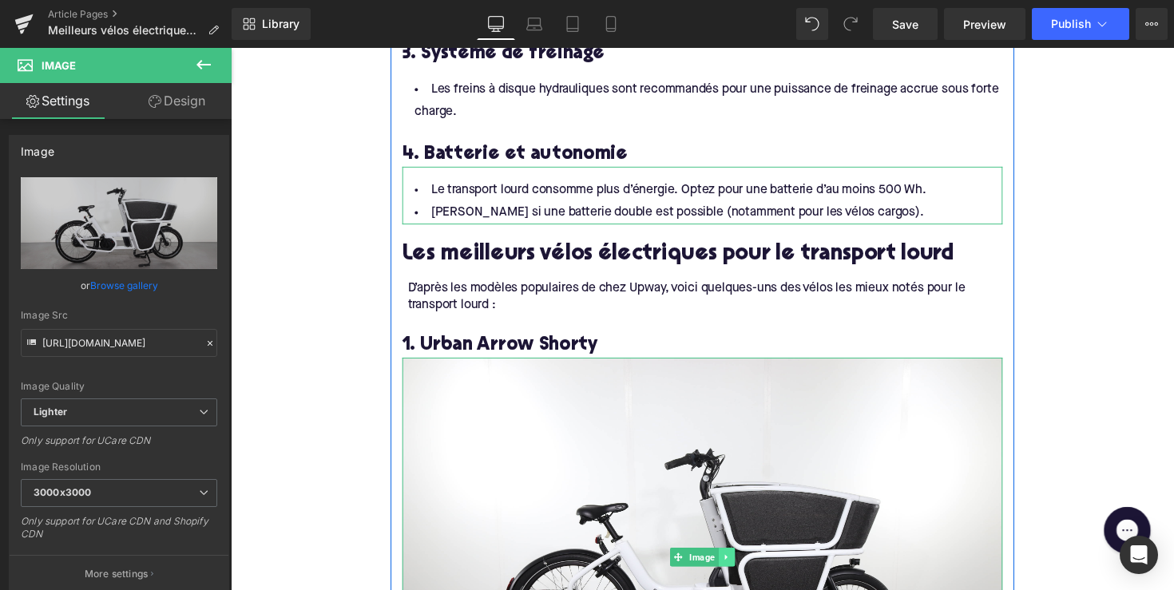
click at [734, 565] on icon at bounding box center [738, 570] width 9 height 10
click at [727, 565] on icon at bounding box center [730, 569] width 9 height 9
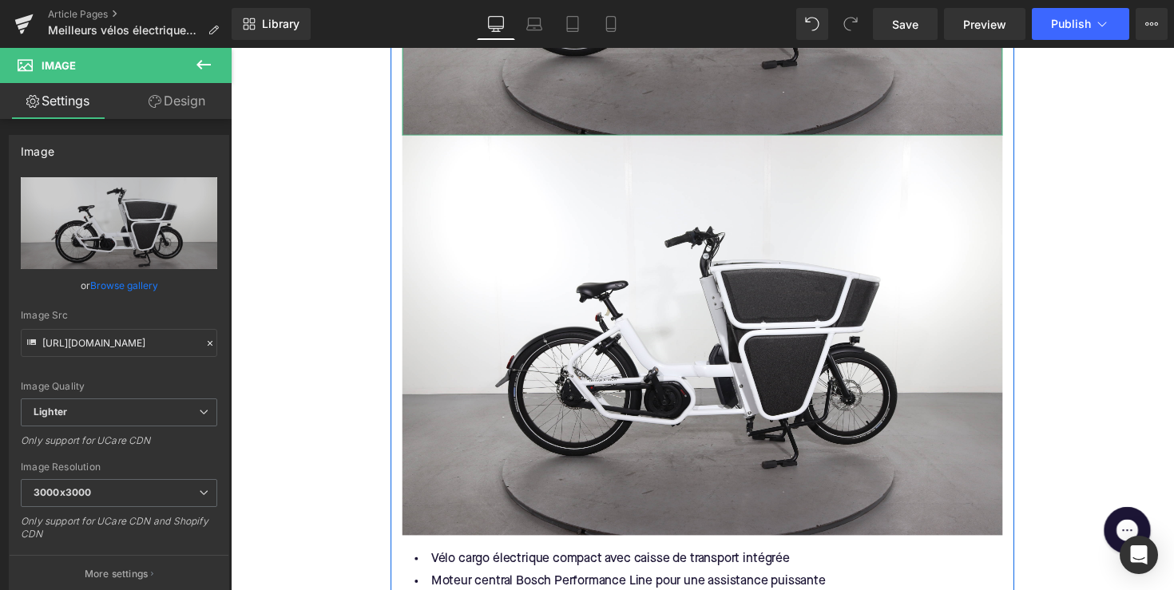
scroll to position [2538, 0]
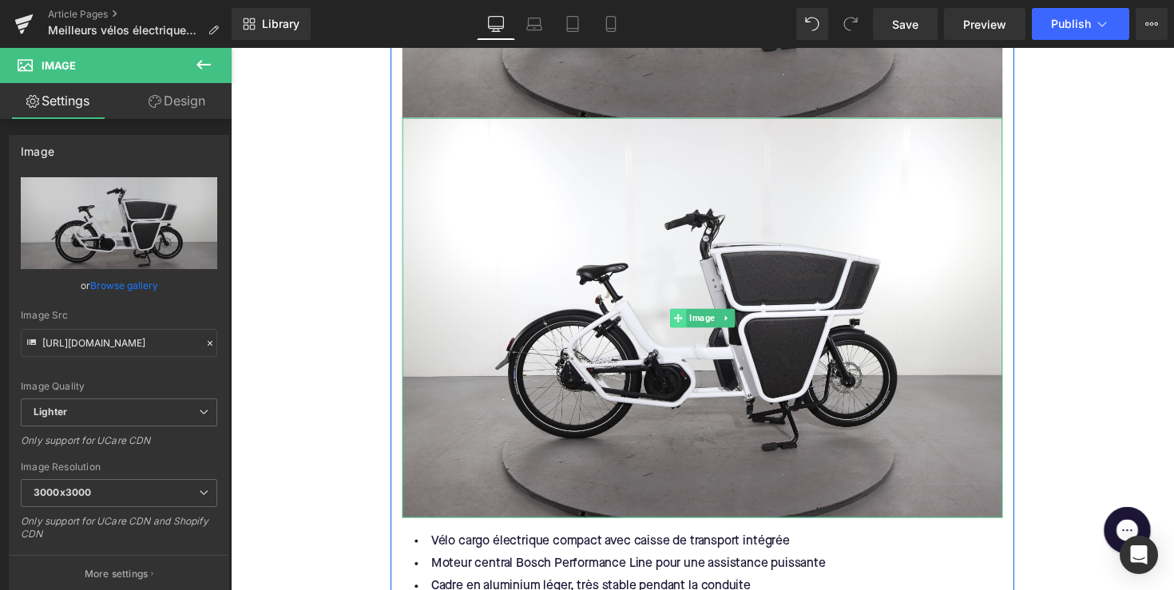
click at [681, 315] on span at bounding box center [689, 324] width 17 height 19
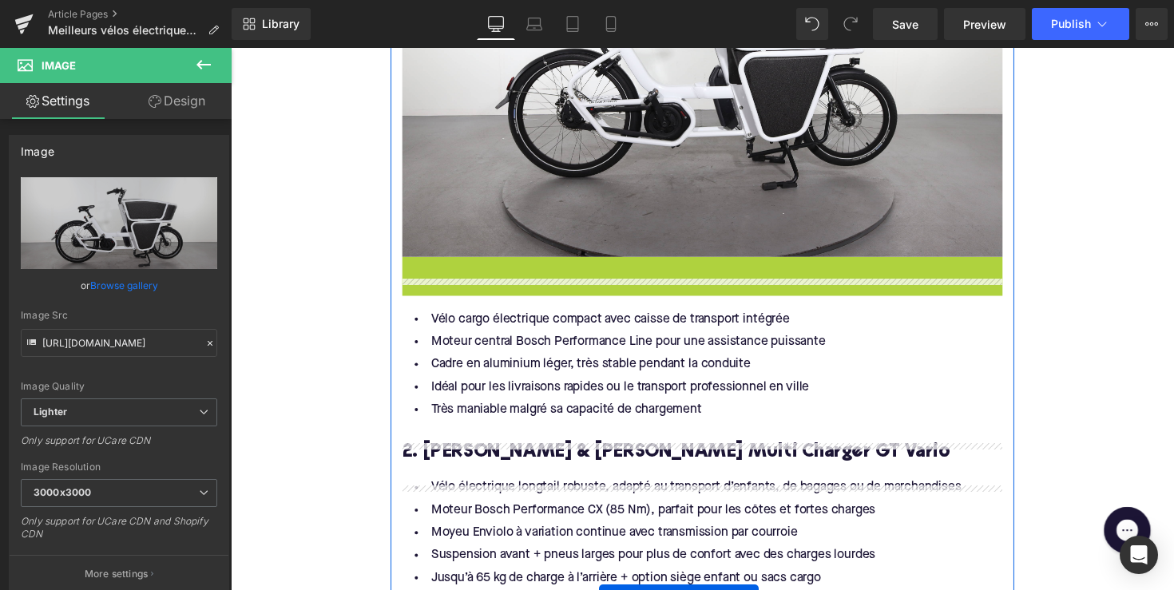
scroll to position [2365, 0]
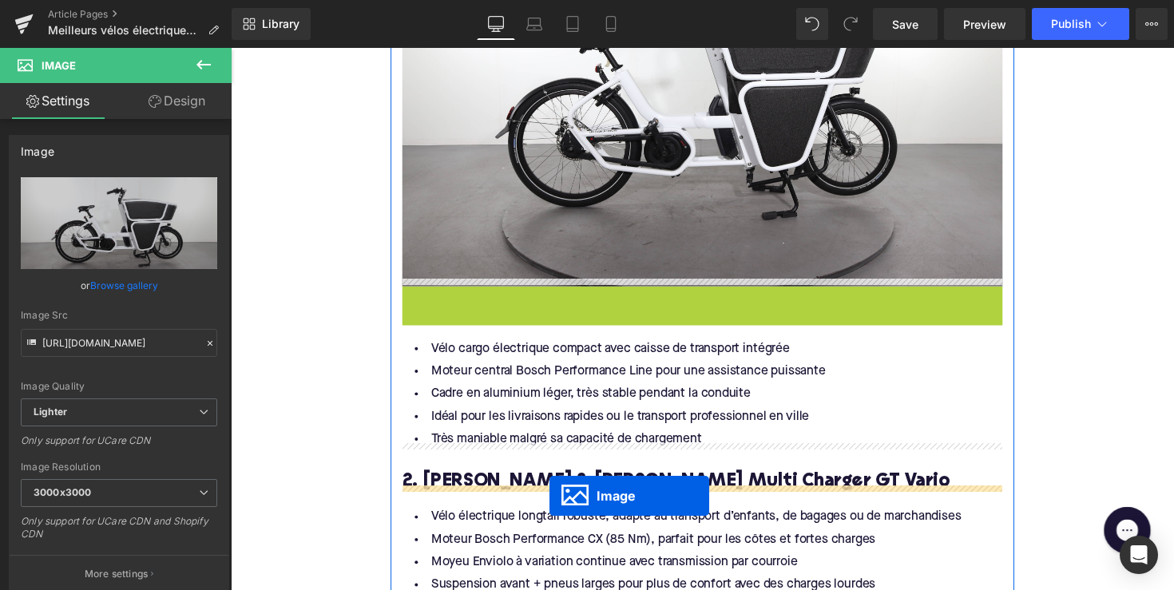
drag, startPoint x: 680, startPoint y: 312, endPoint x: 557, endPoint y: 507, distance: 230.0
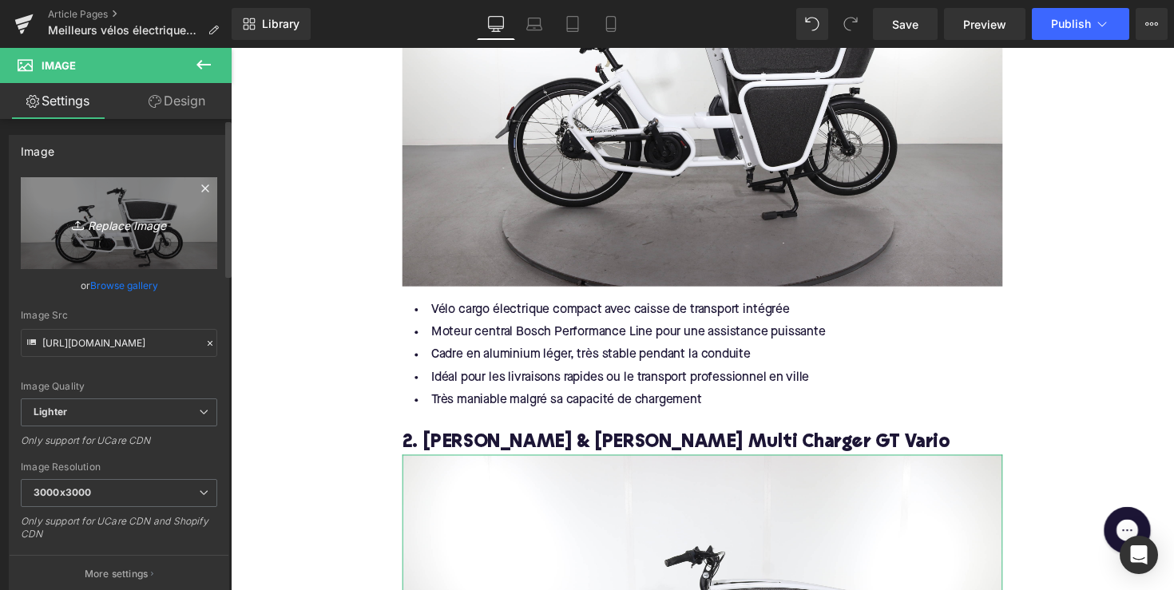
click at [149, 245] on link "Replace Image" at bounding box center [119, 223] width 196 height 92
type input "C:\fakepath\NB67-1.jpg"
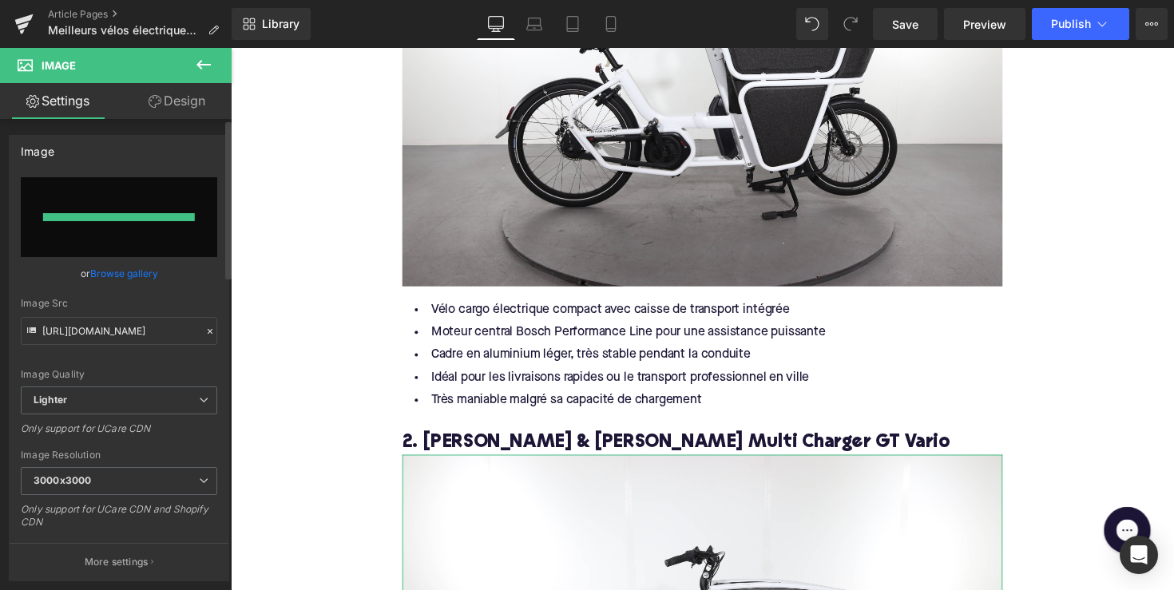
type input "[URL][DOMAIN_NAME]"
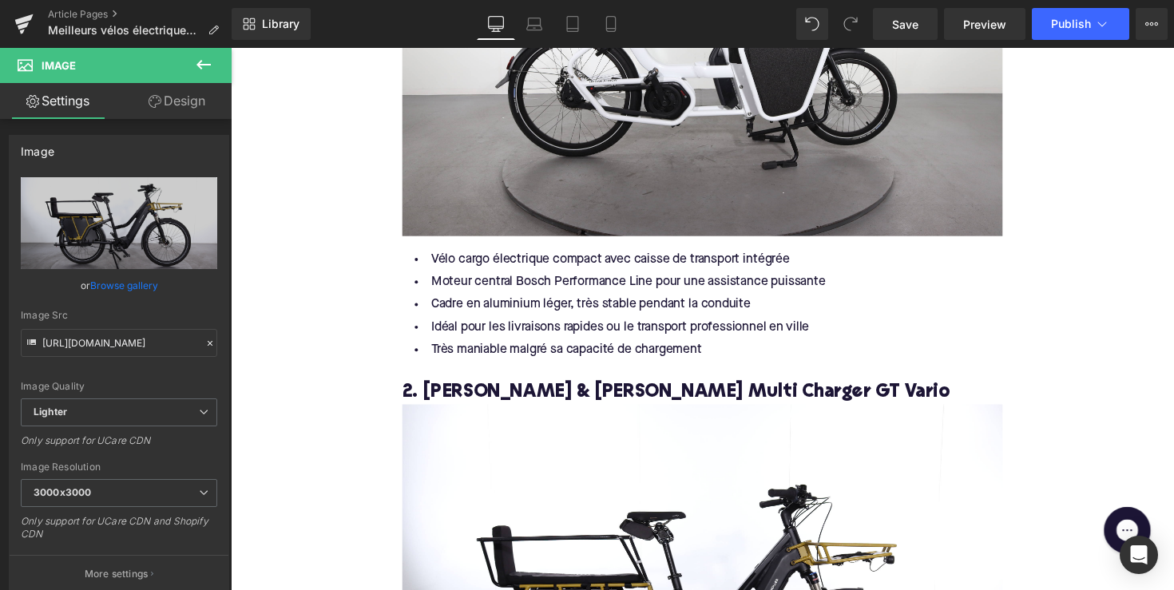
scroll to position [2456, 0]
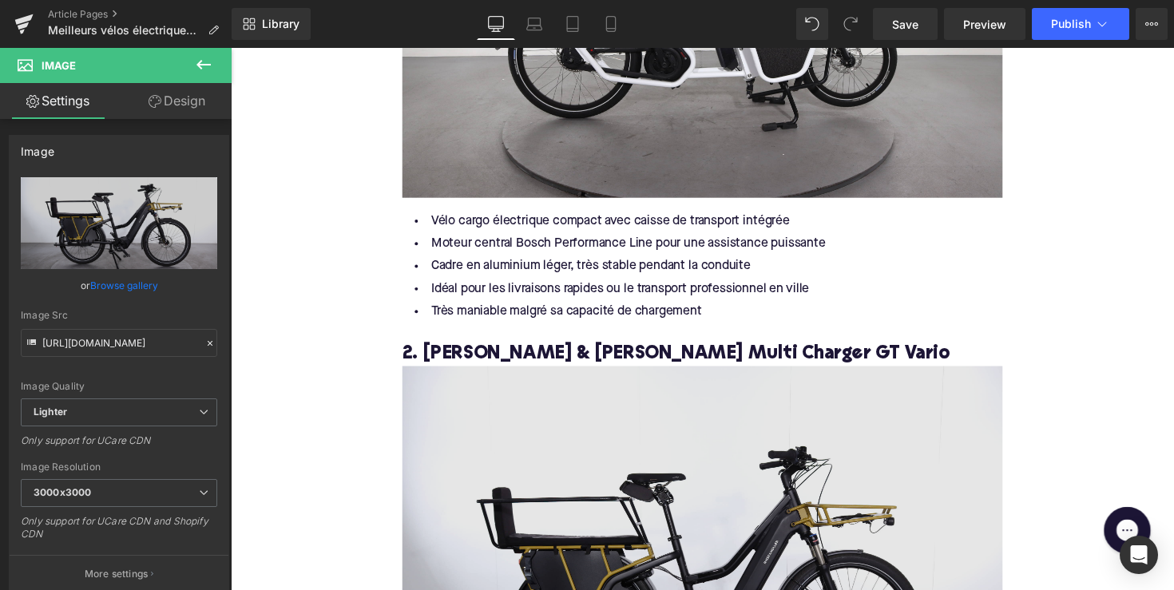
click at [711, 426] on img at bounding box center [713, 579] width 615 height 410
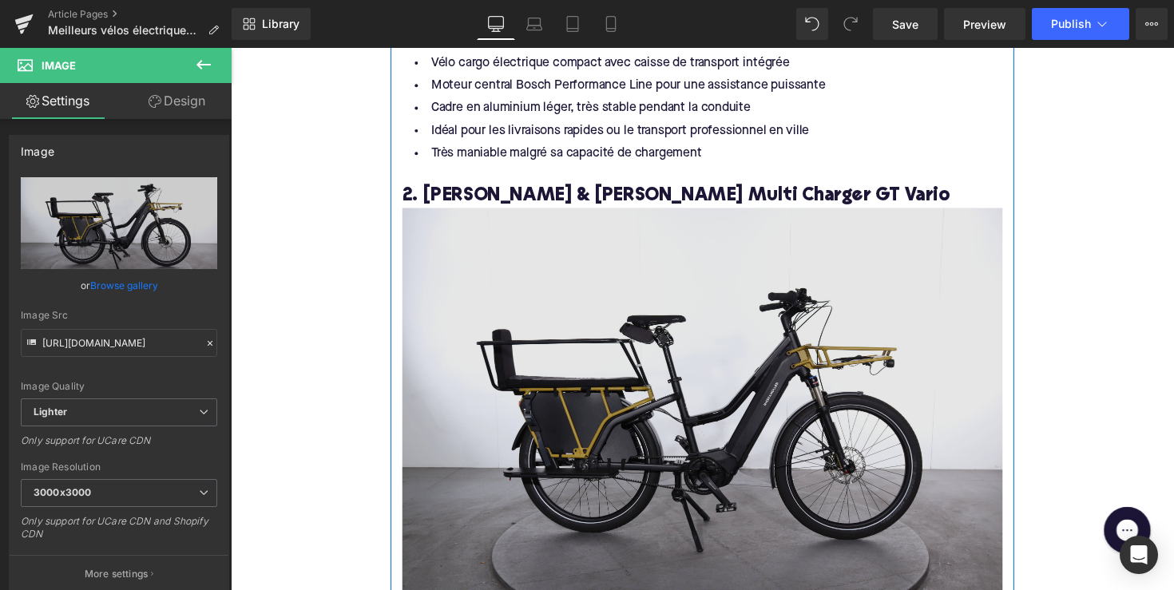
scroll to position [2638, 0]
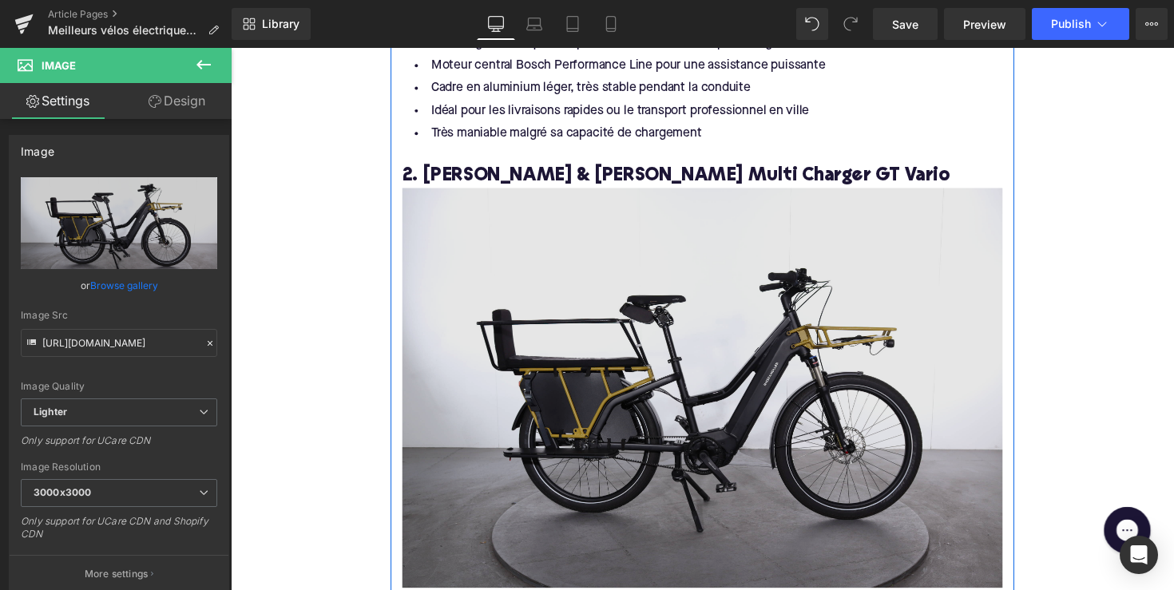
click at [743, 426] on img at bounding box center [713, 397] width 615 height 410
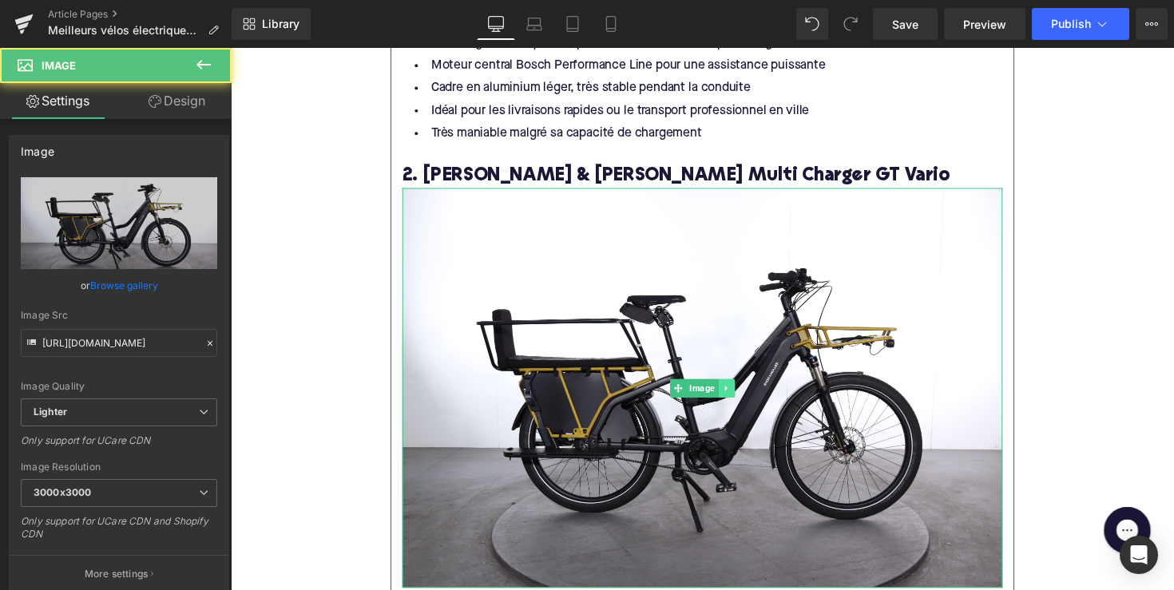
click at [734, 392] on icon at bounding box center [738, 397] width 9 height 10
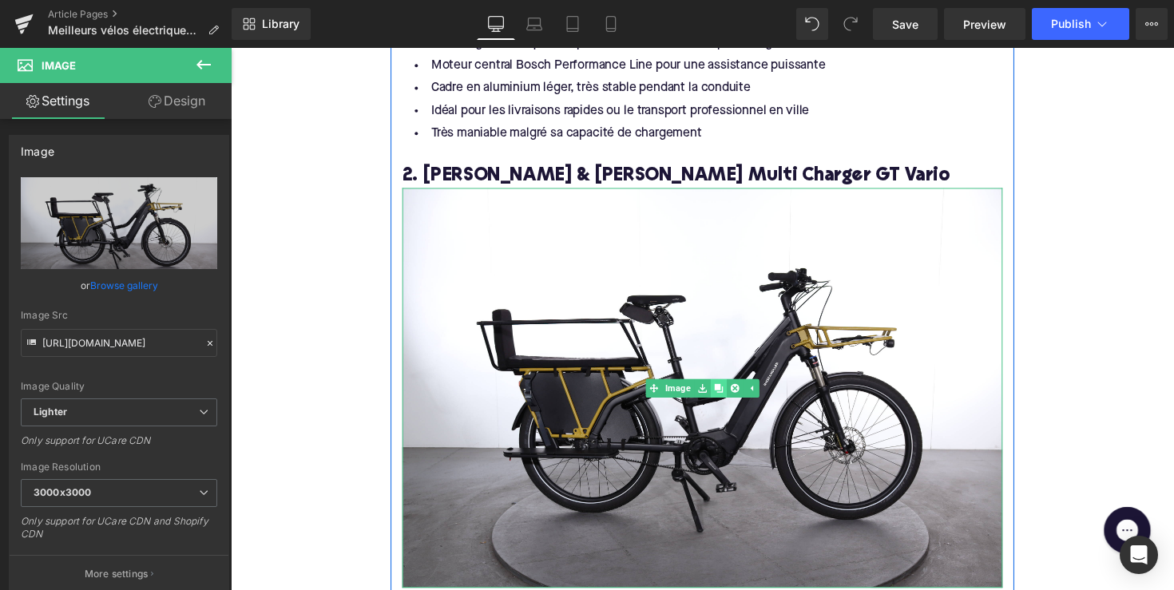
click at [729, 392] on icon at bounding box center [730, 396] width 9 height 9
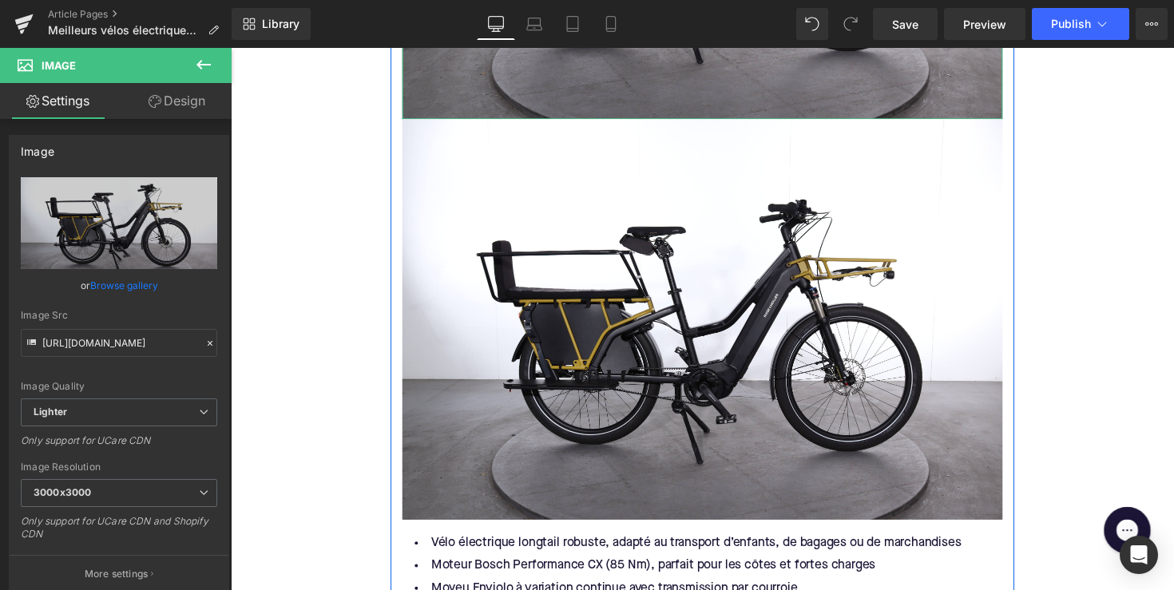
scroll to position [3094, 0]
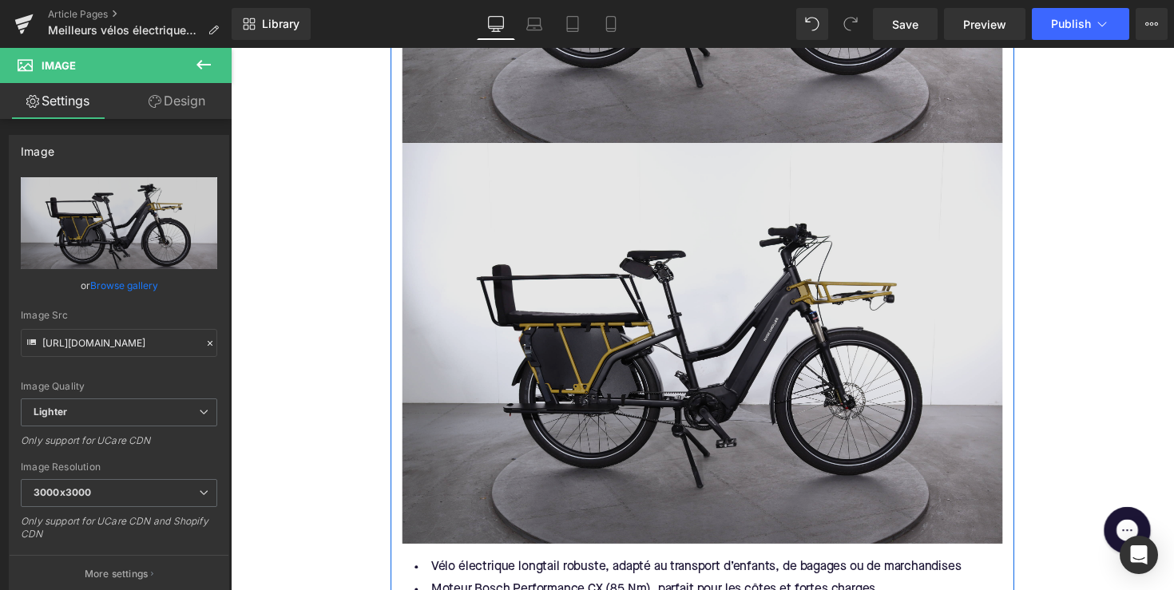
click at [677, 323] on img at bounding box center [713, 350] width 615 height 410
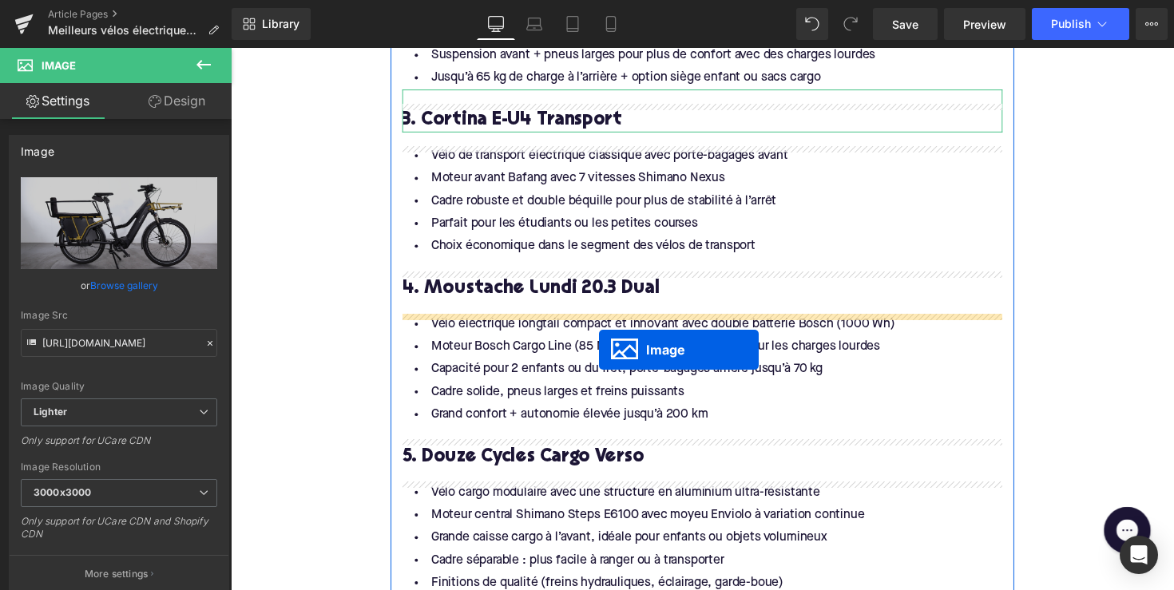
scroll to position [3294, 0]
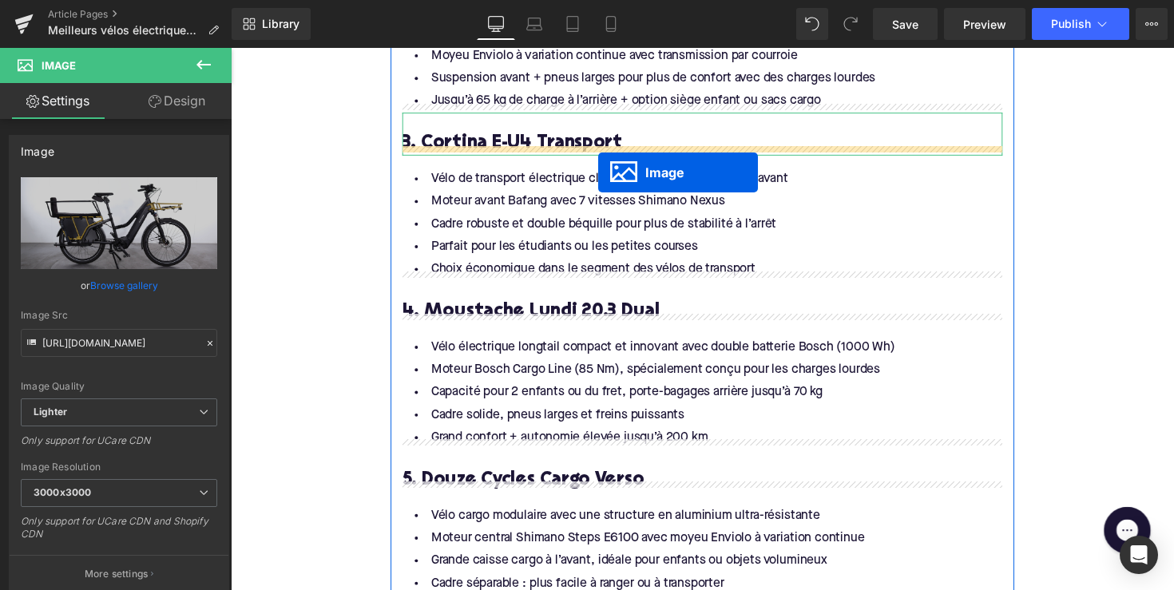
drag, startPoint x: 685, startPoint y: 342, endPoint x: 608, endPoint y: 173, distance: 185.4
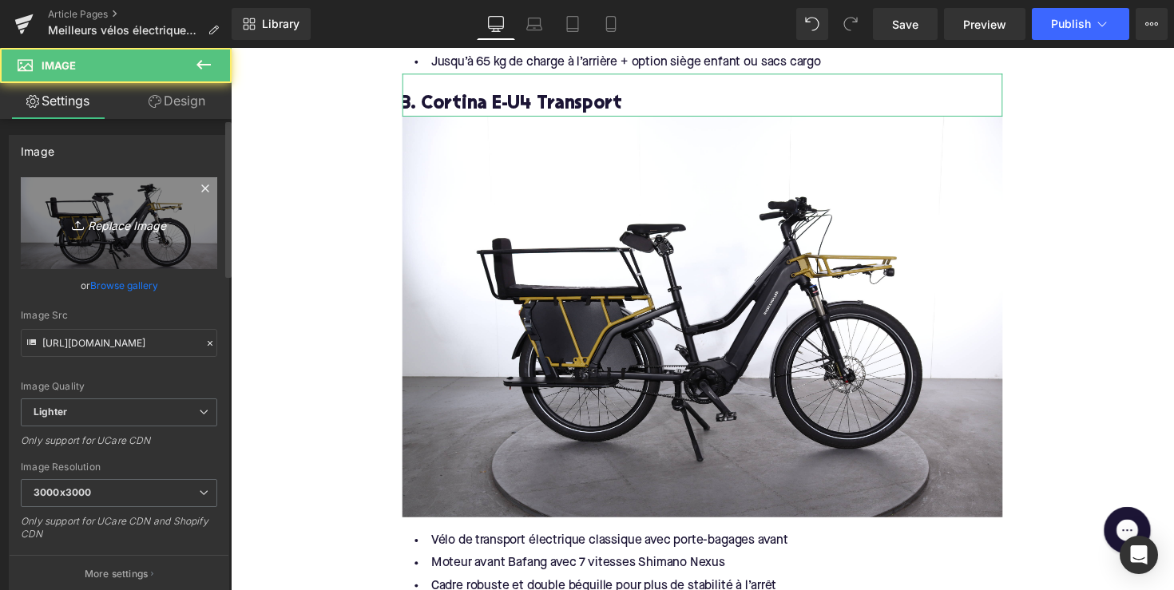
click at [160, 230] on icon "Replace Image" at bounding box center [119, 223] width 128 height 20
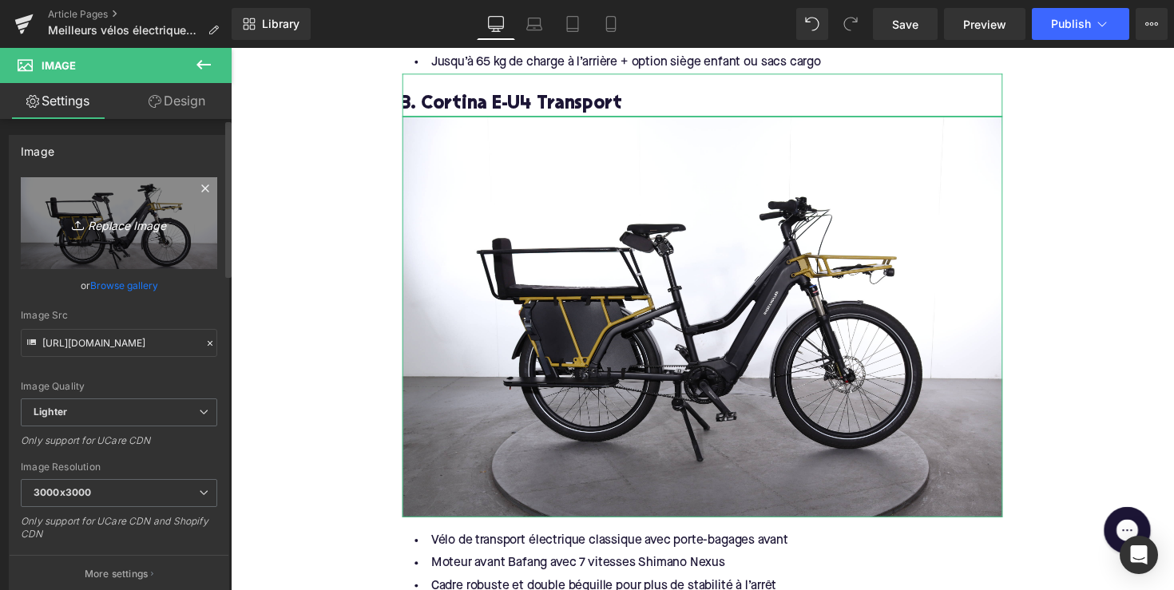
type input "C:\fakepath\EBL19-1.jpg"
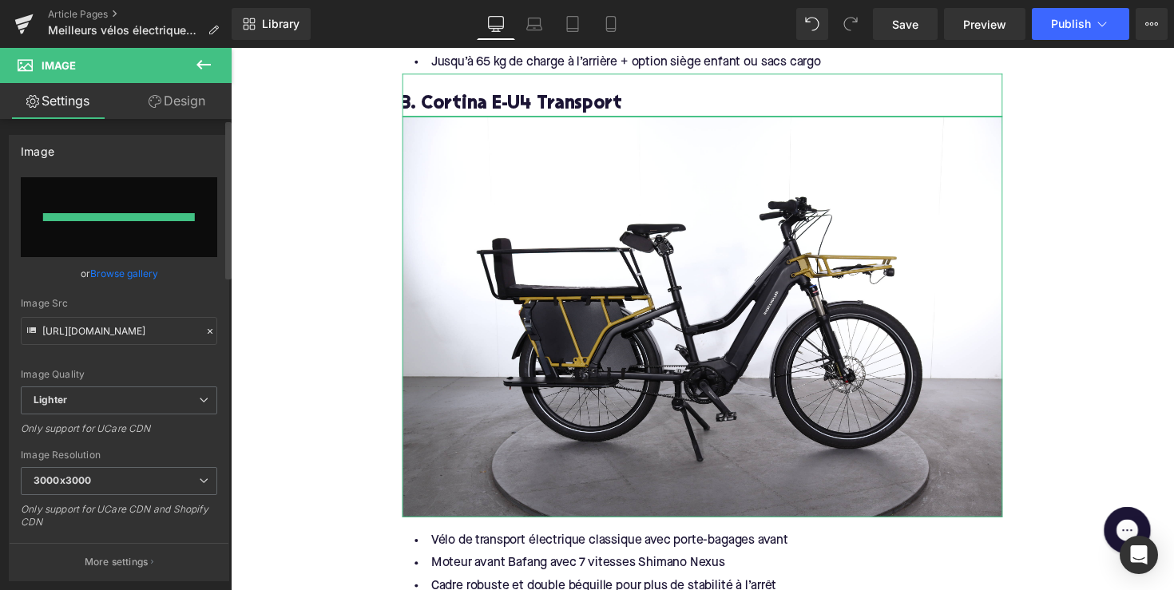
type input "[URL][DOMAIN_NAME]"
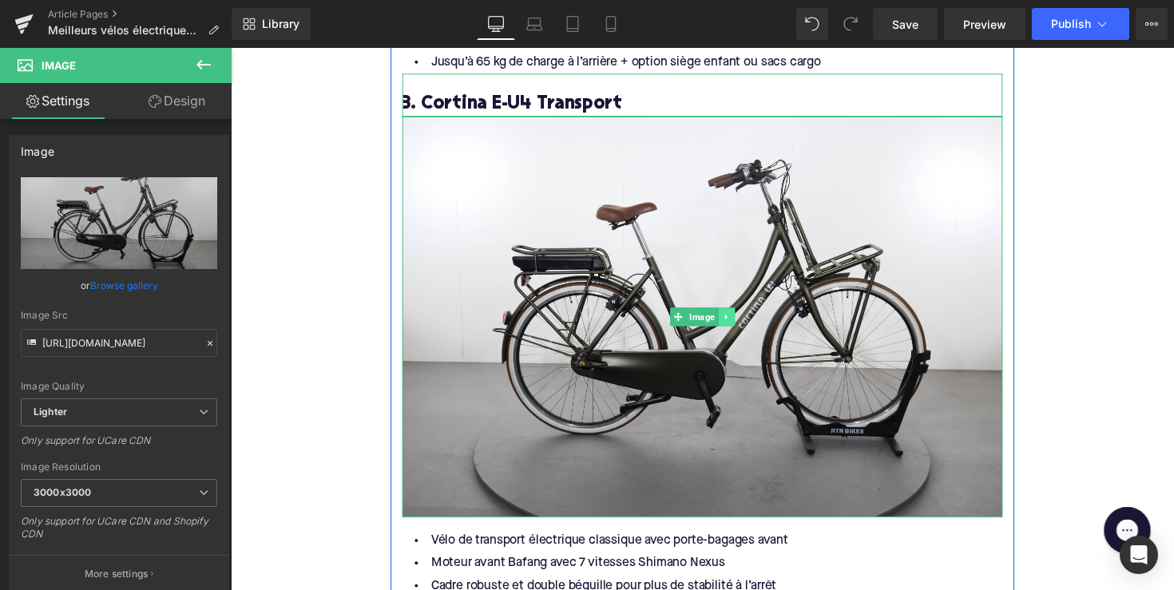
click at [736, 320] on icon at bounding box center [737, 323] width 2 height 6
click at [726, 319] on icon at bounding box center [730, 323] width 9 height 9
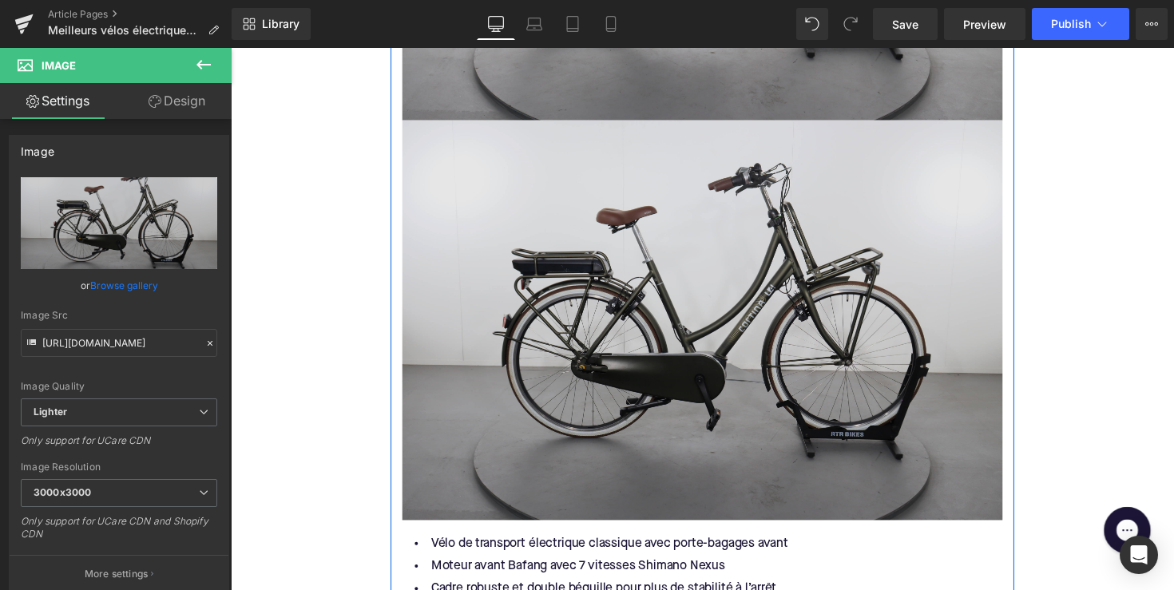
scroll to position [3695, 0]
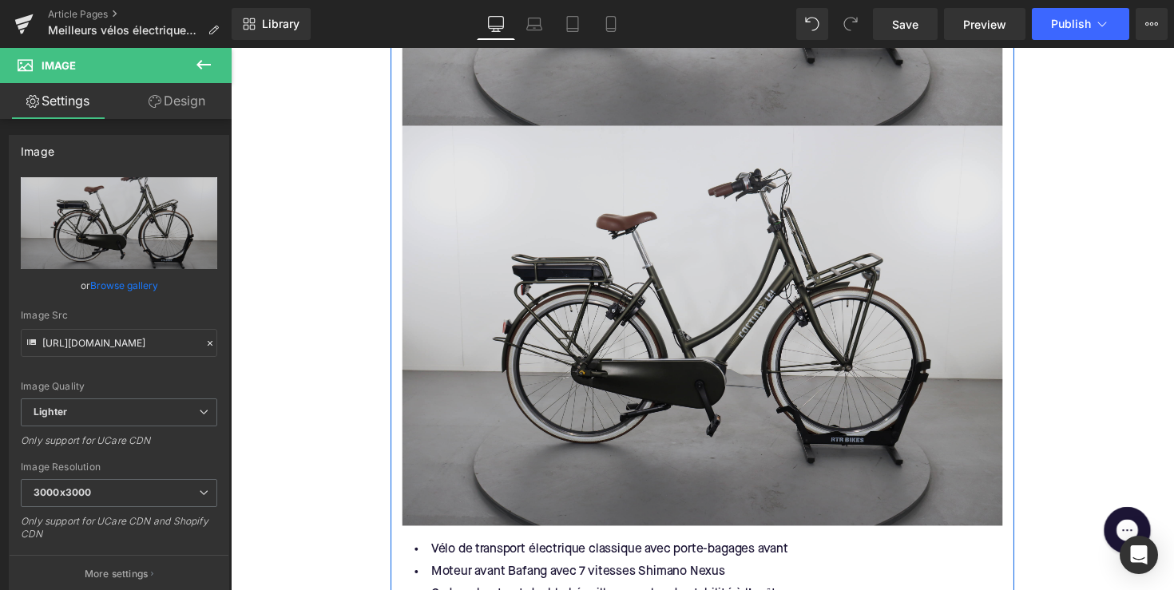
click at [707, 246] on img at bounding box center [713, 333] width 615 height 410
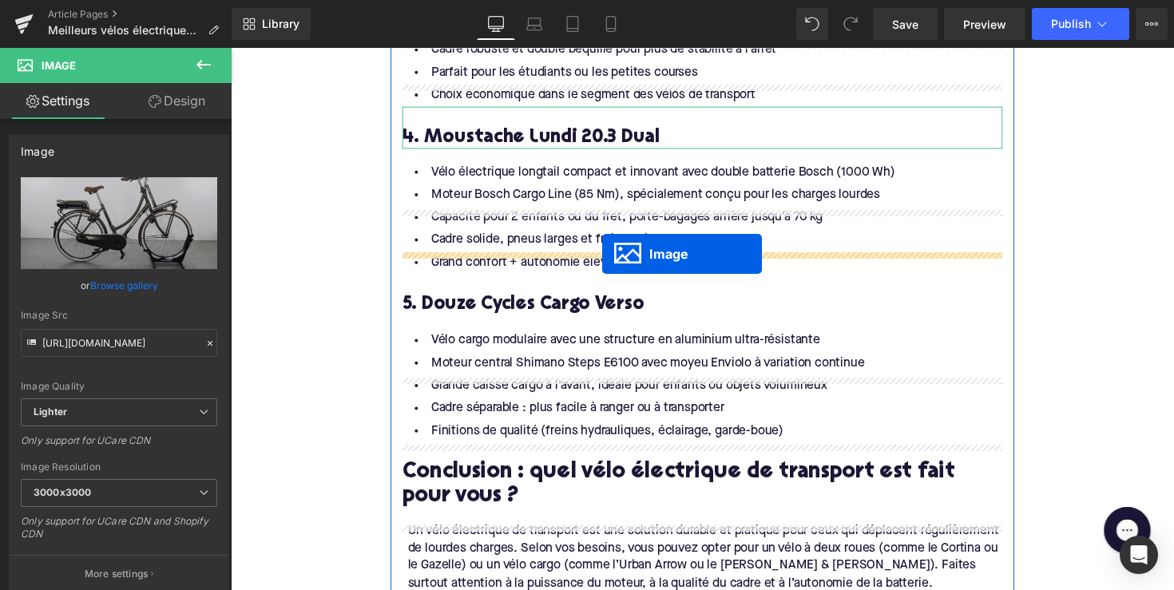
scroll to position [3867, 0]
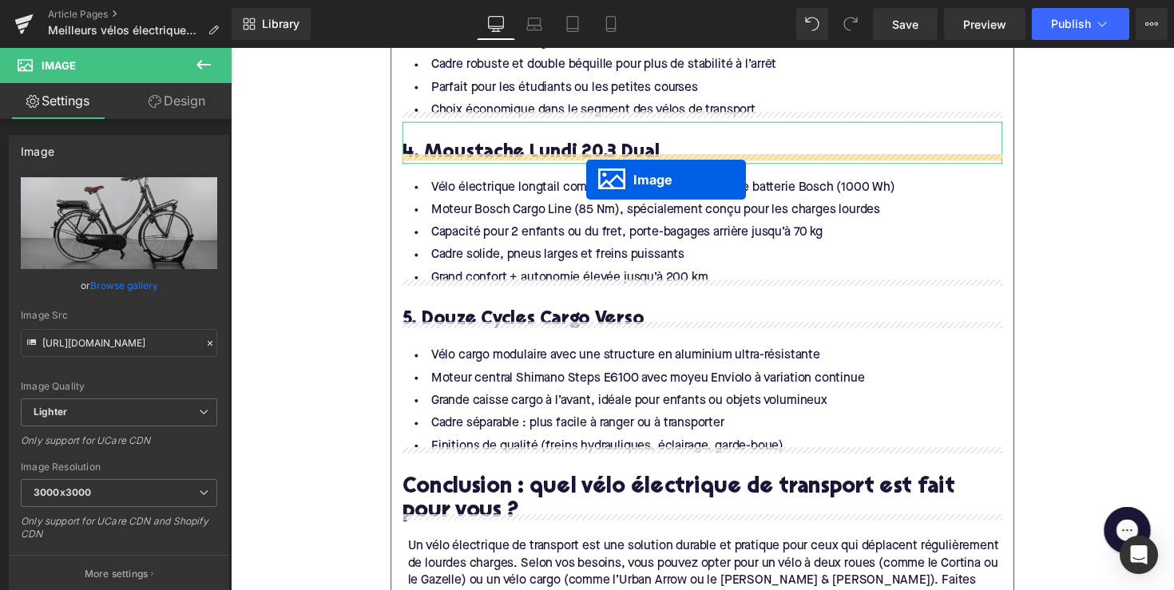
drag, startPoint x: 680, startPoint y: 319, endPoint x: 601, endPoint y: 167, distance: 171.4
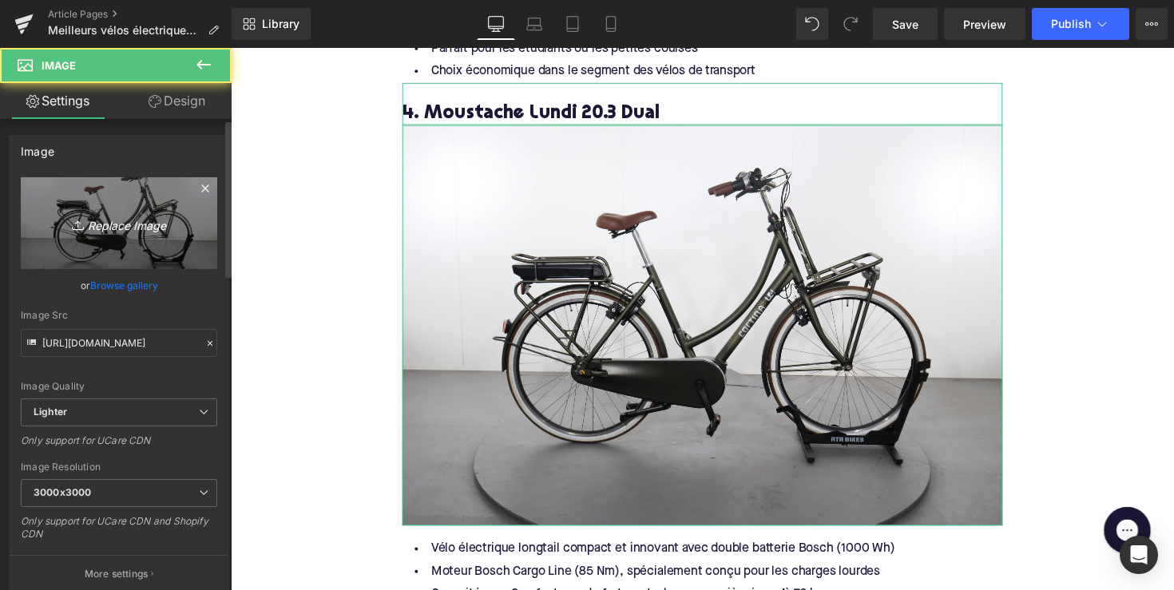
click at [173, 228] on icon "Replace Image" at bounding box center [119, 223] width 128 height 20
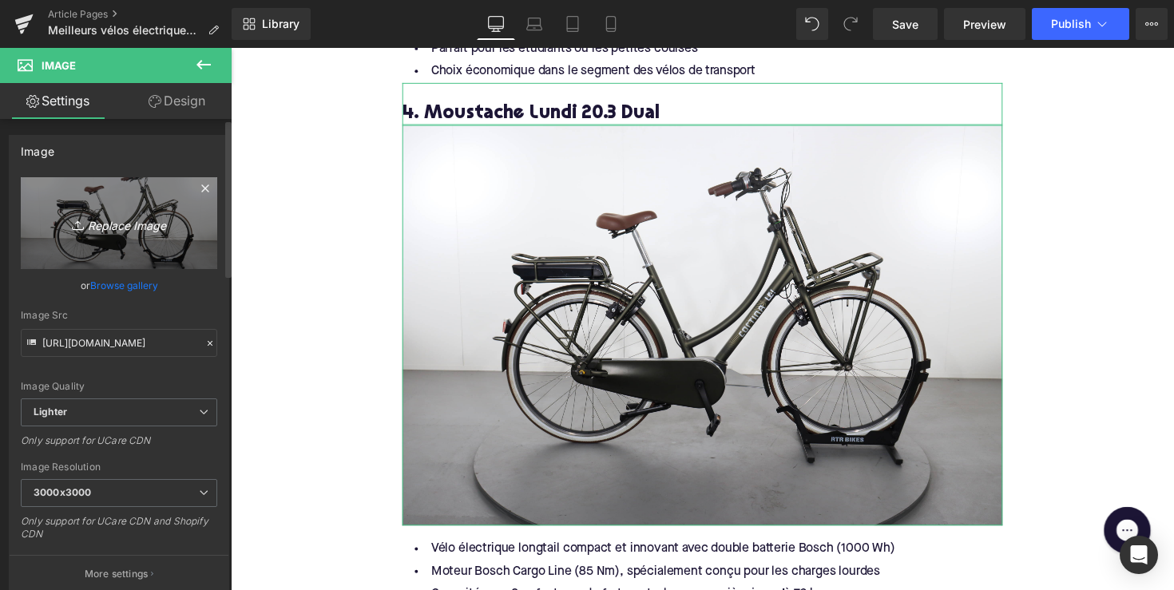
type input "C:\fakepath\Screenshot [DATE] 09.02.25.png"
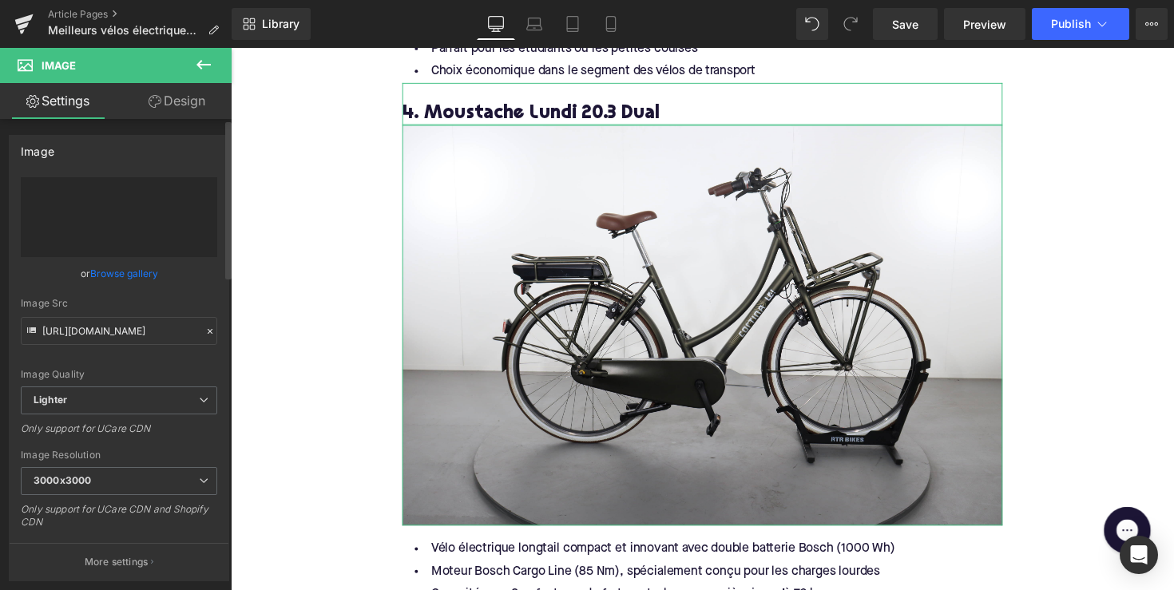
type input "[URL][DOMAIN_NAME][DATE]"
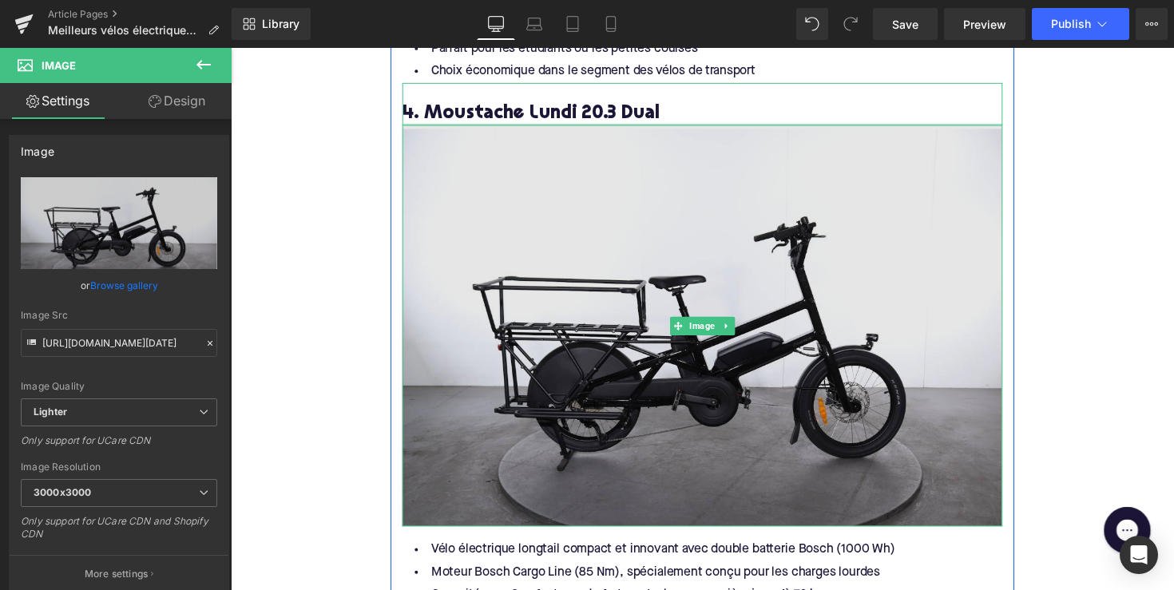
click at [882, 417] on img at bounding box center [713, 332] width 615 height 411
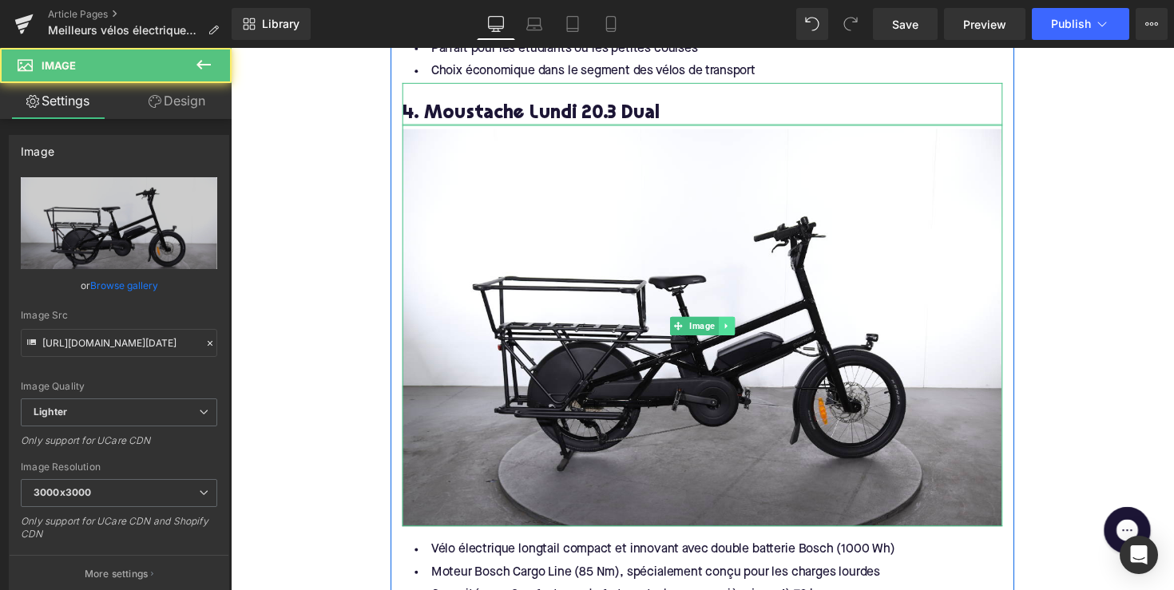
click at [737, 328] on icon at bounding box center [738, 333] width 9 height 10
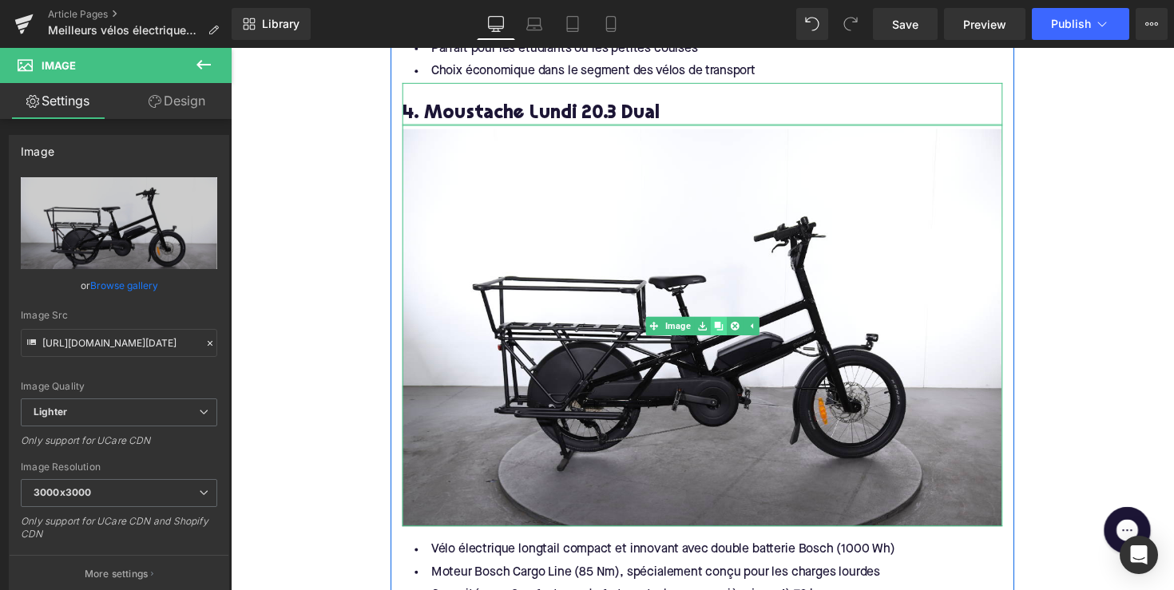
click at [727, 328] on icon at bounding box center [730, 332] width 9 height 9
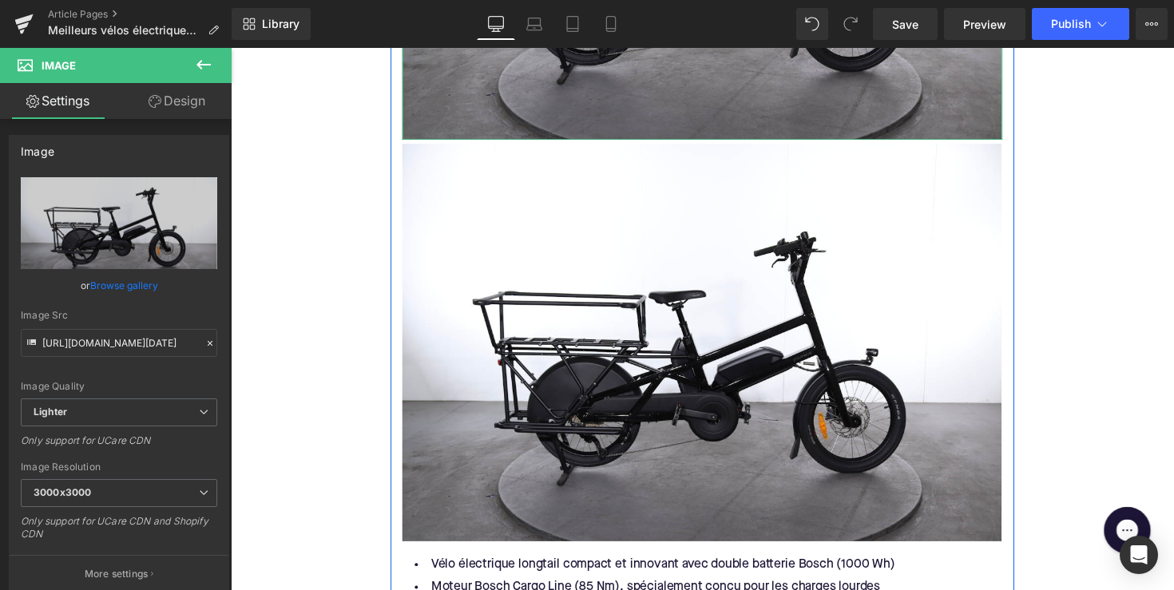
scroll to position [4283, 0]
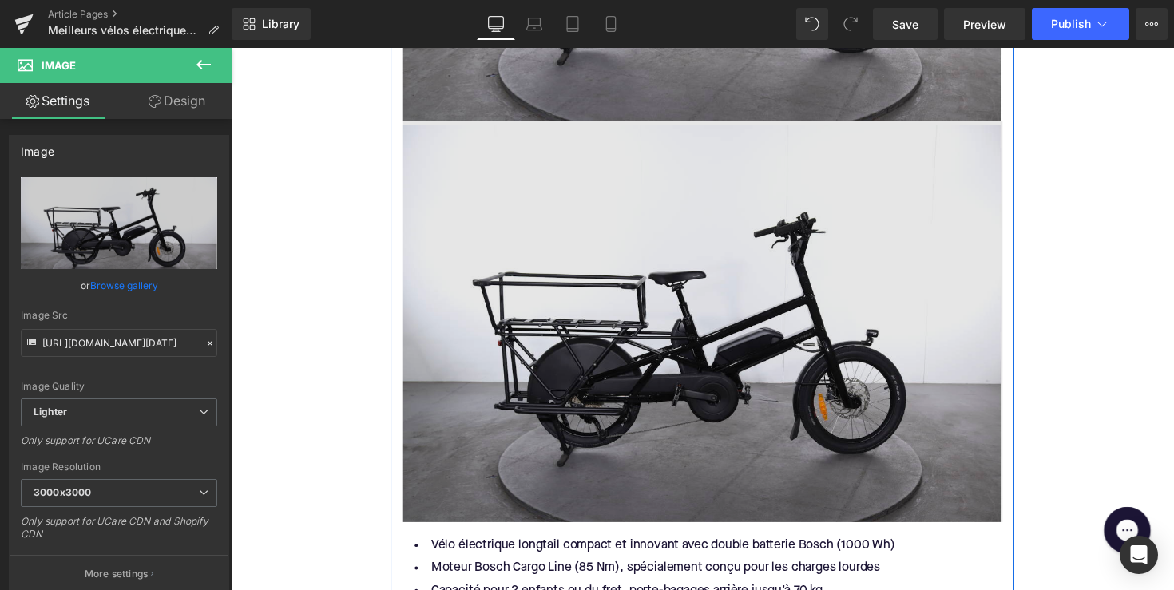
click at [735, 275] on img at bounding box center [713, 327] width 615 height 411
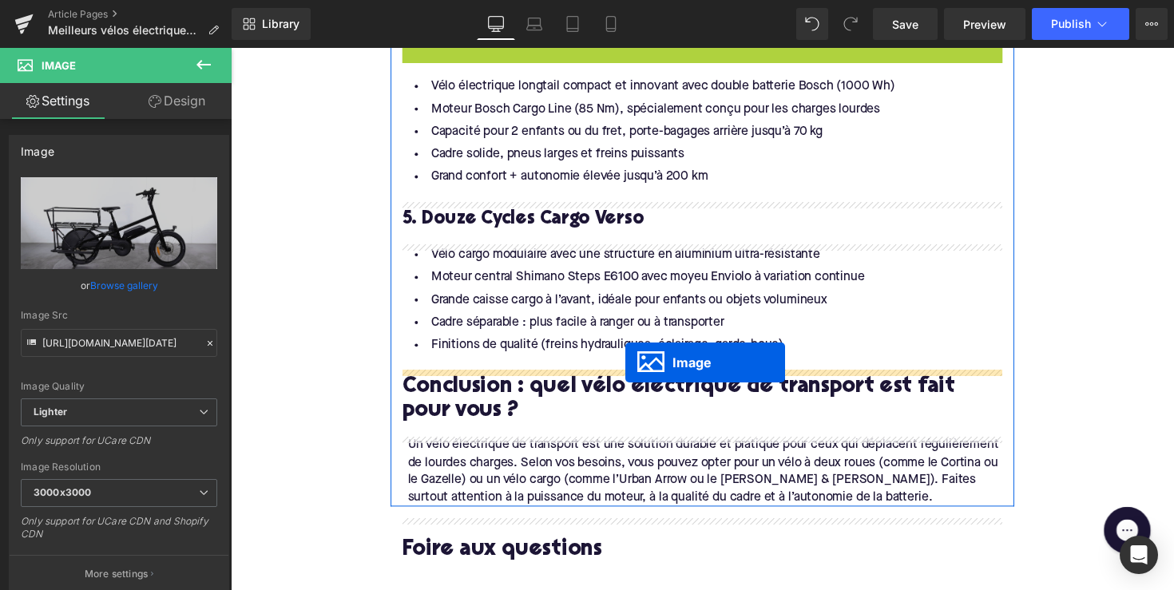
scroll to position [4346, 0]
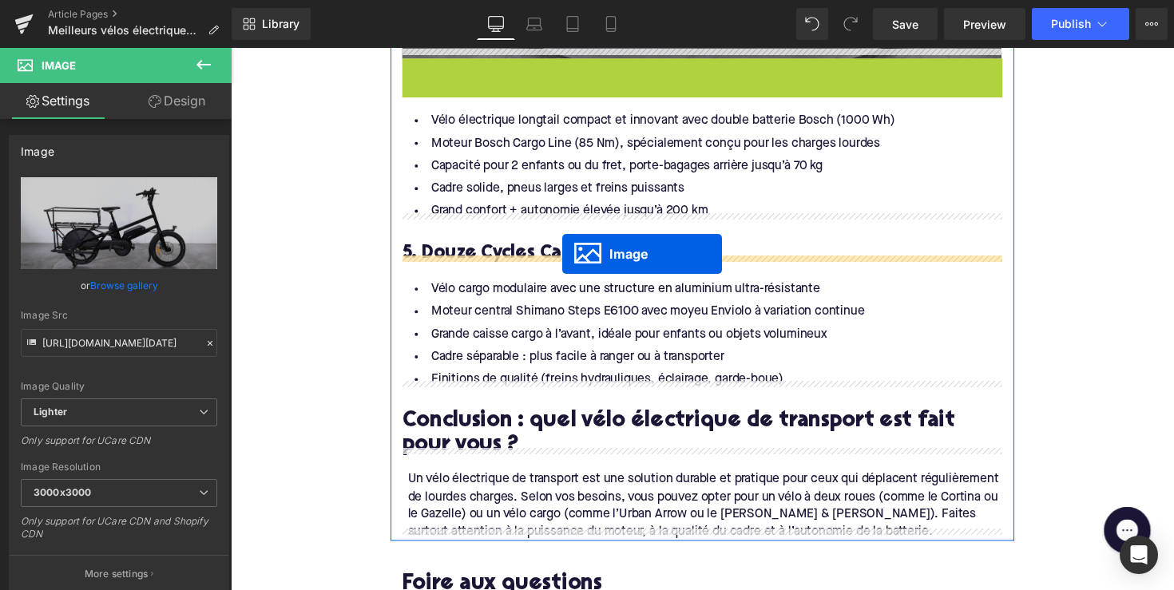
drag, startPoint x: 683, startPoint y: 317, endPoint x: 570, endPoint y: 259, distance: 126.8
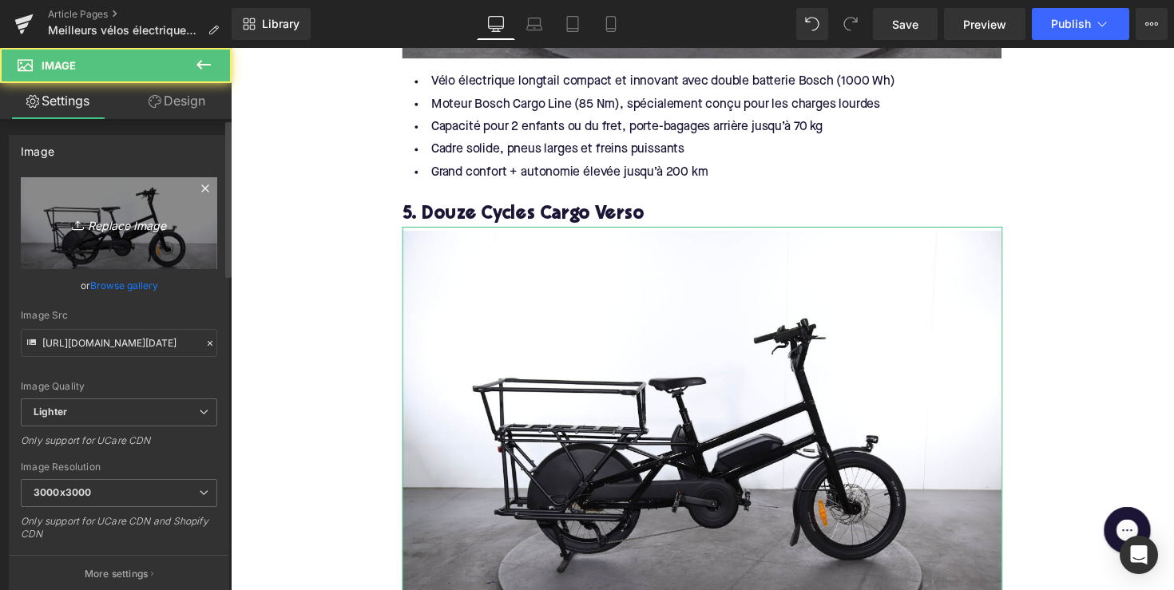
click at [189, 239] on link "Replace Image" at bounding box center [119, 223] width 196 height 92
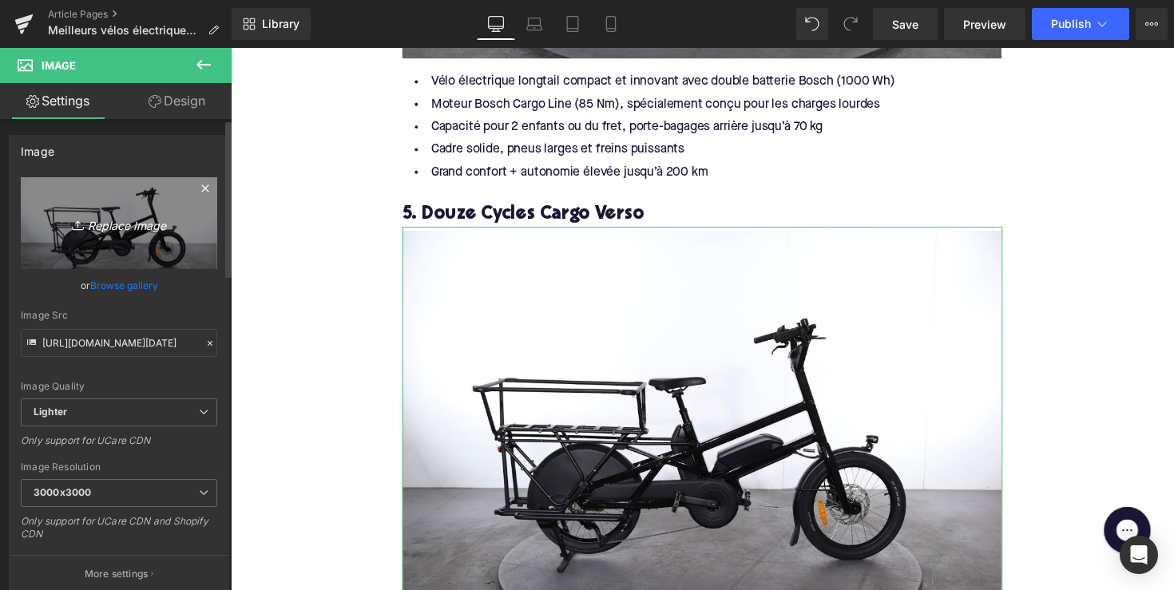
type input "C:\fakepath\ML59-1.jpg"
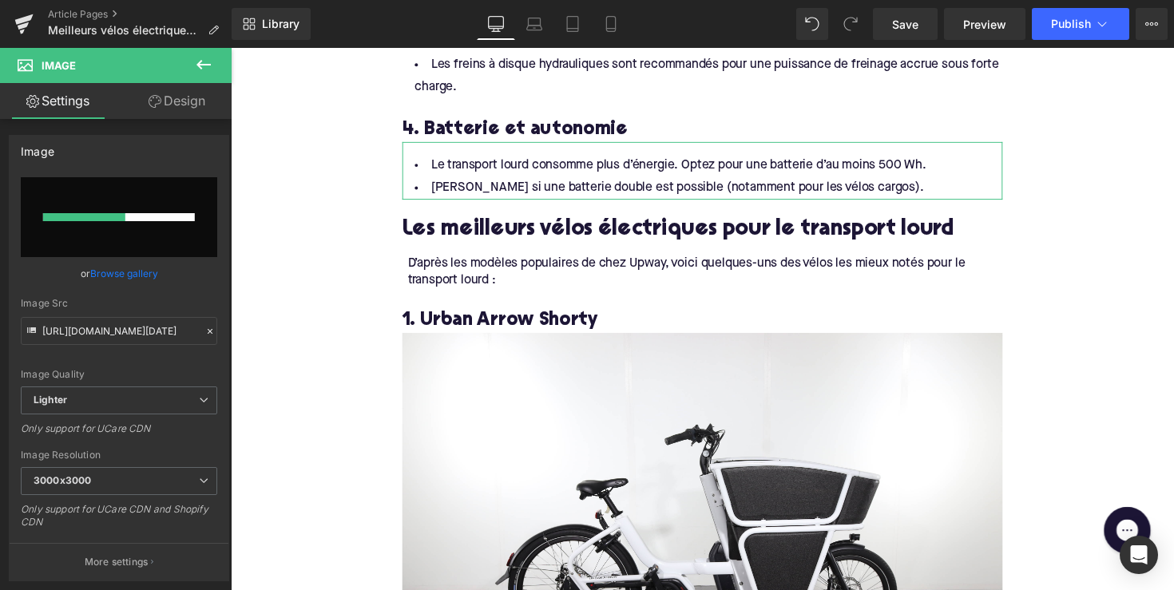
scroll to position [2146, 0]
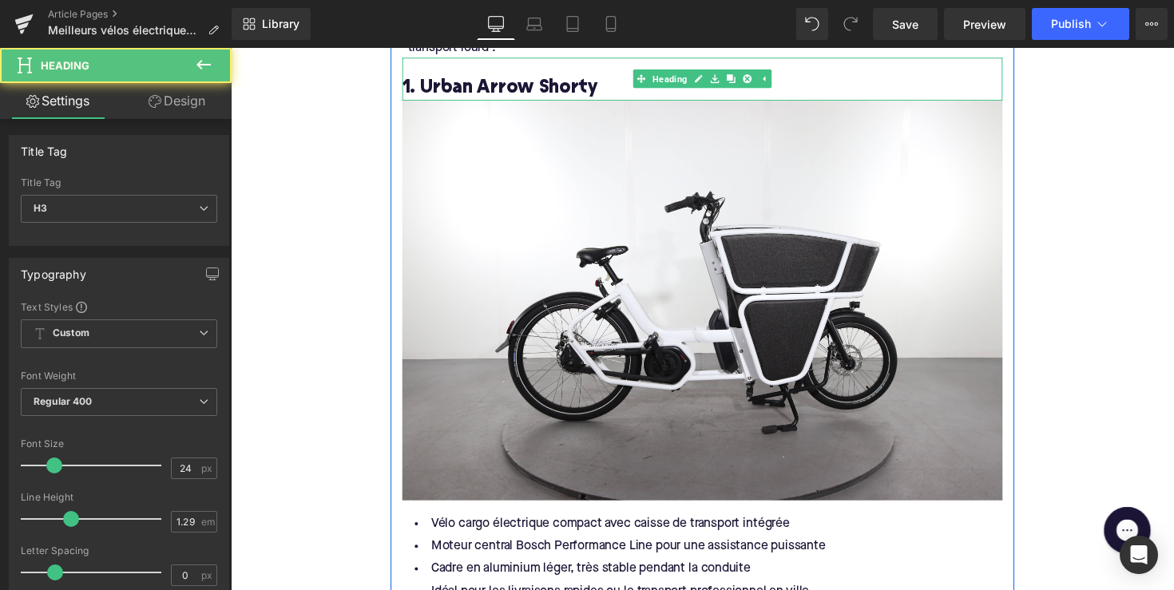
click at [589, 81] on h3 "1. Urban Arrow Shorty" at bounding box center [713, 89] width 615 height 25
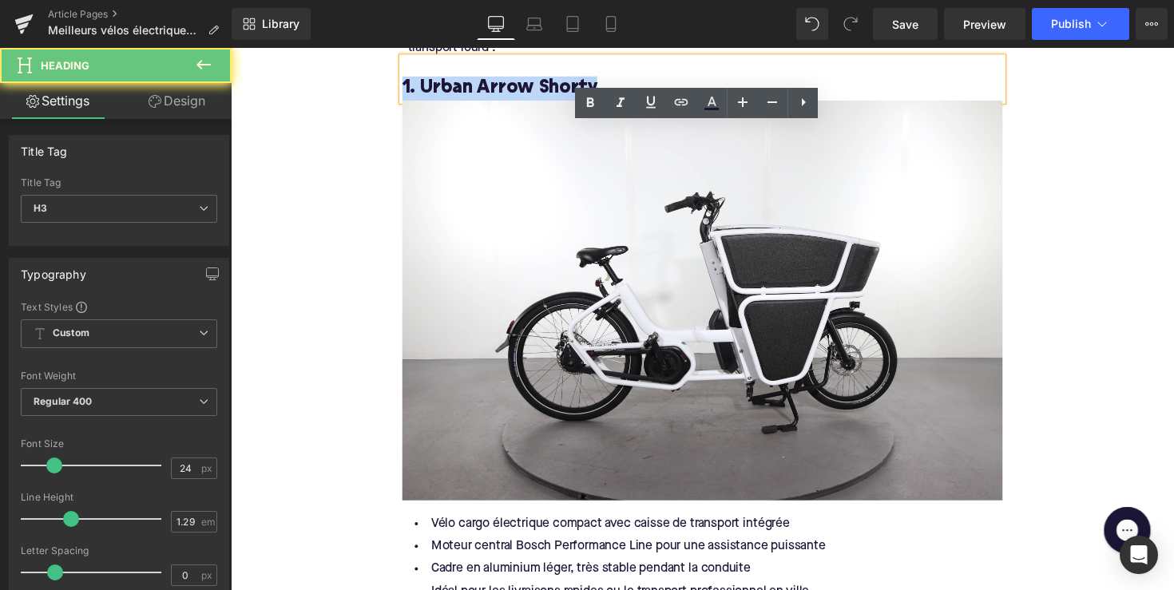
click at [589, 81] on h3 "1. Urban Arrow Shorty" at bounding box center [713, 89] width 615 height 25
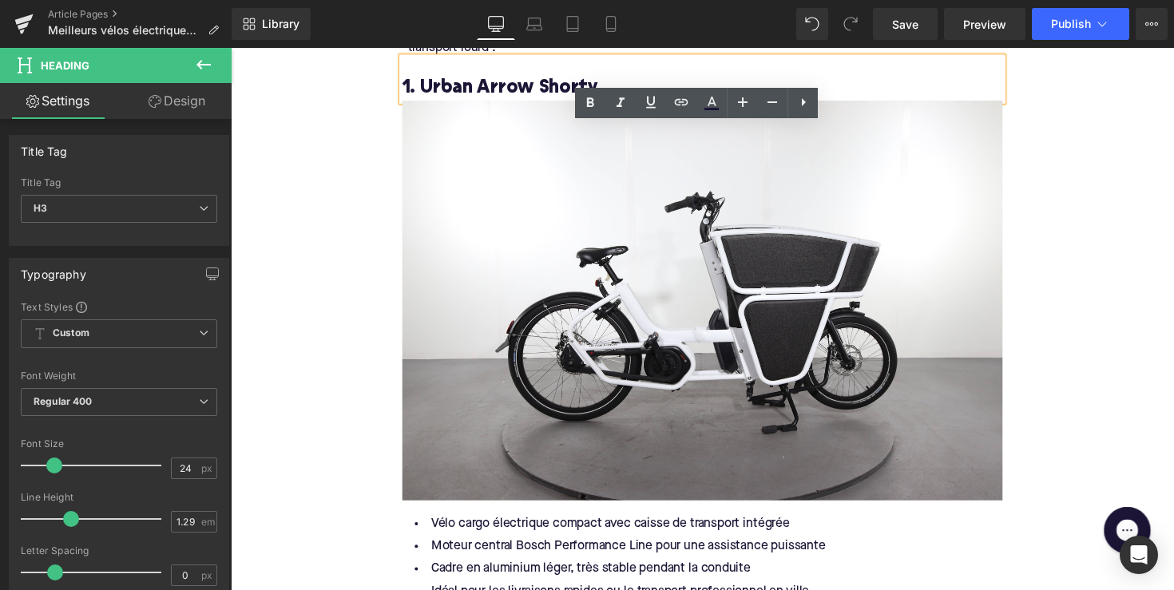
click at [493, 92] on h3 "1. Urban Arrow Shorty" at bounding box center [713, 89] width 615 height 25
drag, startPoint x: 426, startPoint y: 80, endPoint x: 597, endPoint y: 80, distance: 170.9
click at [597, 80] on h3 "1. Urban Arrow Shorty" at bounding box center [713, 89] width 615 height 25
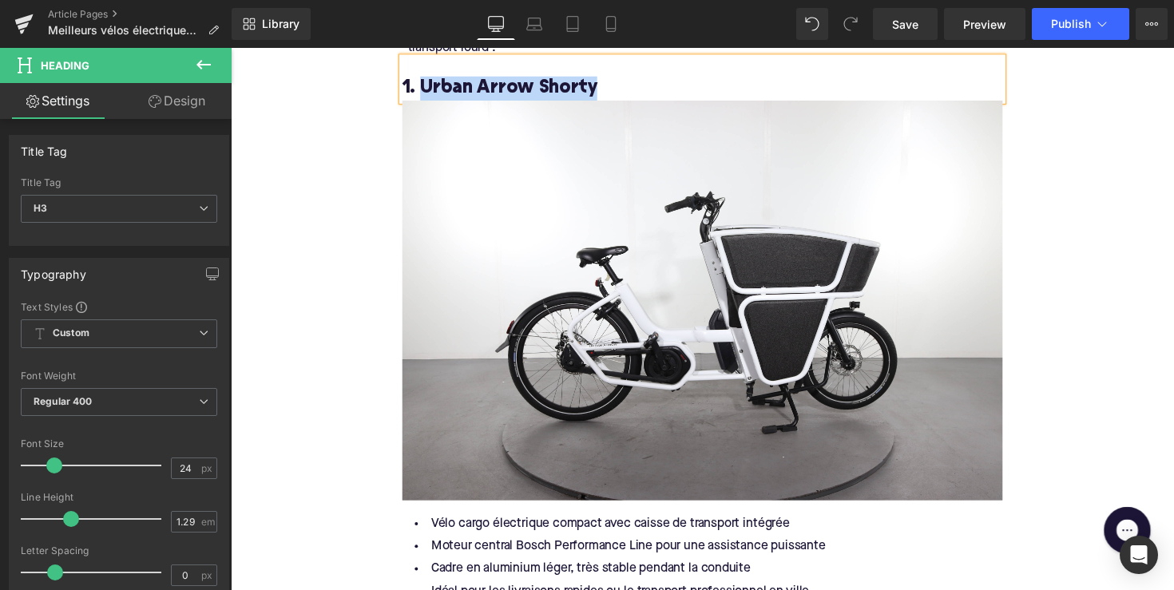
copy h3 "Urban Arrow Shorty"
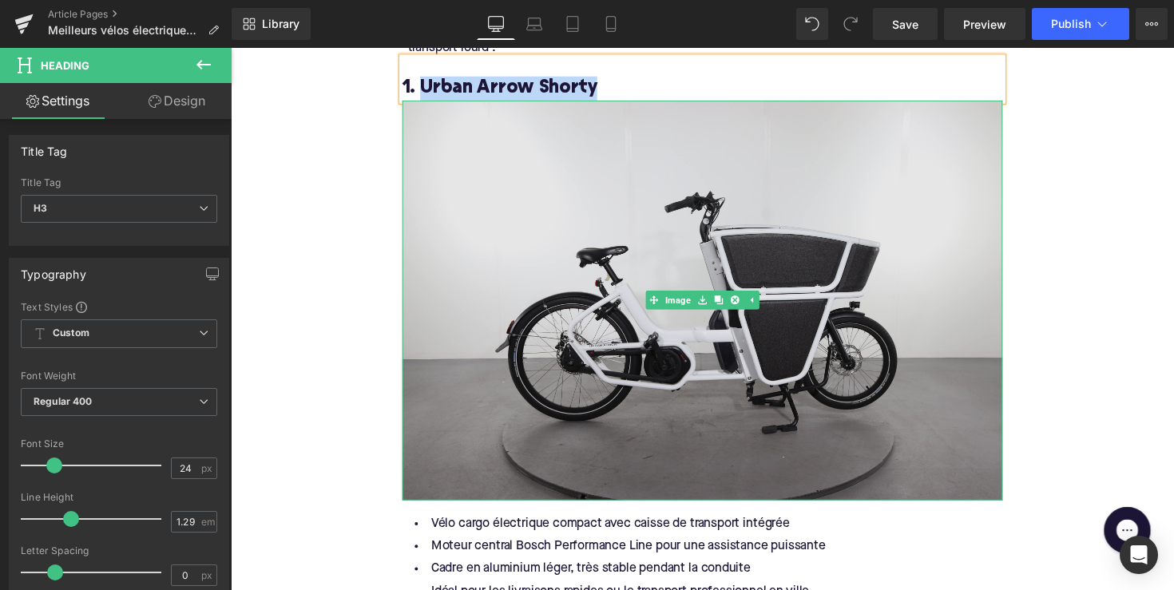
click at [593, 280] on img at bounding box center [713, 307] width 615 height 410
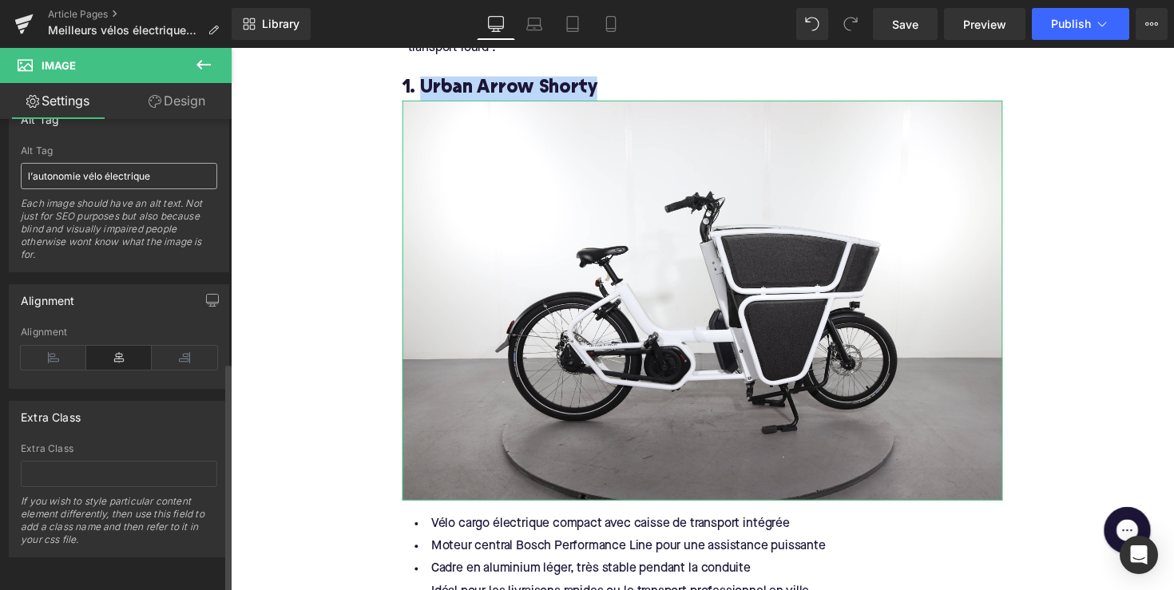
scroll to position [946, 0]
click at [86, 163] on input "l’autonomie vélo électrique" at bounding box center [119, 176] width 196 height 26
paste input "Urban Arrow Shorty"
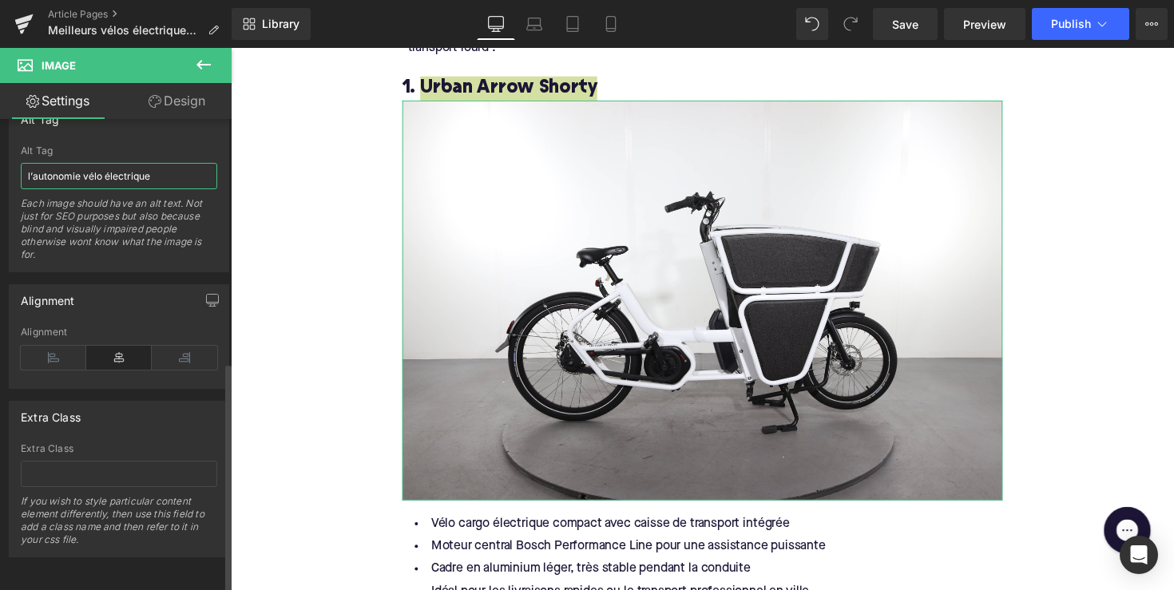
type input "Urban Arrow Shorty"
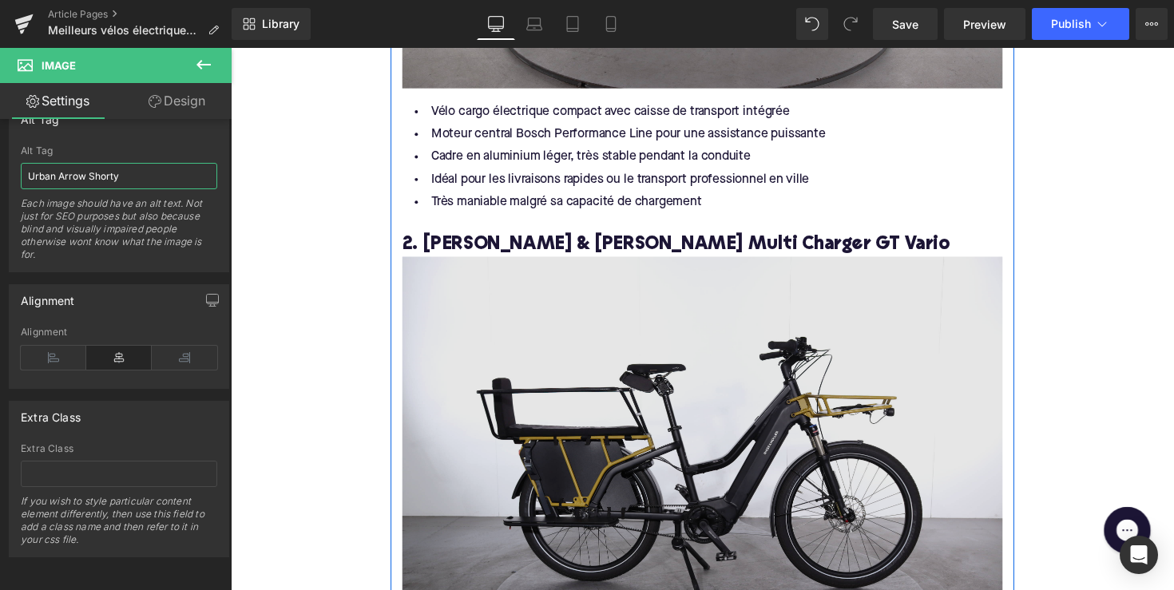
scroll to position [2740, 0]
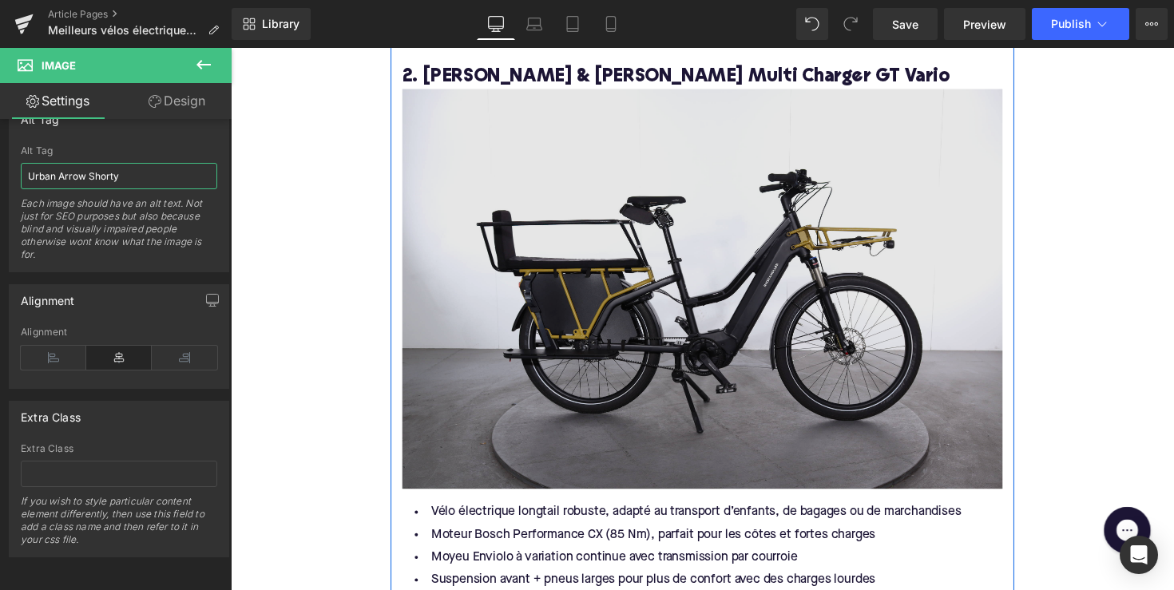
click at [454, 296] on img at bounding box center [713, 295] width 615 height 410
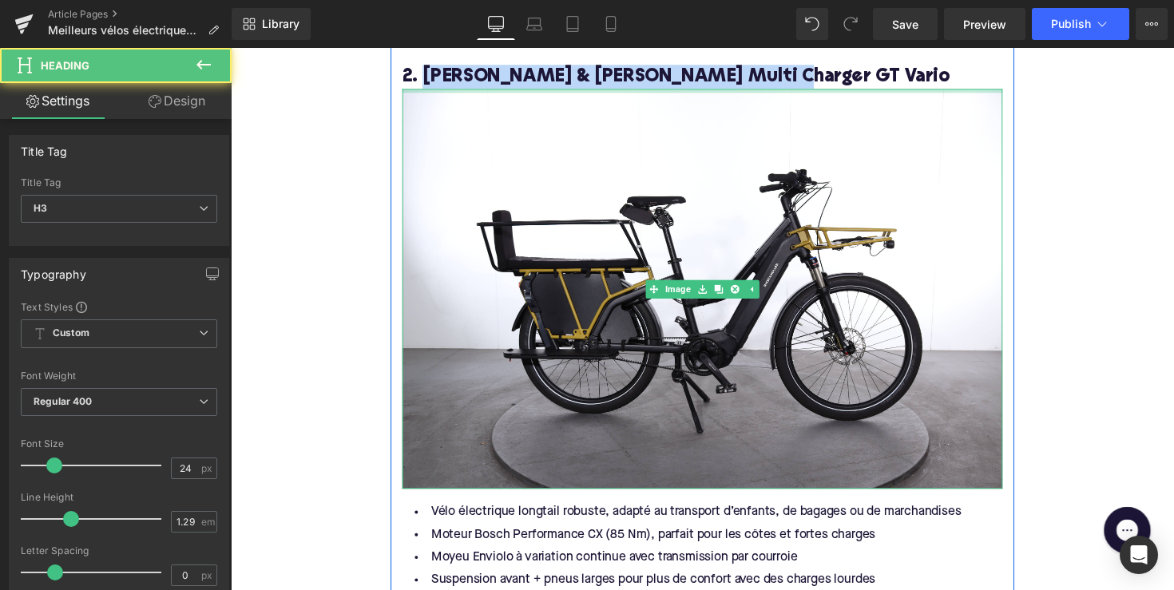
drag, startPoint x: 425, startPoint y: 69, endPoint x: 761, endPoint y: 83, distance: 336.4
click at [761, 83] on div "Pourquoi opter pour un vélo électrique de transport ? Heading Un vélo électriqu…" at bounding box center [713, 543] width 639 height 3976
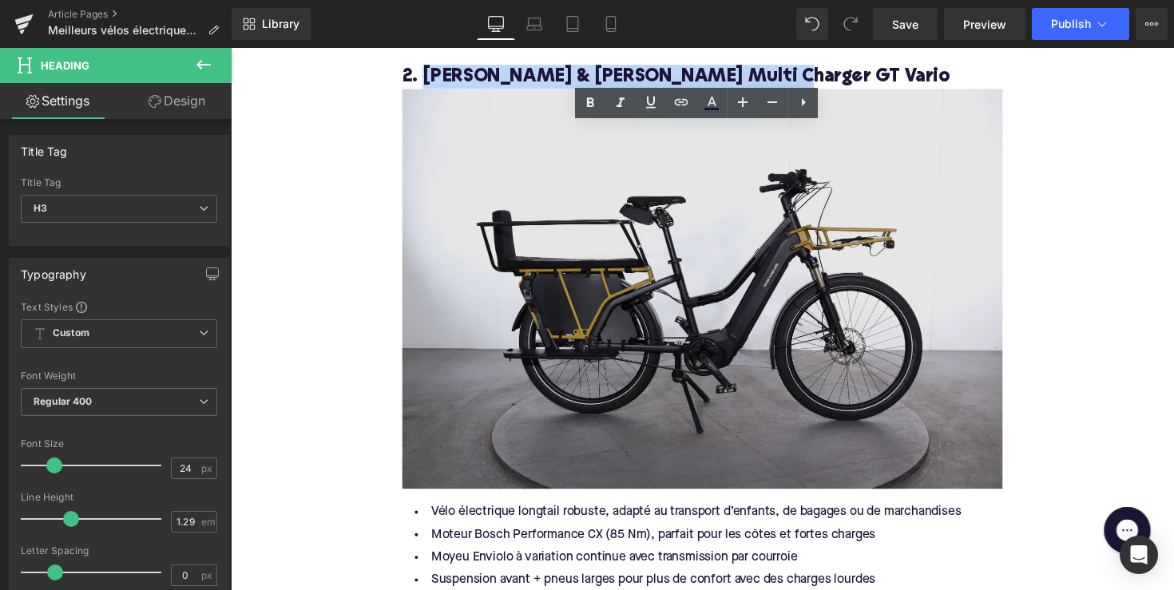
copy h3 "Riese & Müller Multi Charger GT Vario"
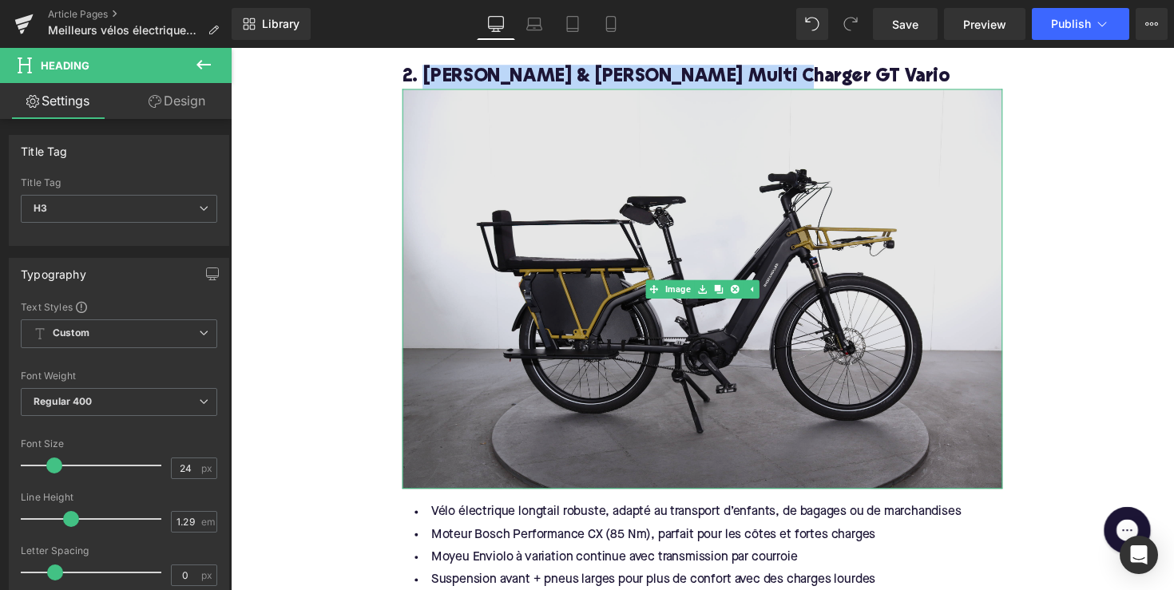
click at [728, 115] on img at bounding box center [713, 295] width 615 height 410
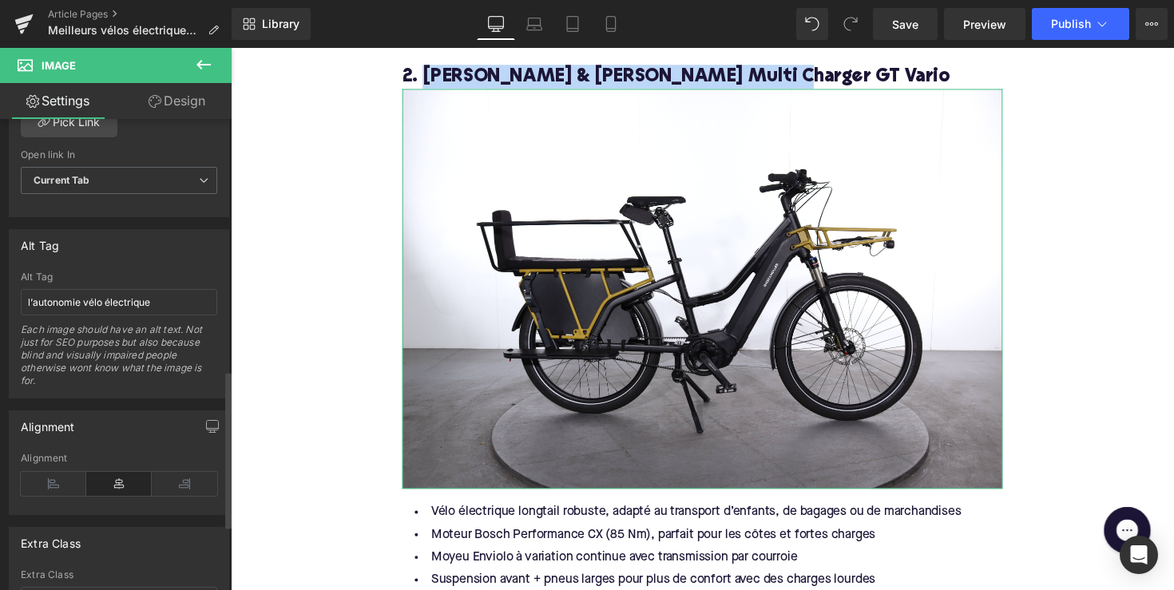
scroll to position [824, 0]
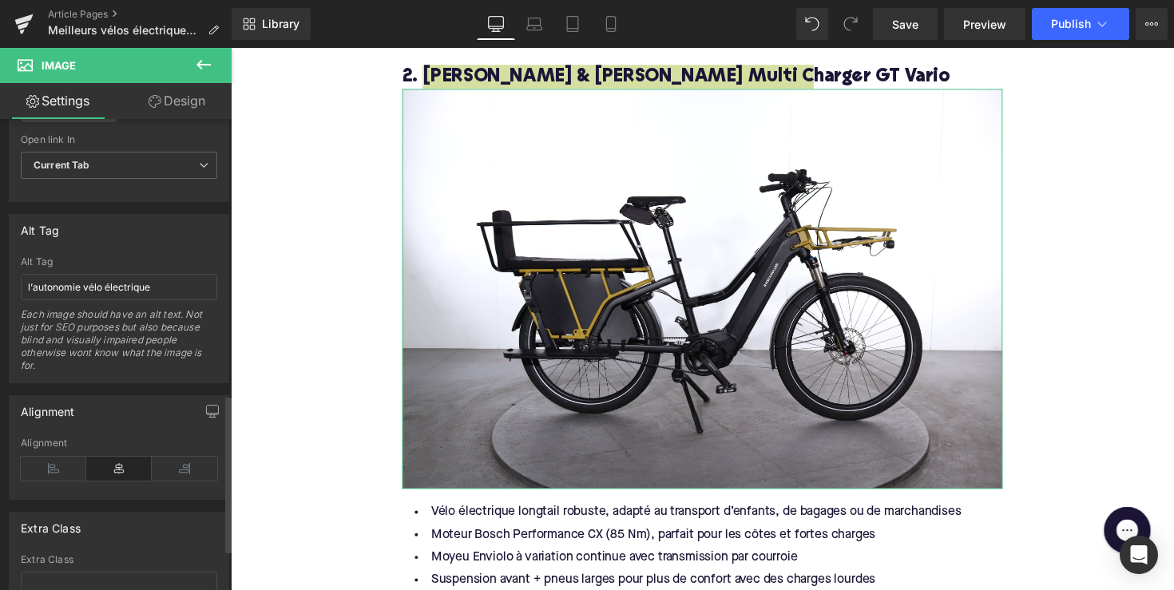
click at [114, 299] on div "Alt Tag l’autonomie vélo électrique Each image should have an alt text. Not jus…" at bounding box center [119, 319] width 196 height 126
click at [115, 266] on div "Alt Tag l’autonomie vélo électrique Each image should have an alt text. Not jus…" at bounding box center [119, 319] width 196 height 126
click at [109, 283] on input "l’autonomie vélo électrique" at bounding box center [119, 287] width 196 height 26
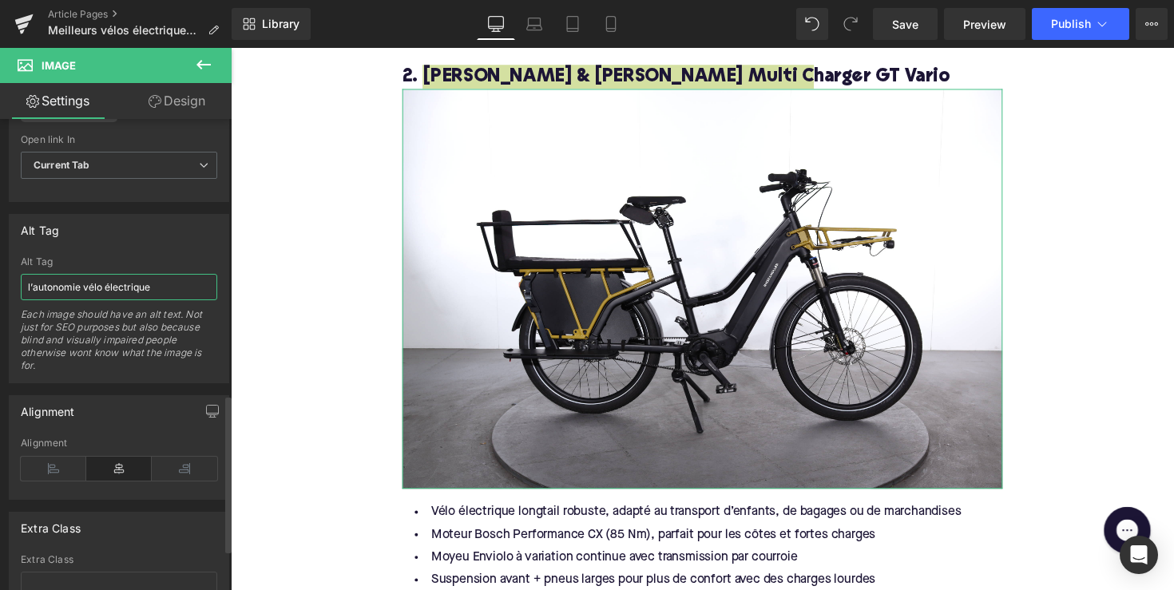
paste input "Riese & Müller Multi Charger GT Vario"
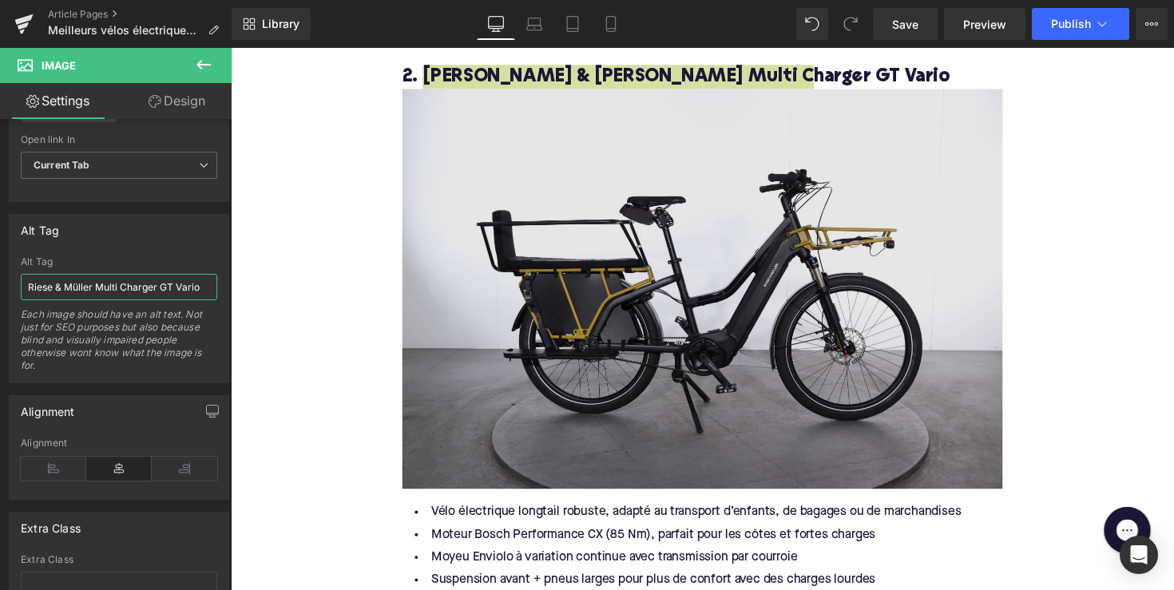
type input "Riese & Müller Multi Charger GT Vario"
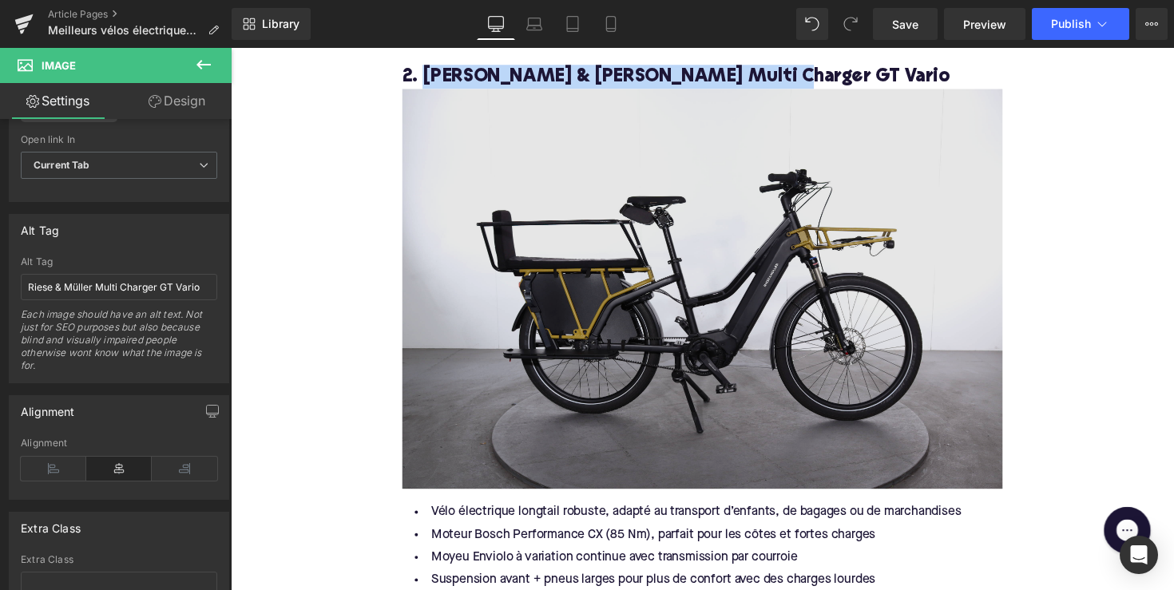
click at [503, 276] on img at bounding box center [713, 295] width 615 height 410
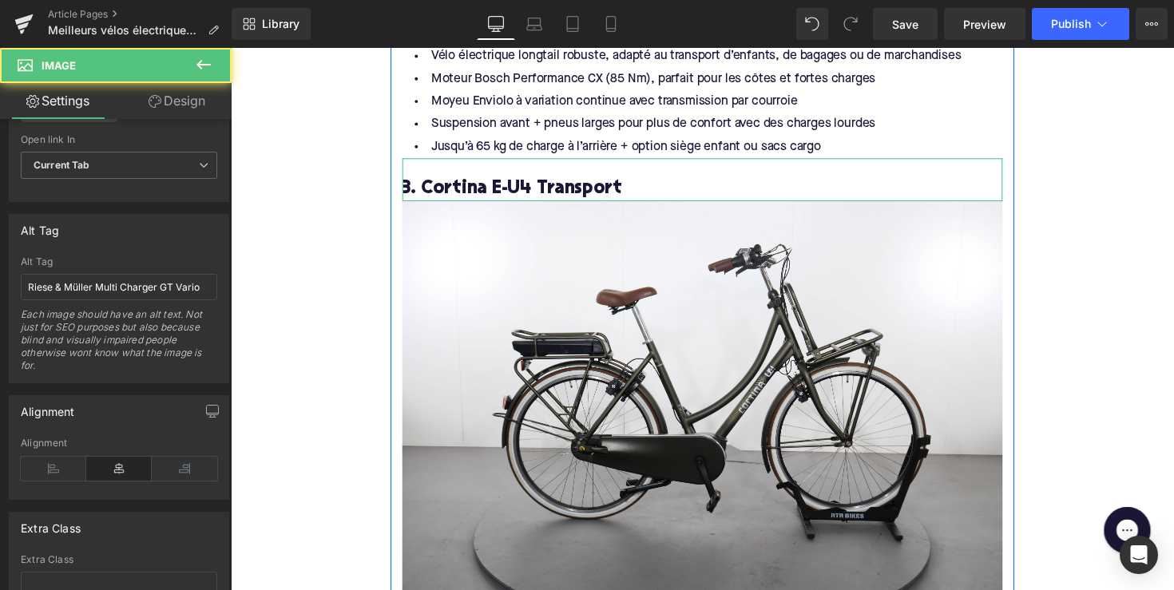
scroll to position [3267, 0]
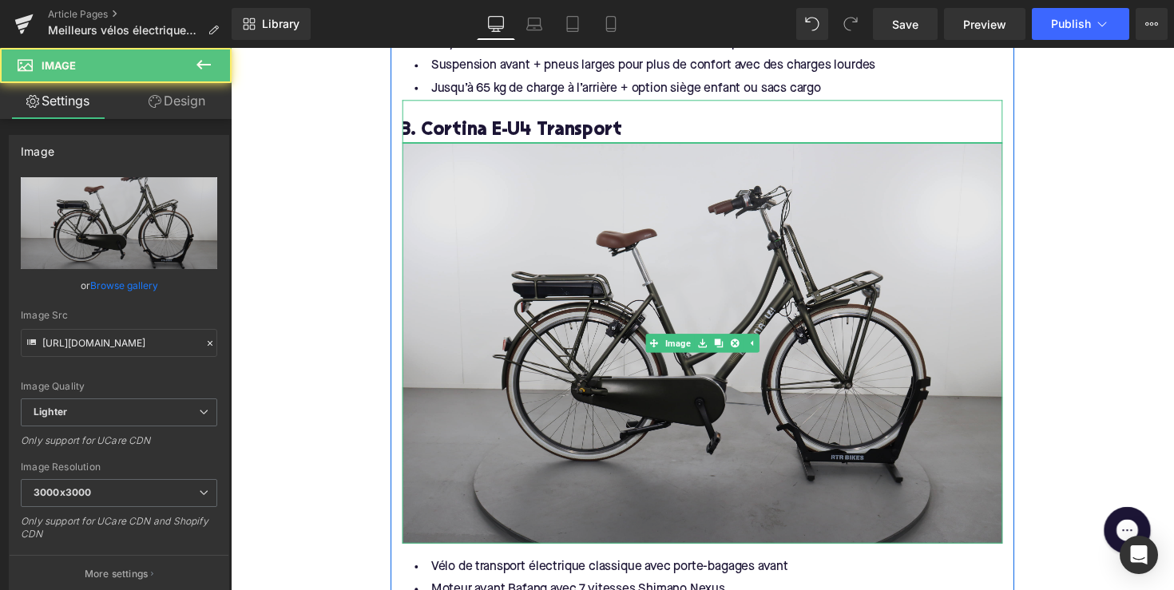
click at [505, 252] on img at bounding box center [713, 350] width 615 height 410
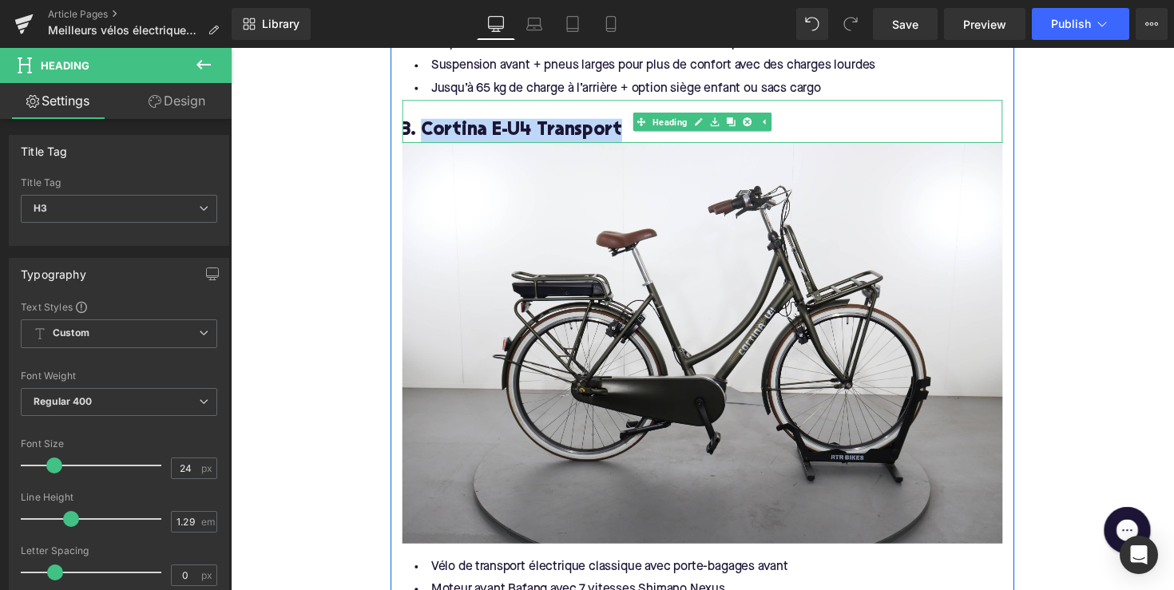
drag, startPoint x: 424, startPoint y: 119, endPoint x: 624, endPoint y: 125, distance: 200.5
click at [624, 125] on h3 "3. Cortina E-U4 Transport" at bounding box center [713, 133] width 615 height 25
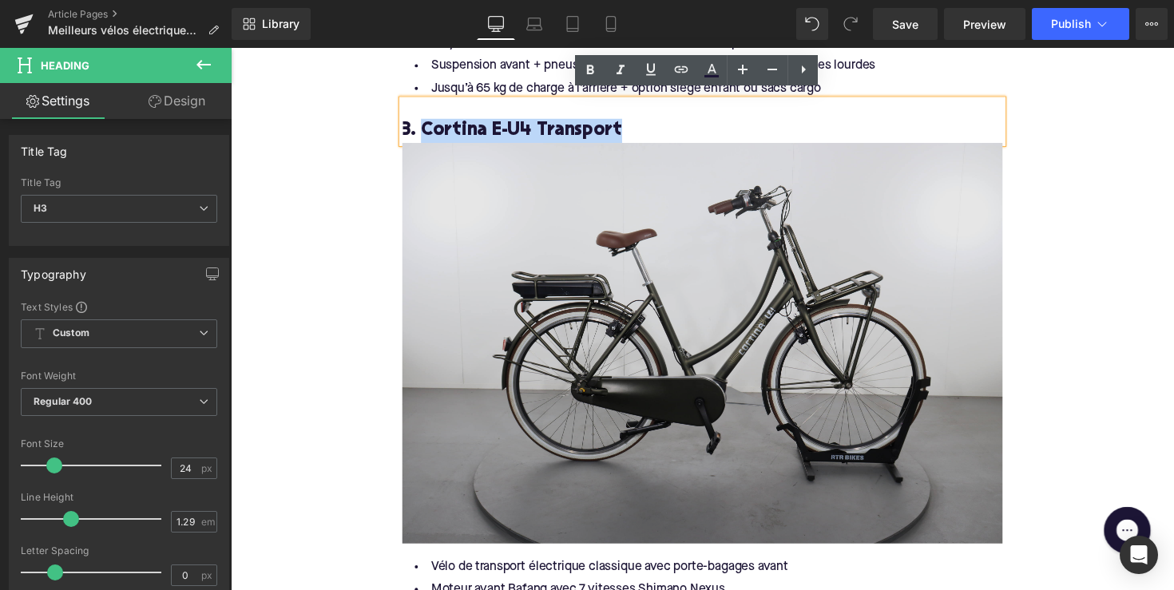
copy h3 "Cortina E-U4 Transport"
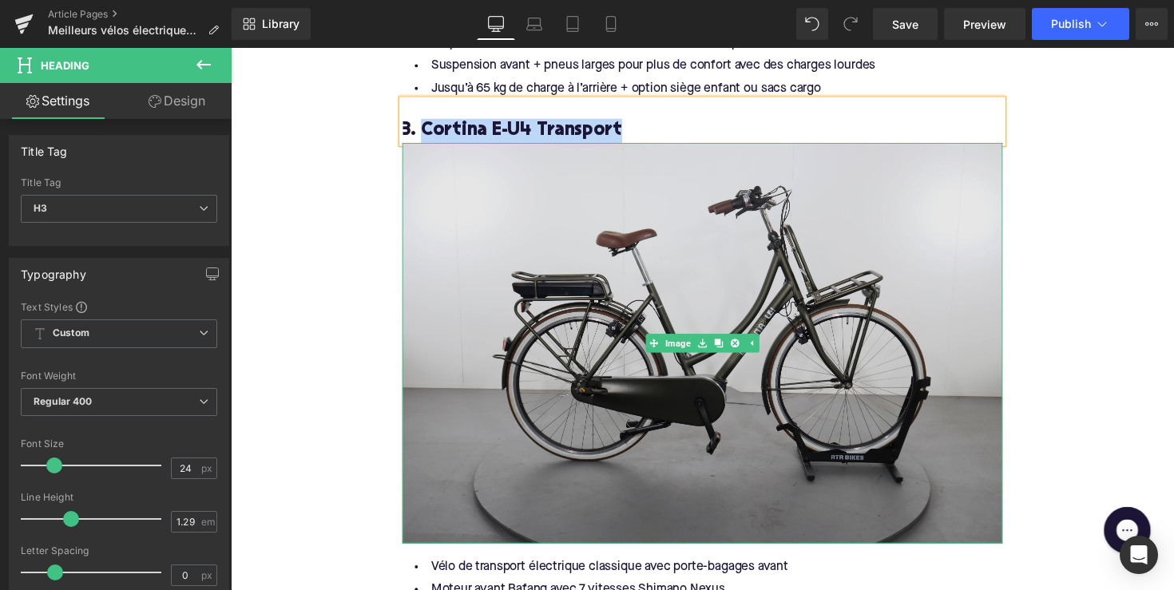
click at [598, 205] on img at bounding box center [713, 350] width 615 height 410
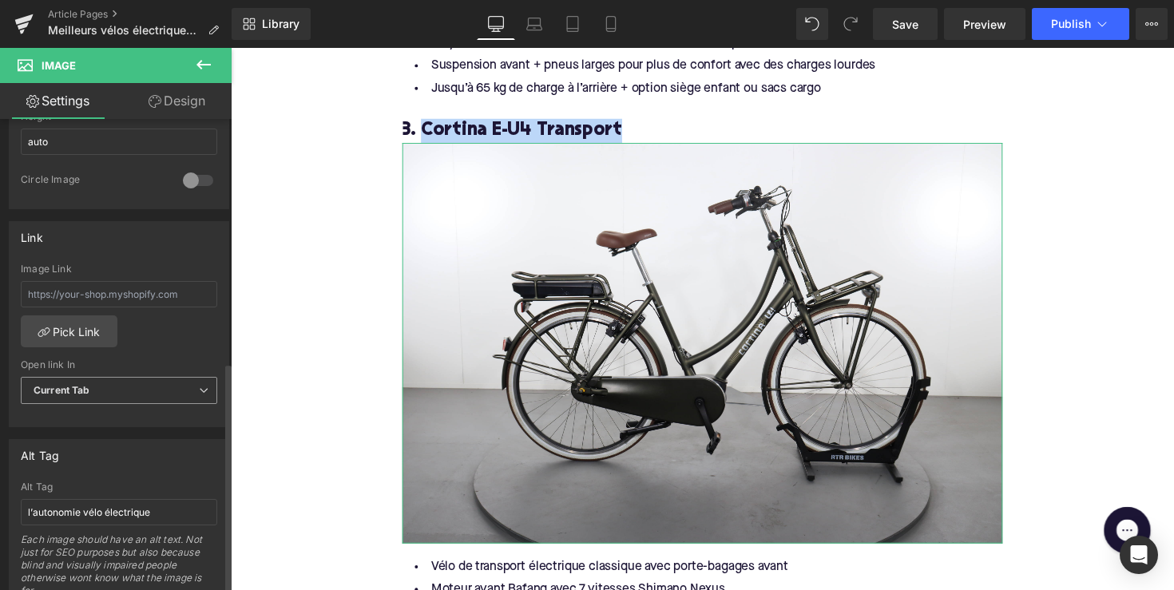
scroll to position [686, 0]
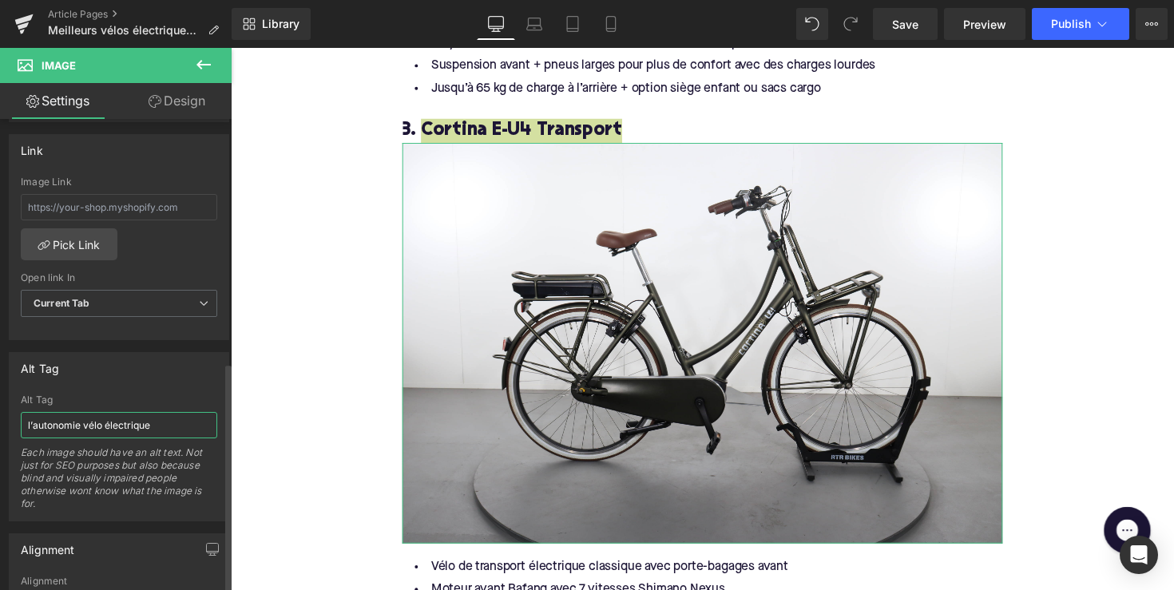
click at [86, 416] on input "l’autonomie vélo électrique" at bounding box center [119, 425] width 196 height 26
paste input "Cortina E-U4 Transport"
type input "Cortina E-U4 Transport"
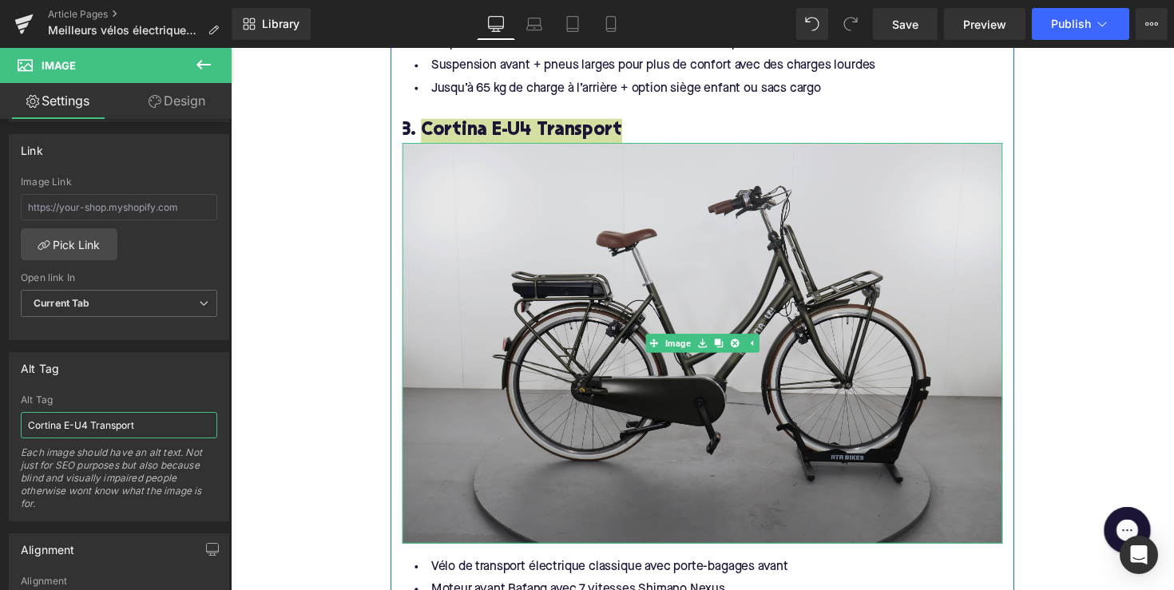
scroll to position [3917, 0]
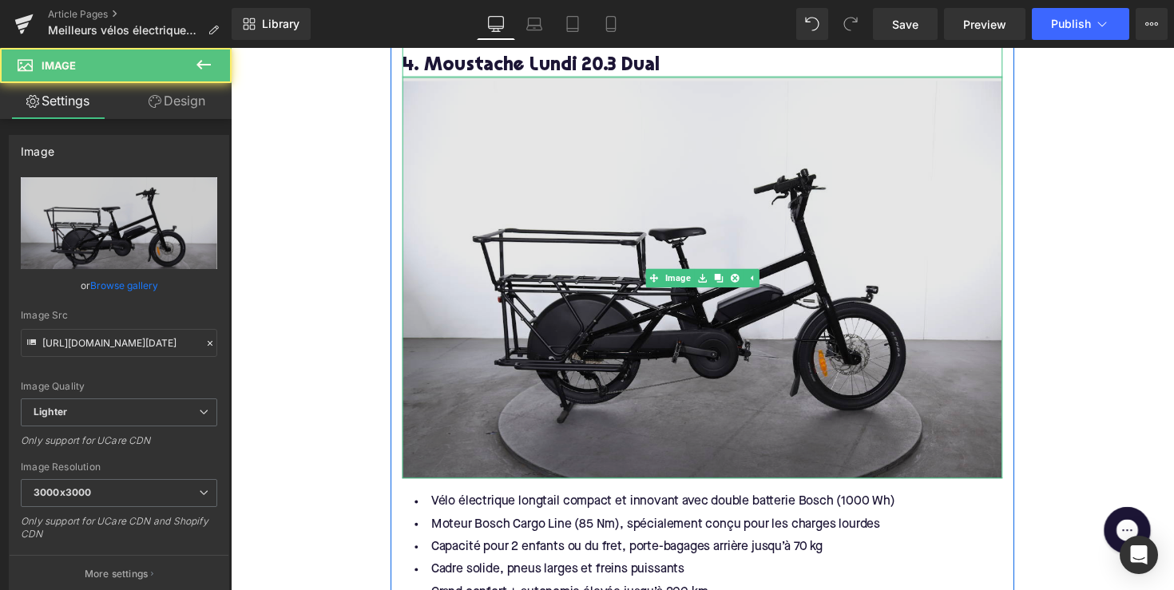
click at [501, 388] on img at bounding box center [713, 282] width 615 height 411
click at [526, 152] on img at bounding box center [713, 282] width 615 height 411
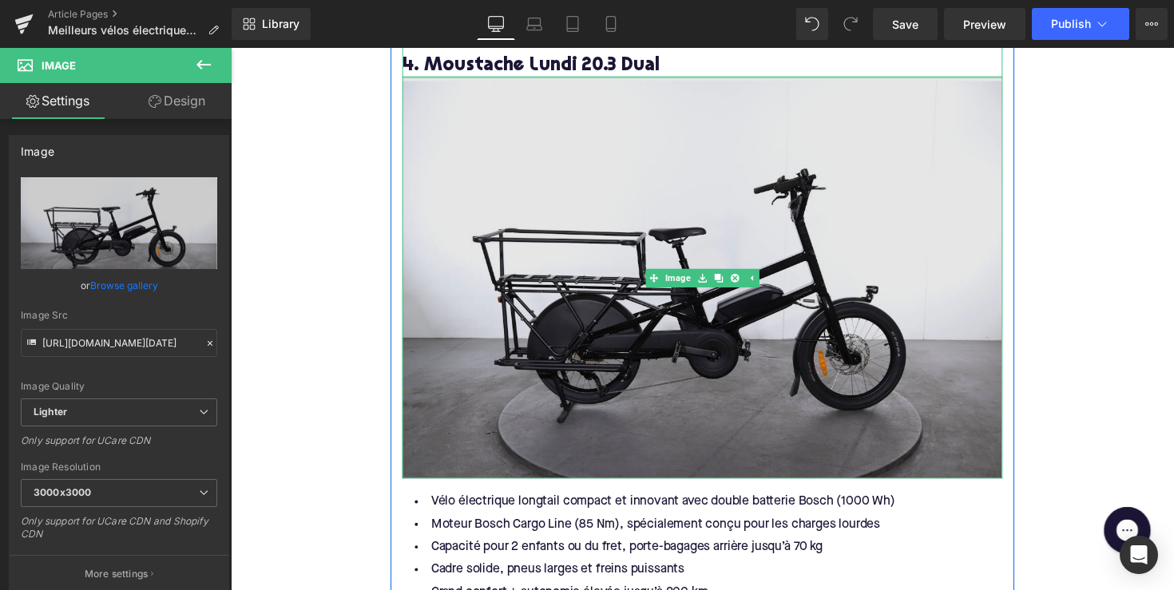
scroll to position [3821, 0]
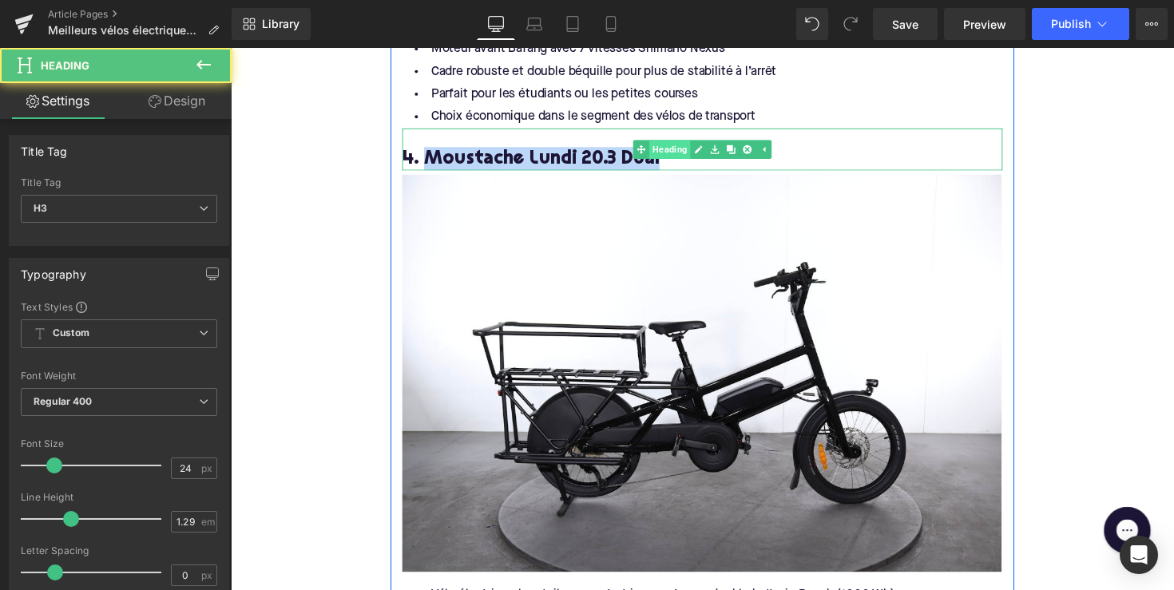
drag, startPoint x: 426, startPoint y: 150, endPoint x: 676, endPoint y: 143, distance: 250.8
click at [676, 143] on div "4. Moustache [DATE] 20.3 Dual Heading" at bounding box center [713, 152] width 615 height 44
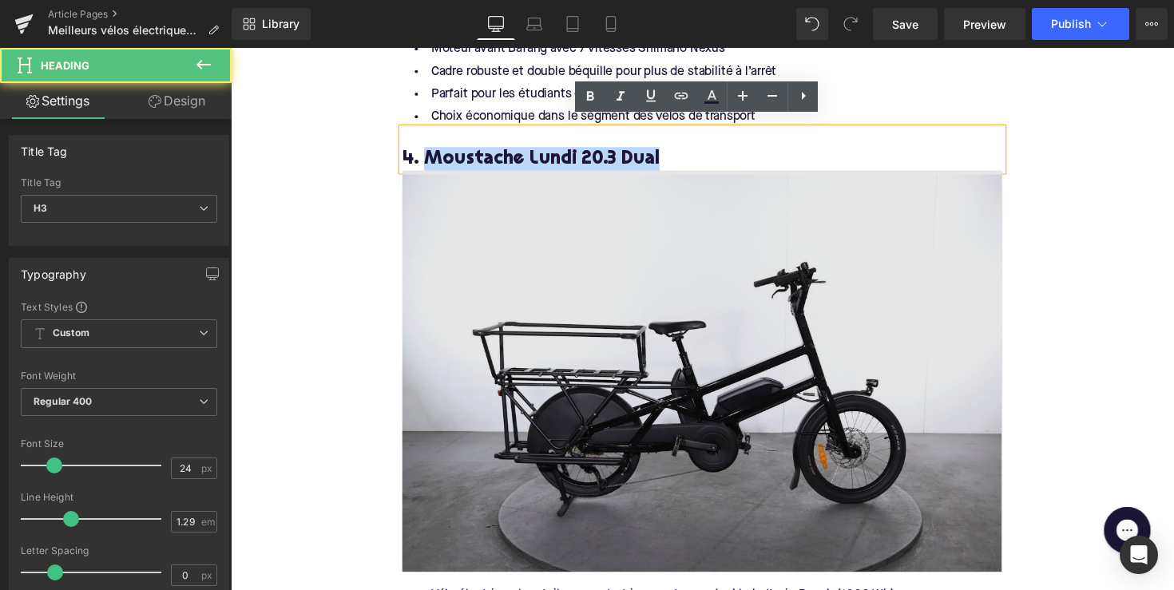
copy h3 "Moustache Lundi 20.3 Dual"
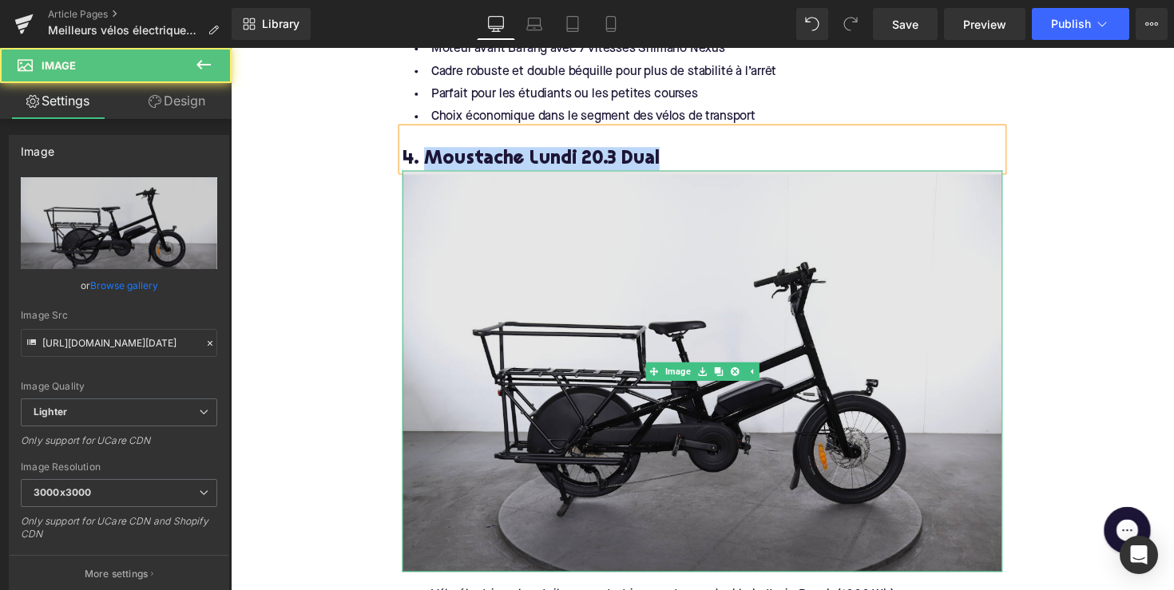
click at [628, 267] on img at bounding box center [713, 378] width 615 height 411
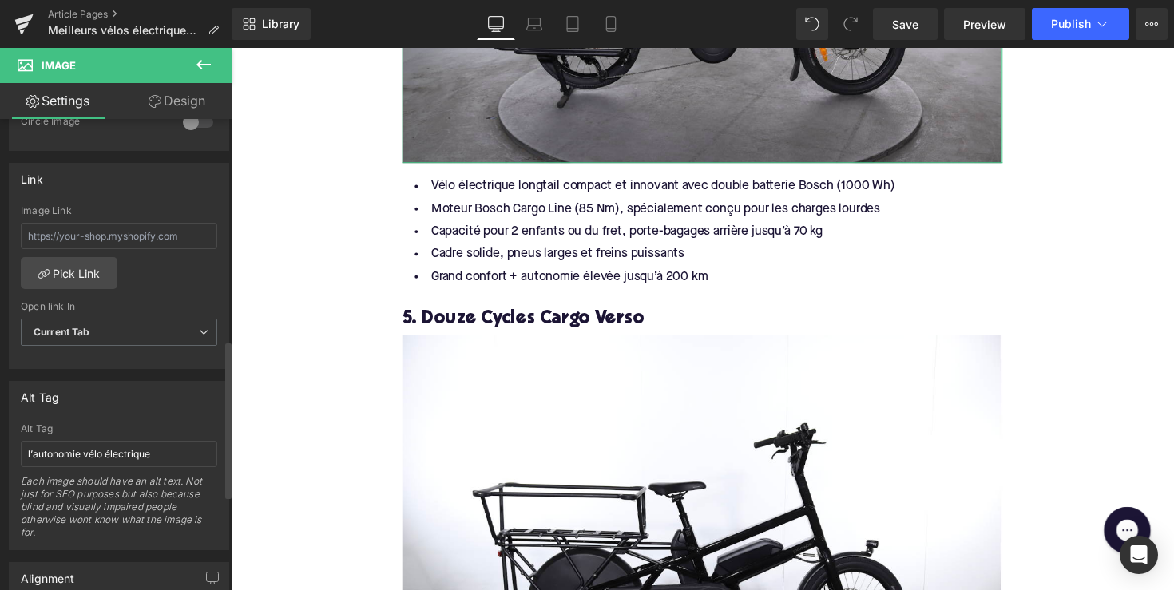
scroll to position [666, 0]
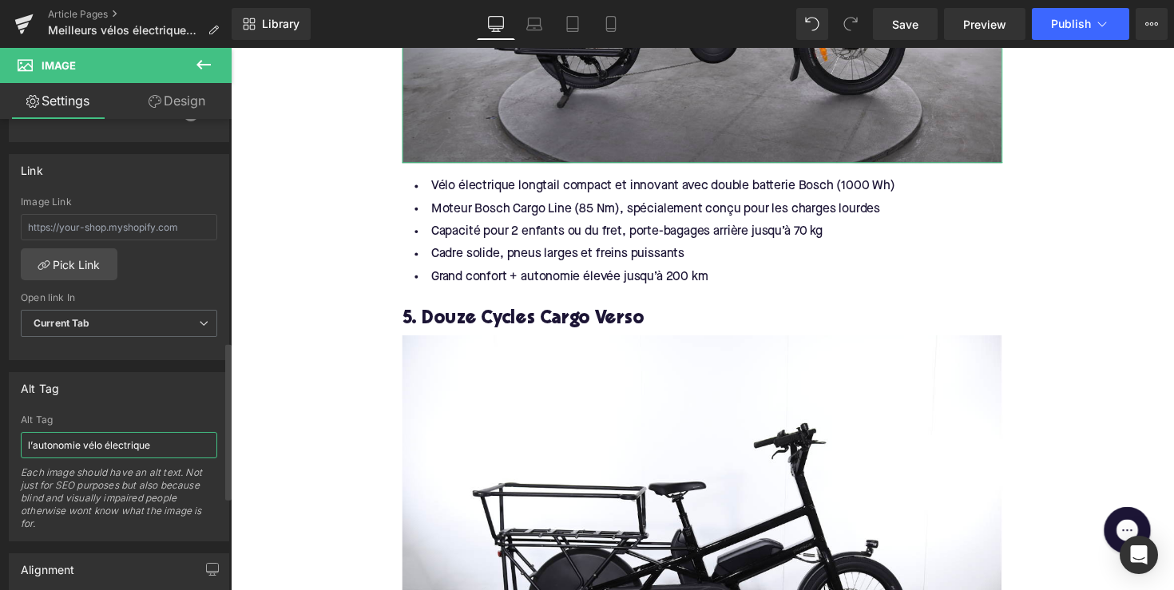
click at [118, 442] on input "l’autonomie vélo électrique" at bounding box center [119, 445] width 196 height 26
paste input "Moustache Lundi 20.3 Dual"
type input "Moustache Lundi 20.3 Dual"
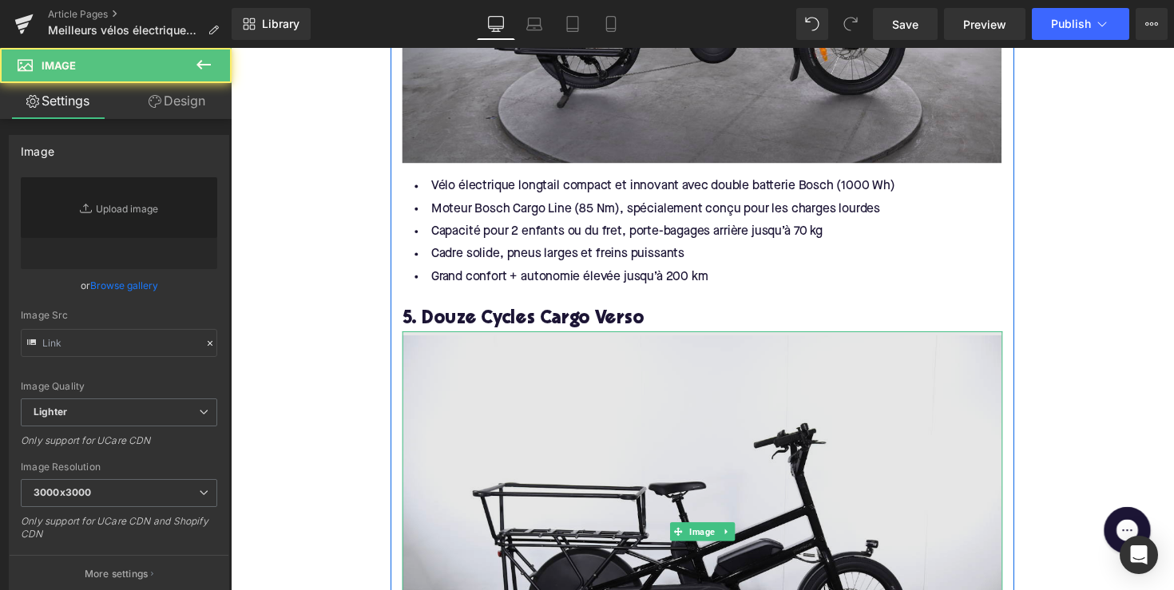
type input "[URL][DOMAIN_NAME][DATE]"
click at [521, 458] on img at bounding box center [713, 544] width 615 height 411
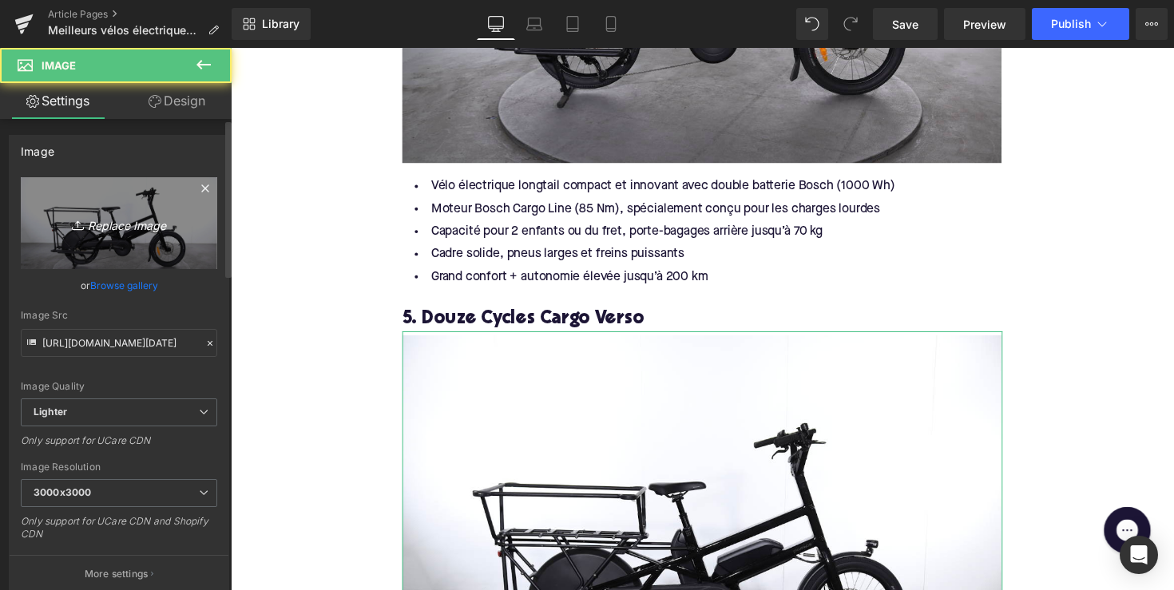
click at [135, 212] on link "Replace Image" at bounding box center [119, 223] width 196 height 92
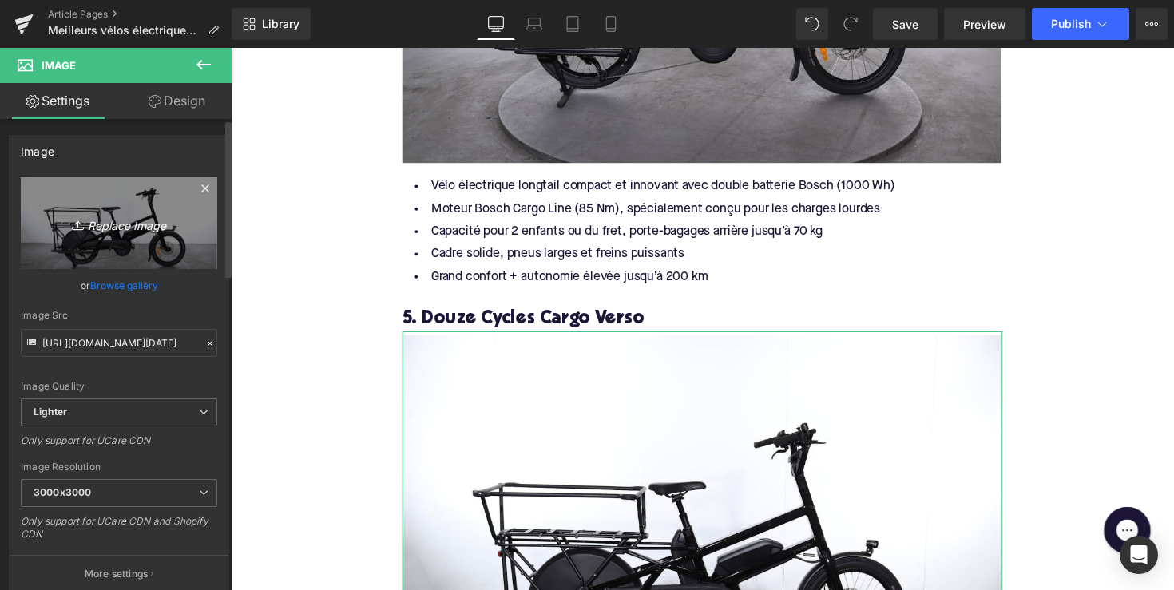
type input "C:\fakepath\ML59-1.jpg"
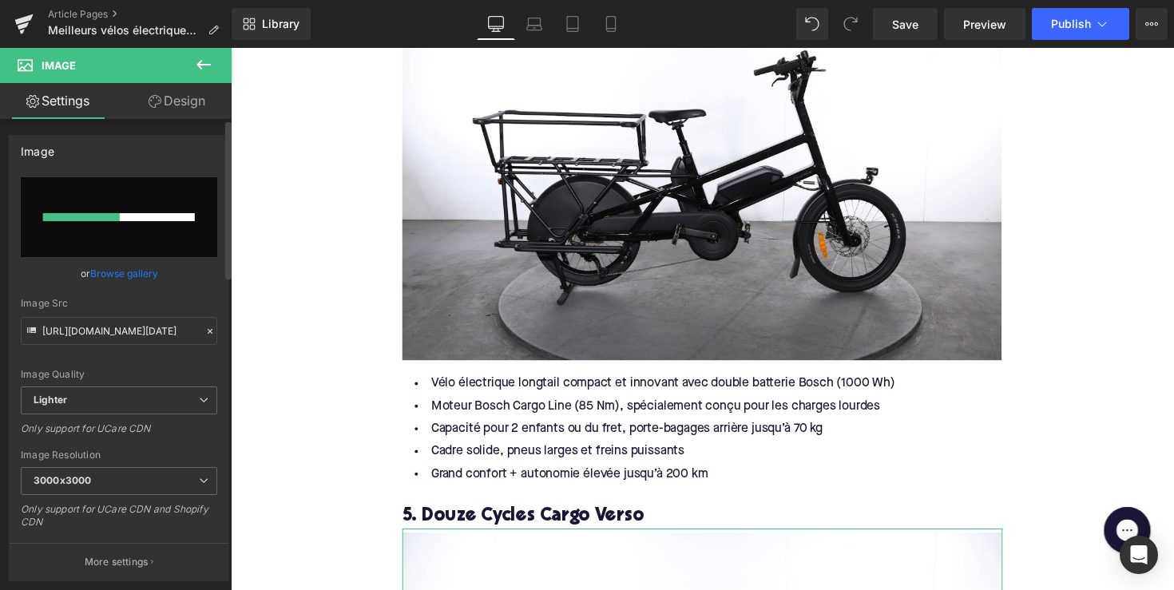
scroll to position [3845, 0]
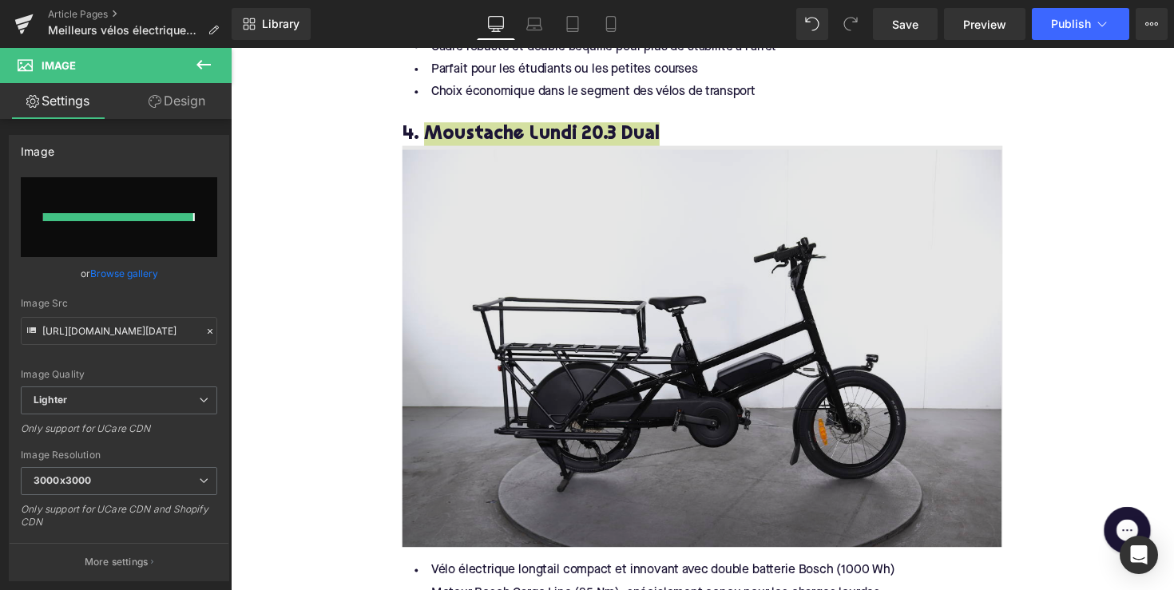
type input "[URL][DOMAIN_NAME]"
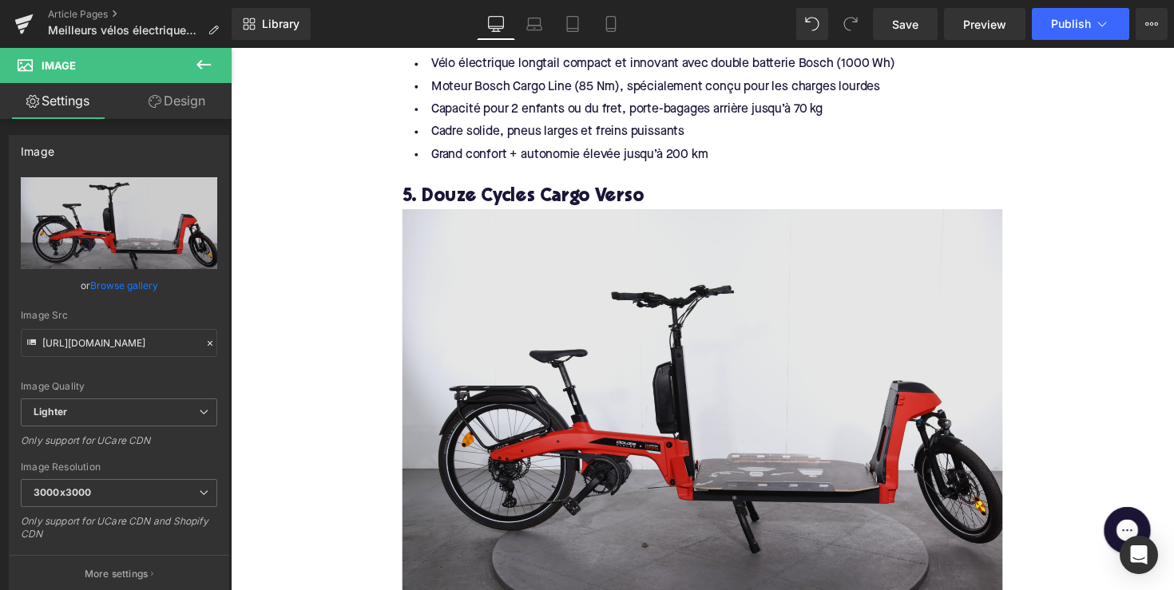
scroll to position [4367, 0]
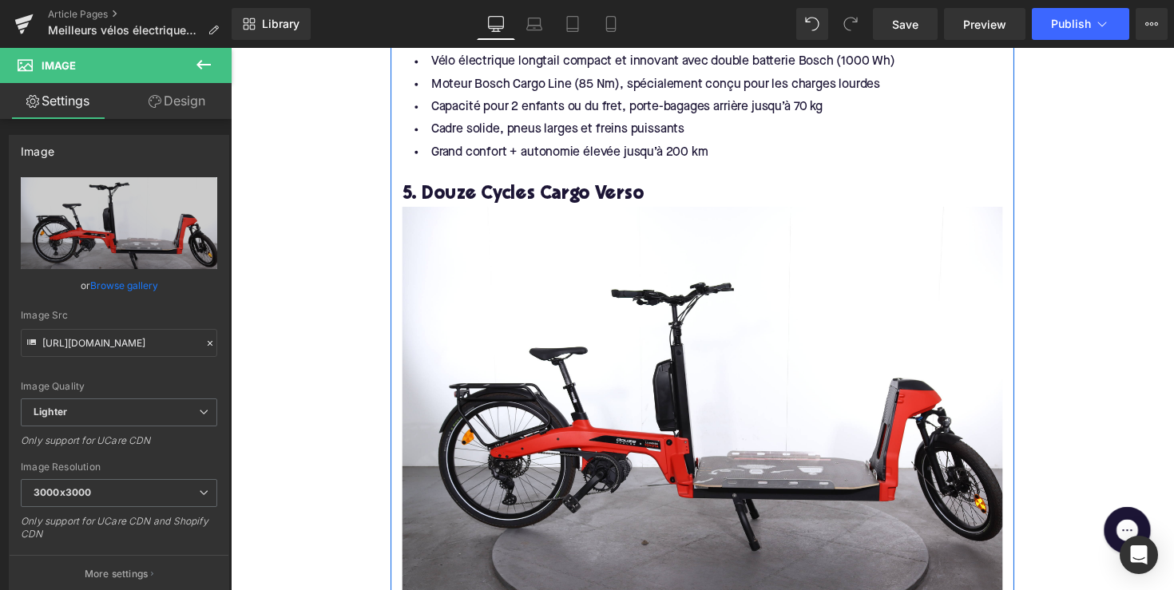
click at [438, 188] on h3 "5. Douze Cycles Cargo Verso" at bounding box center [713, 198] width 615 height 25
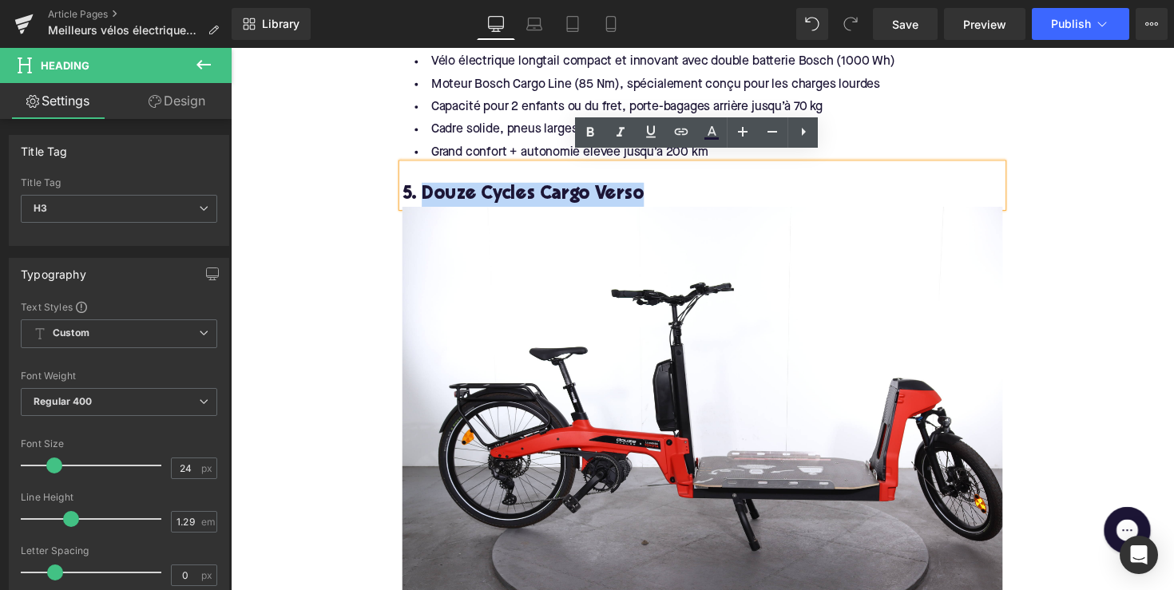
drag, startPoint x: 423, startPoint y: 188, endPoint x: 643, endPoint y: 192, distance: 219.6
click at [643, 192] on h3 "5. Douze Cycles Cargo Verso" at bounding box center [713, 198] width 615 height 25
copy h3 "Douze Cycles Cargo Verso"
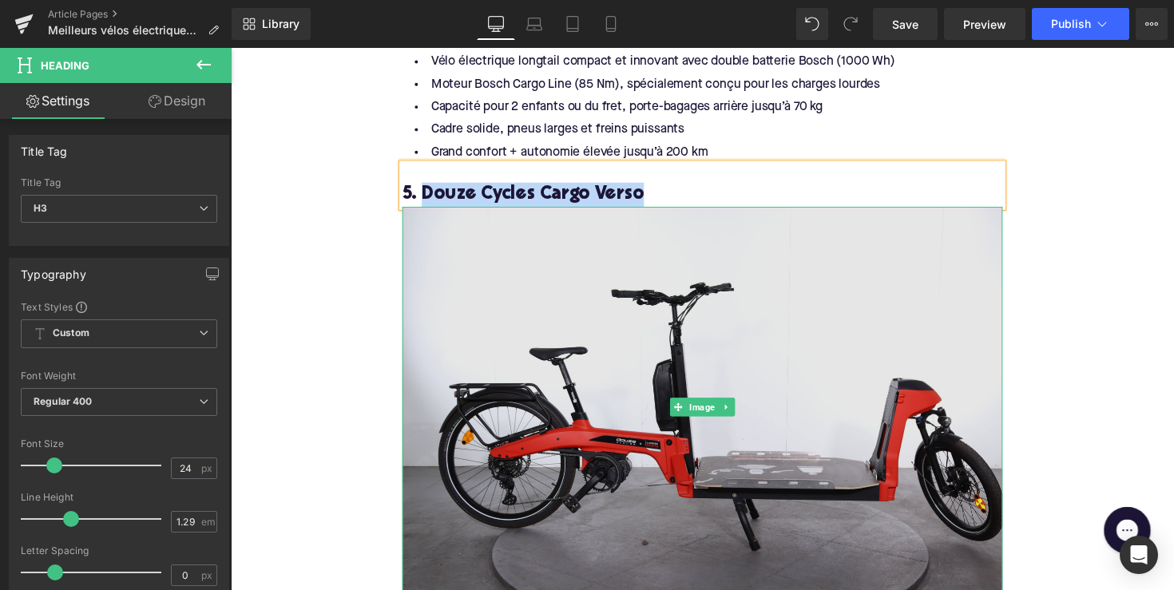
click at [584, 287] on img at bounding box center [713, 416] width 615 height 410
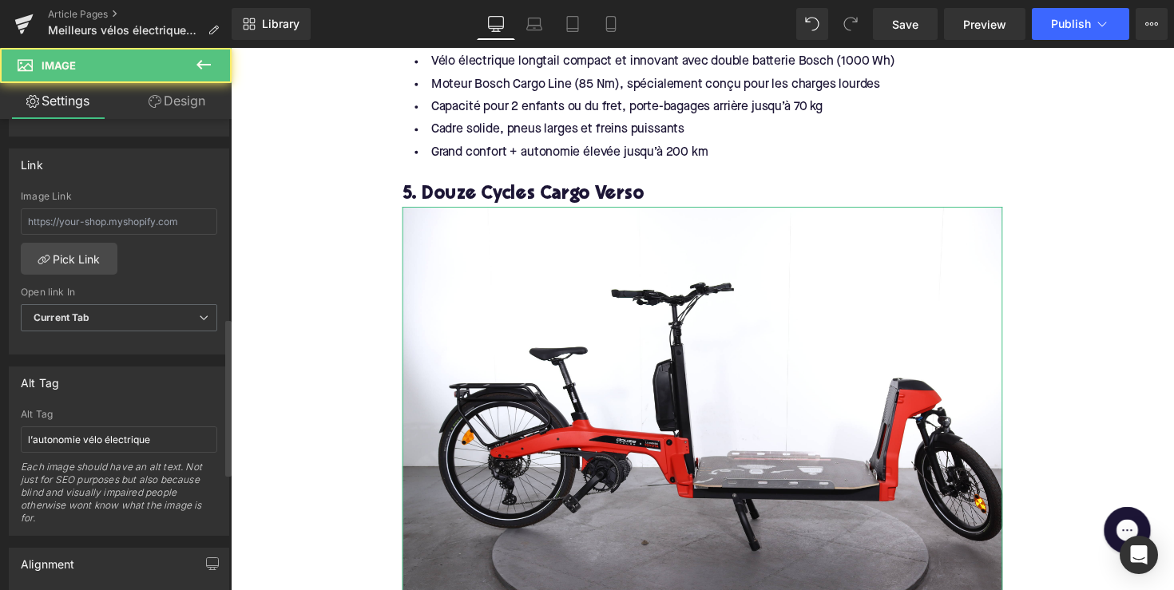
scroll to position [751, 0]
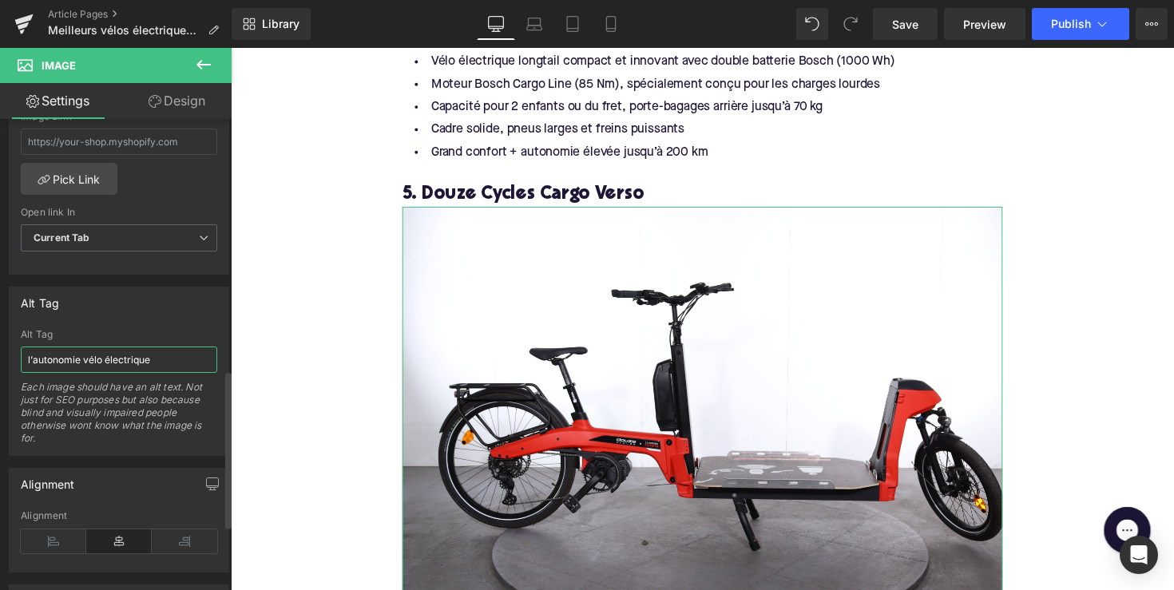
click at [117, 361] on input "l’autonomie vélo électrique" at bounding box center [119, 360] width 196 height 26
paste input "Douze Cycles Cargo Verso"
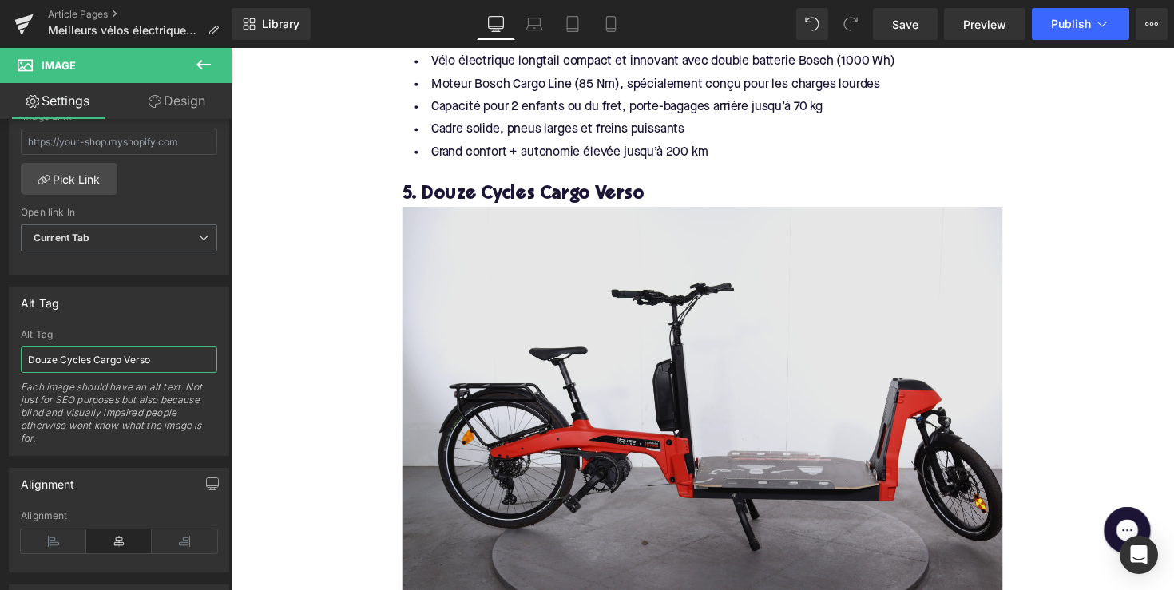
type input "Douze Cycles Cargo Verso"
click at [493, 342] on img at bounding box center [713, 416] width 615 height 410
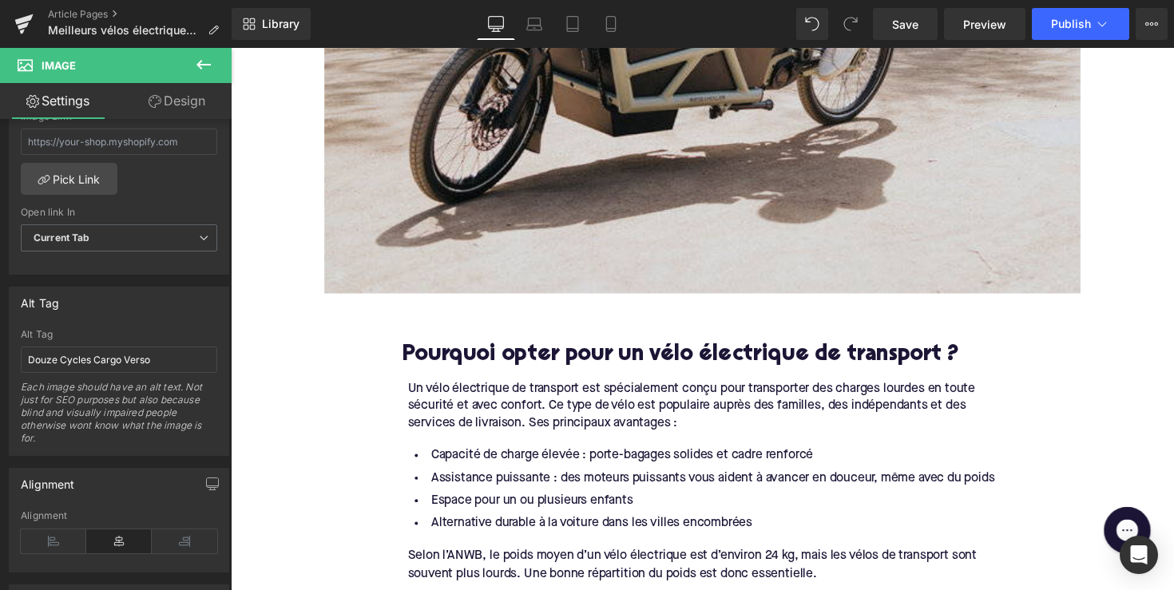
scroll to position [996, 0]
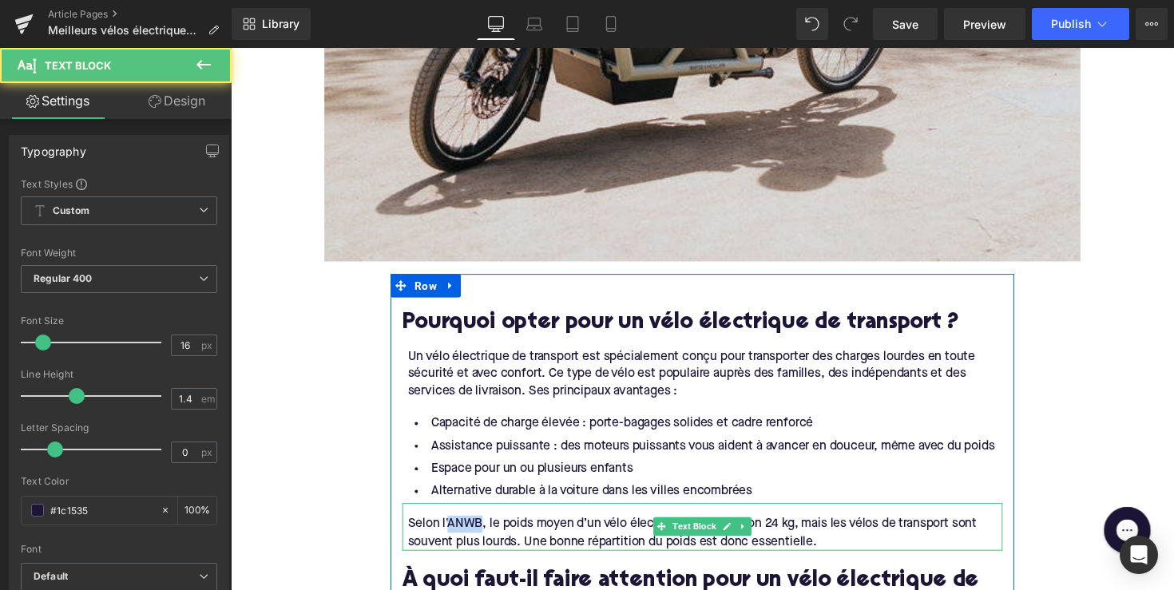
drag, startPoint x: 484, startPoint y: 539, endPoint x: 450, endPoint y: 538, distance: 34.3
click at [450, 538] on div "Selon l’ANWB, le poids moyen d’un vélo électrique est d’environ 24 kg, mais les…" at bounding box center [716, 545] width 609 height 36
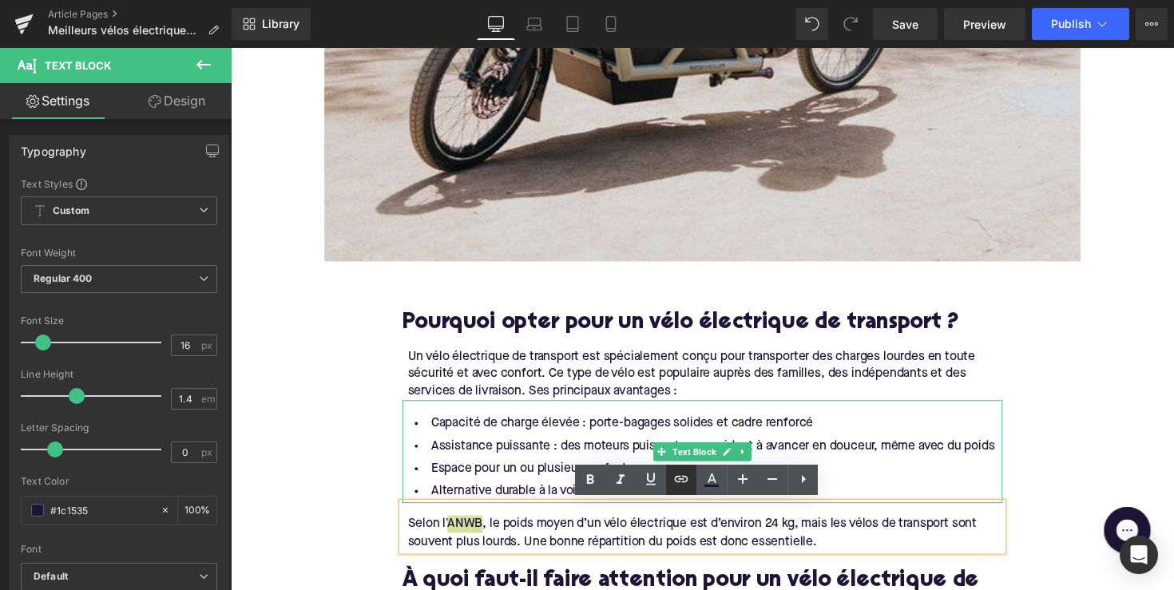
click at [684, 478] on icon at bounding box center [682, 479] width 14 height 6
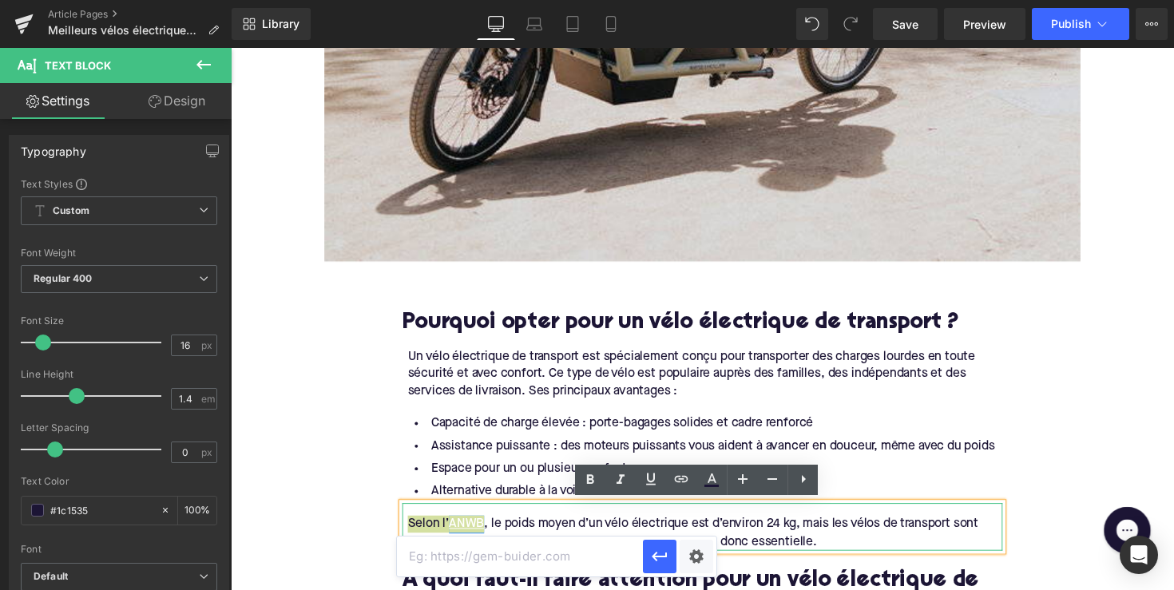
click at [574, 549] on input "text" at bounding box center [520, 557] width 246 height 40
paste input "[URL][DOMAIN_NAME]"
click at [675, 546] on button "button" at bounding box center [660, 557] width 34 height 34
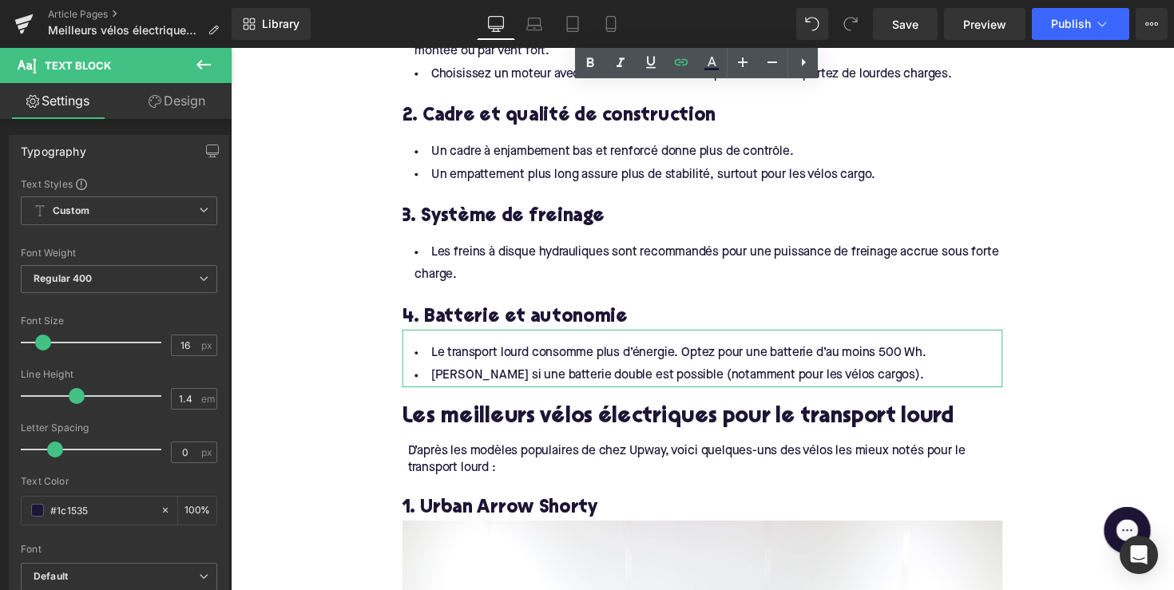
scroll to position [1810, 0]
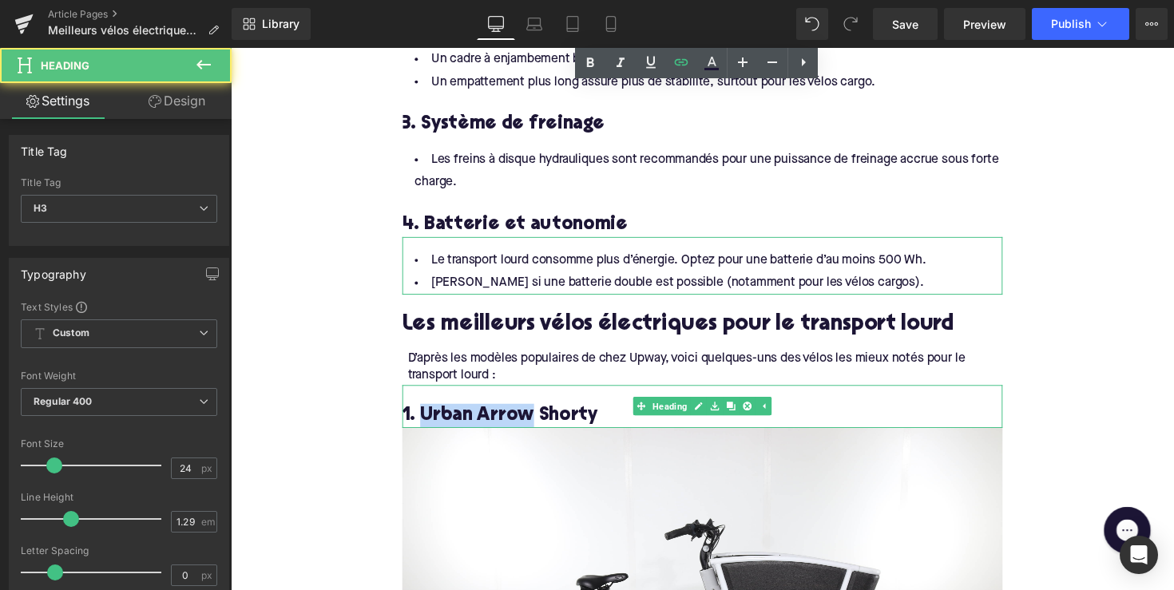
drag, startPoint x: 534, startPoint y: 418, endPoint x: 422, endPoint y: 418, distance: 112.6
click at [422, 418] on h3 "1. Urban Arrow Shorty" at bounding box center [713, 425] width 615 height 25
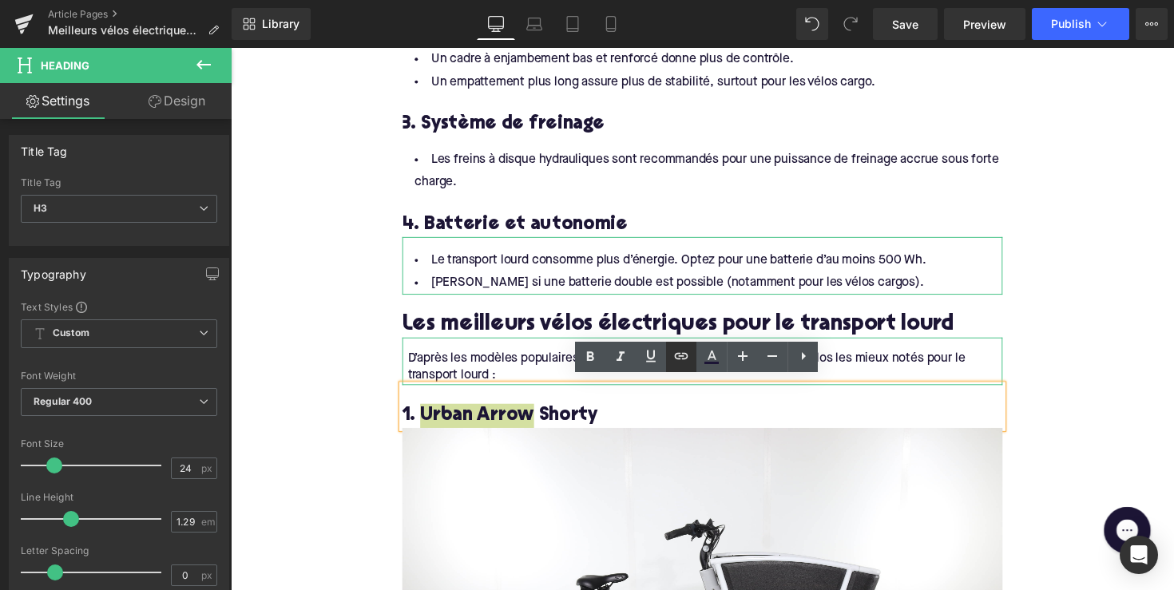
click at [675, 353] on icon at bounding box center [681, 356] width 19 height 19
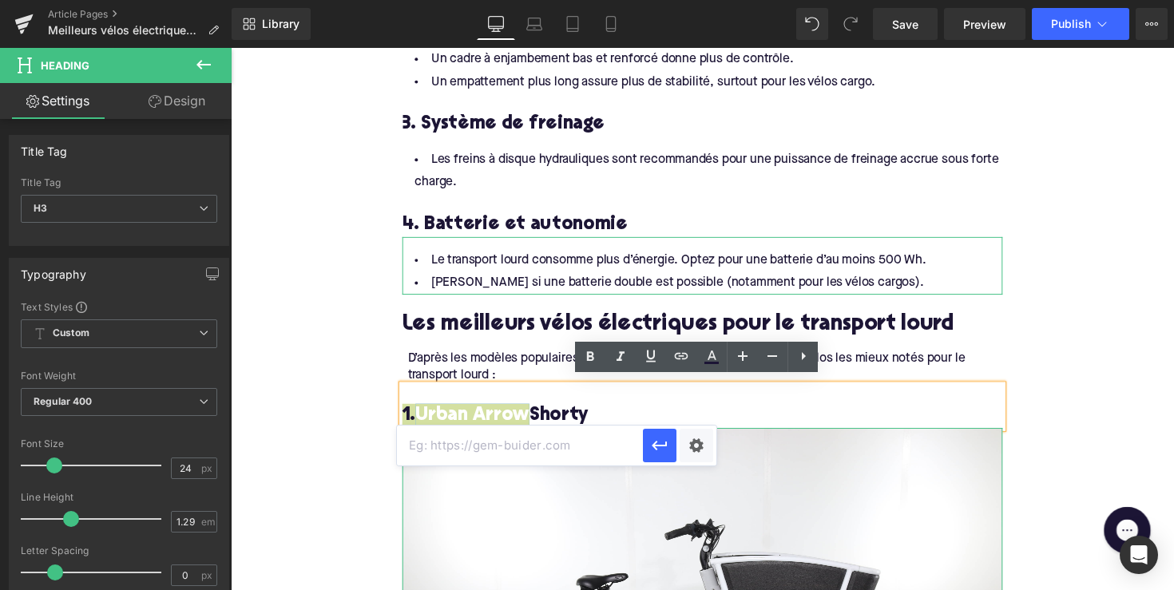
click at [557, 444] on input "text" at bounding box center [520, 446] width 246 height 40
paste input "[URL][DOMAIN_NAME]"
type input "[URL][DOMAIN_NAME]"
click at [659, 446] on icon "button" at bounding box center [659, 446] width 15 height 10
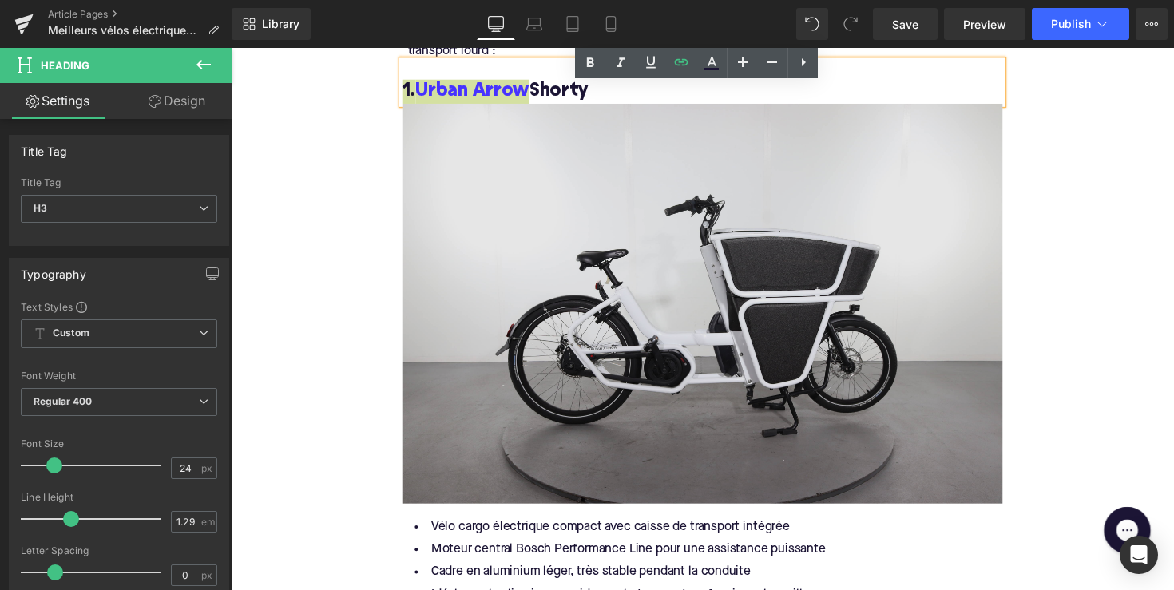
scroll to position [2478, 0]
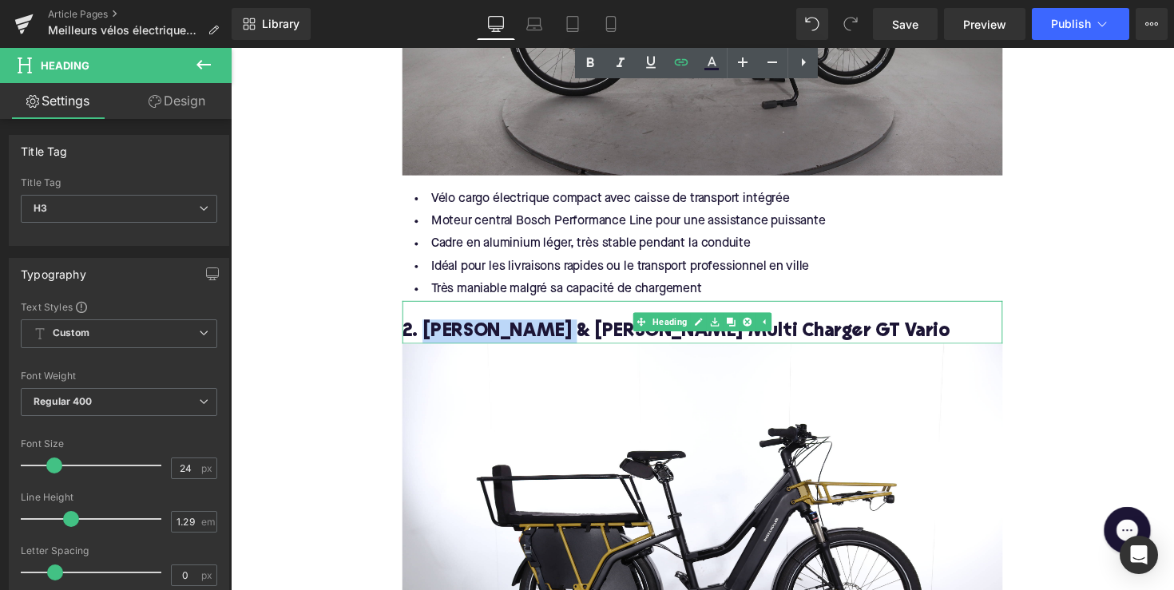
drag, startPoint x: 550, startPoint y: 328, endPoint x: 426, endPoint y: 325, distance: 124.6
click at [426, 327] on h3 "2. [PERSON_NAME] & [PERSON_NAME] Multi Charger GT Vario" at bounding box center [713, 339] width 615 height 25
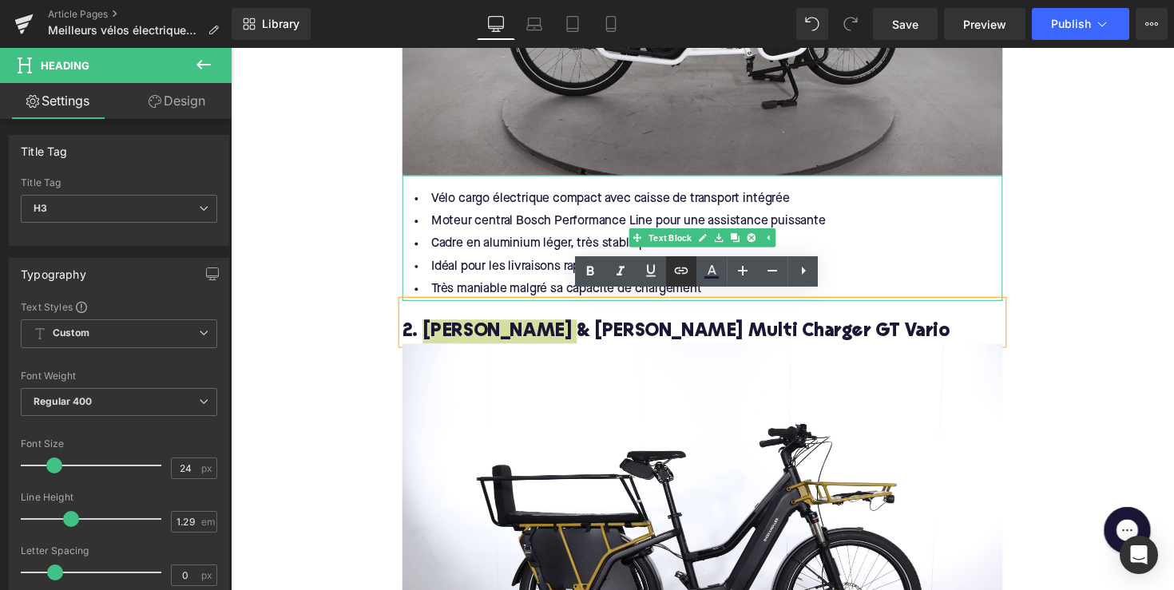
click at [672, 273] on link at bounding box center [681, 271] width 30 height 30
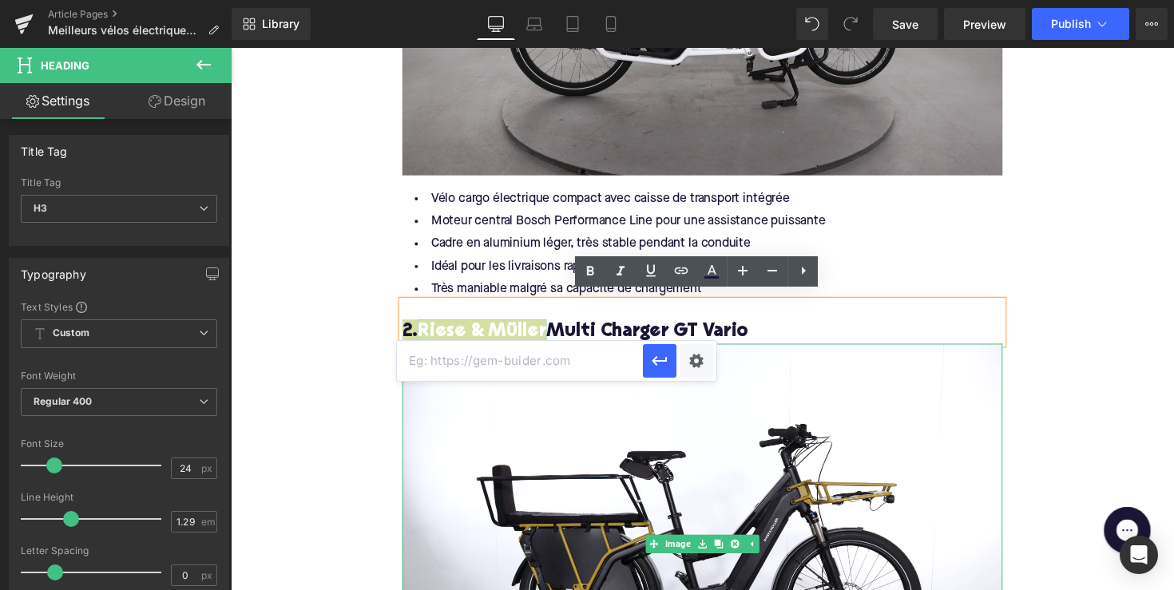
click at [574, 360] on input "text" at bounding box center [520, 361] width 246 height 40
paste input "[URL][DOMAIN_NAME][PERSON_NAME]"
click at [652, 363] on icon "button" at bounding box center [659, 360] width 19 height 19
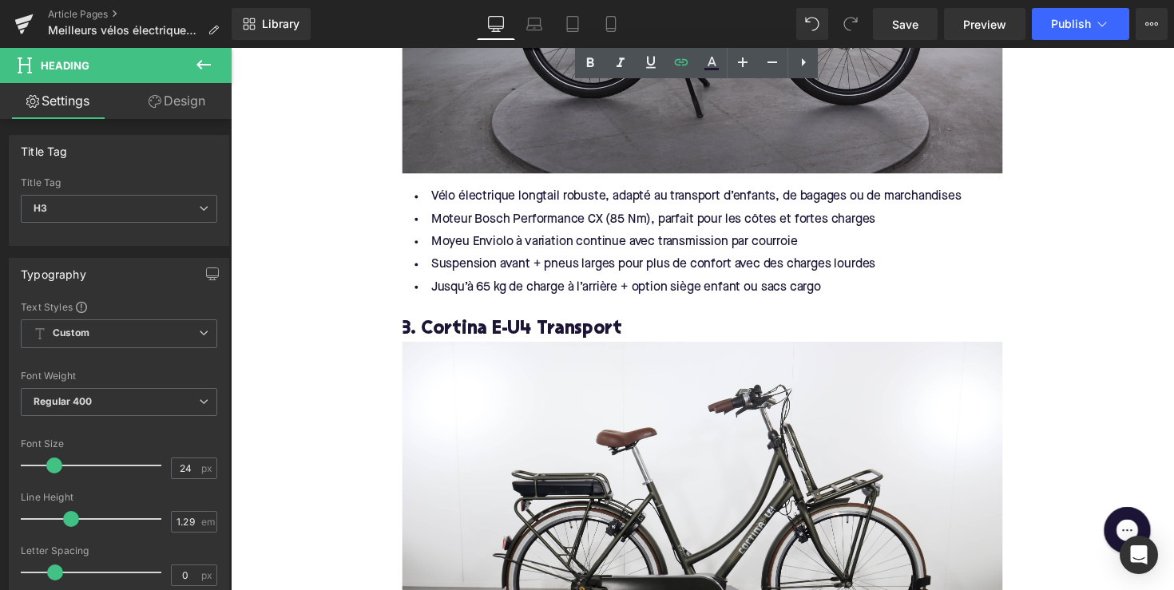
scroll to position [3041, 0]
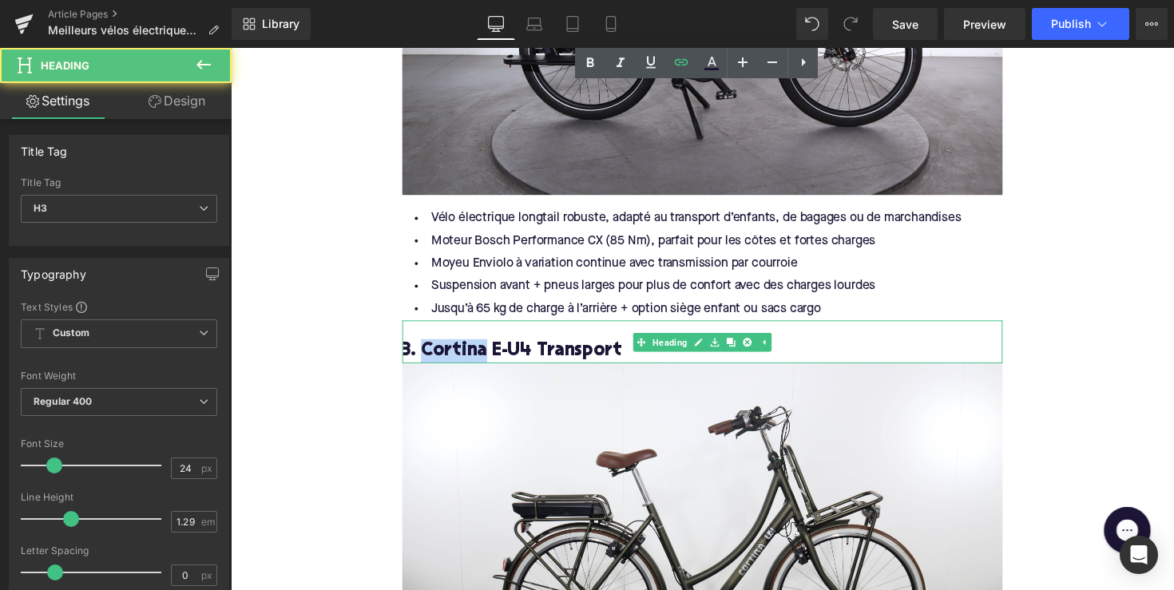
drag, startPoint x: 485, startPoint y: 350, endPoint x: 424, endPoint y: 348, distance: 61.5
click at [424, 348] on h3 "3. Cortina E-U4 Transport" at bounding box center [713, 359] width 615 height 25
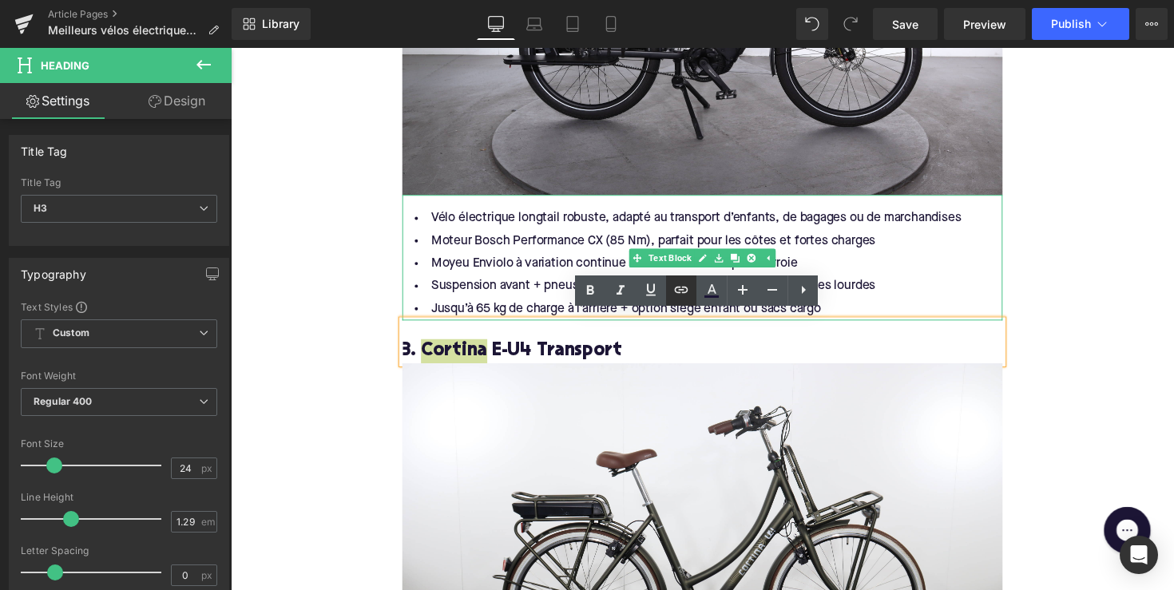
click at [680, 282] on icon at bounding box center [681, 289] width 19 height 19
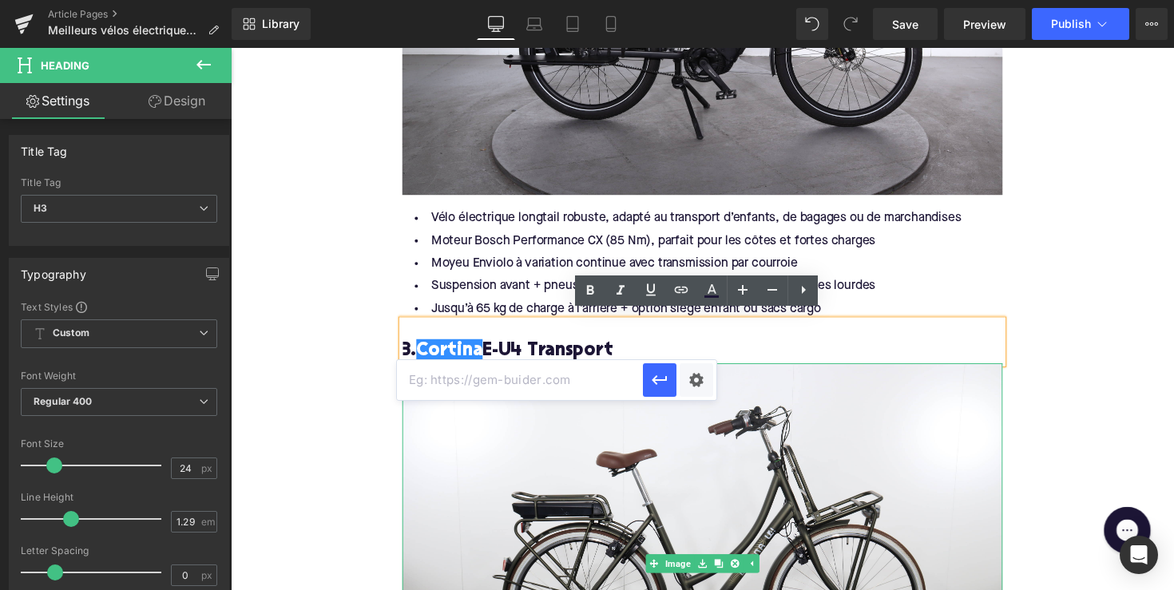
click at [576, 367] on input "text" at bounding box center [520, 380] width 246 height 40
paste input "[URL][DOMAIN_NAME]"
click at [655, 370] on icon "button" at bounding box center [659, 379] width 19 height 19
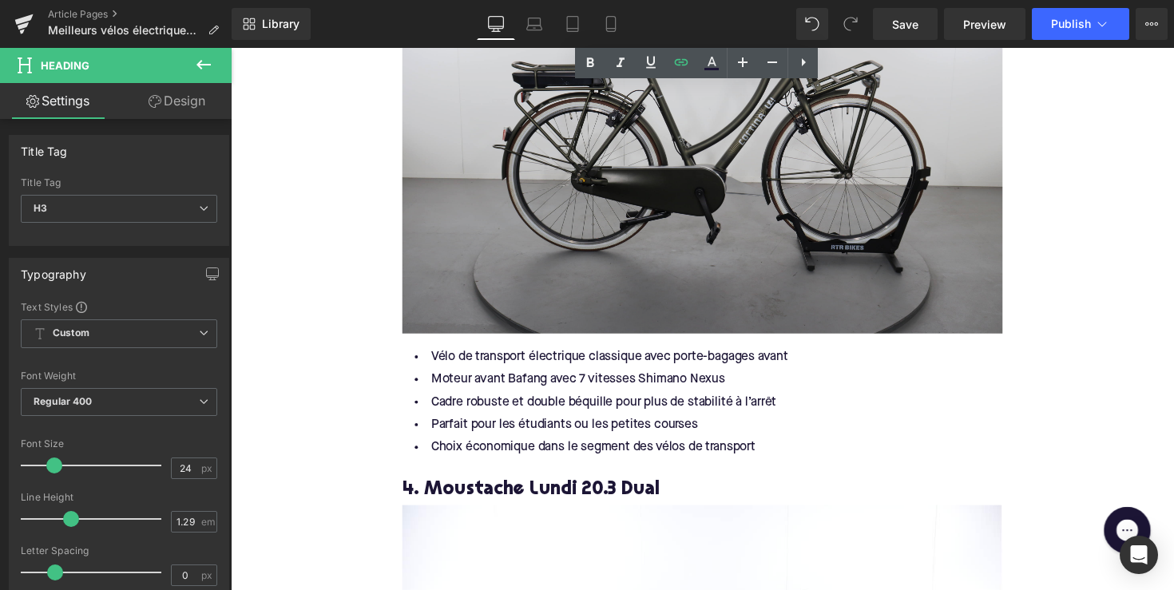
scroll to position [3482, 0]
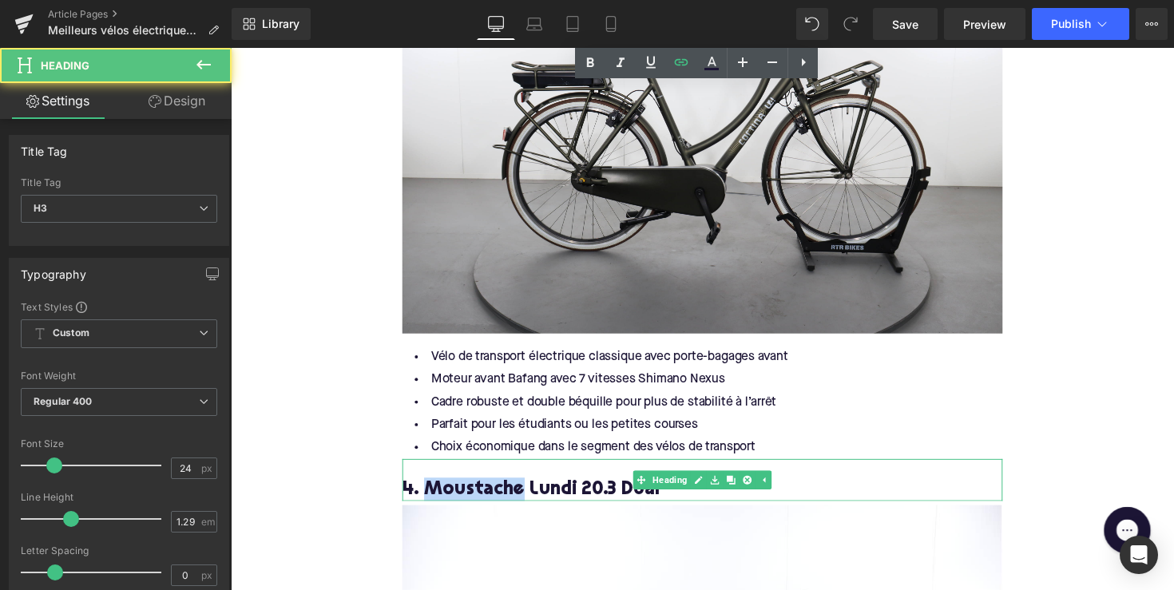
drag, startPoint x: 523, startPoint y: 489, endPoint x: 426, endPoint y: 489, distance: 96.6
click at [426, 489] on h3 "4. Moustache Lundi 20.3 Dual" at bounding box center [713, 500] width 615 height 25
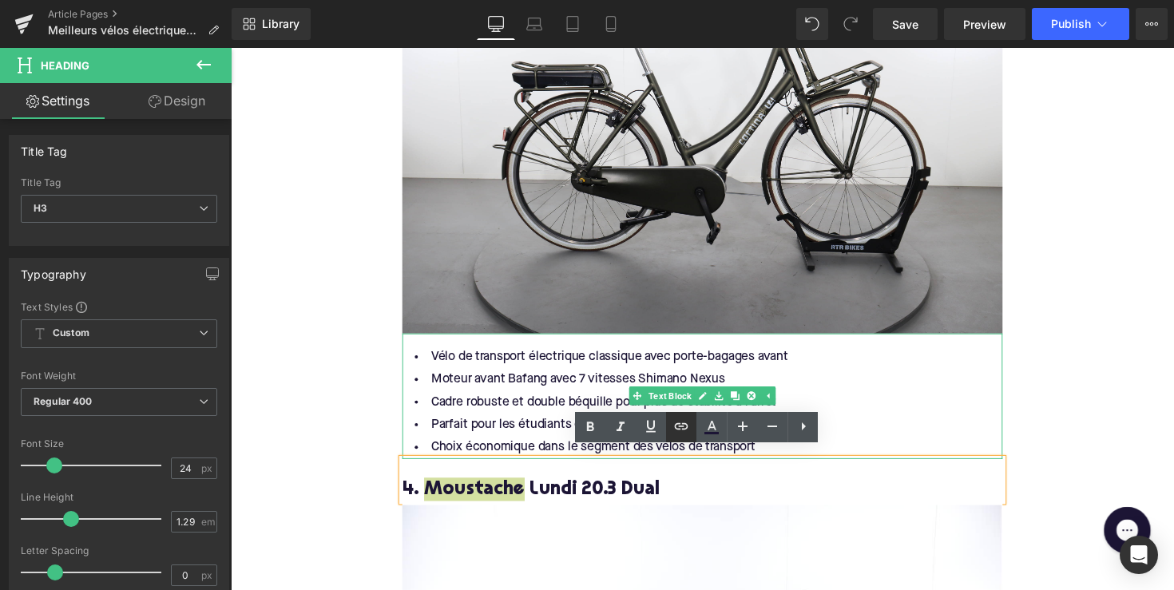
click at [687, 420] on icon at bounding box center [681, 426] width 19 height 19
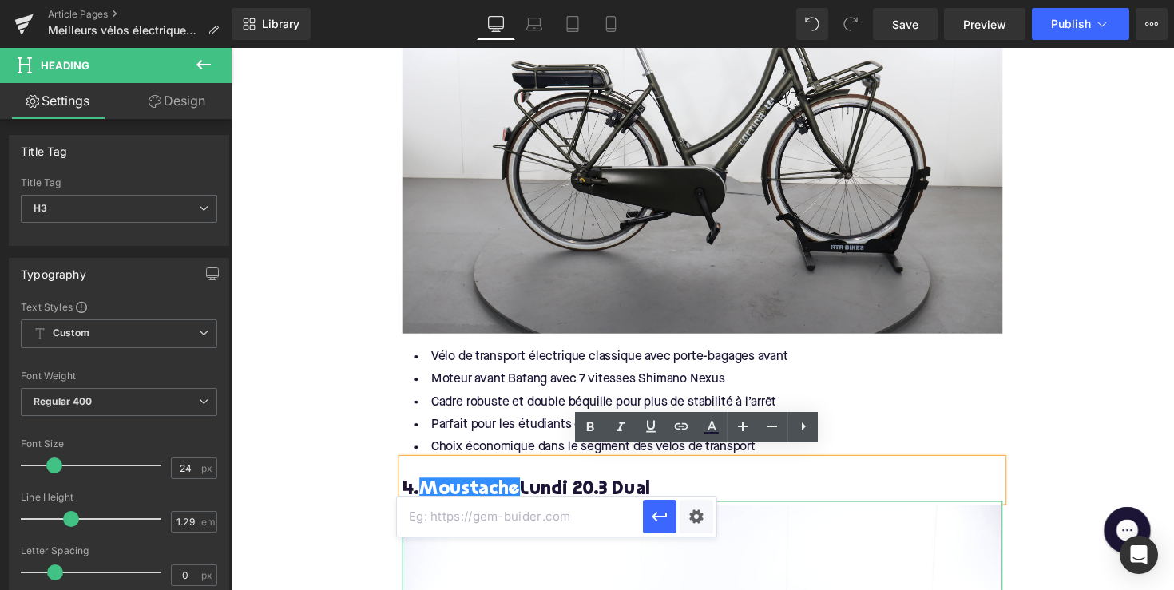
click at [581, 513] on input "text" at bounding box center [520, 517] width 246 height 40
paste input "[URL][DOMAIN_NAME]"
click at [653, 517] on icon "button" at bounding box center [659, 517] width 15 height 10
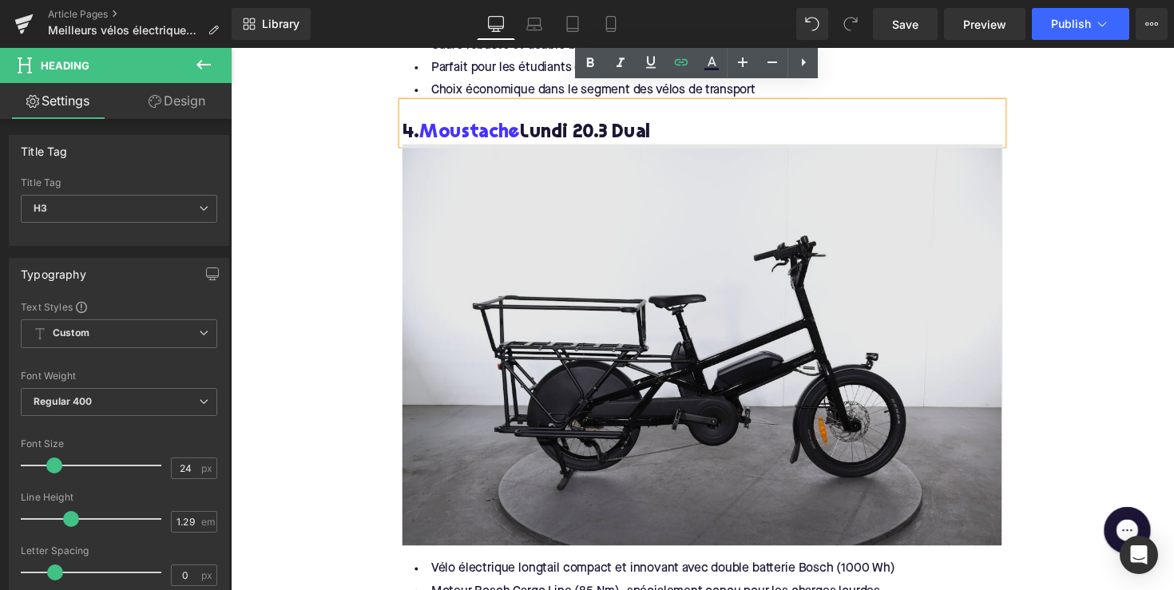
scroll to position [4164, 0]
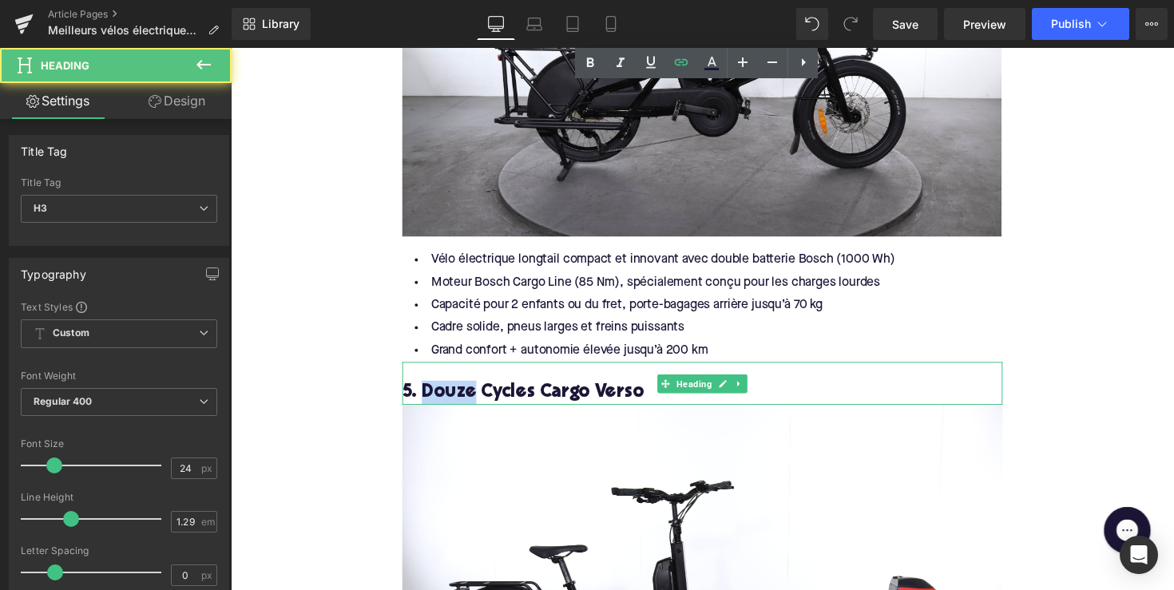
drag, startPoint x: 475, startPoint y: 390, endPoint x: 423, endPoint y: 390, distance: 51.9
click at [423, 390] on h3 "5. Douze Cycles Cargo Verso" at bounding box center [713, 401] width 615 height 25
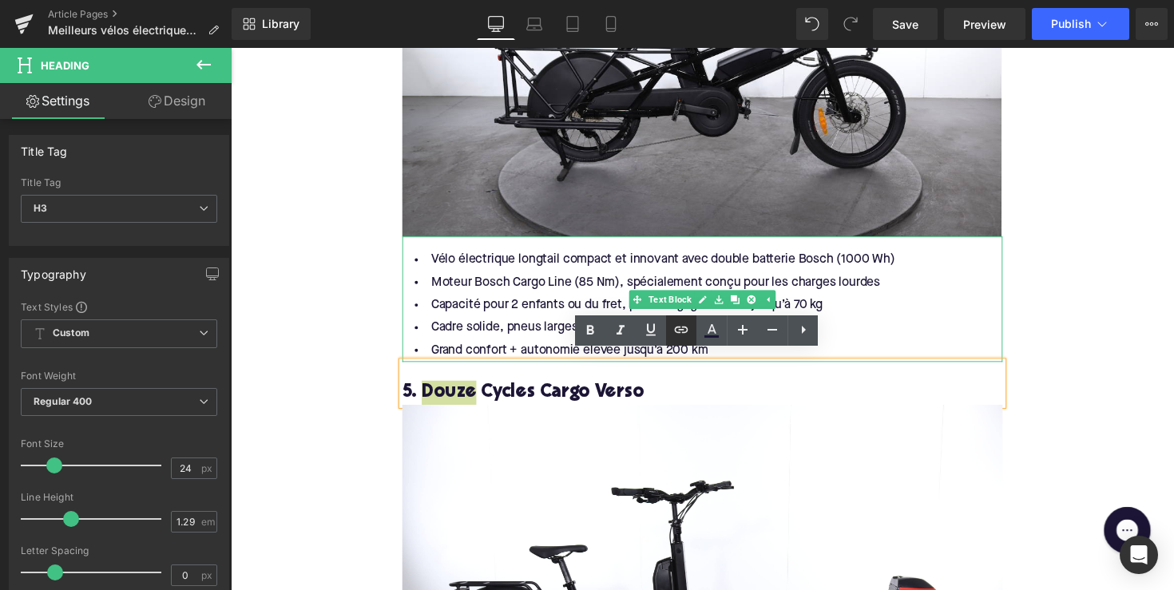
click at [680, 320] on icon at bounding box center [681, 329] width 19 height 19
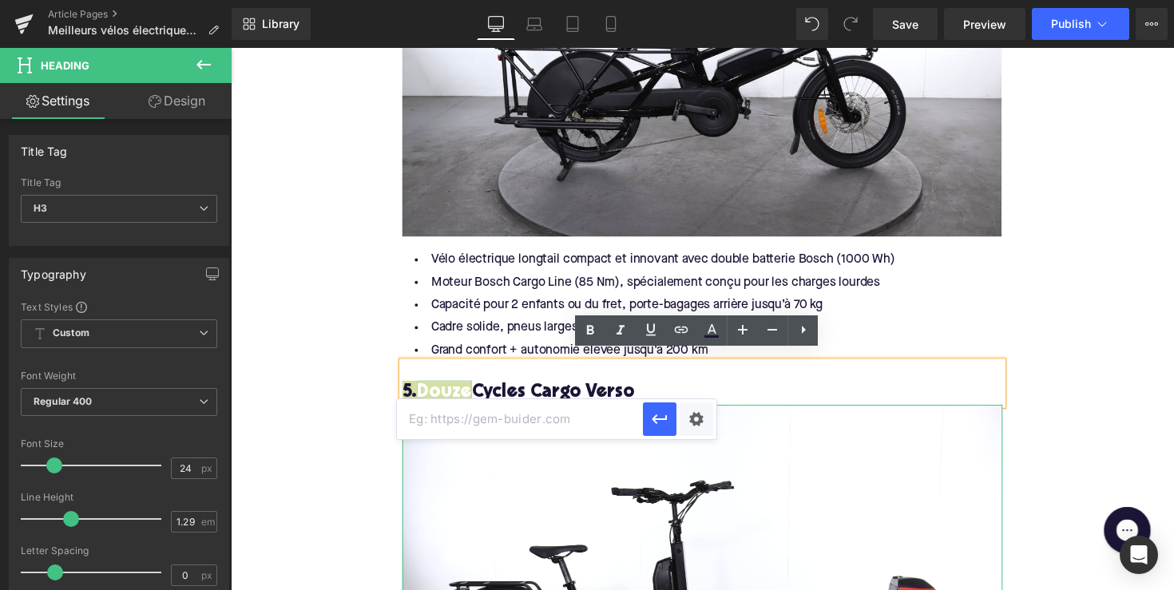
click at [558, 414] on input "text" at bounding box center [520, 419] width 246 height 40
paste input "[URL][DOMAIN_NAME]"
type input "[URL][DOMAIN_NAME]"
click at [663, 419] on icon "button" at bounding box center [659, 420] width 15 height 10
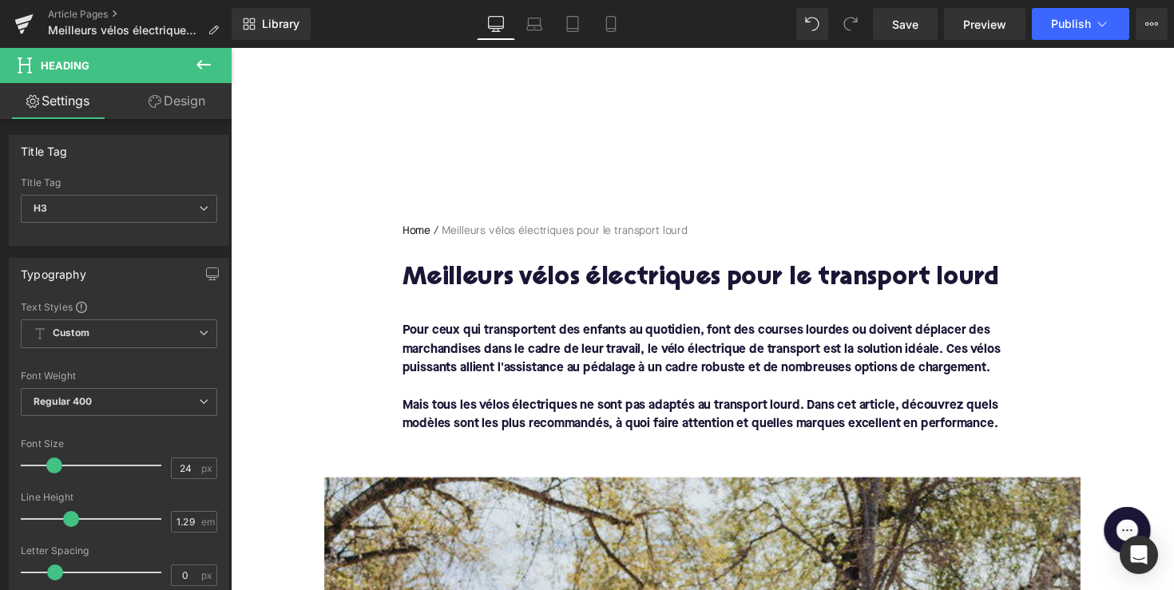
scroll to position [0, 0]
click at [1062, 40] on div "Library Desktop Desktop Laptop Tablet Mobile Save Preview Publish Scheduled Vie…" at bounding box center [703, 24] width 942 height 48
click at [1078, 16] on button "Publish" at bounding box center [1080, 24] width 97 height 32
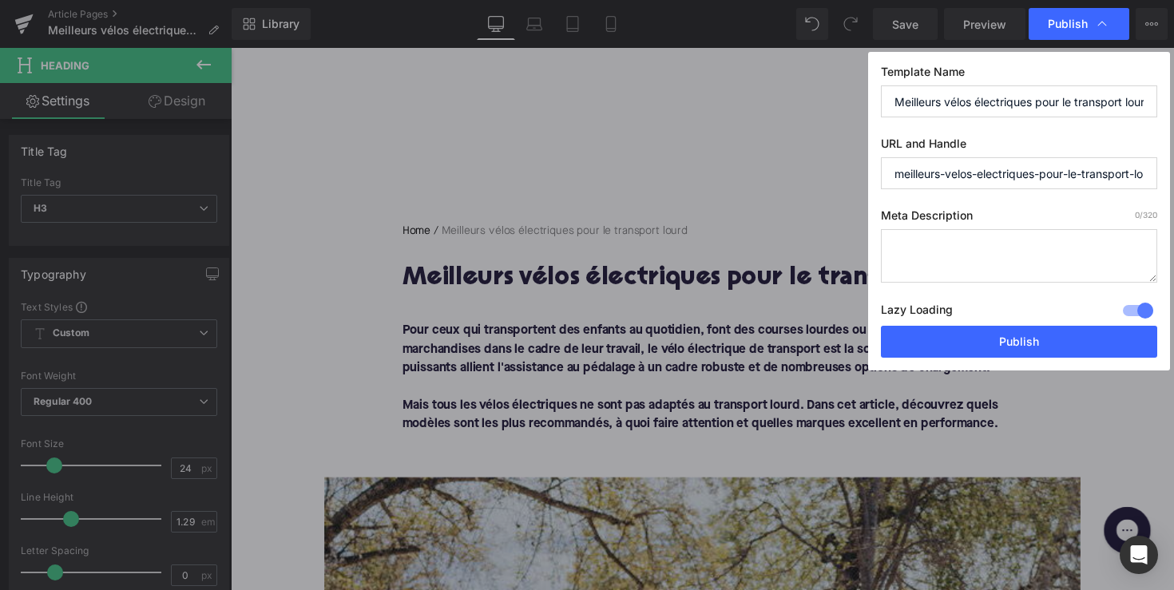
click at [947, 241] on textarea at bounding box center [1019, 255] width 276 height 53
paste textarea "Découvrez les meilleurs vélos électriques de transport : puissants, stables et …"
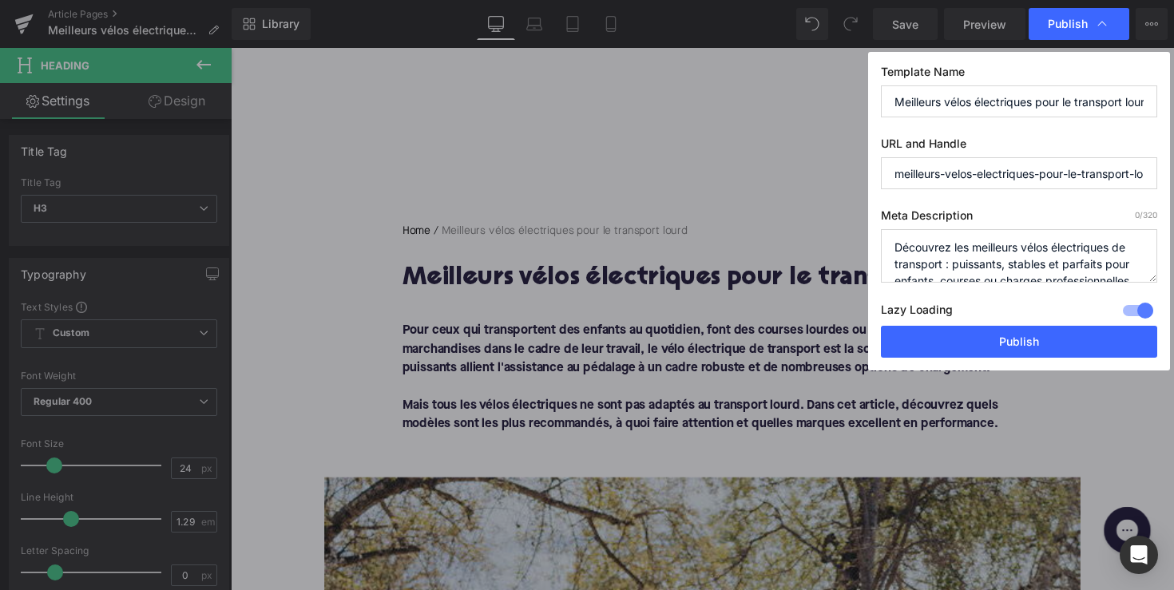
scroll to position [34, 0]
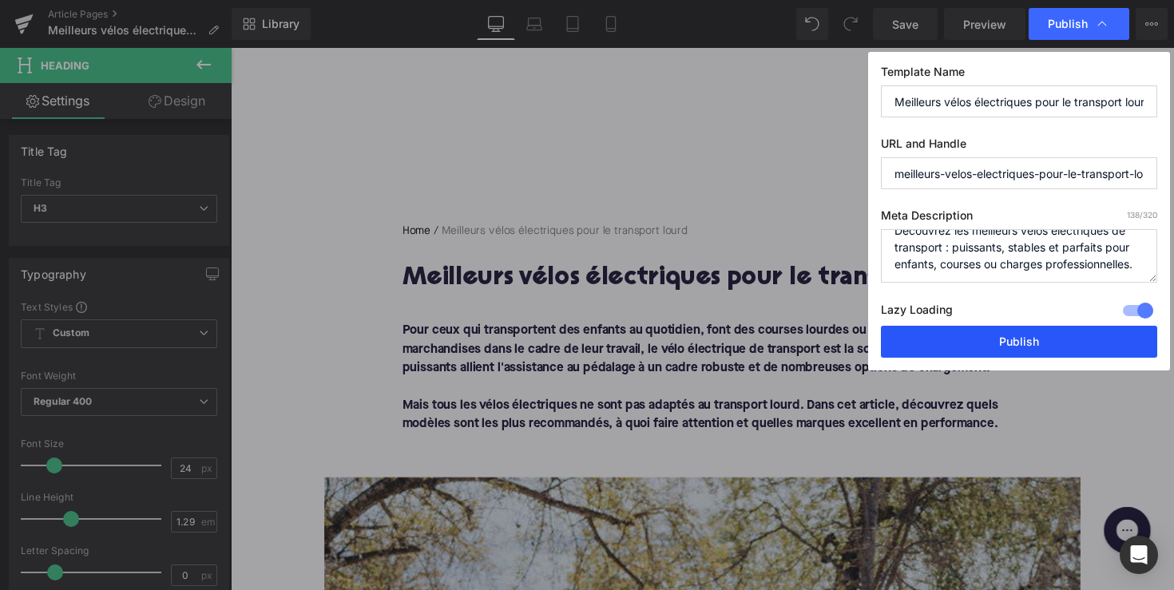
type textarea "Découvrez les meilleurs vélos électriques de transport : puissants, stables et …"
click at [1006, 335] on button "Publish" at bounding box center [1019, 342] width 276 height 32
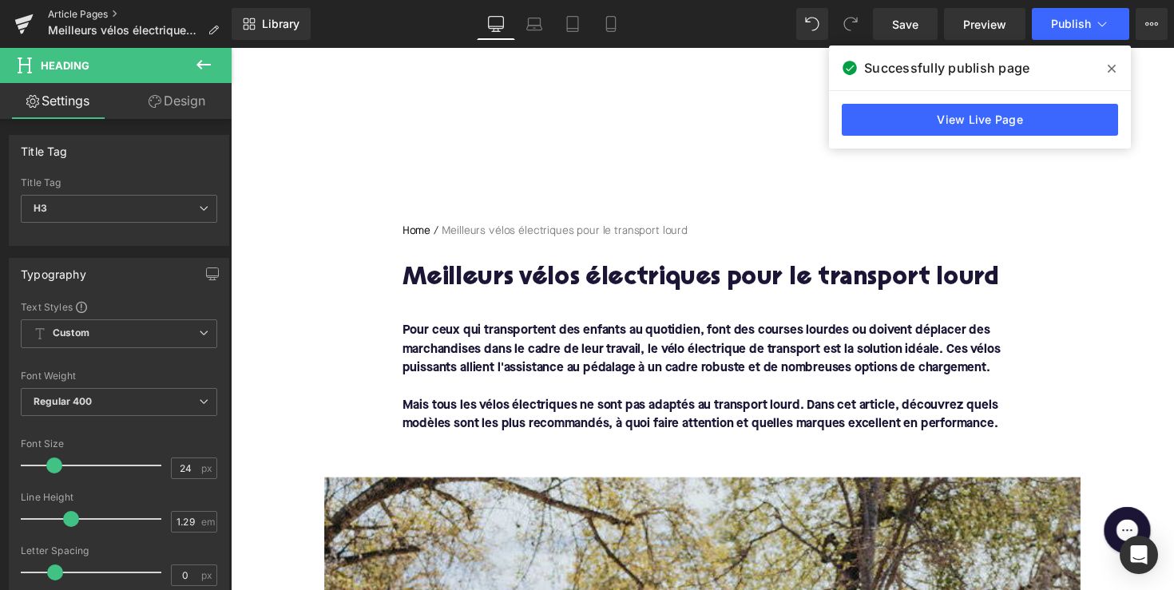
click at [109, 10] on link "Article Pages" at bounding box center [140, 14] width 184 height 13
